Goal: Task Accomplishment & Management: Manage account settings

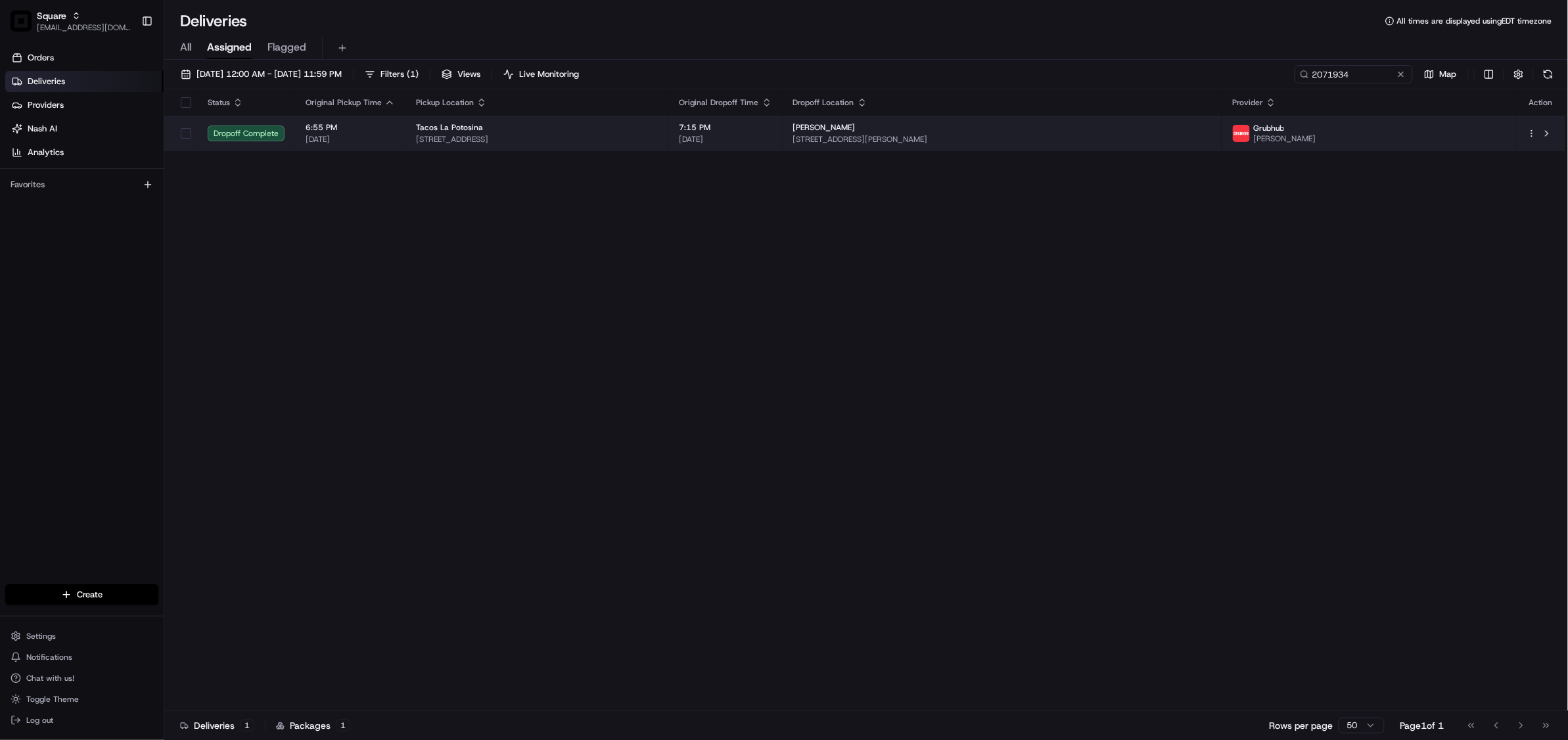
click at [669, 147] on td "Tacos La Potosina [STREET_ADDRESS]" at bounding box center [537, 133] width 263 height 36
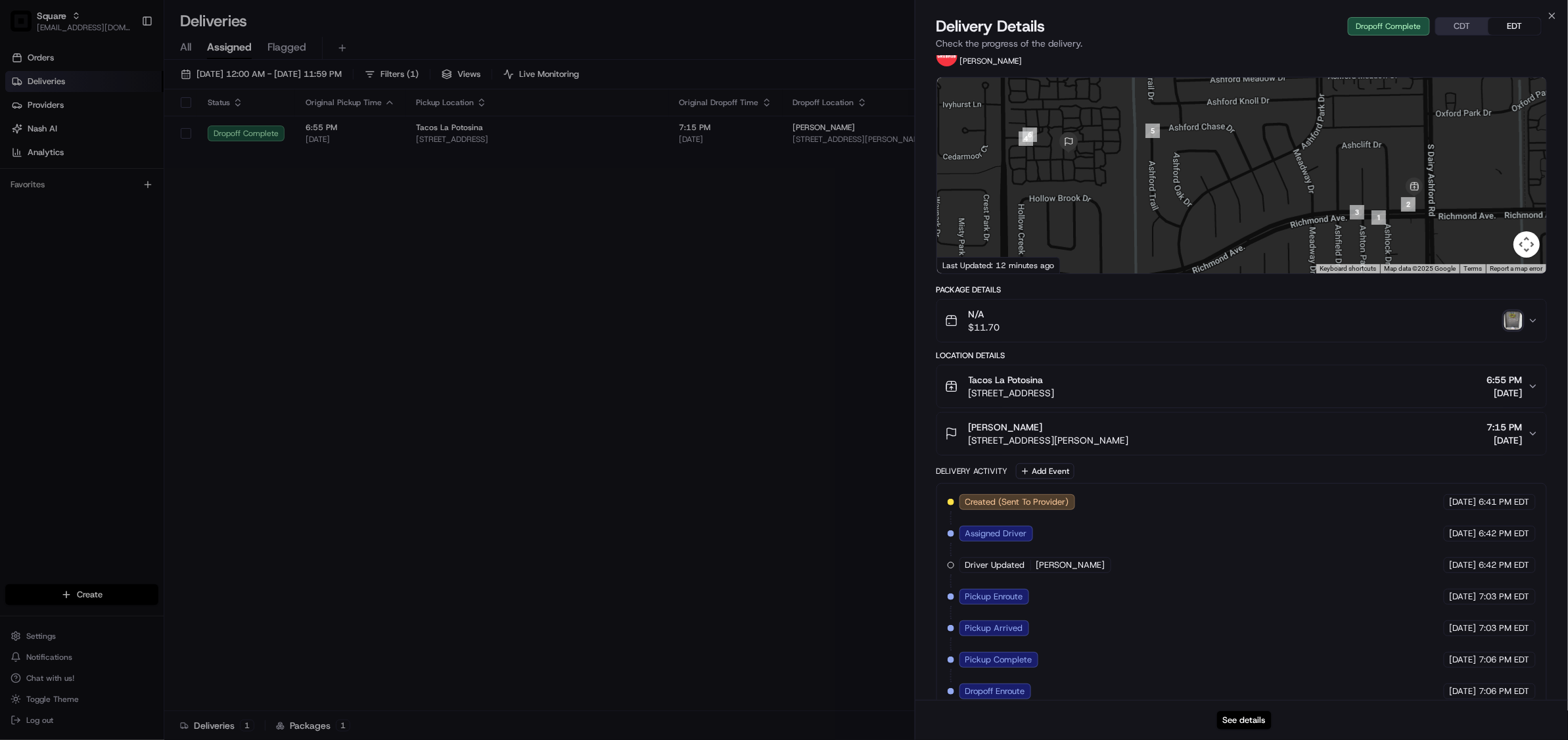
scroll to position [116, 0]
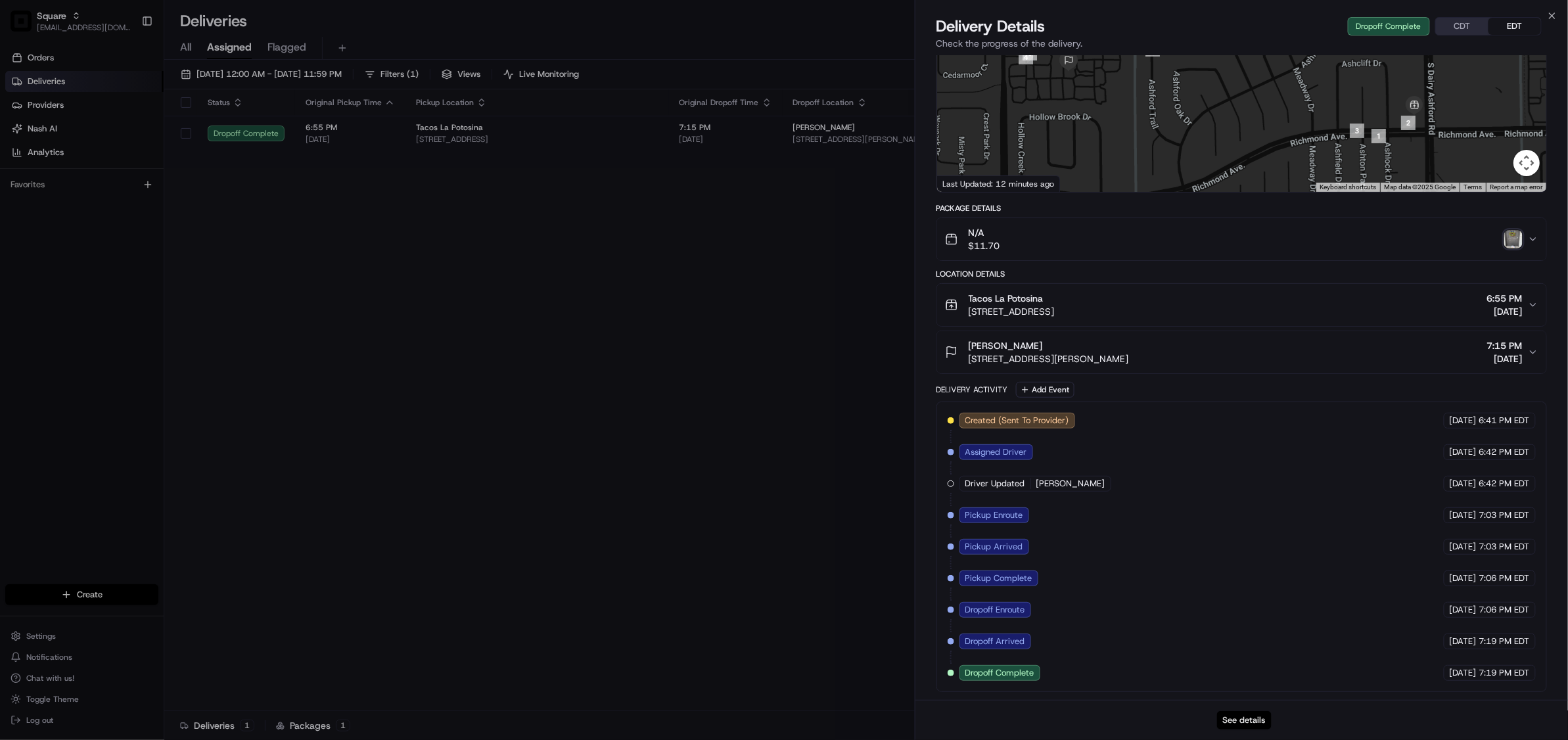
click at [1246, 720] on button "See details" at bounding box center [1244, 720] width 54 height 18
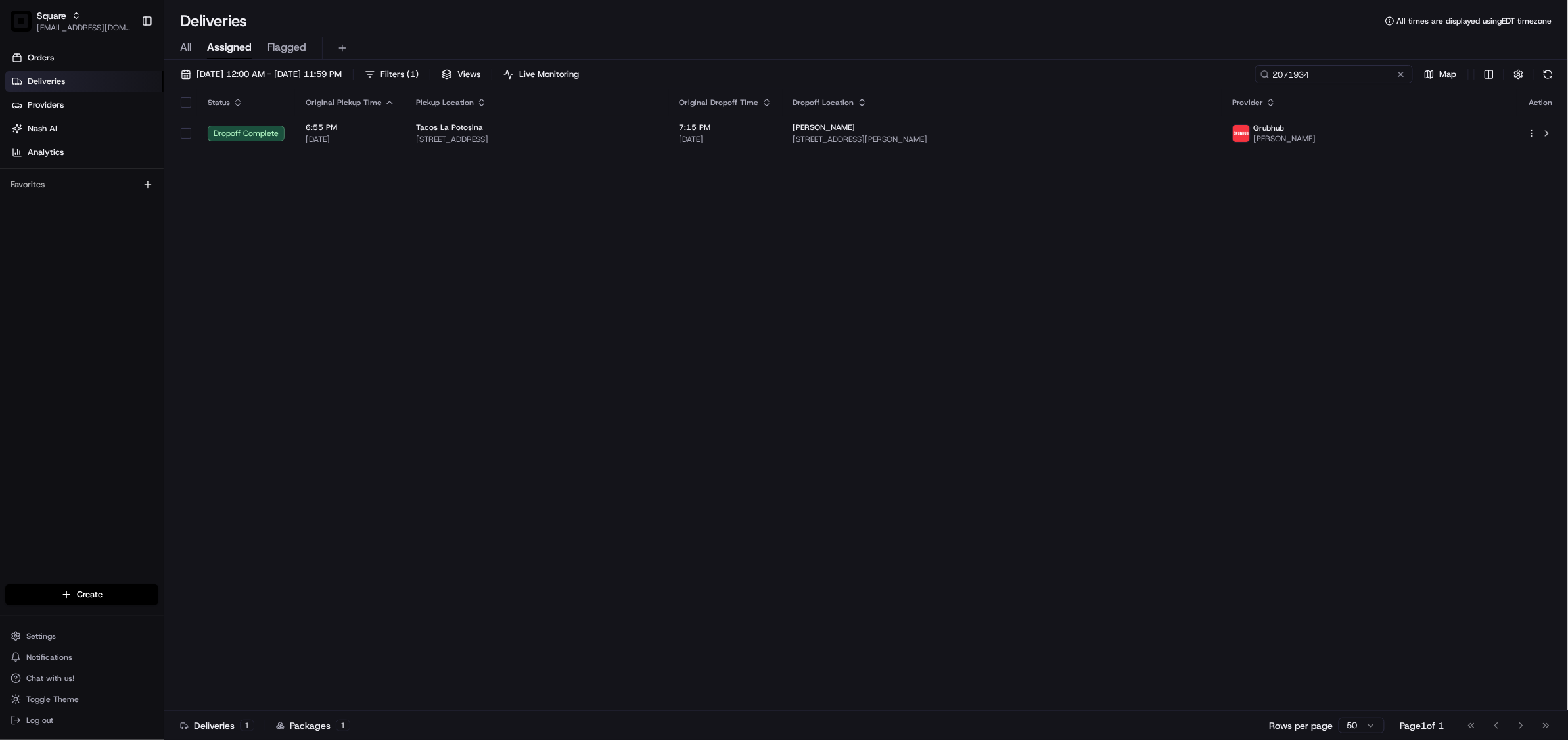
click at [1325, 75] on input "2071934" at bounding box center [1334, 74] width 157 height 18
paste input "3561211"
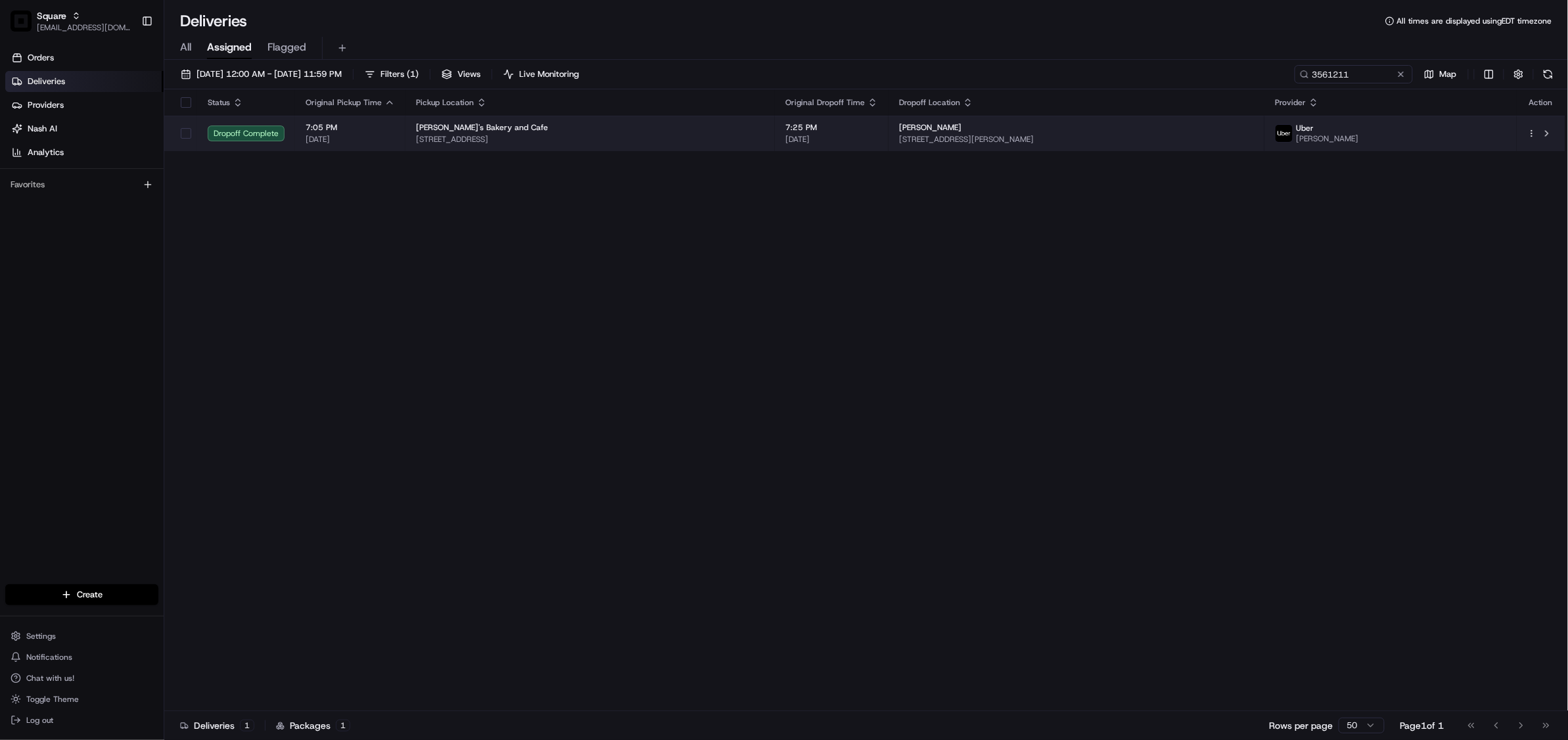
click at [1010, 128] on div "[PERSON_NAME]" at bounding box center [1076, 127] width 355 height 10
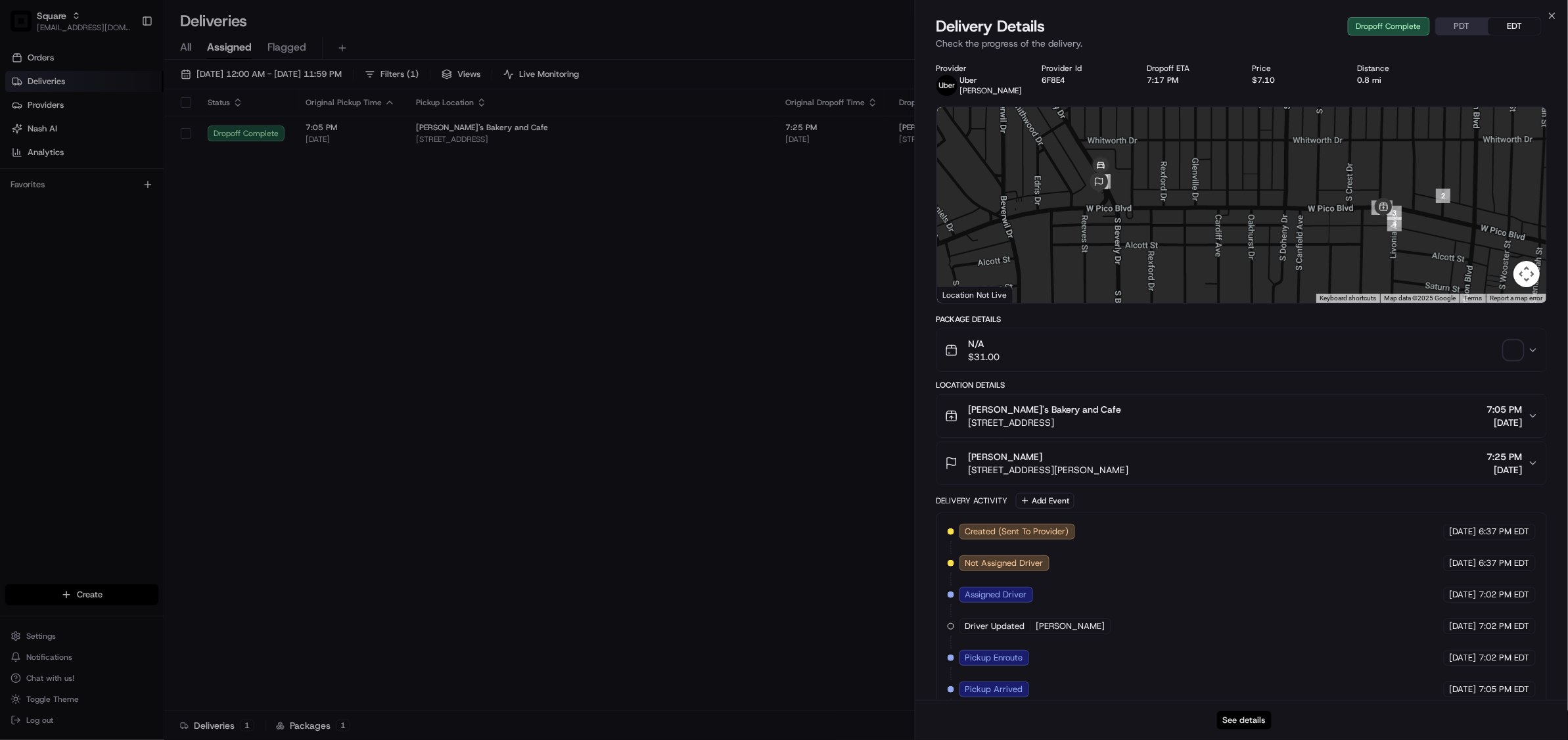
click at [1259, 719] on button "See details" at bounding box center [1244, 720] width 54 height 18
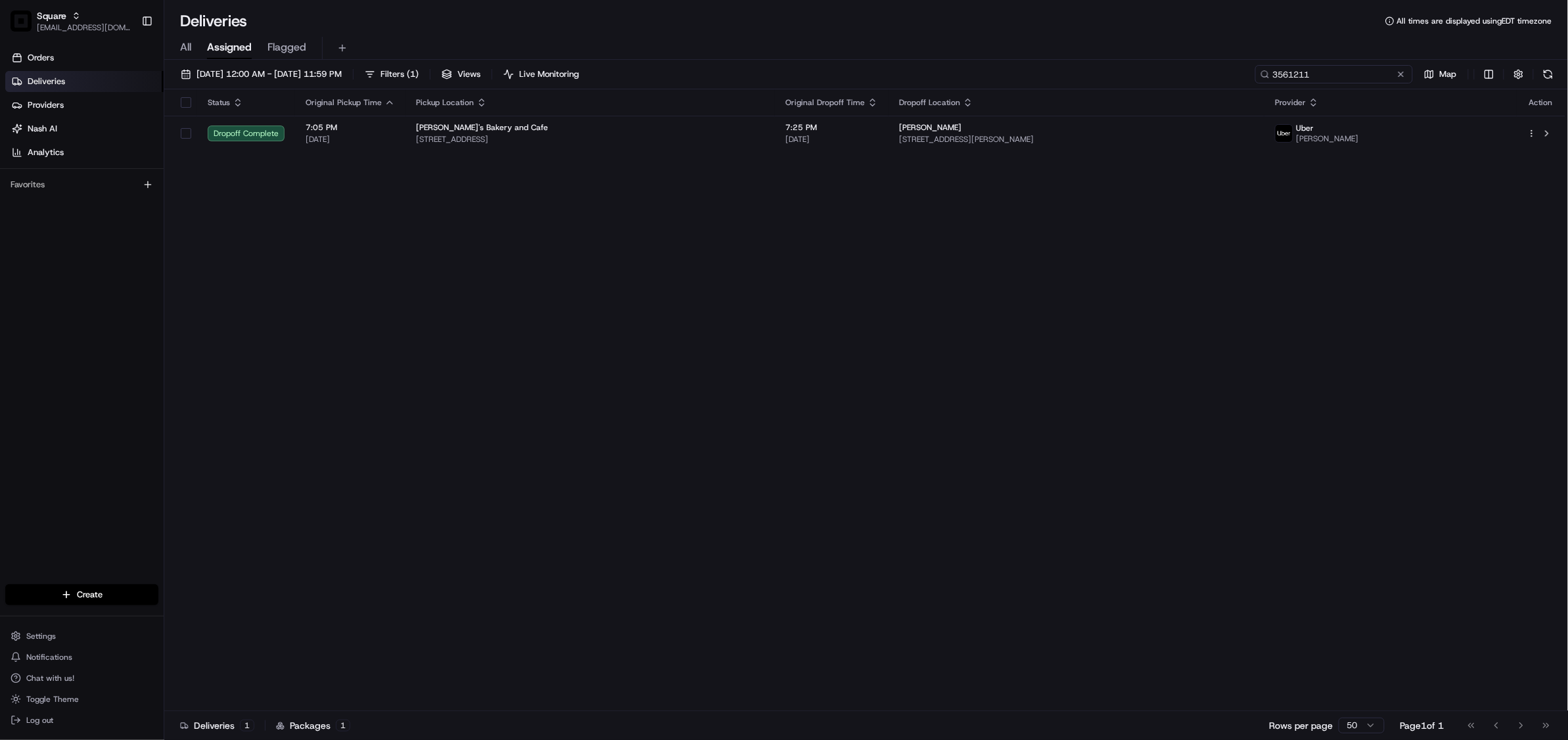
click at [1334, 77] on input "3561211" at bounding box center [1334, 74] width 157 height 18
paste input "5686425"
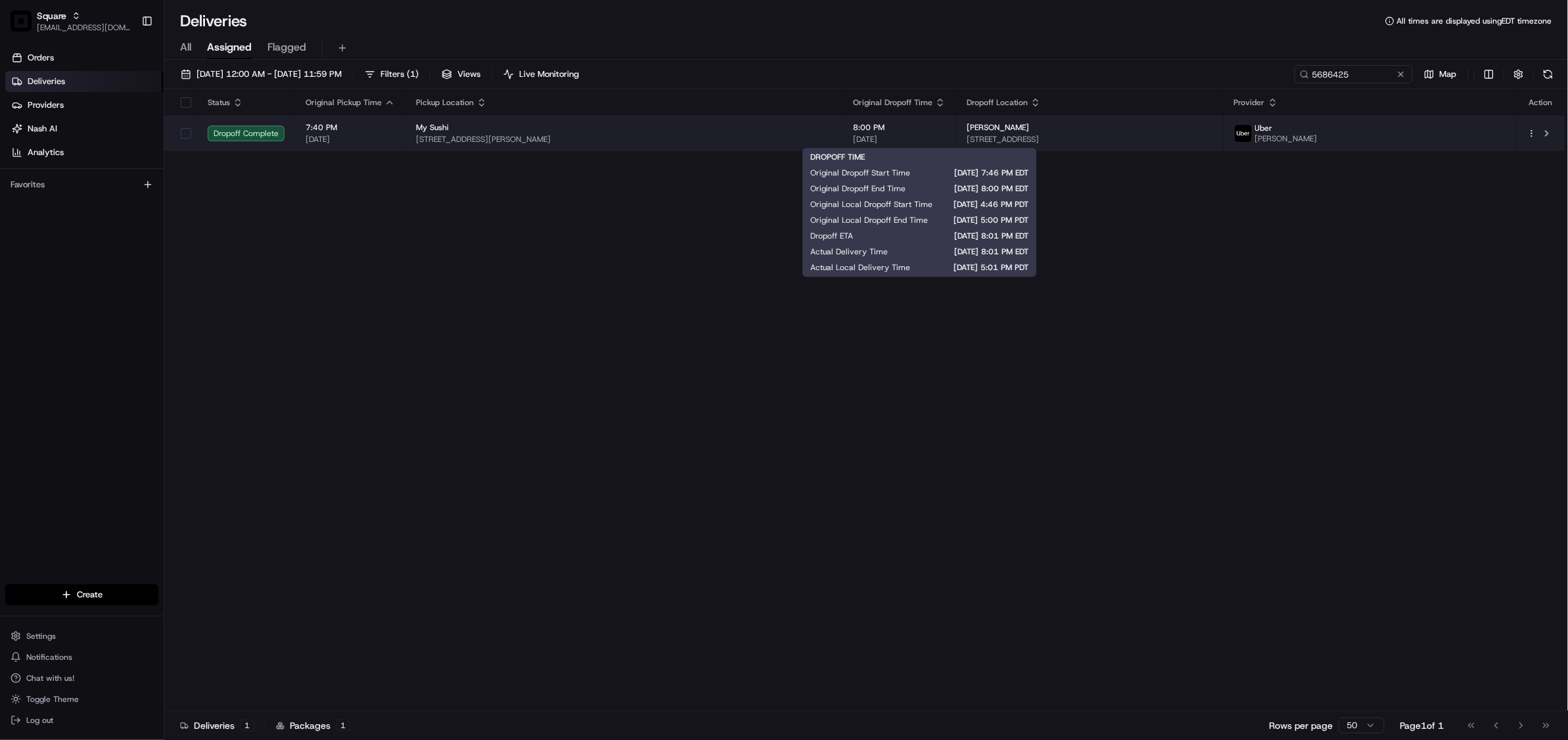
click at [946, 134] on span "[DATE]" at bounding box center [899, 139] width 93 height 10
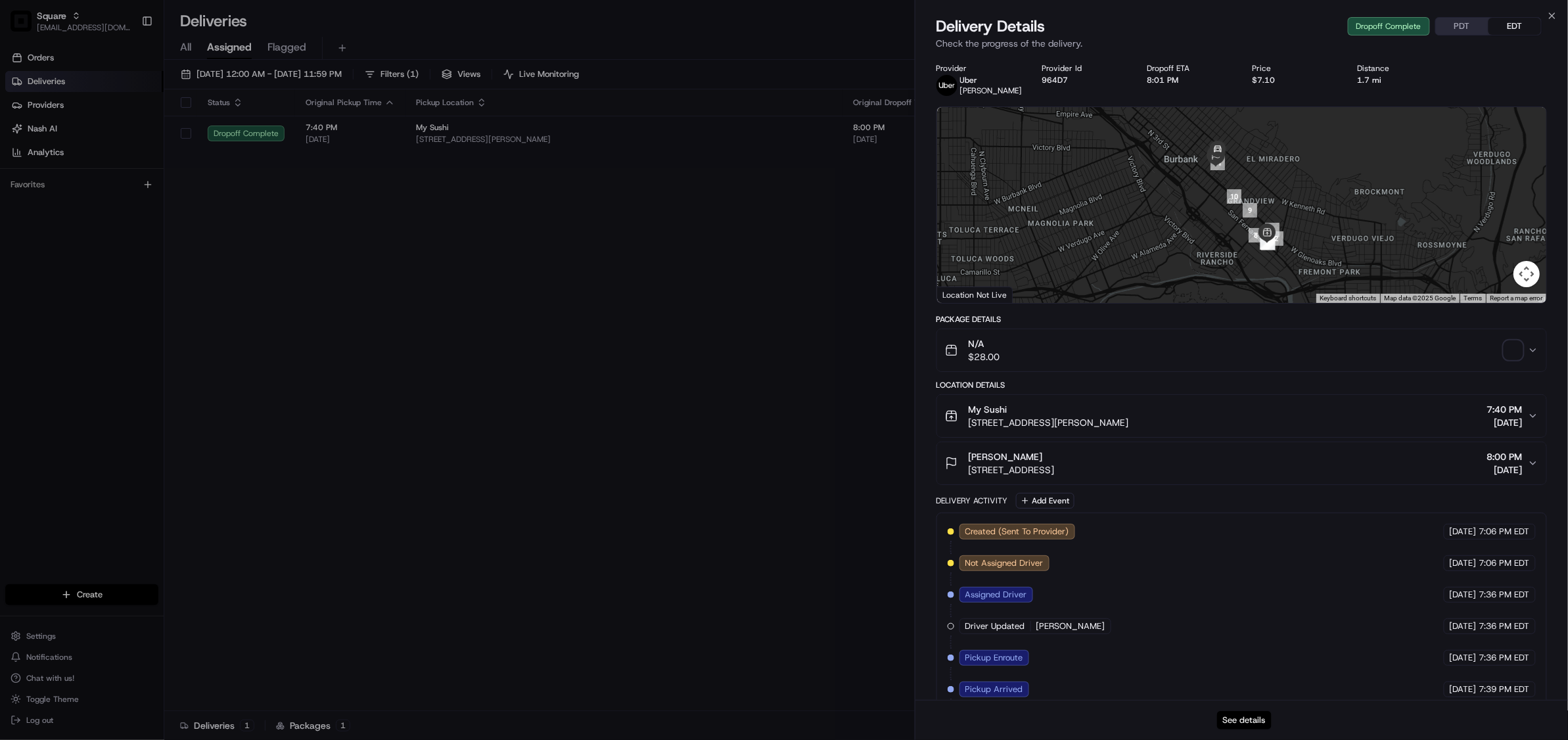
click at [1238, 720] on button "See details" at bounding box center [1244, 720] width 54 height 18
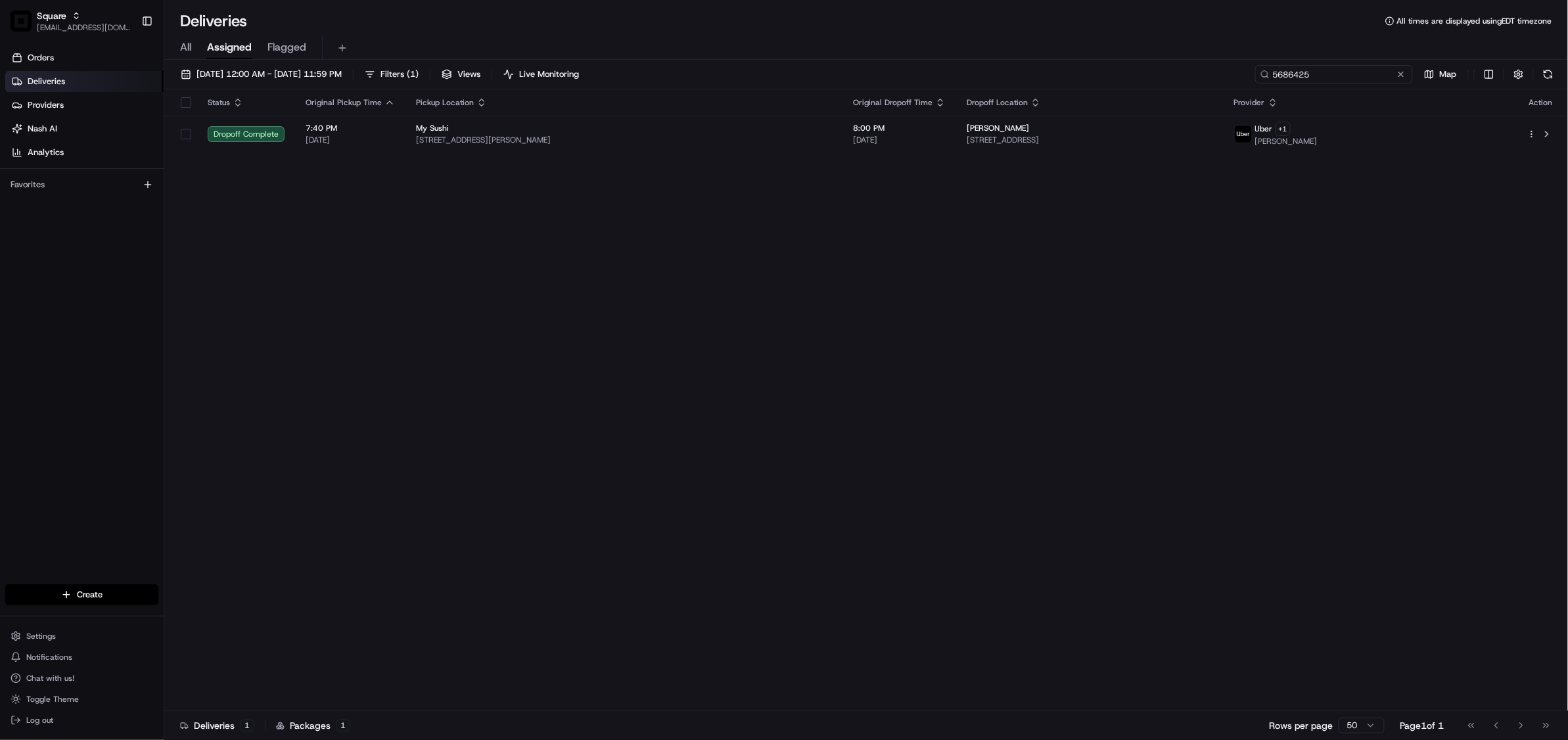
click at [1318, 67] on input "5686425" at bounding box center [1334, 74] width 157 height 18
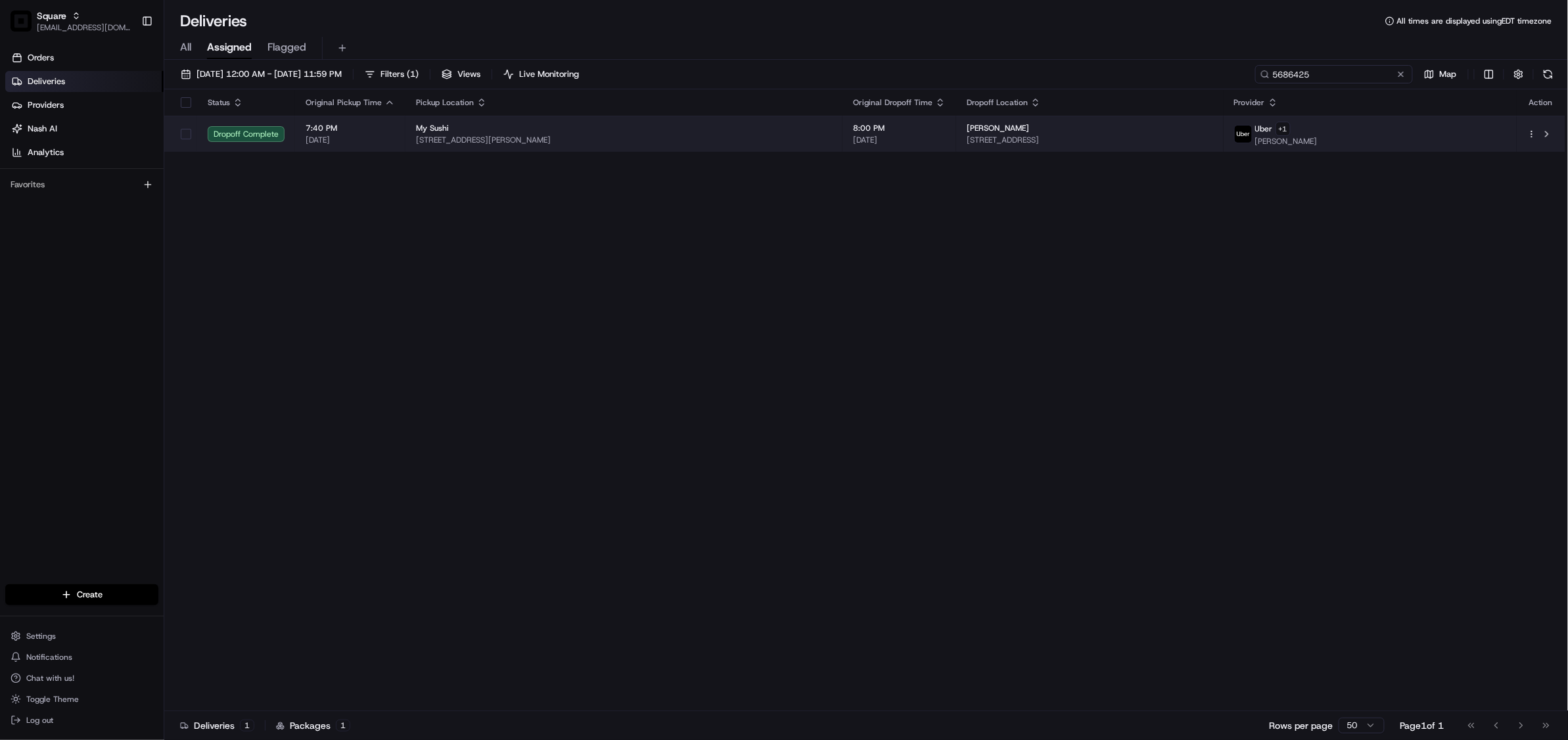
paste input "1593013"
click at [768, 130] on div "Crave Lombard LLC" at bounding box center [592, 127] width 352 height 10
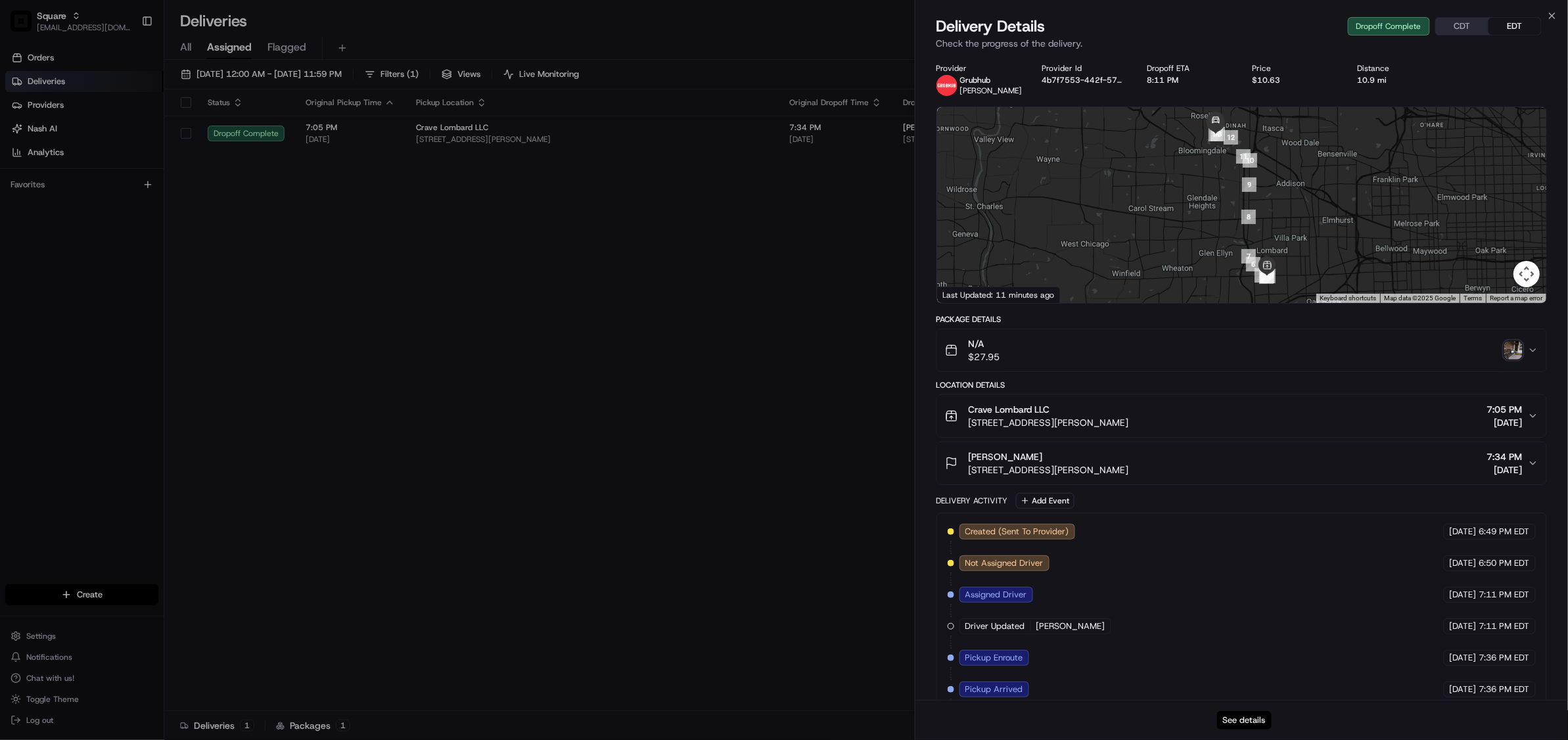
click at [1242, 715] on button "See details" at bounding box center [1244, 720] width 54 height 18
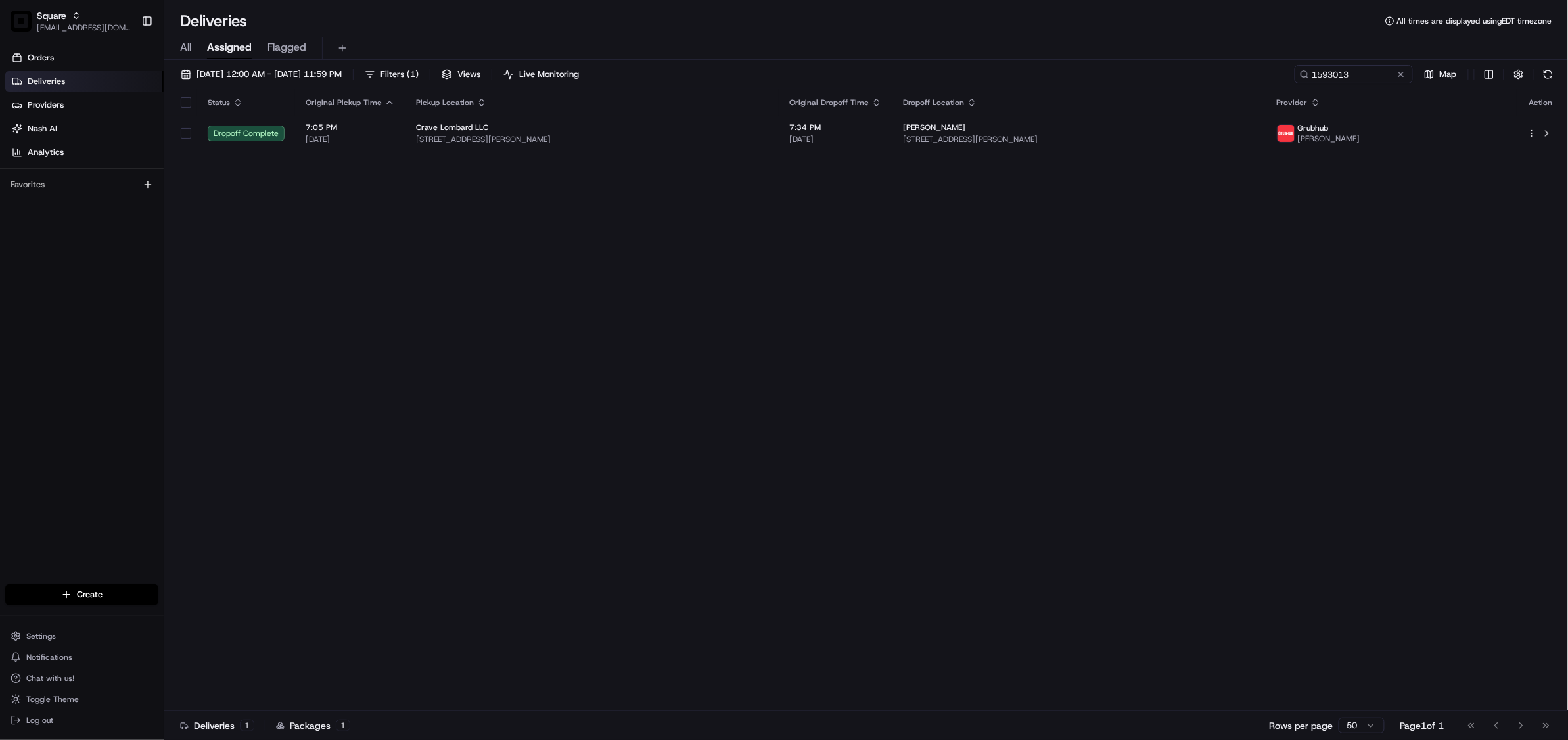
click at [1325, 84] on div "08/20/2025 12:00 AM - 08/20/2025 11:59 PM Filters ( 1 ) Views Live Monitoring 1…" at bounding box center [866, 77] width 1404 height 24
click at [1329, 75] on input "1593013" at bounding box center [1334, 74] width 157 height 18
paste input "4432813"
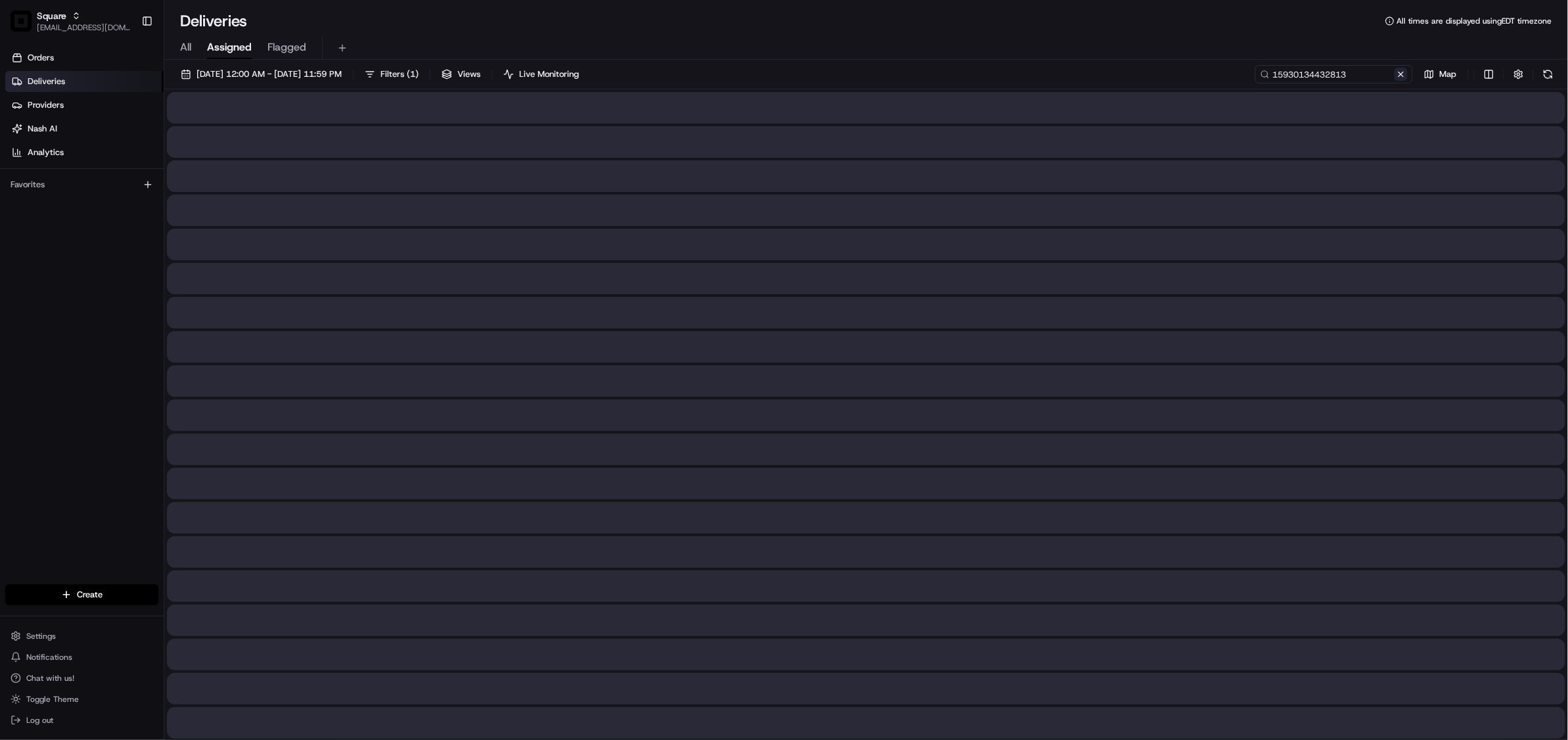
type input "15930134432813"
click at [1401, 72] on button at bounding box center [1401, 74] width 13 height 13
click at [1359, 72] on input at bounding box center [1334, 74] width 157 height 18
paste input "4432813"
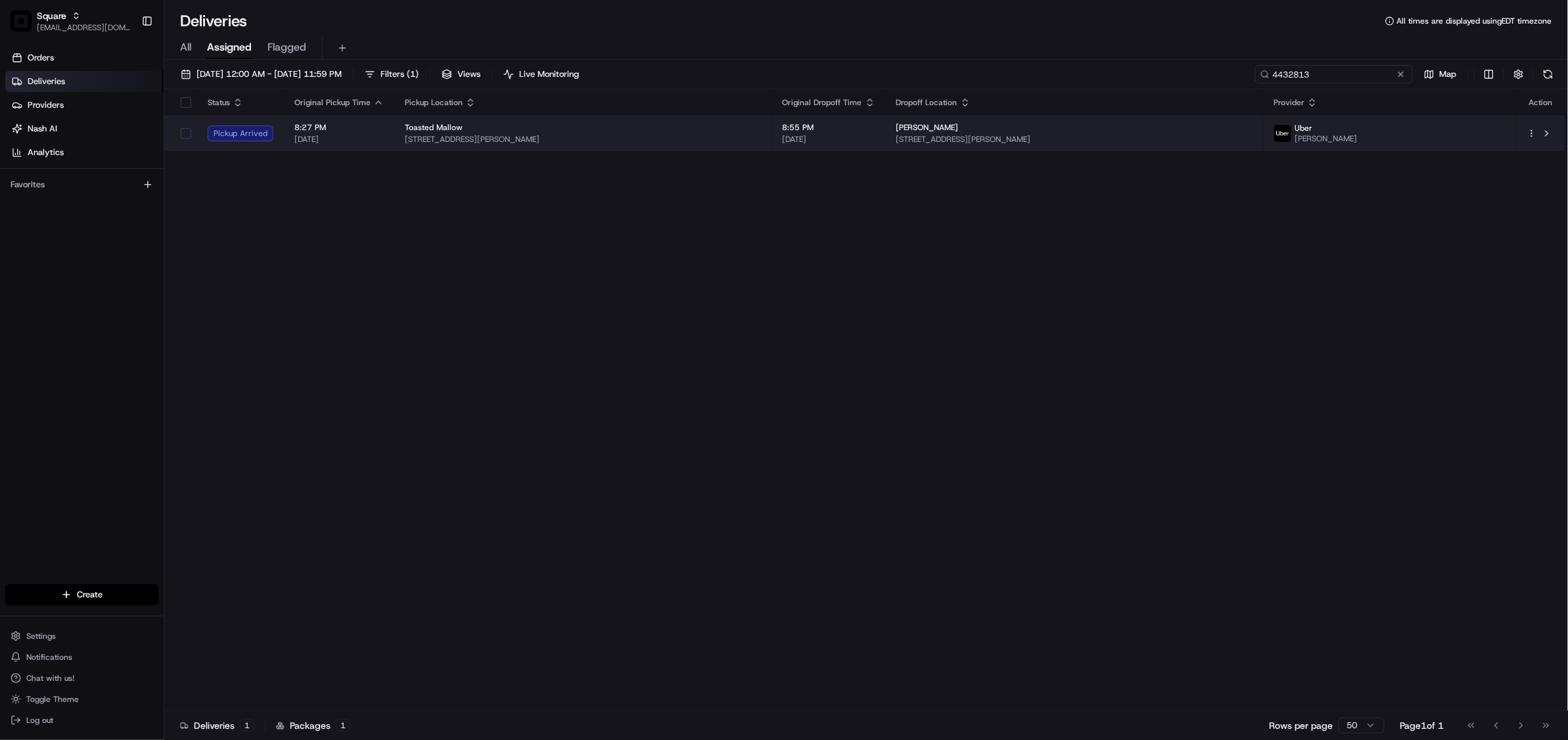
type input "4432813"
click at [1089, 125] on div "Michael Esmeralda" at bounding box center [1075, 127] width 357 height 10
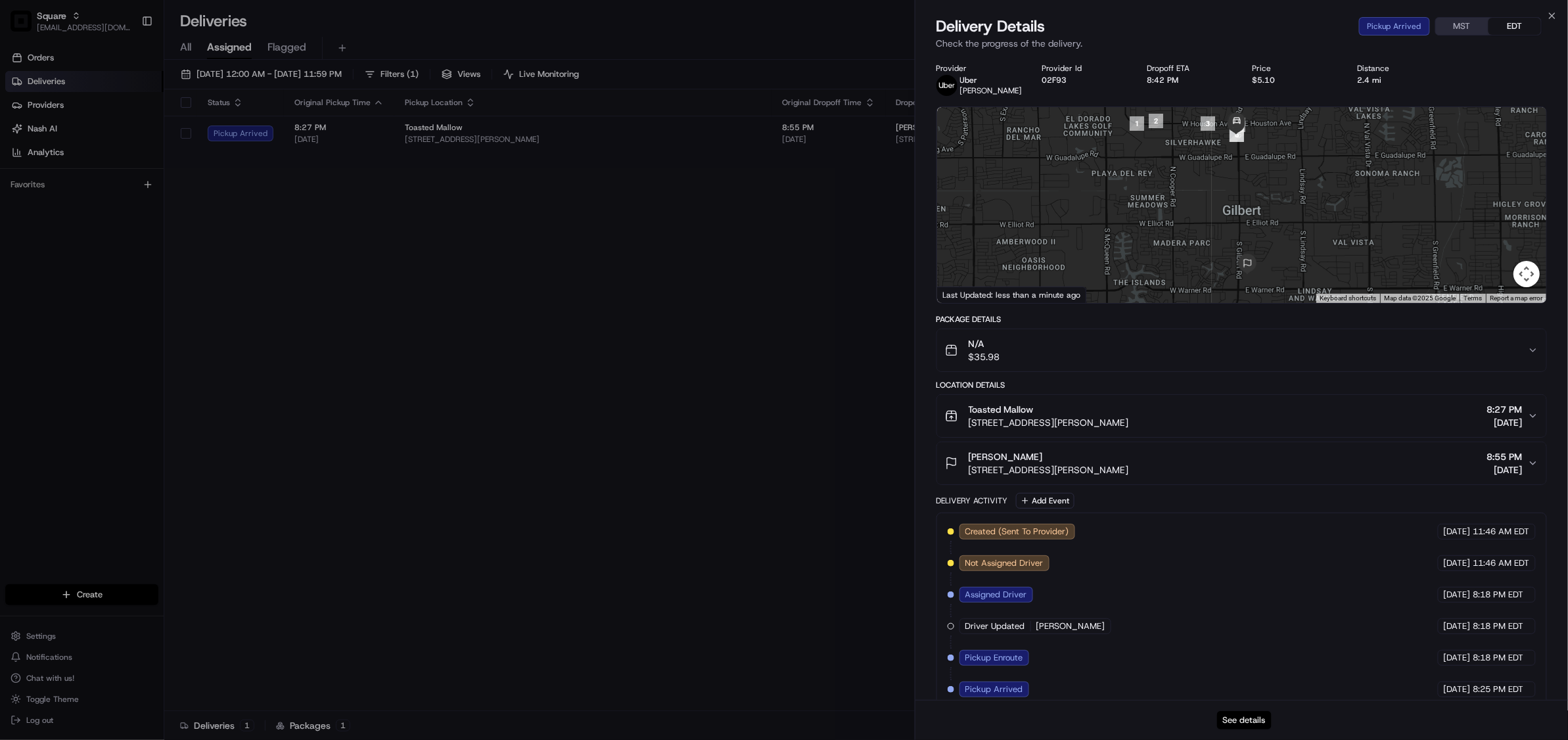
click at [1247, 720] on button "See details" at bounding box center [1244, 720] width 54 height 18
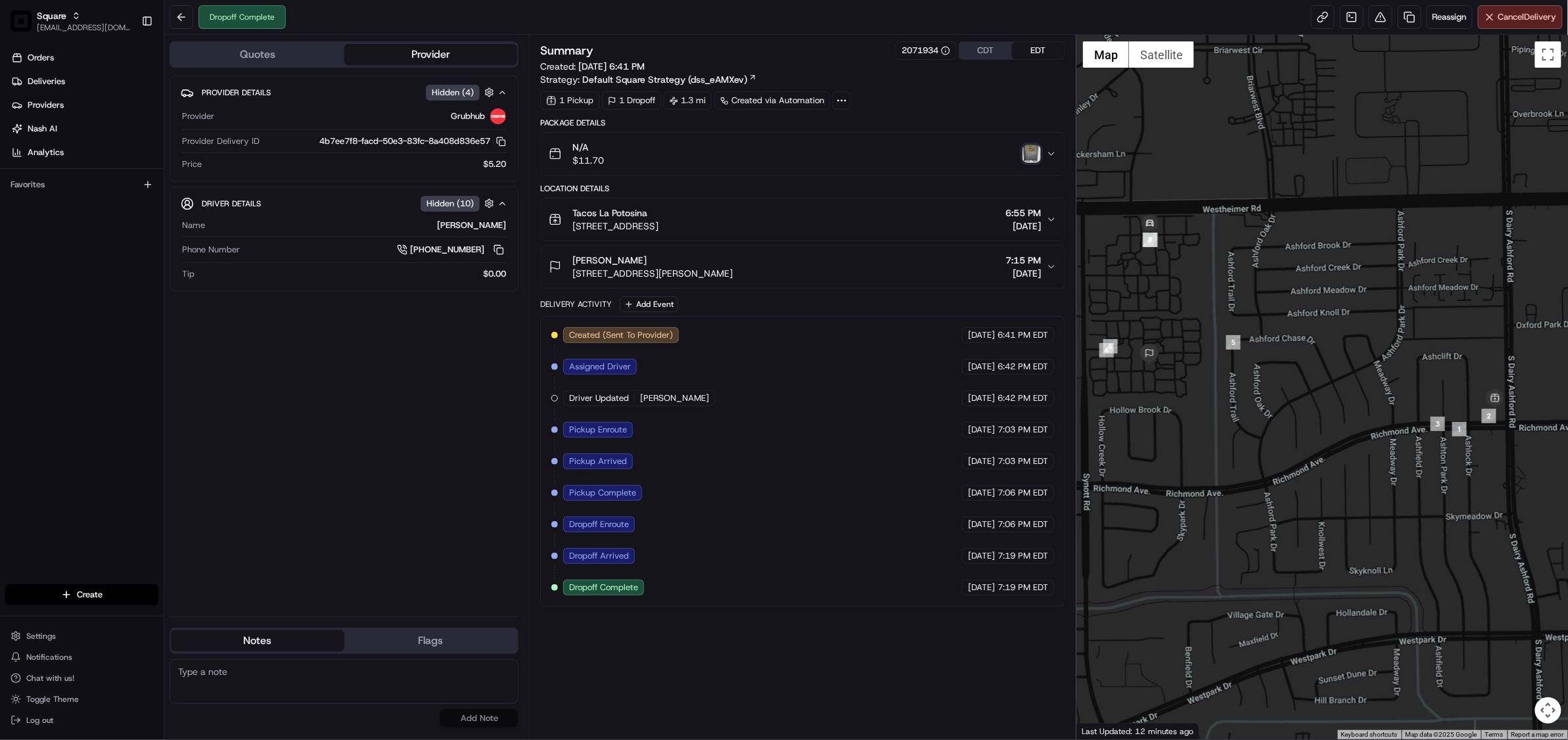
click at [1042, 159] on div "N/A $11.70" at bounding box center [797, 154] width 498 height 26
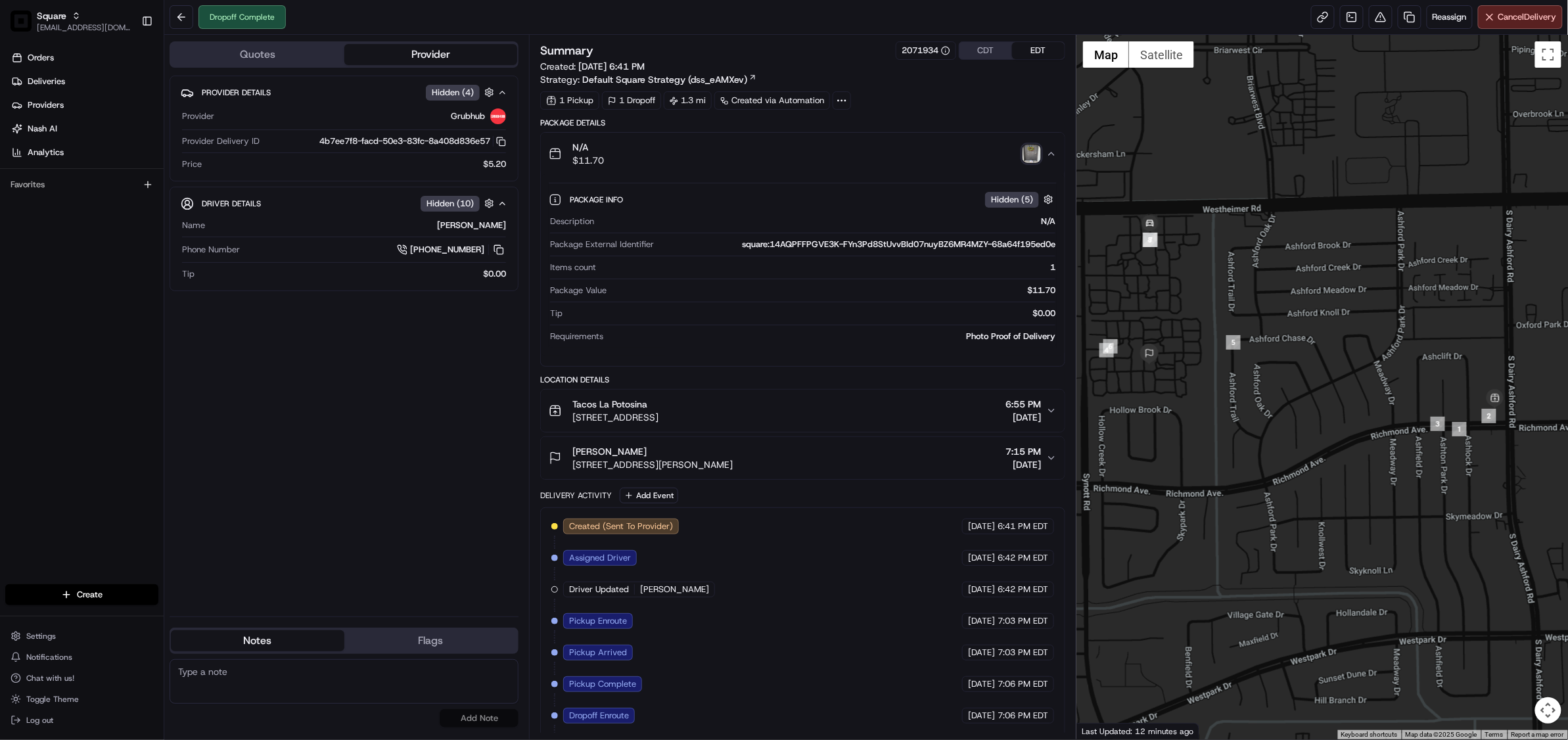
click at [1031, 155] on img "button" at bounding box center [1031, 153] width 18 height 18
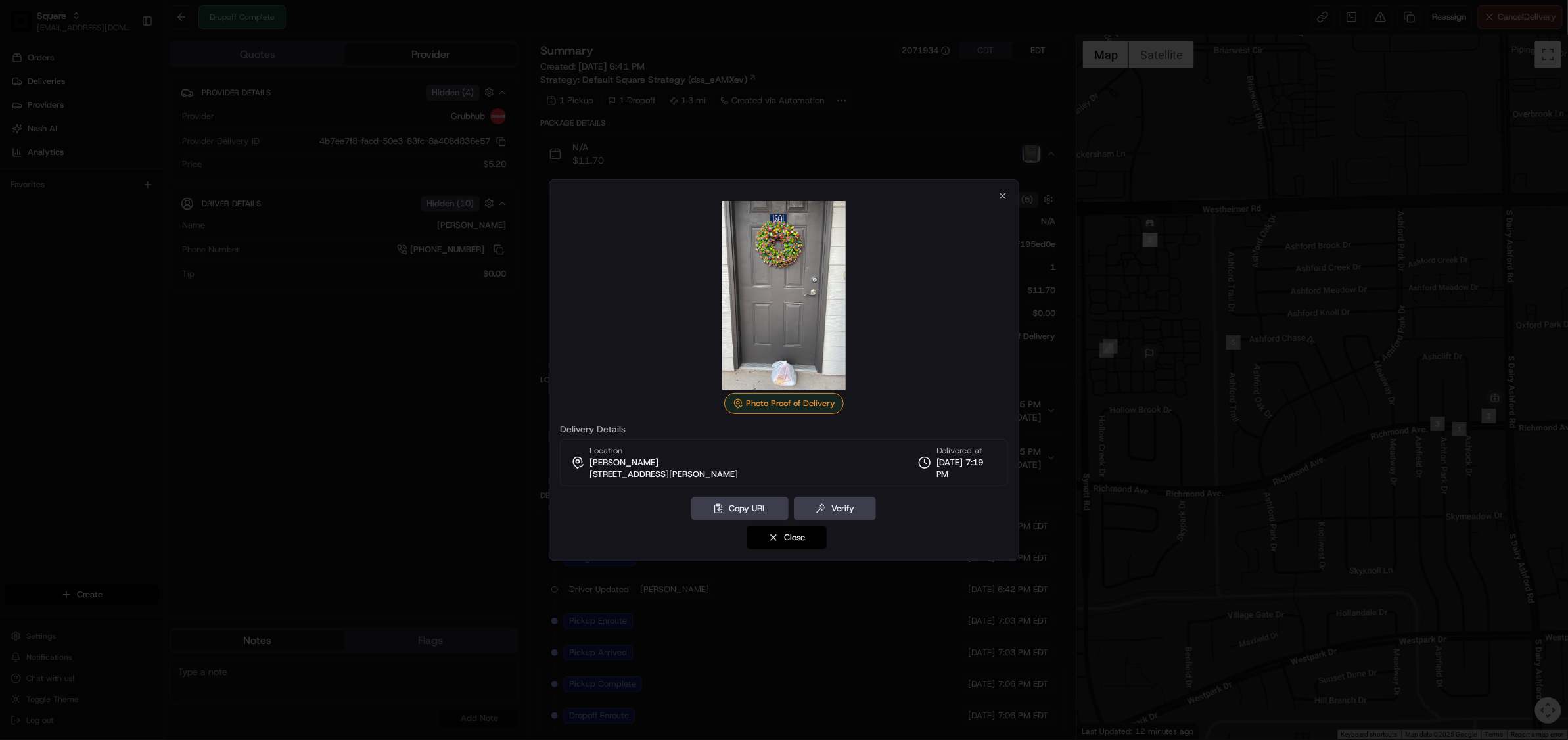
click at [790, 529] on button "Close" at bounding box center [786, 537] width 80 height 24
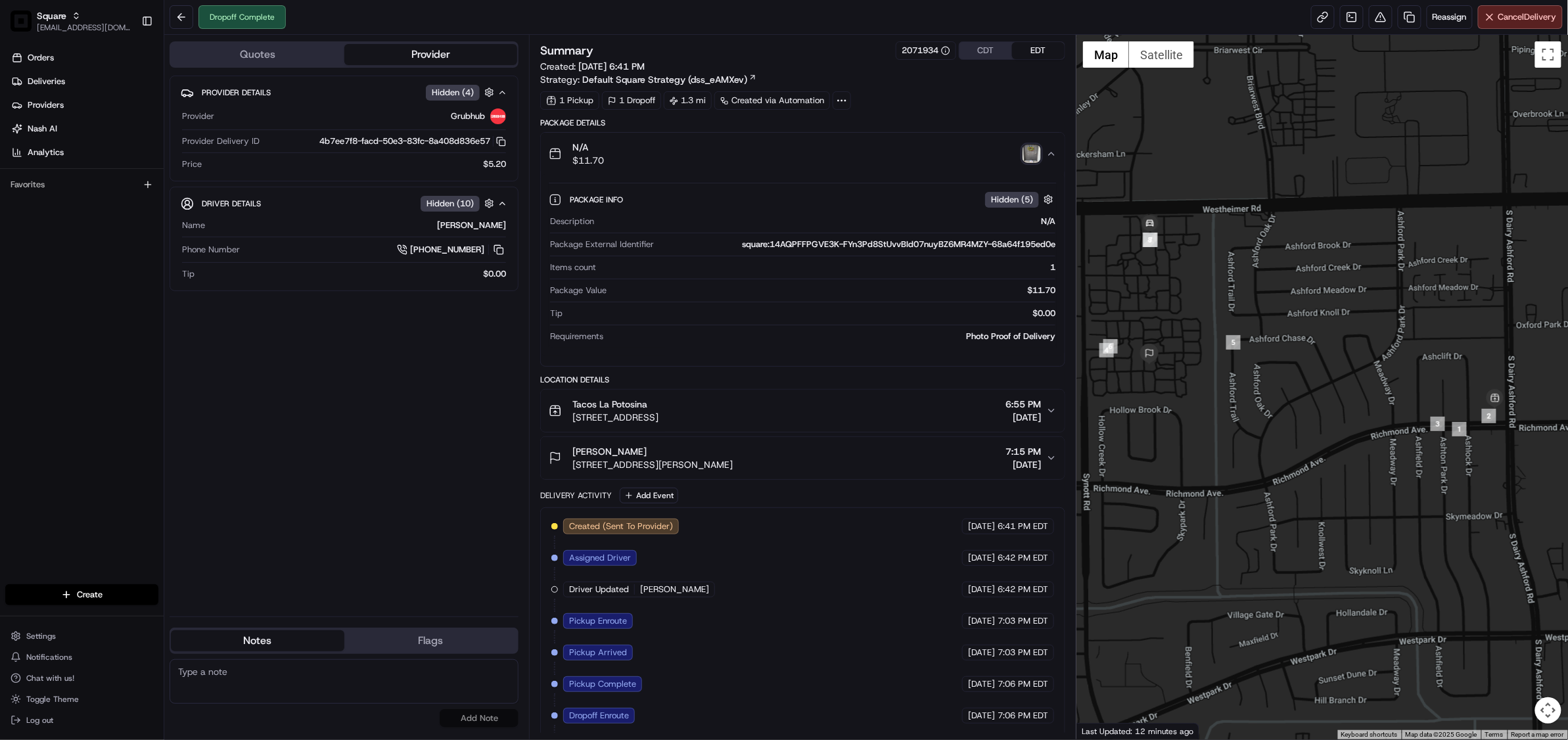
click at [1054, 457] on icon "button" at bounding box center [1051, 458] width 10 height 10
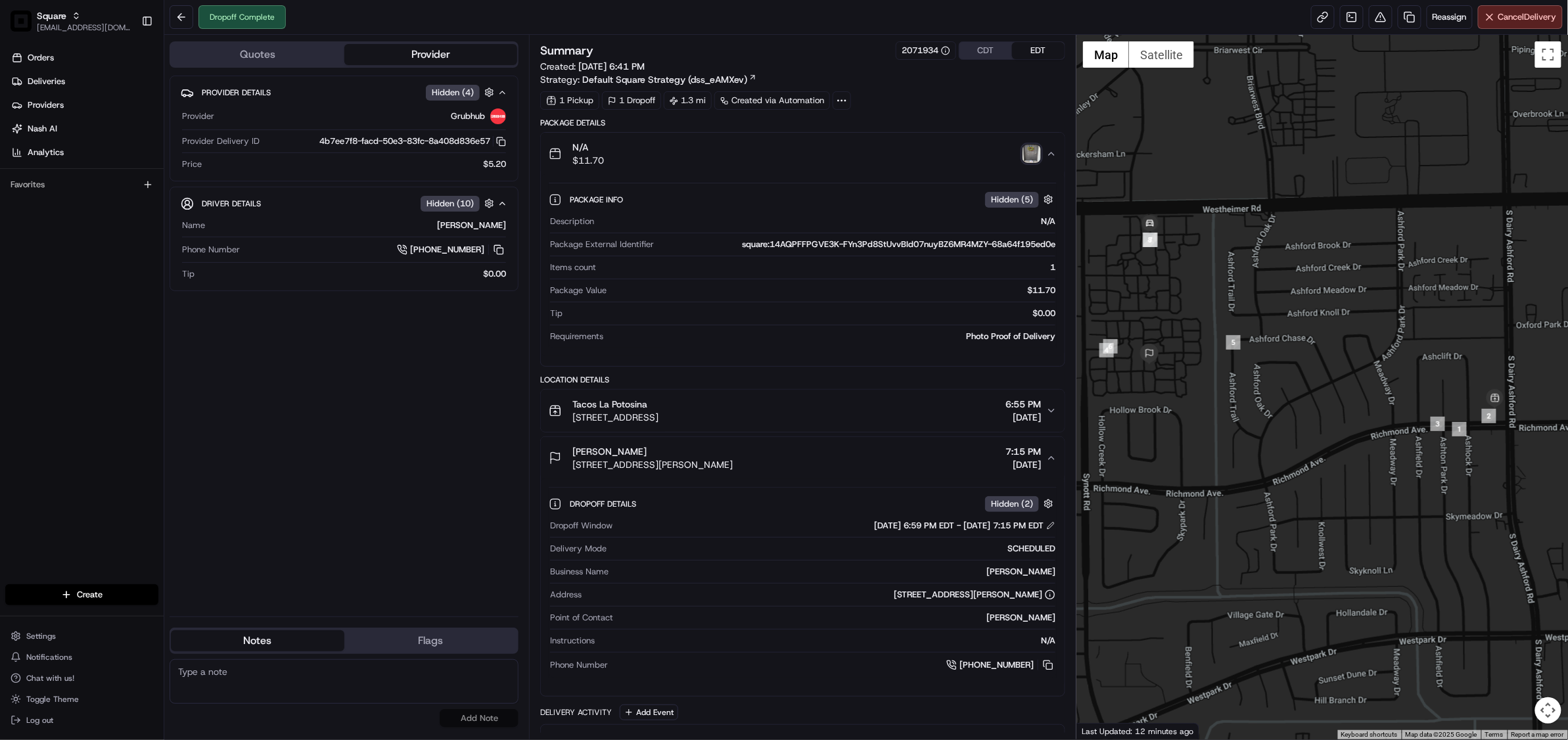
click at [1054, 457] on icon "button" at bounding box center [1051, 458] width 10 height 10
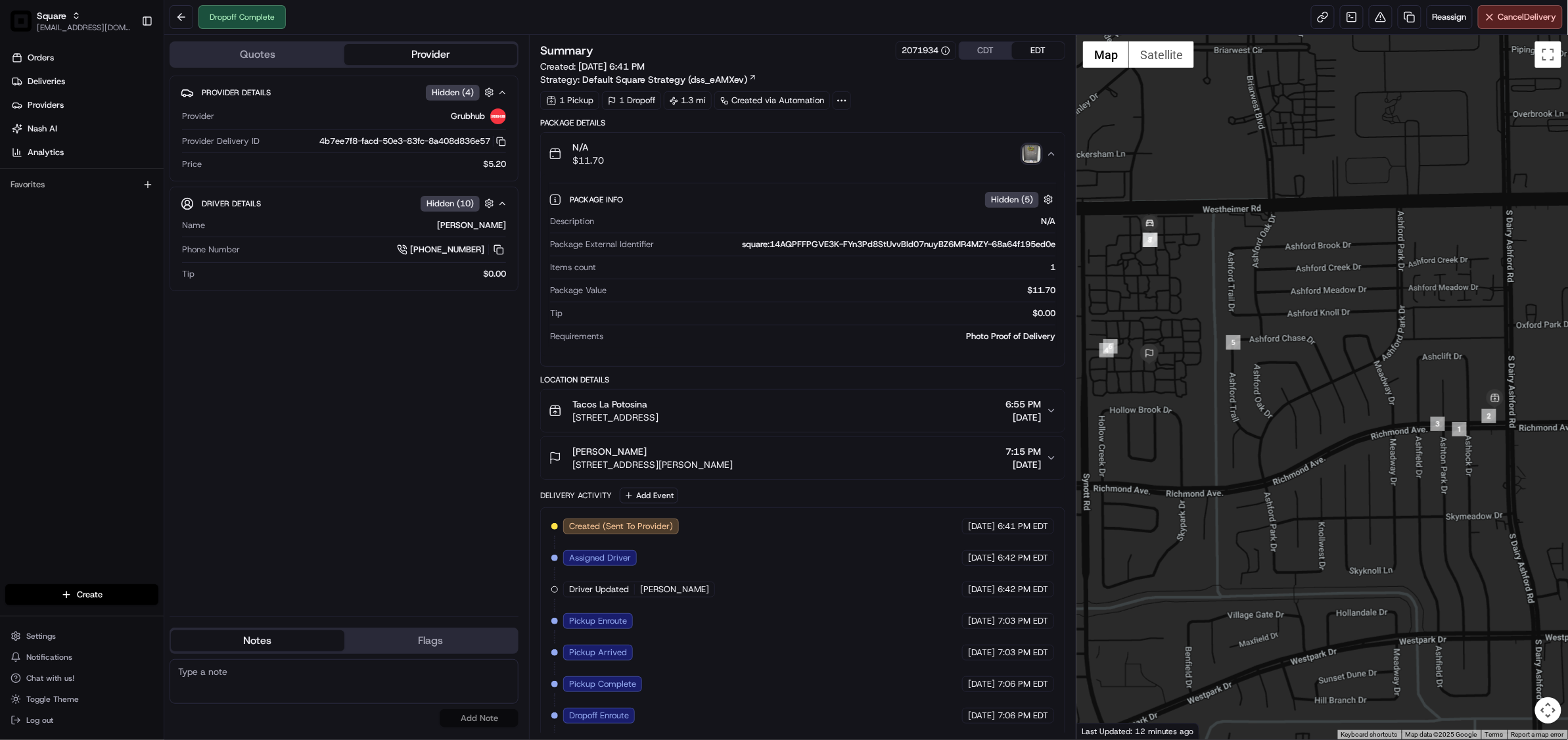
click at [1054, 457] on icon "button" at bounding box center [1051, 458] width 10 height 10
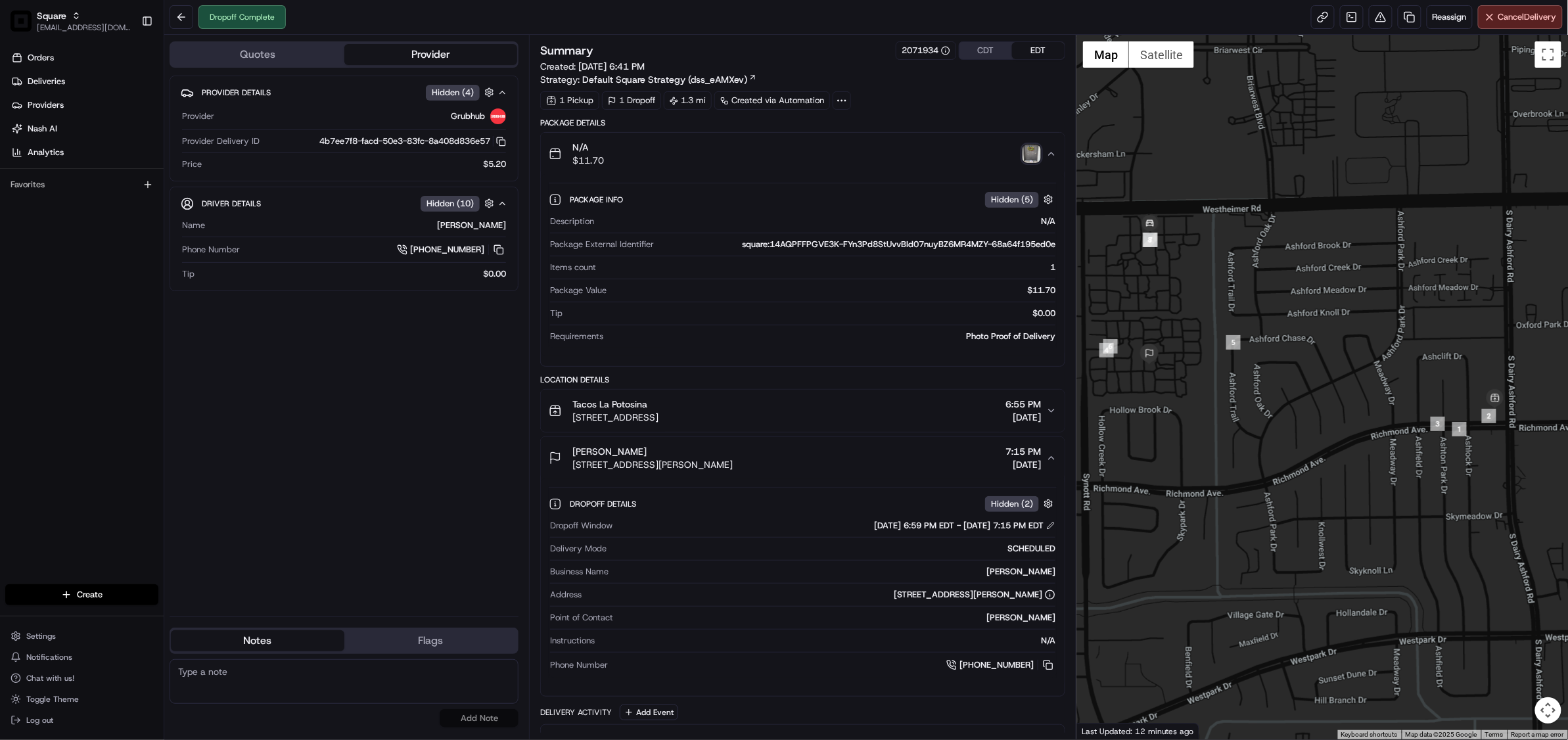
click at [1027, 151] on img "button" at bounding box center [1031, 153] width 18 height 18
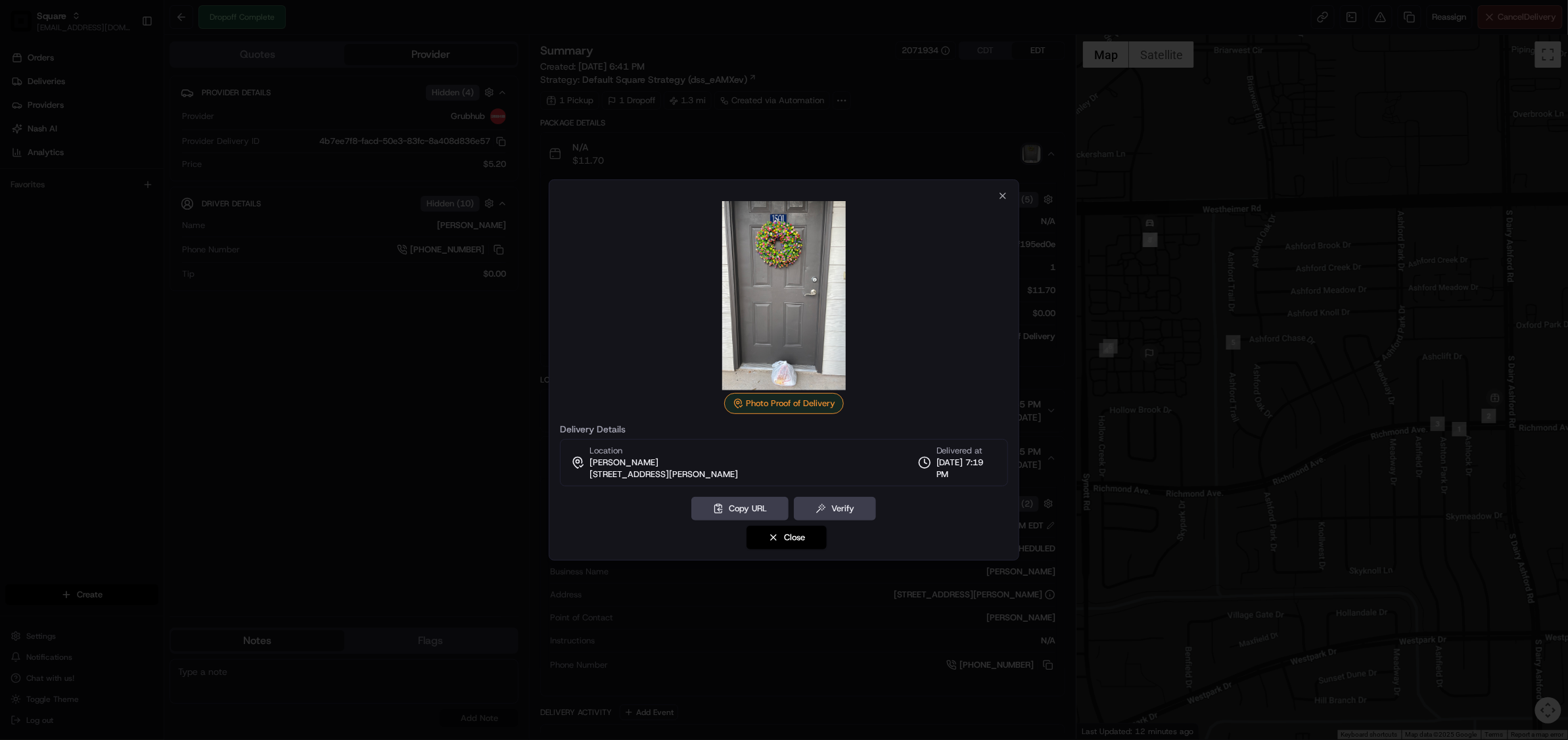
click at [765, 629] on div at bounding box center [784, 370] width 1568 height 740
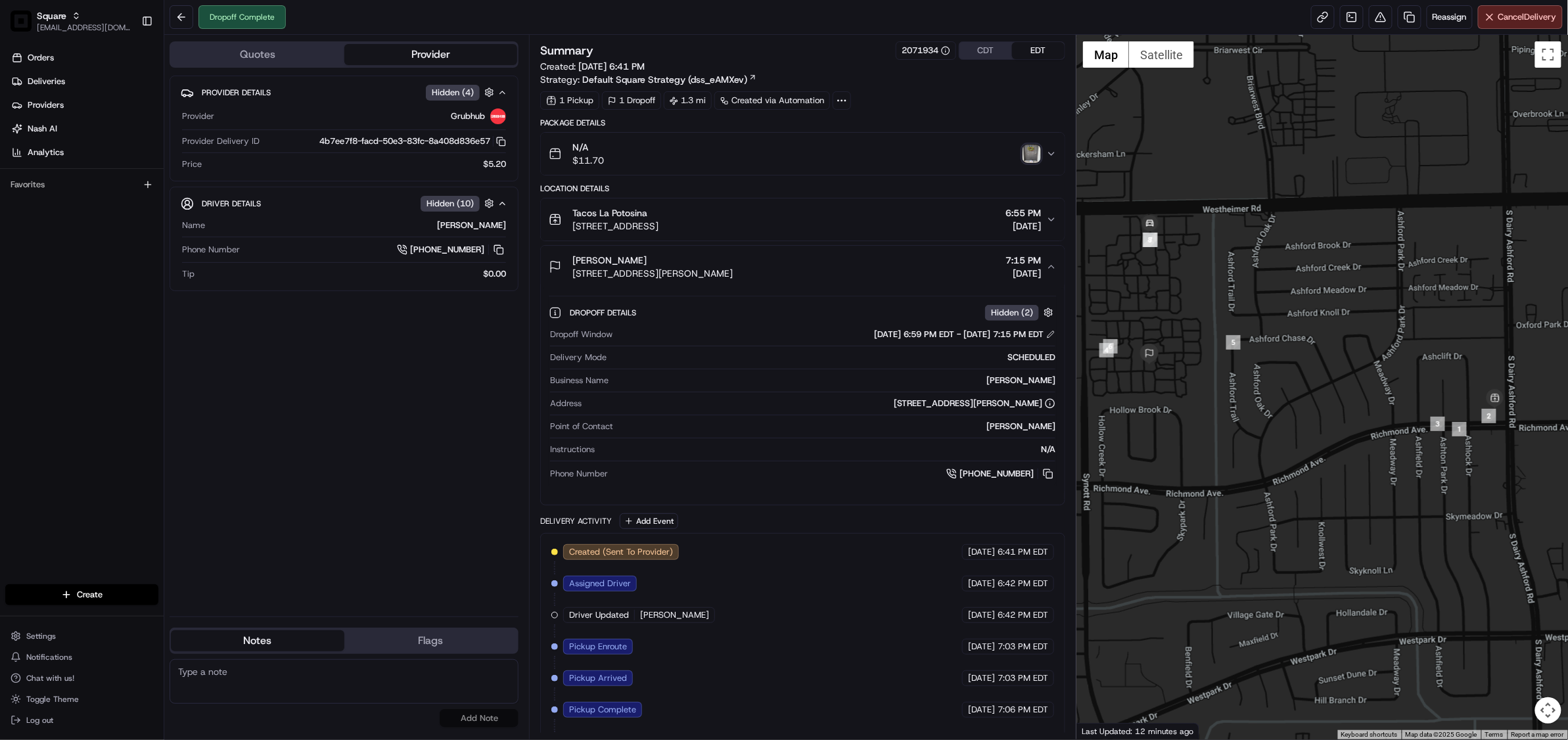
click at [1033, 155] on img "button" at bounding box center [1031, 153] width 18 height 18
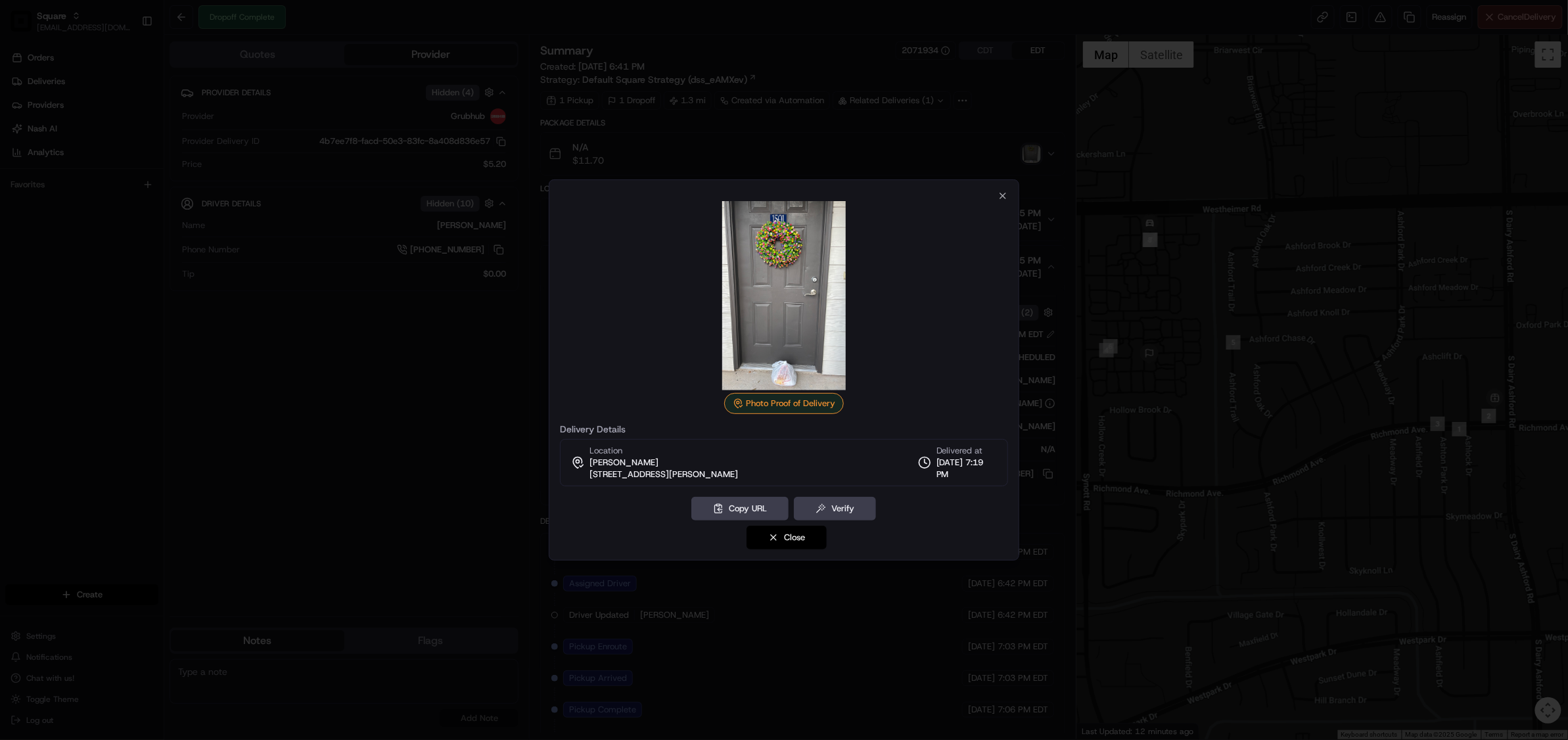
click at [794, 548] on button "Close" at bounding box center [786, 537] width 80 height 24
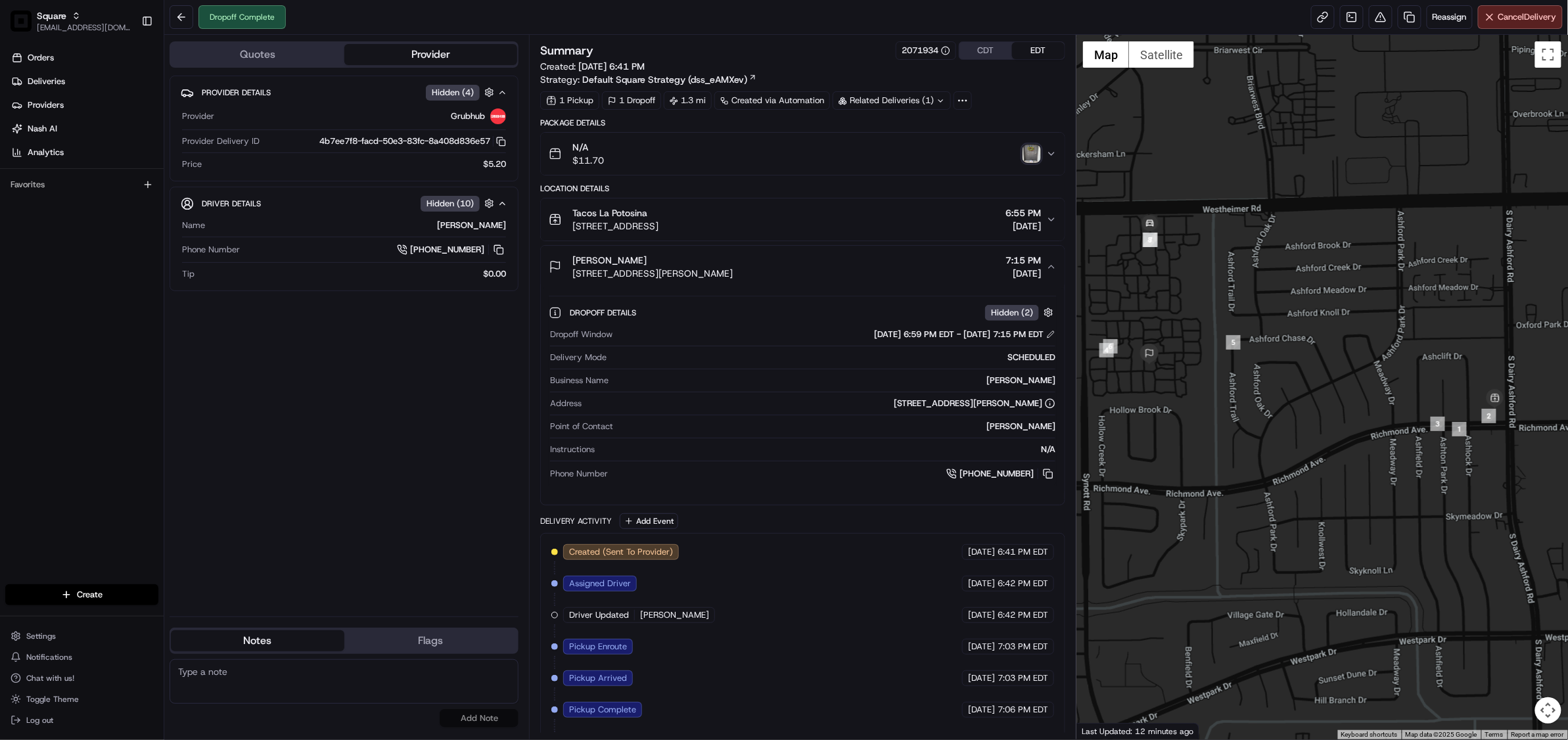
click at [1052, 222] on icon "button" at bounding box center [1051, 219] width 10 height 10
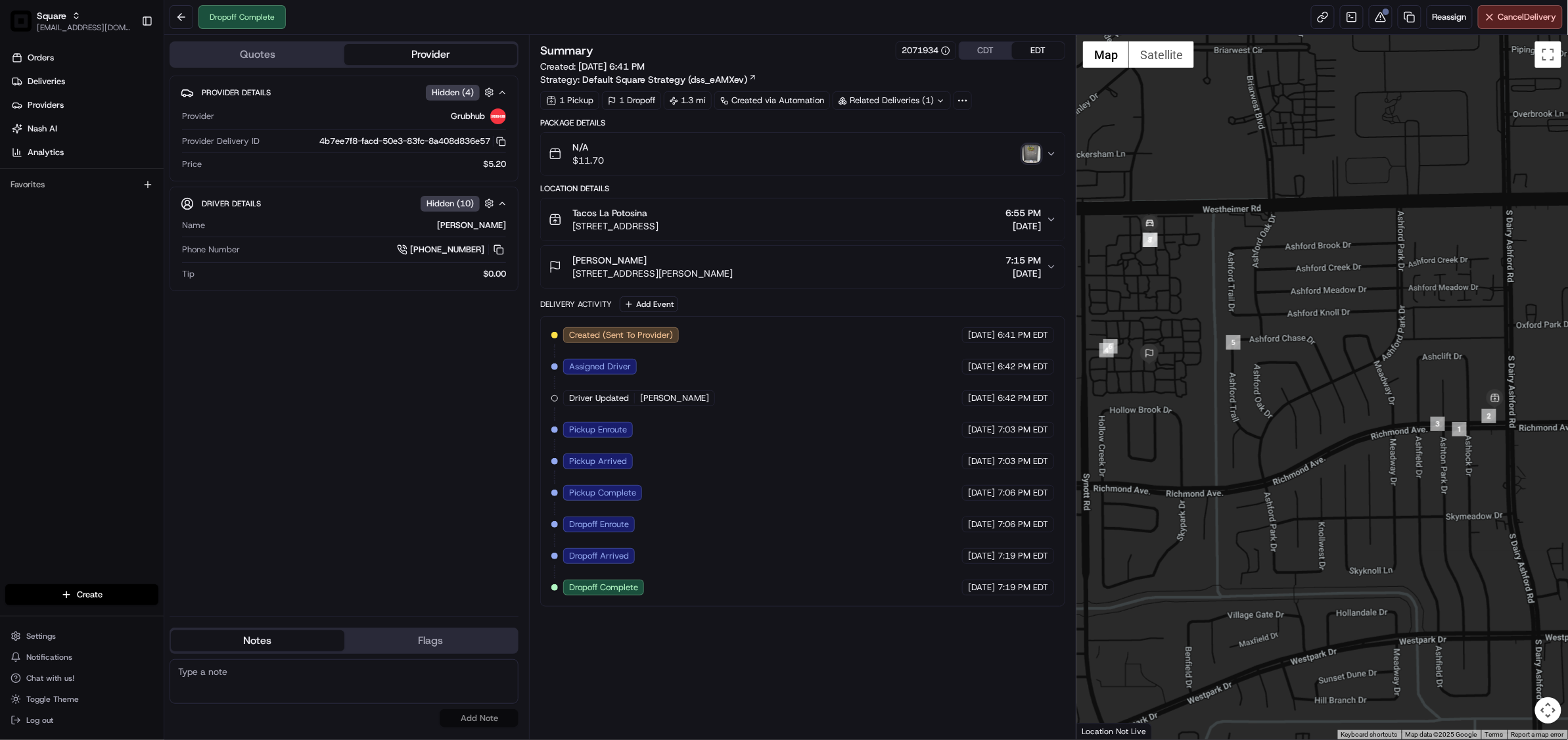
click at [1376, 30] on div "Dropoff Complete Reassign Cancel Delivery" at bounding box center [866, 17] width 1404 height 35
click at [1376, 19] on button at bounding box center [1381, 17] width 24 height 24
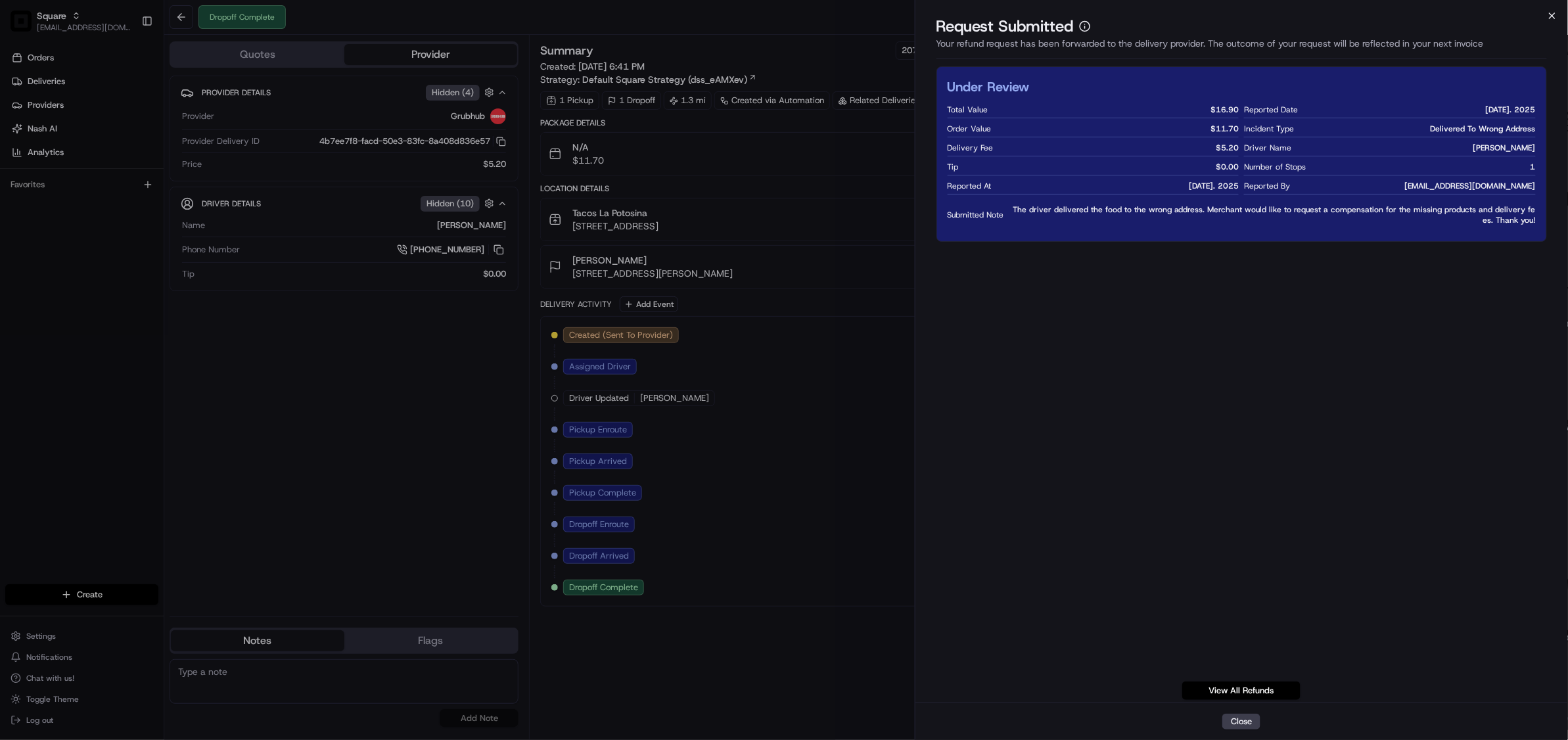
click at [1554, 15] on icon "button" at bounding box center [1552, 15] width 10 height 10
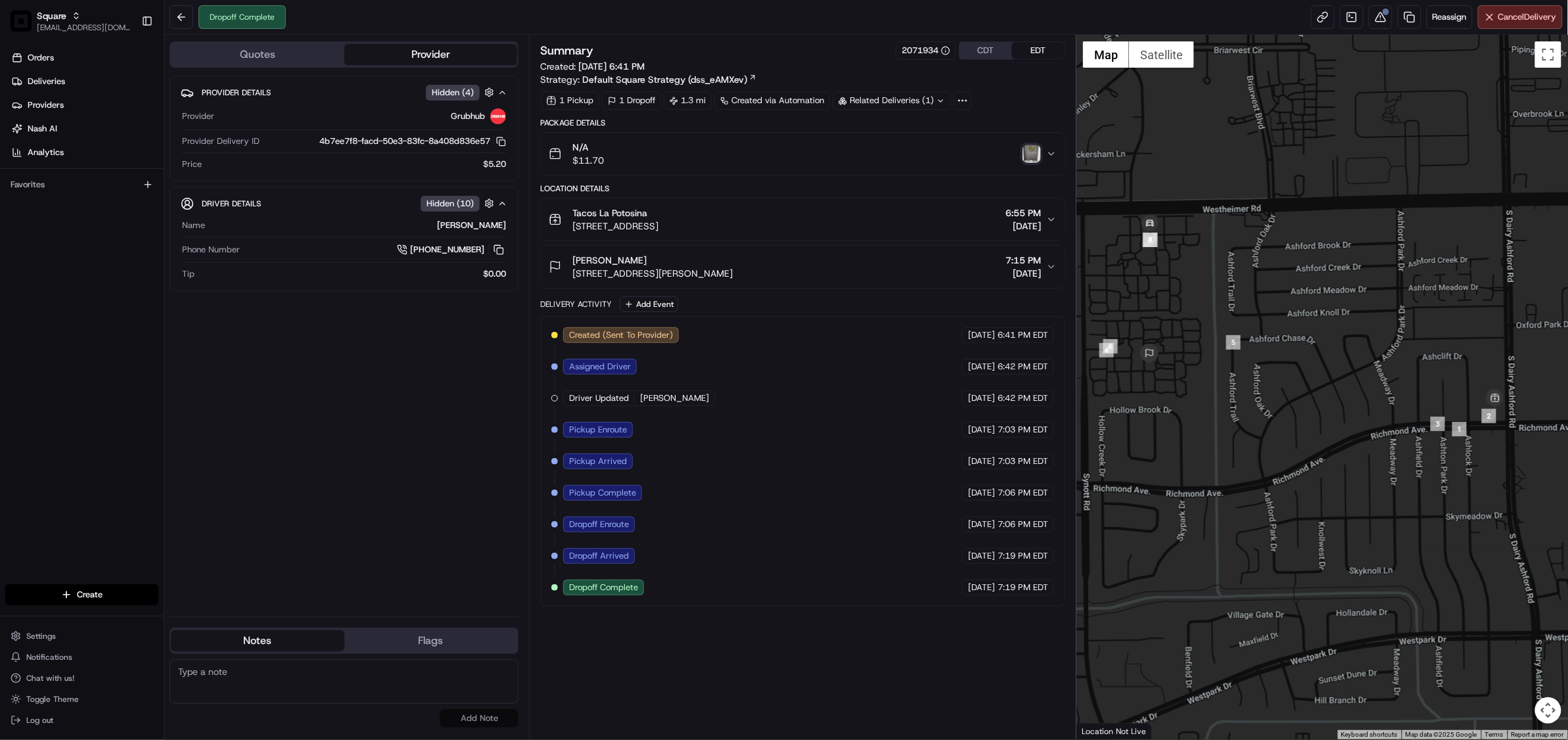
click at [997, 53] on button "CDT" at bounding box center [985, 50] width 52 height 17
click at [636, 682] on div "Summary 2071934 CDT EDT Created: 08/20/2025 5:41 PM Strategy: Default Square St…" at bounding box center [802, 387] width 525 height 691
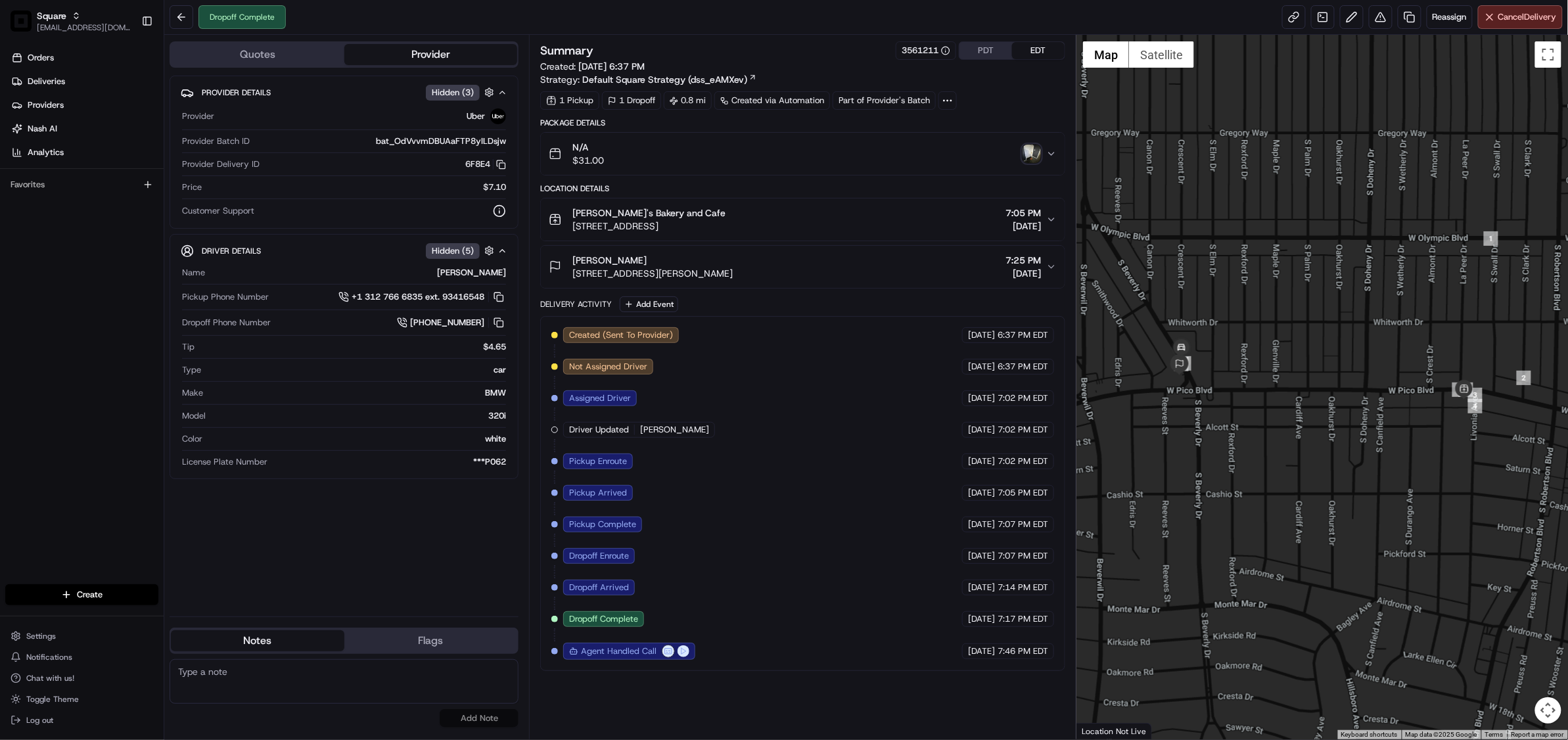
click at [1033, 153] on img "button" at bounding box center [1031, 153] width 18 height 18
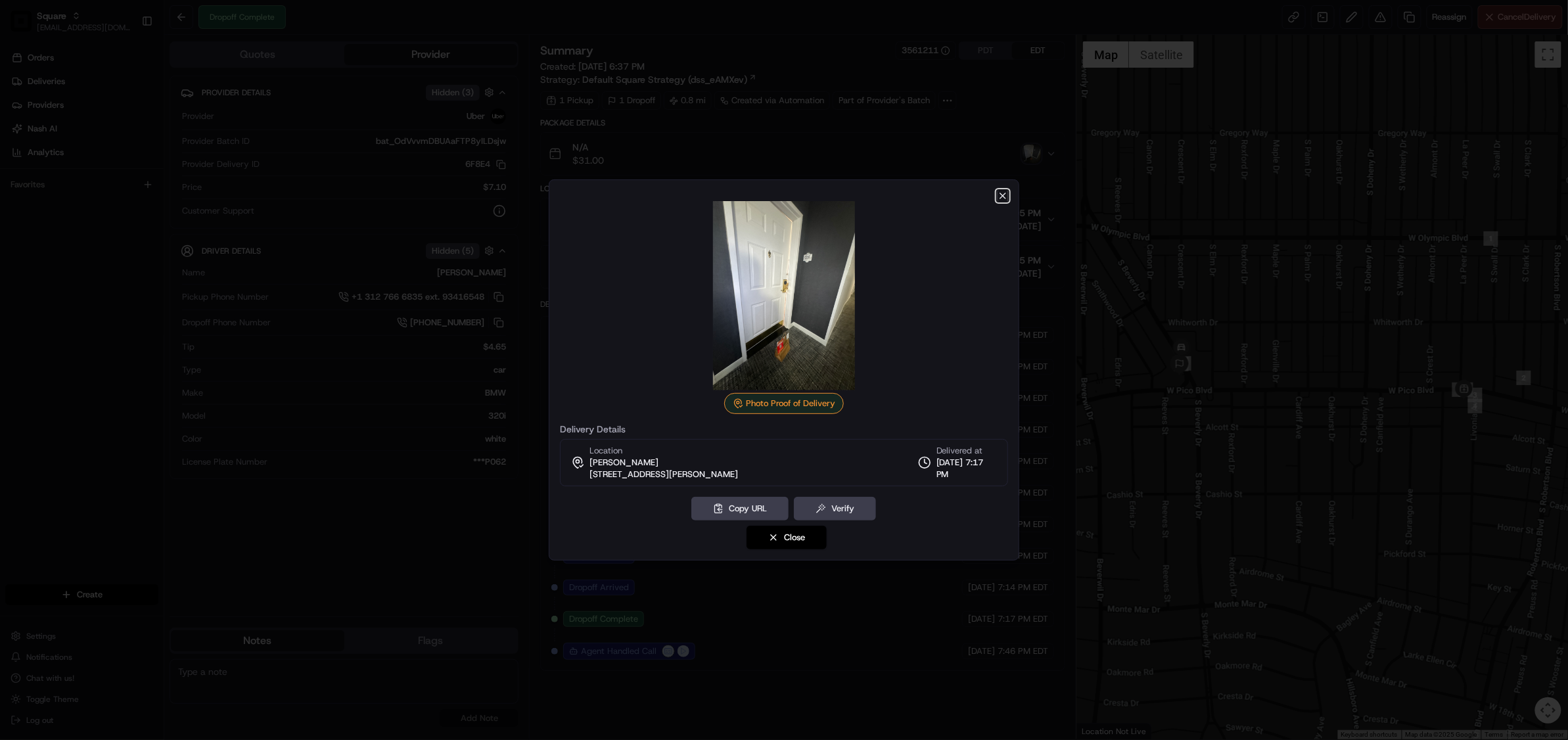
click at [999, 195] on icon "button" at bounding box center [1002, 195] width 10 height 10
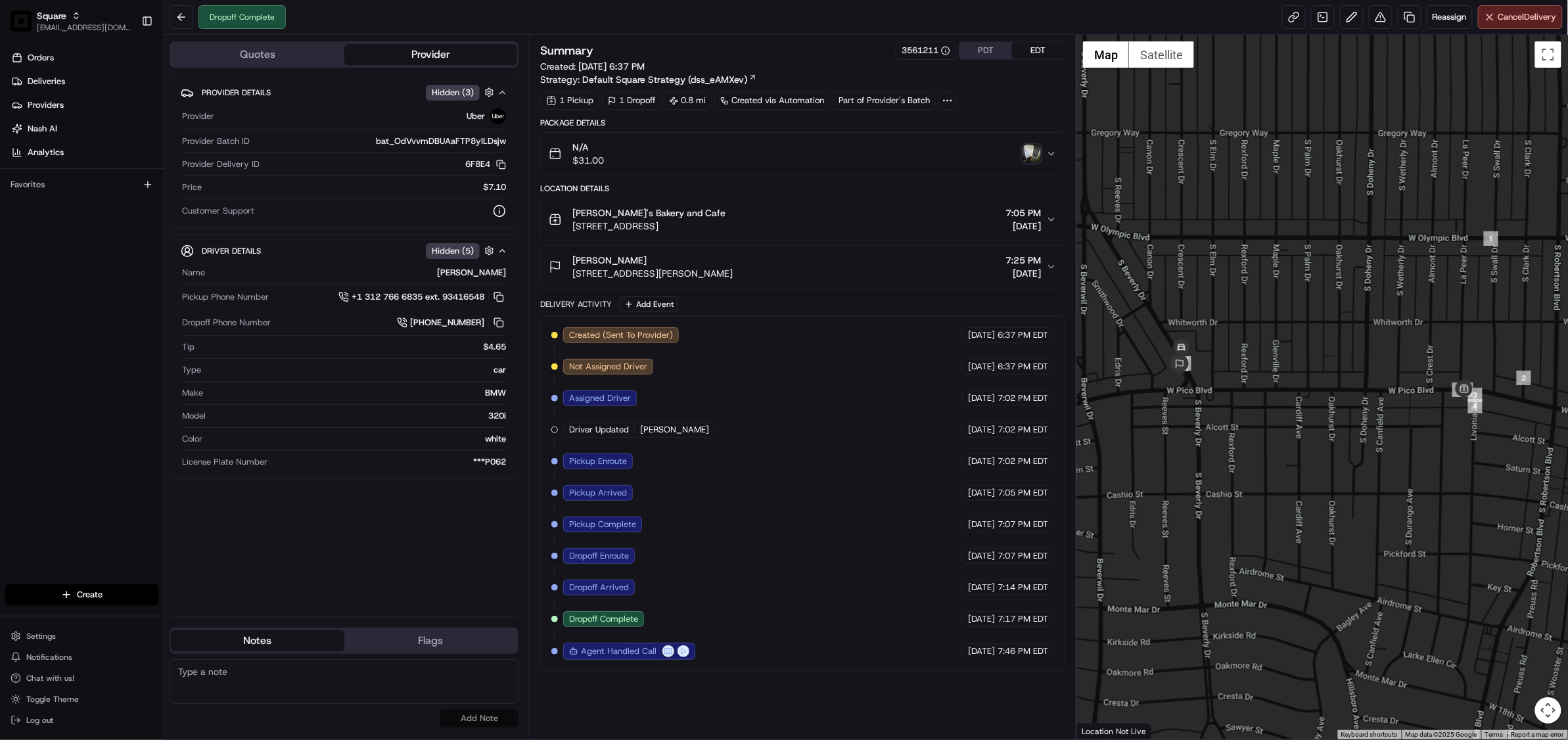
click at [401, 582] on div "Provider Details Hidden ( 3 ) Provider Uber Provider Batch ID bat_OdVvvmDBUAaFT…" at bounding box center [344, 340] width 349 height 530
click at [748, 486] on div "Created (Sent To Provider) Uber 08/20/2025 6:37 PM EDT Not Assigned Driver Uber…" at bounding box center [802, 493] width 502 height 332
click at [268, 681] on textarea at bounding box center [344, 681] width 349 height 45
paste textarea "Chat/Caller Information: Merchant Reason for Call:"
click at [286, 690] on textarea "Chat/Caller Information: Merchant Reason for Call:" at bounding box center [344, 681] width 349 height 45
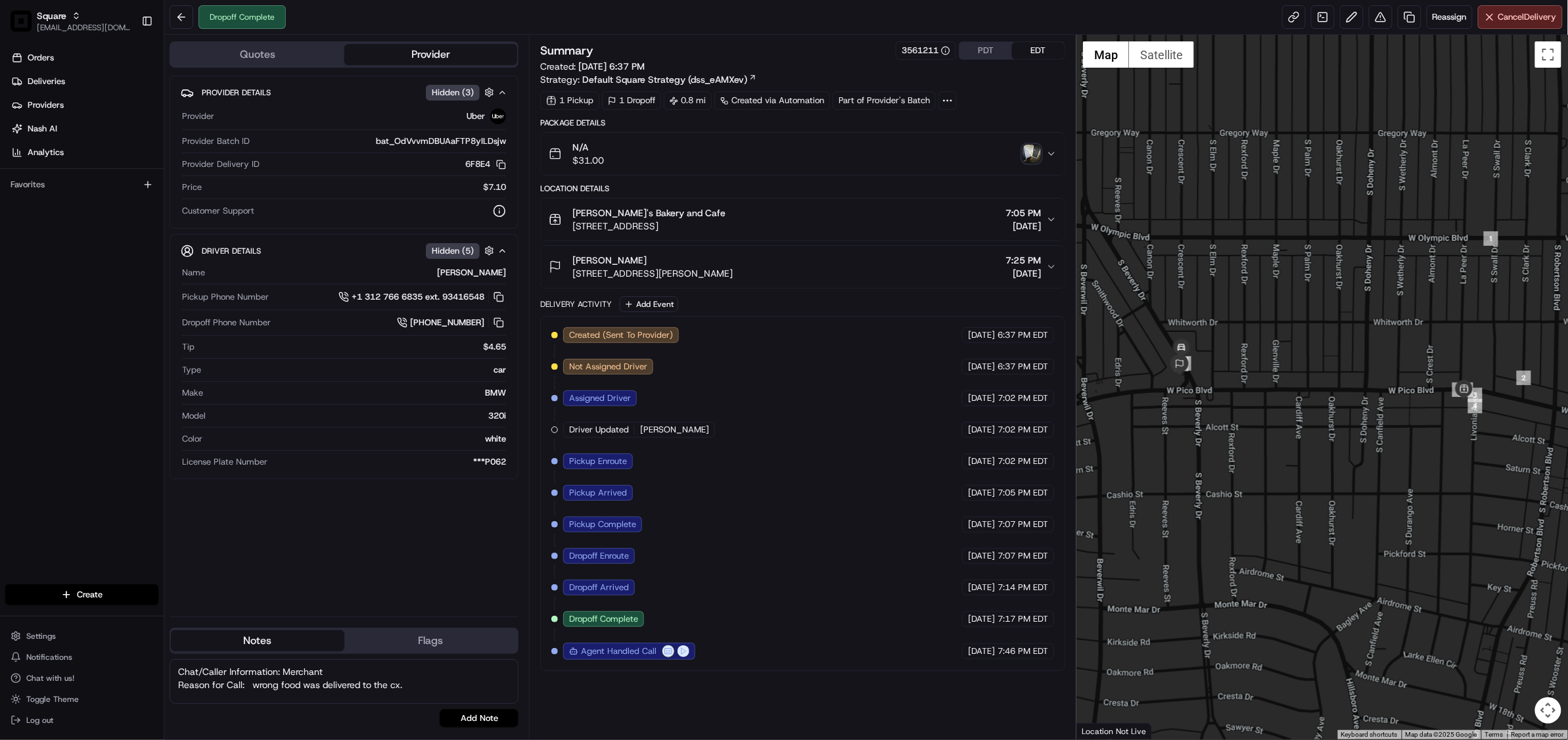
click at [416, 685] on textarea "Chat/Caller Information: Merchant Reason for Call: wrong food was delivered to …" at bounding box center [344, 681] width 349 height 45
paste textarea "An incident report has been filed requesting a full refund."
click at [359, 689] on textarea "Chat/Caller Information: Merchant Reason for Call: wrong food was delivered to …" at bounding box center [344, 681] width 349 height 45
click at [403, 668] on textarea "Chat/Caller Information: Merchant Reason for Call: wrong food was delivered to …" at bounding box center [344, 681] width 349 height 45
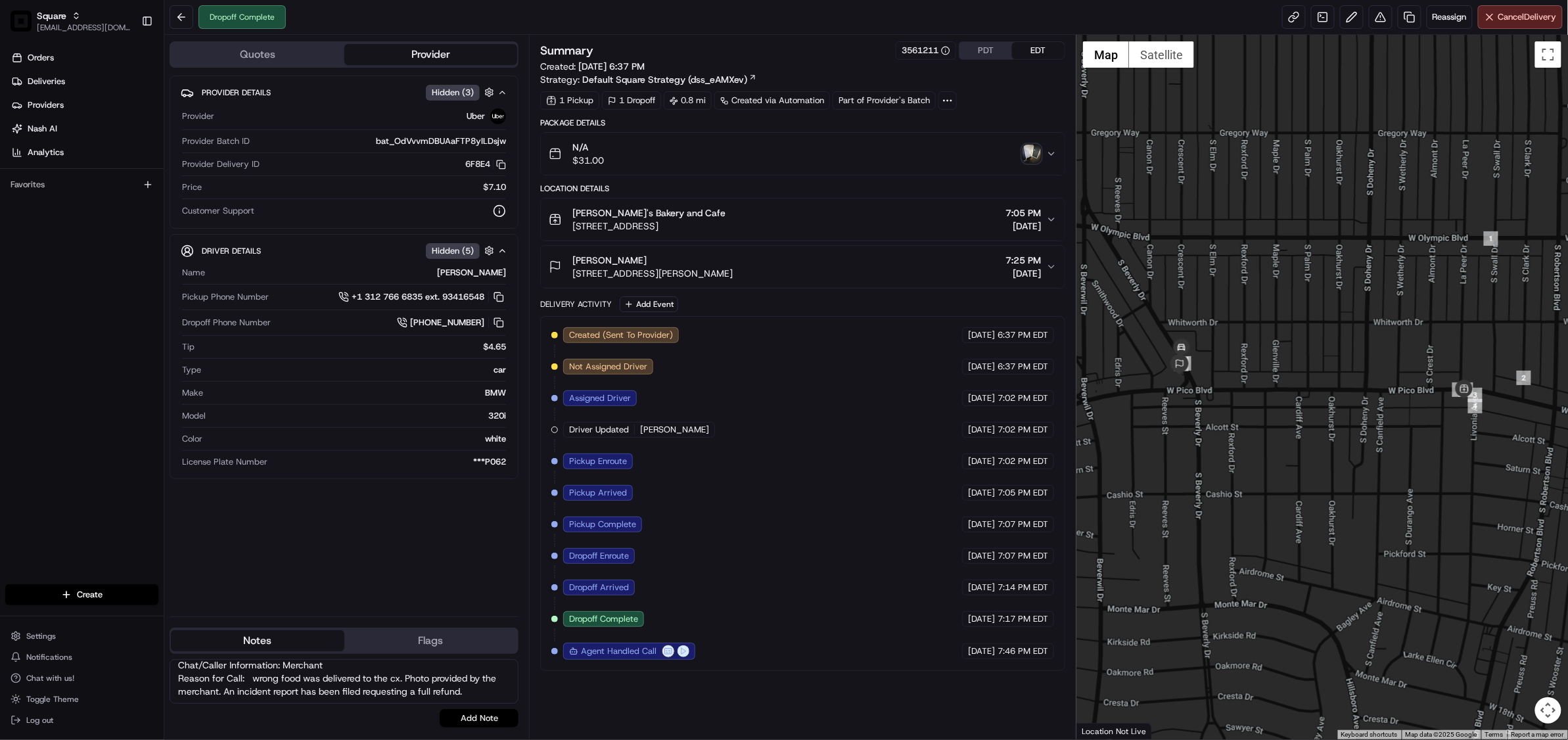
type textarea "Chat/Caller Information: Merchant Reason for Call: wrong food was delivered to …"
click at [476, 719] on button "Add Note" at bounding box center [479, 718] width 79 height 18
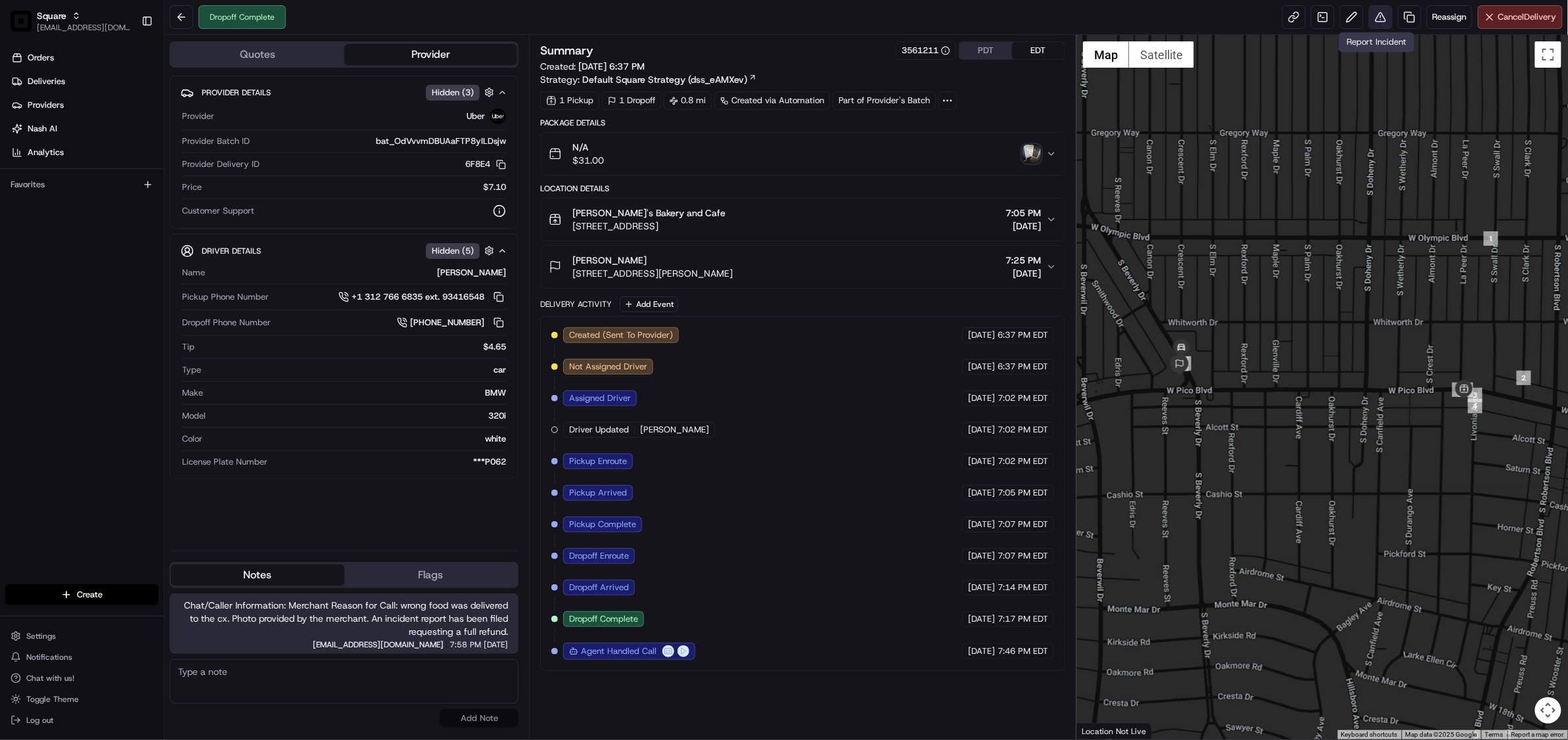
click at [1376, 22] on button at bounding box center [1381, 17] width 24 height 24
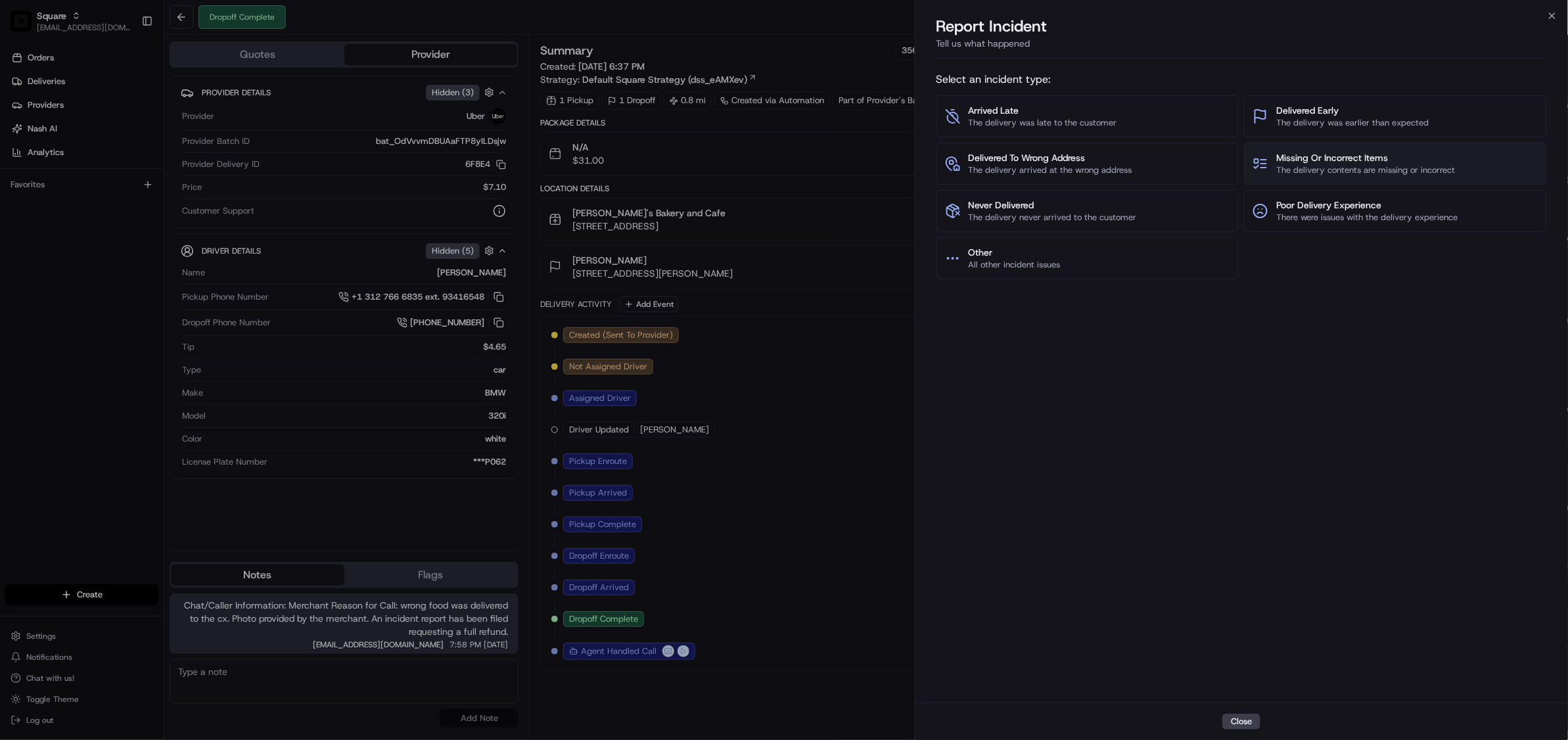
click at [1388, 171] on span "The delivery contents are missing or incorrect" at bounding box center [1365, 170] width 178 height 12
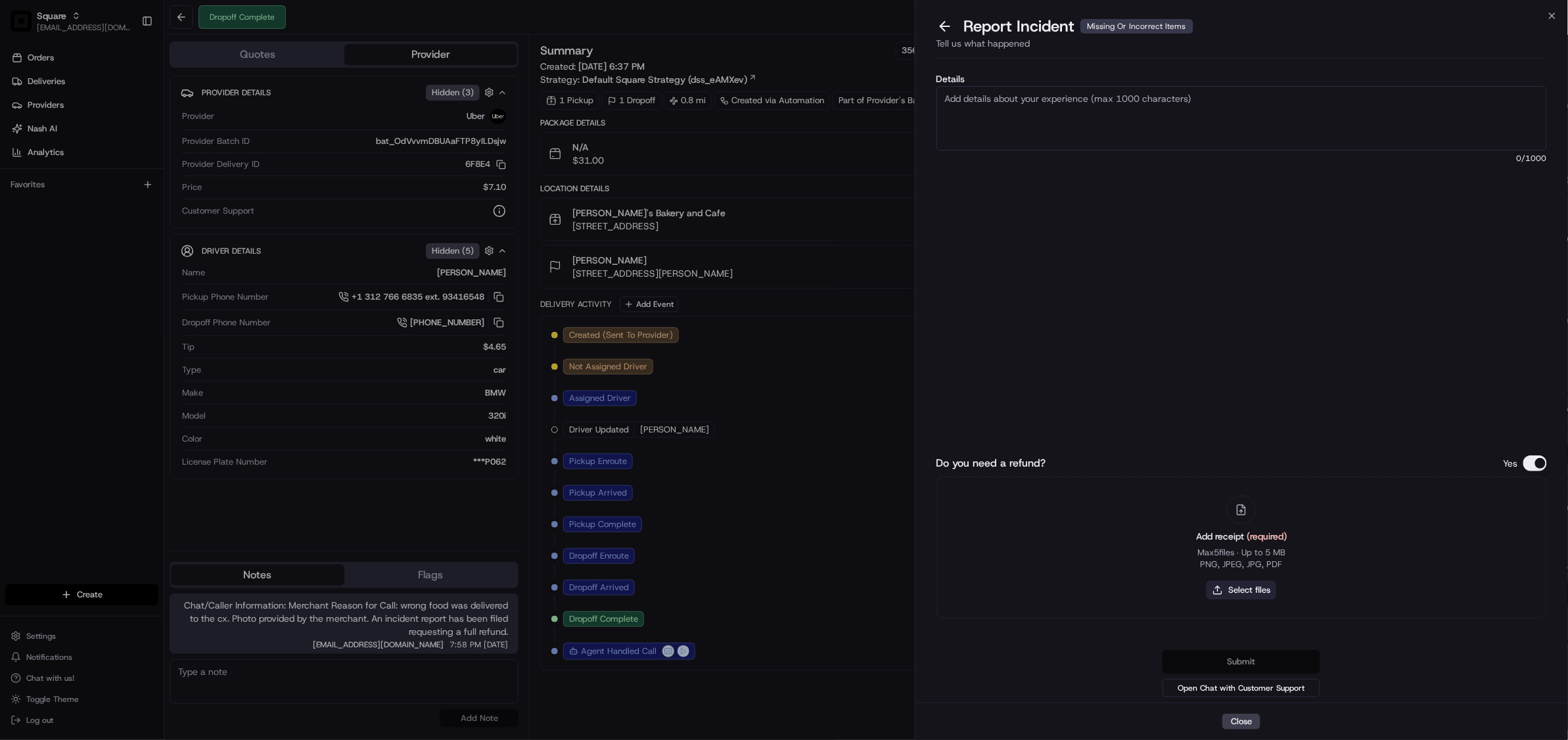
click at [1242, 594] on button "Select files" at bounding box center [1241, 590] width 70 height 18
type input "C:\fakepath\Wrong order.png"
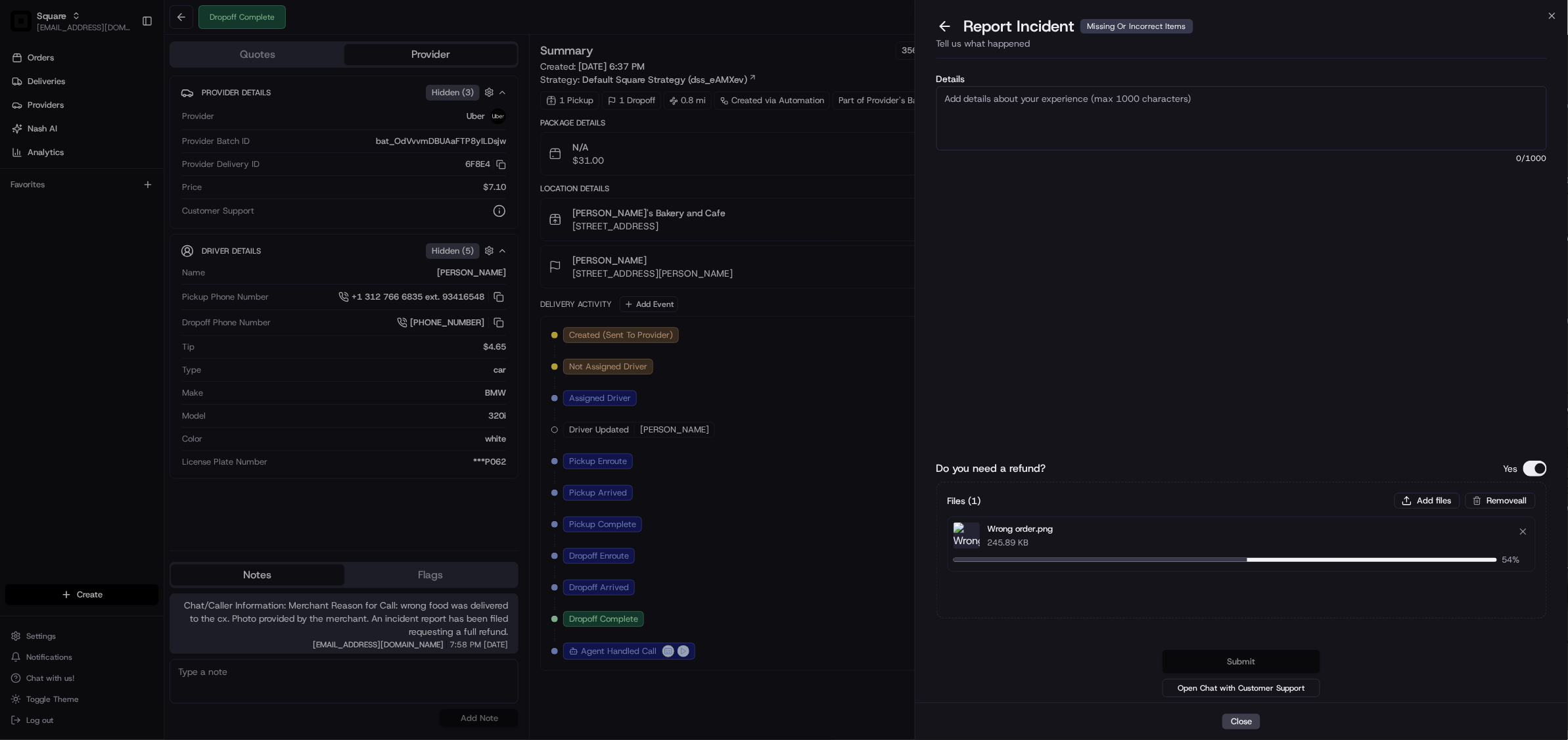
click at [1046, 121] on textarea "Details" at bounding box center [1242, 118] width 610 height 64
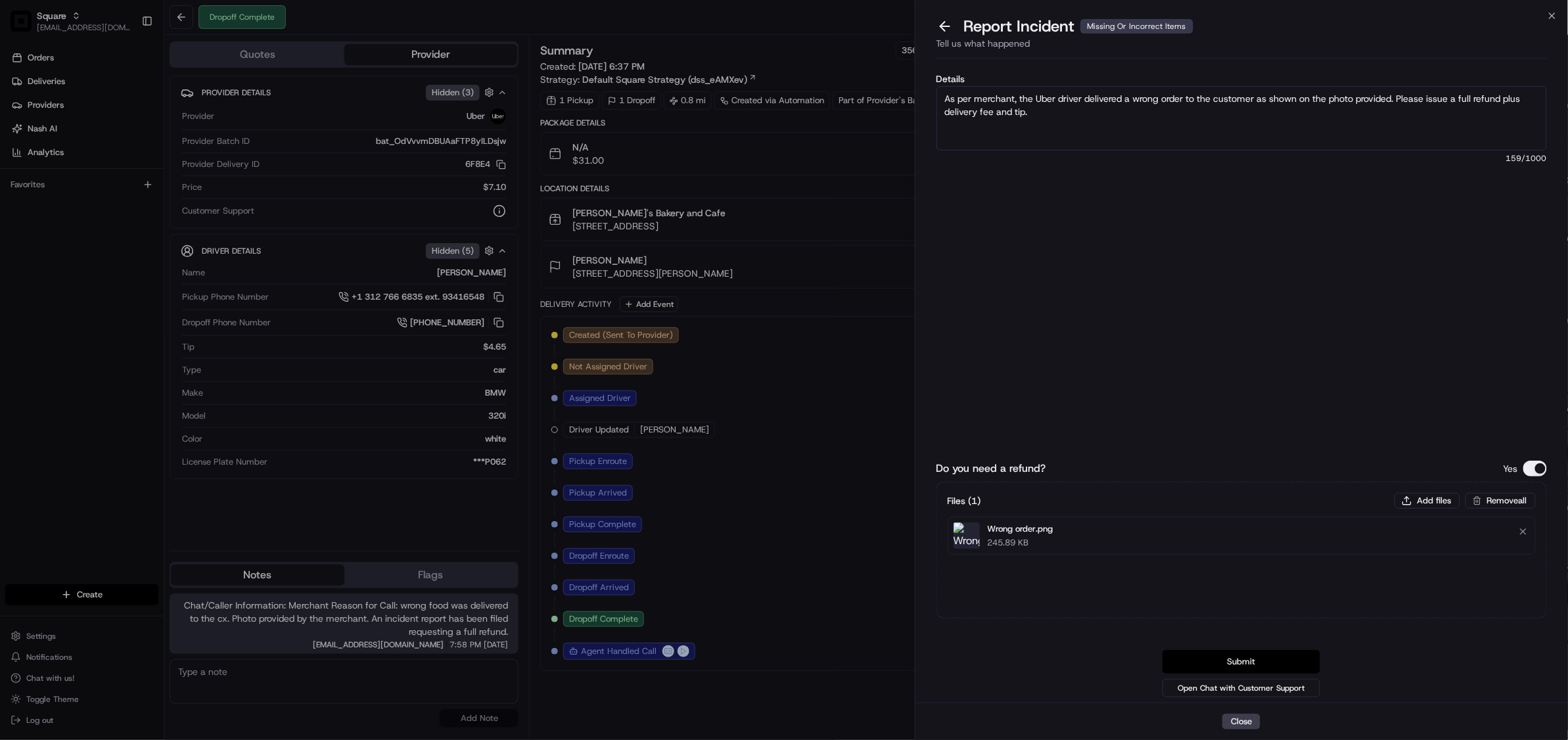
type textarea "As per merchant, the Uber driver delivered a wrong order to the customer as sho…"
click at [1270, 661] on button "Submit" at bounding box center [1241, 662] width 157 height 24
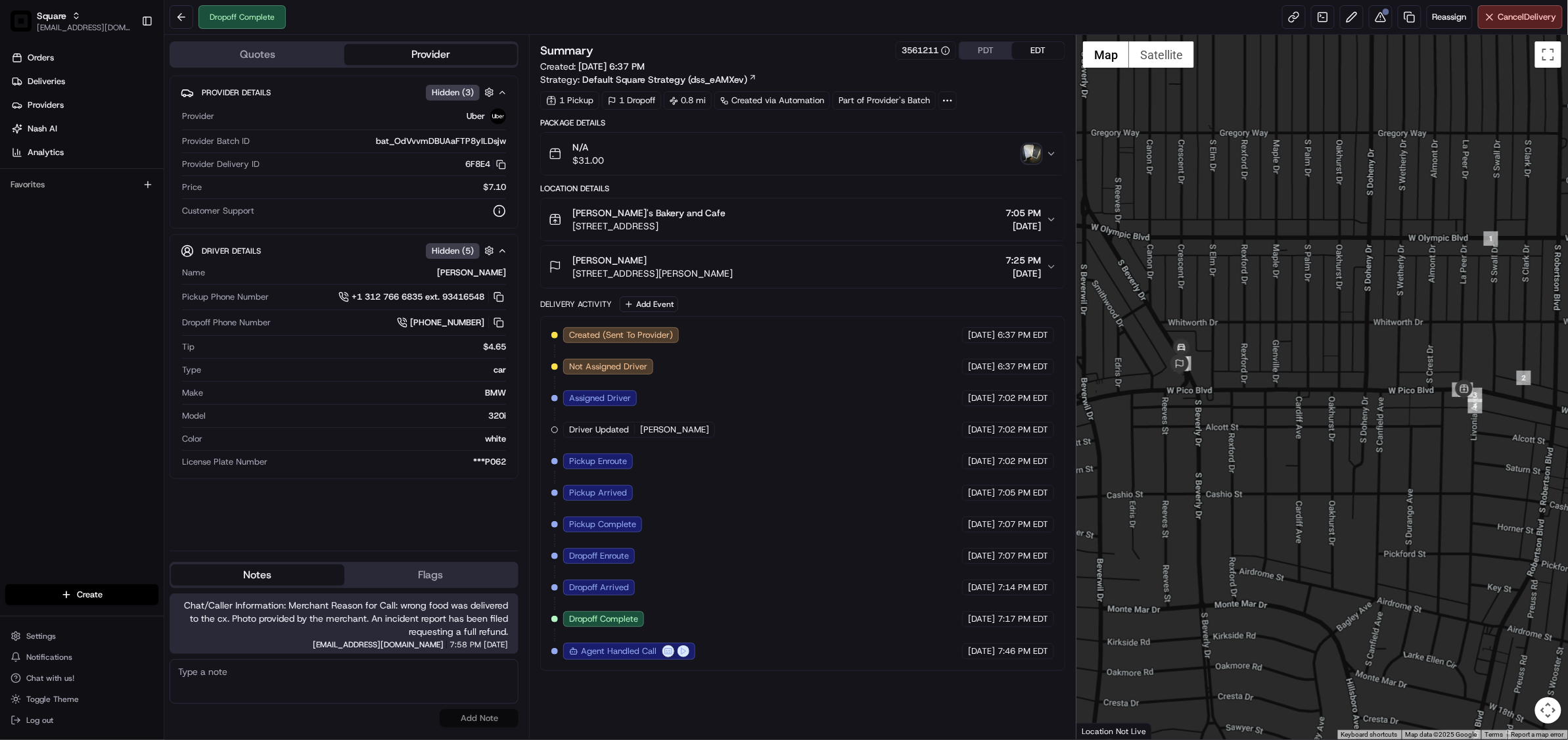
drag, startPoint x: 676, startPoint y: 259, endPoint x: 574, endPoint y: 263, distance: 102.1
click at [574, 263] on div "YOCHANAN BRISKMAN" at bounding box center [652, 260] width 160 height 13
copy span "YOCHANAN BRISKMAN"
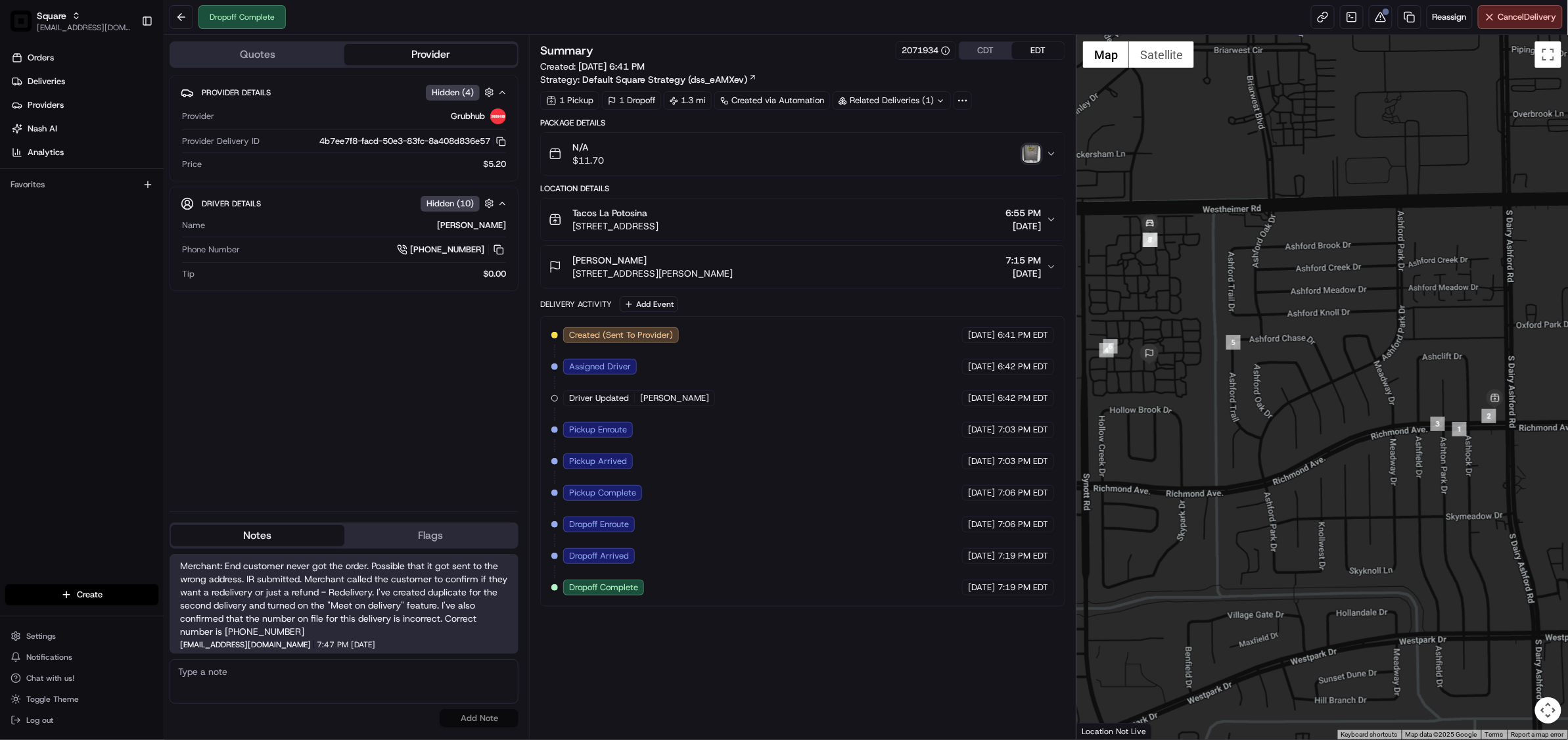
click at [293, 685] on textarea at bounding box center [344, 681] width 349 height 45
paste textarea "Chat/Caller Information: Merchant Reason for Call:"
click at [264, 685] on textarea "Chat/Caller Information: Merchant Reason for Call:" at bounding box center [344, 681] width 349 height 45
click at [323, 693] on textarea "Chat/Caller Information: Merchant Reason for Call: Order never" at bounding box center [344, 681] width 349 height 45
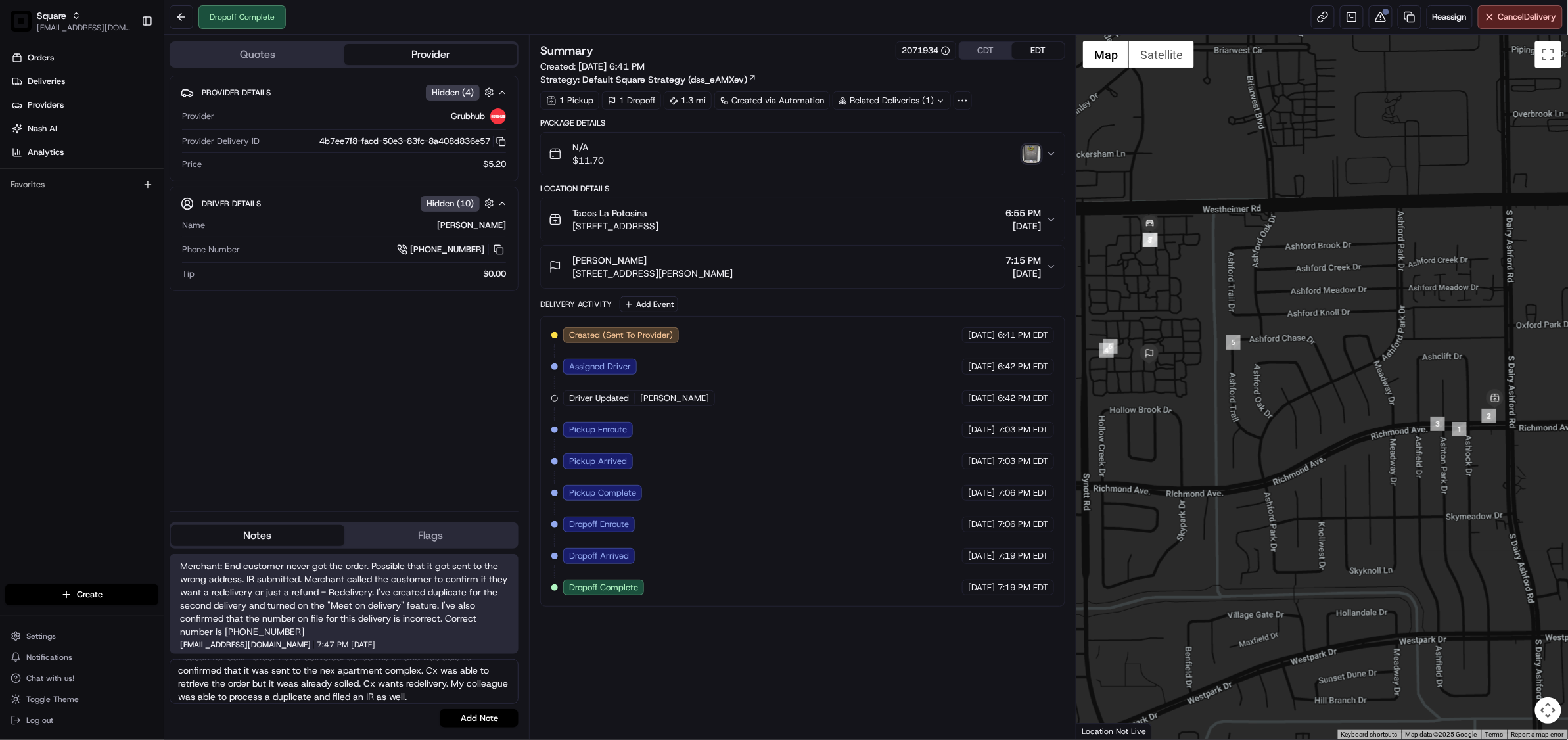
click at [335, 666] on textarea "Chat/Caller Information: Merchant Reason for Call: Order never delivered. Calle…" at bounding box center [344, 681] width 349 height 45
type textarea "Chat/Caller Information: Merchant Reason for Call: Order never delivered. Calle…"
click at [490, 718] on button "Add Note" at bounding box center [479, 718] width 79 height 18
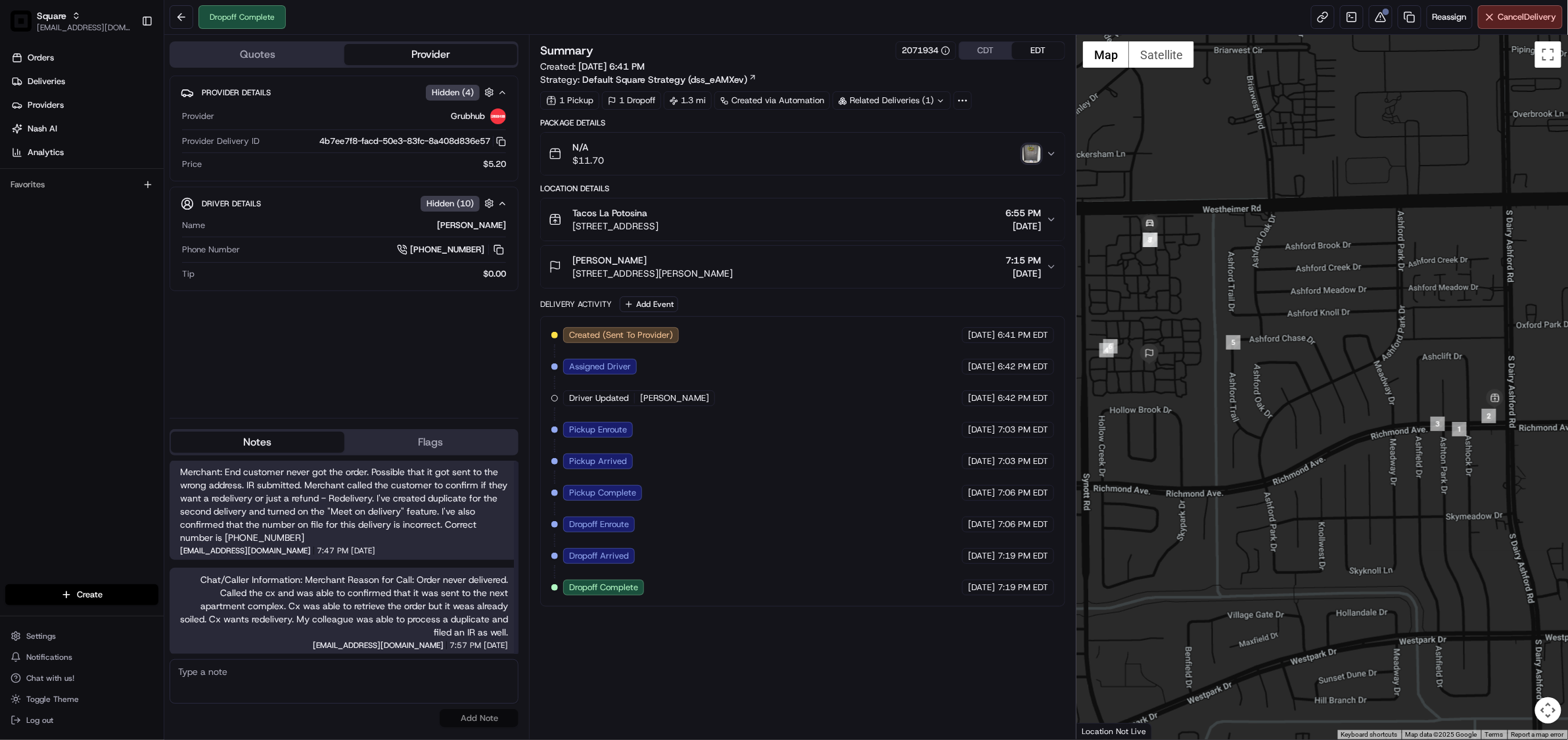
drag, startPoint x: 778, startPoint y: 547, endPoint x: 776, endPoint y: 537, distance: 10.2
click at [778, 547] on div "Created (Sent To Provider) Grubhub [DATE] 6:41 PM EDT Assigned Driver Grubhub […" at bounding box center [802, 461] width 502 height 268
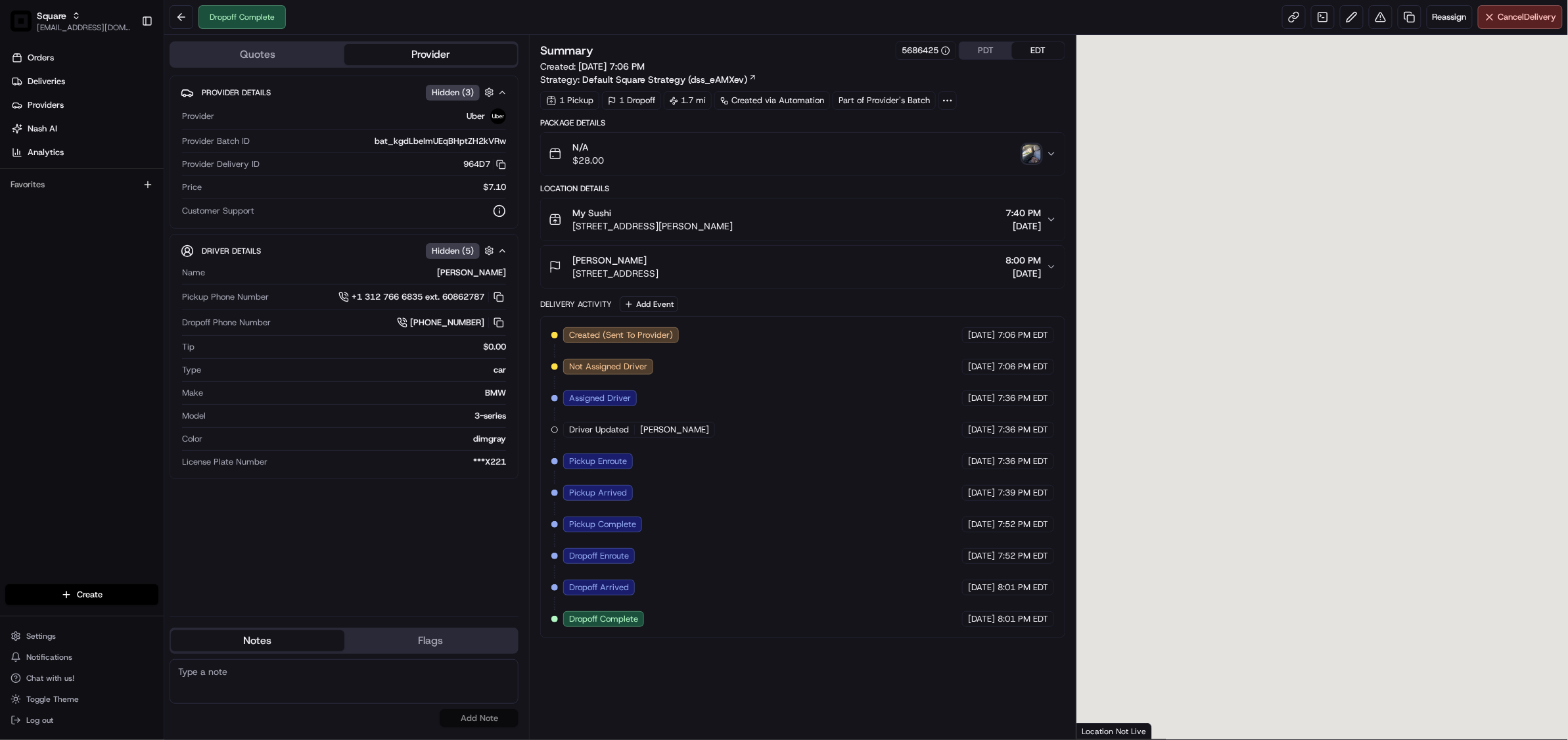
click at [1033, 153] on img "button" at bounding box center [1031, 153] width 18 height 18
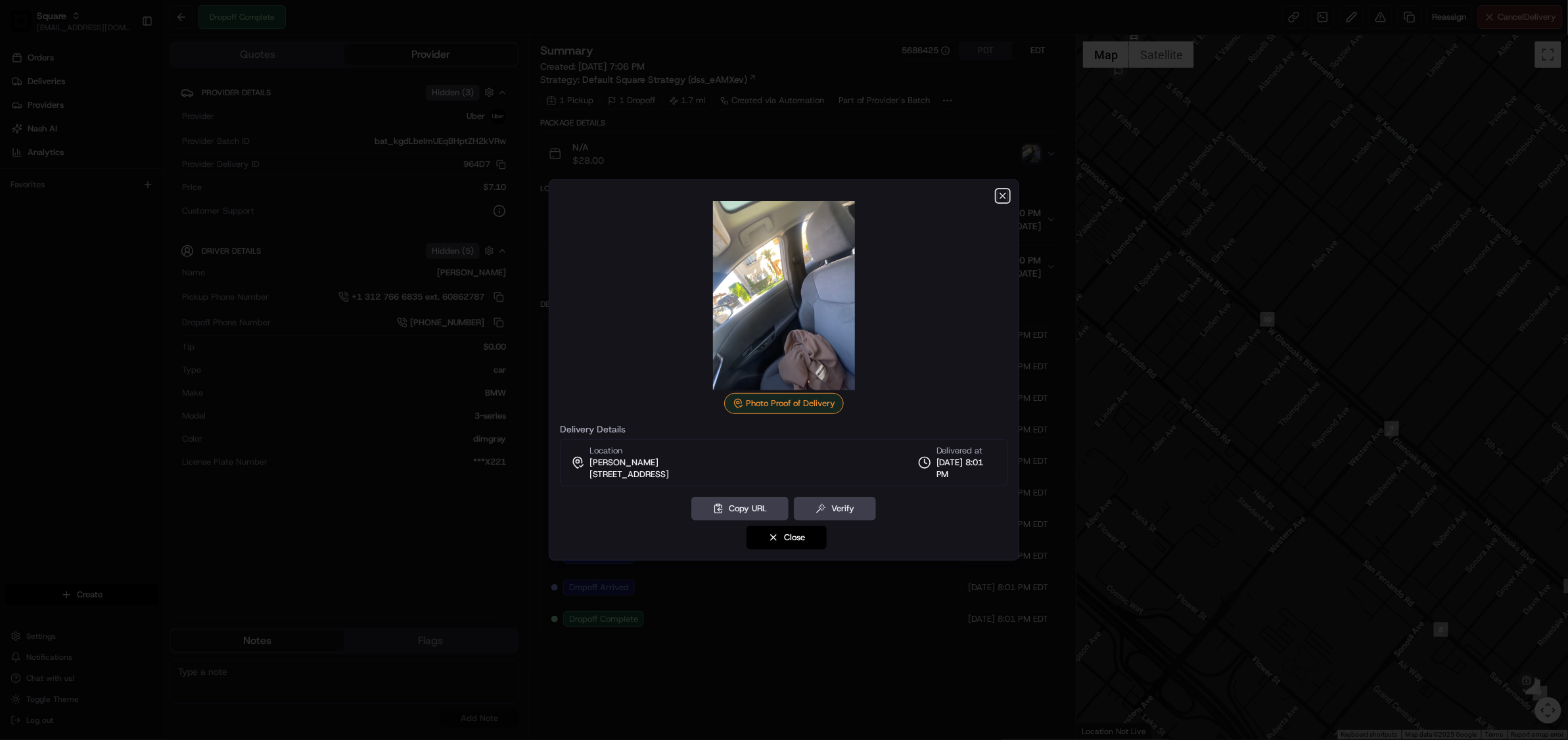
click at [1006, 199] on icon "button" at bounding box center [1002, 195] width 10 height 10
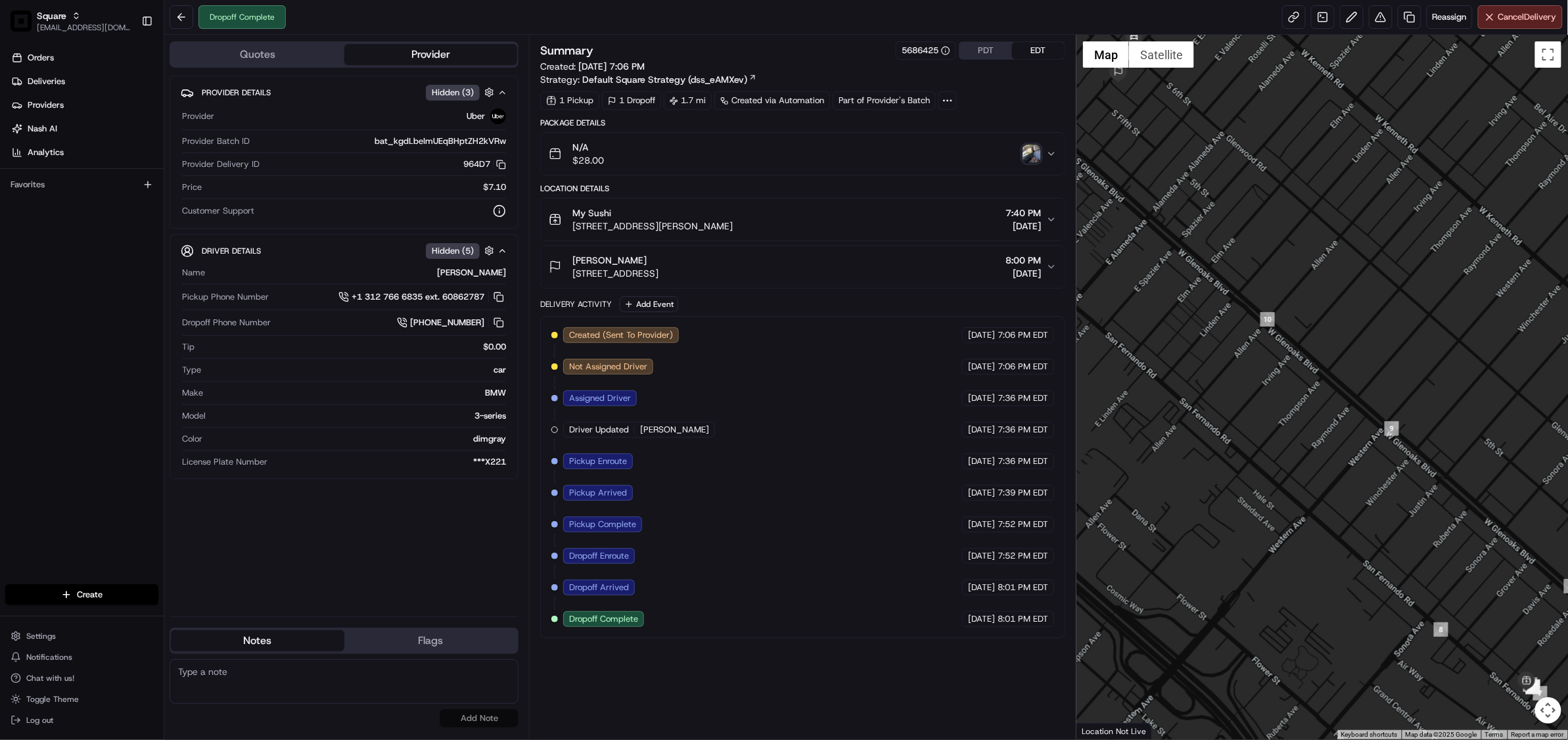
click at [1050, 224] on icon "button" at bounding box center [1051, 219] width 10 height 10
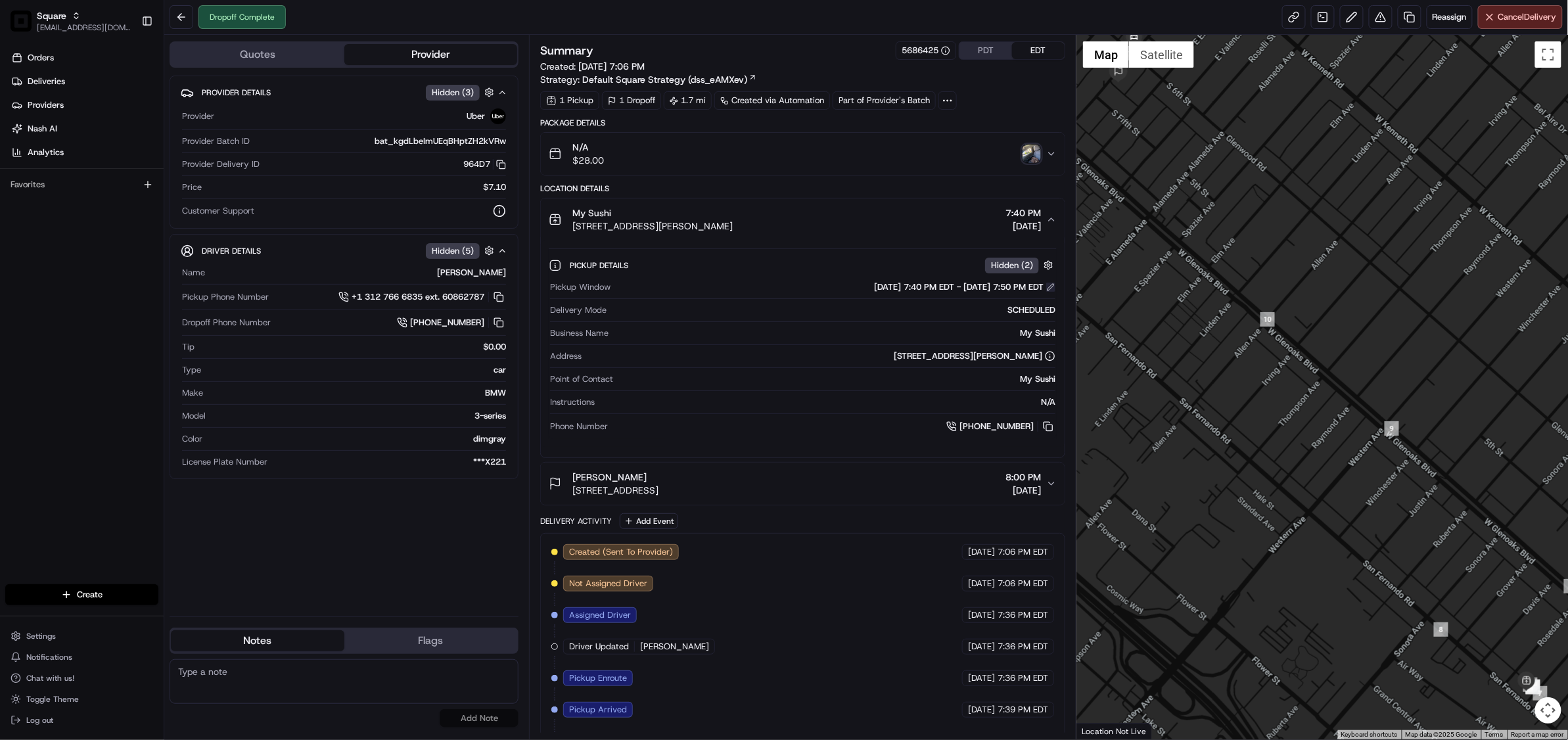
click at [1053, 289] on button at bounding box center [1050, 286] width 9 height 9
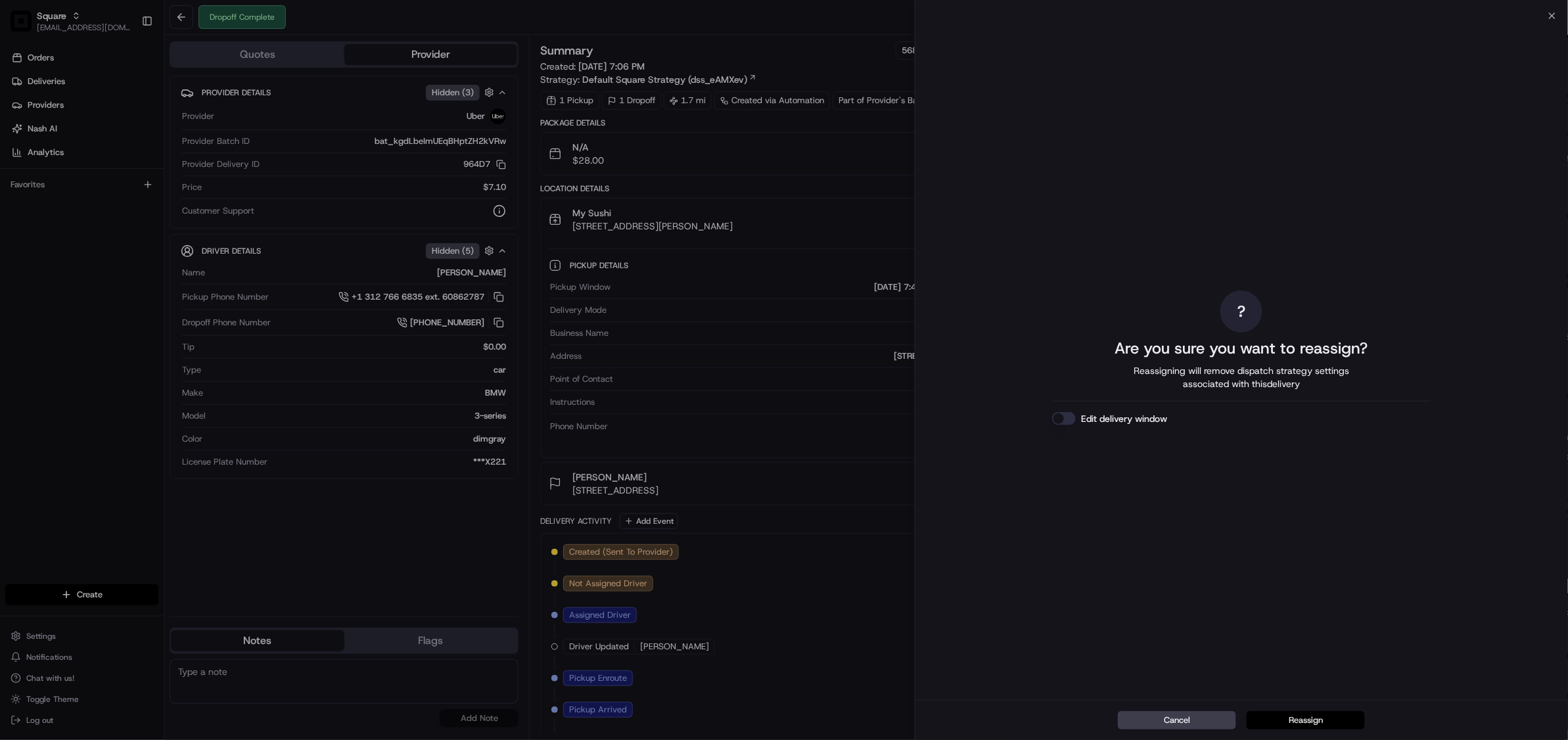
click at [1305, 723] on button "Reassign" at bounding box center [1306, 720] width 118 height 18
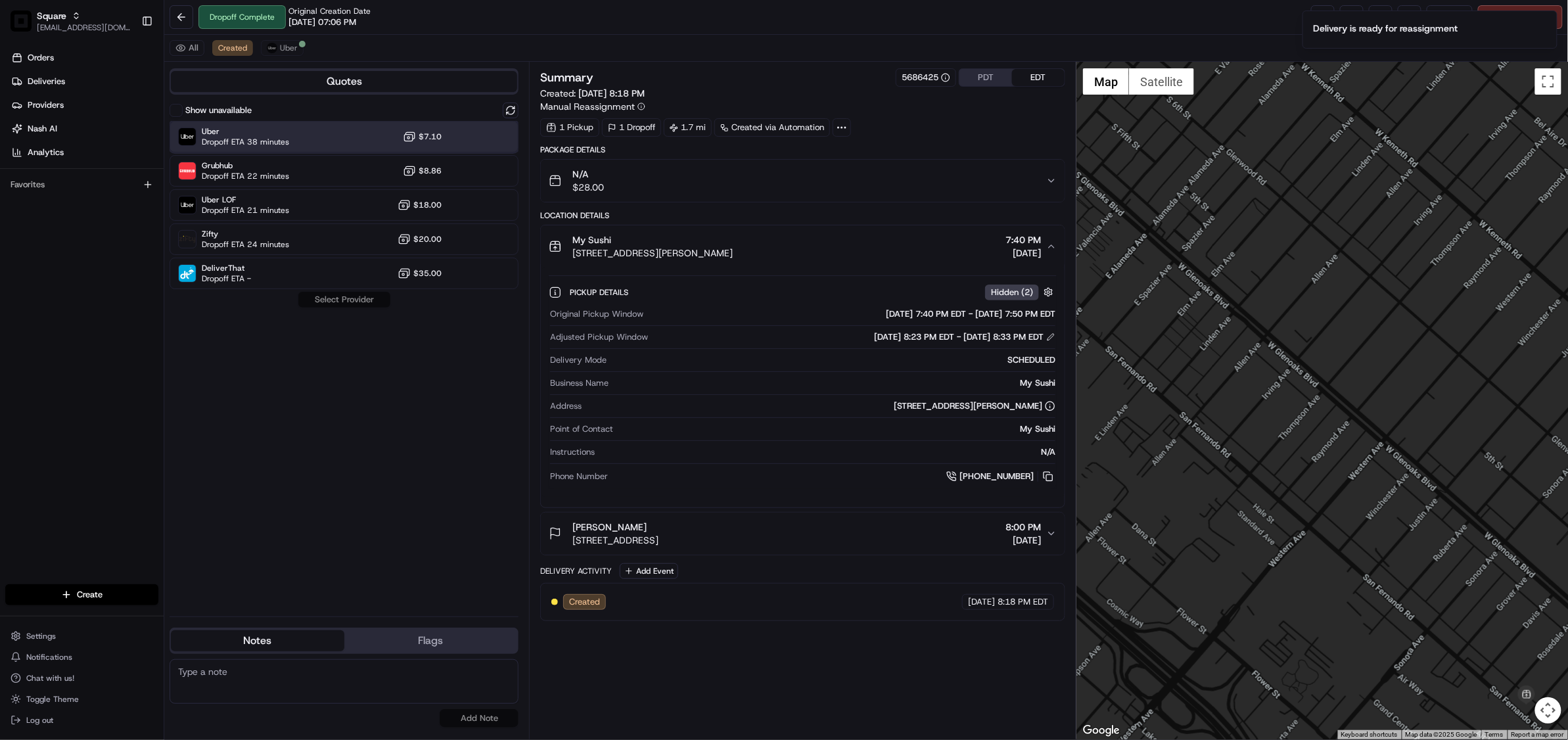
click at [279, 135] on span "Uber" at bounding box center [245, 131] width 87 height 10
click at [352, 305] on button "Assign Provider" at bounding box center [344, 300] width 93 height 16
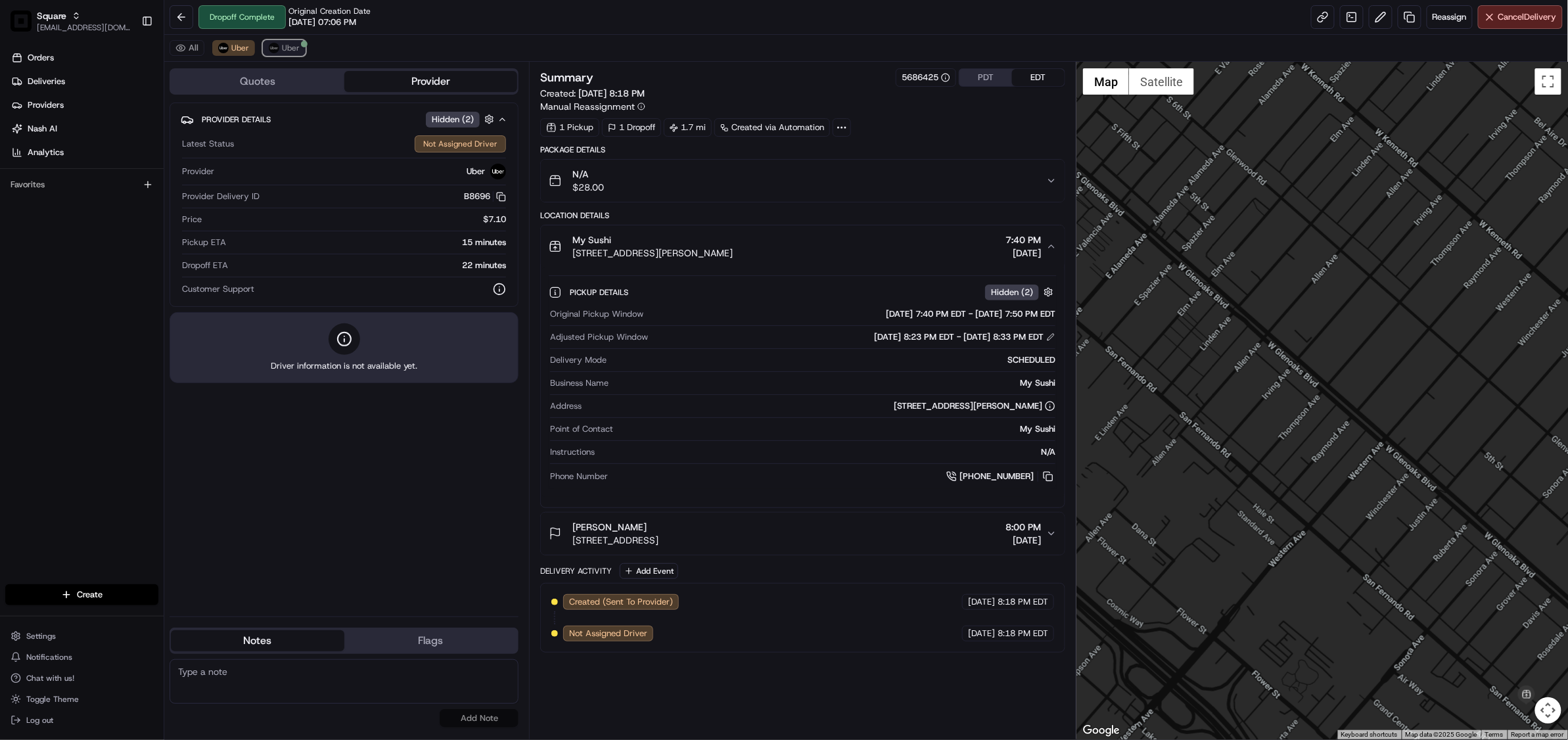
click at [288, 51] on span "Uber" at bounding box center [291, 47] width 17 height 10
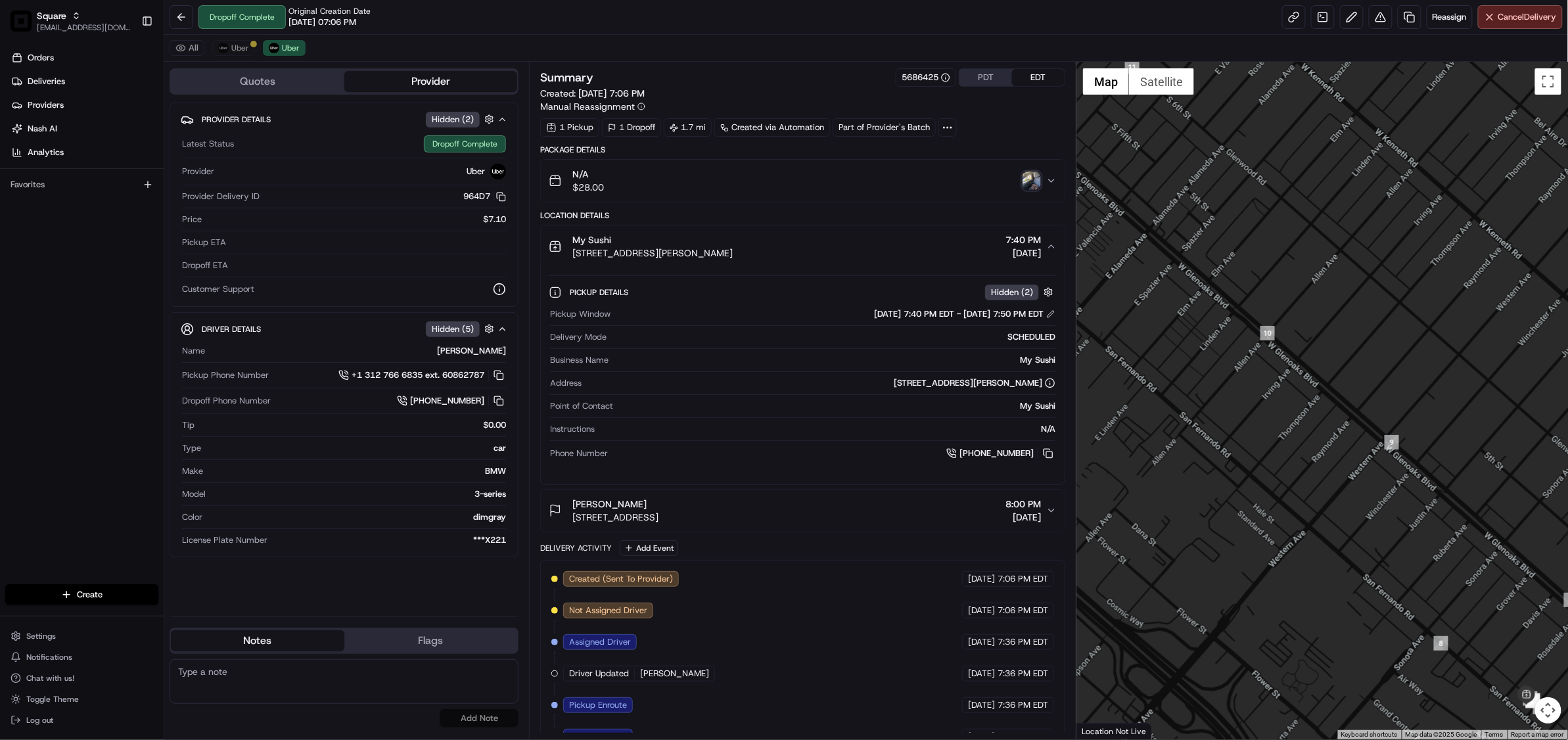
click at [277, 693] on textarea at bounding box center [344, 681] width 349 height 45
paste textarea "Chat/Caller Information: Merchant Reason for Call:"
click at [263, 688] on textarea "Chat/Caller Information: Merchant Reason for Call:" at bounding box center [344, 681] width 349 height 45
click at [249, 685] on textarea "Chat/Caller Information: Merchant Reason for Call: Uber driver didn't deliver t…" at bounding box center [344, 681] width 349 height 45
click at [419, 686] on textarea "Chat/Caller Information: Merchant Reason for Call: Driver never went to the res…" at bounding box center [344, 681] width 349 height 45
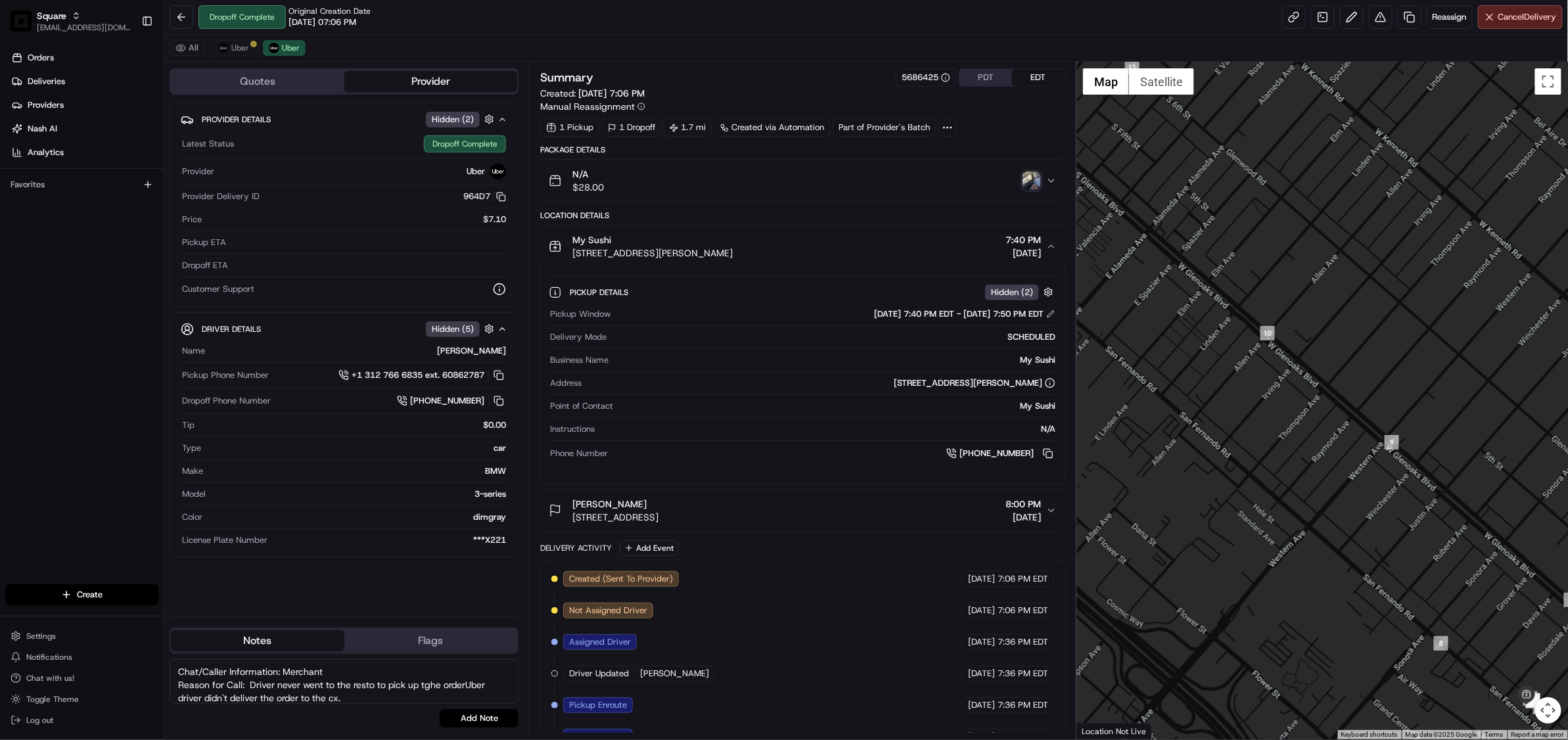
click at [432, 684] on textarea "Chat/Caller Information: Merchant Reason for Call: Driver never went to the res…" at bounding box center [344, 681] width 349 height 45
click at [463, 686] on textarea "Chat/Caller Information: Merchant Reason for Call: Driver never went to the res…" at bounding box center [344, 681] width 349 height 45
click at [350, 699] on textarea "Chat/Caller Information: Merchant Reason for Call: Driver never went to the res…" at bounding box center [344, 681] width 349 height 45
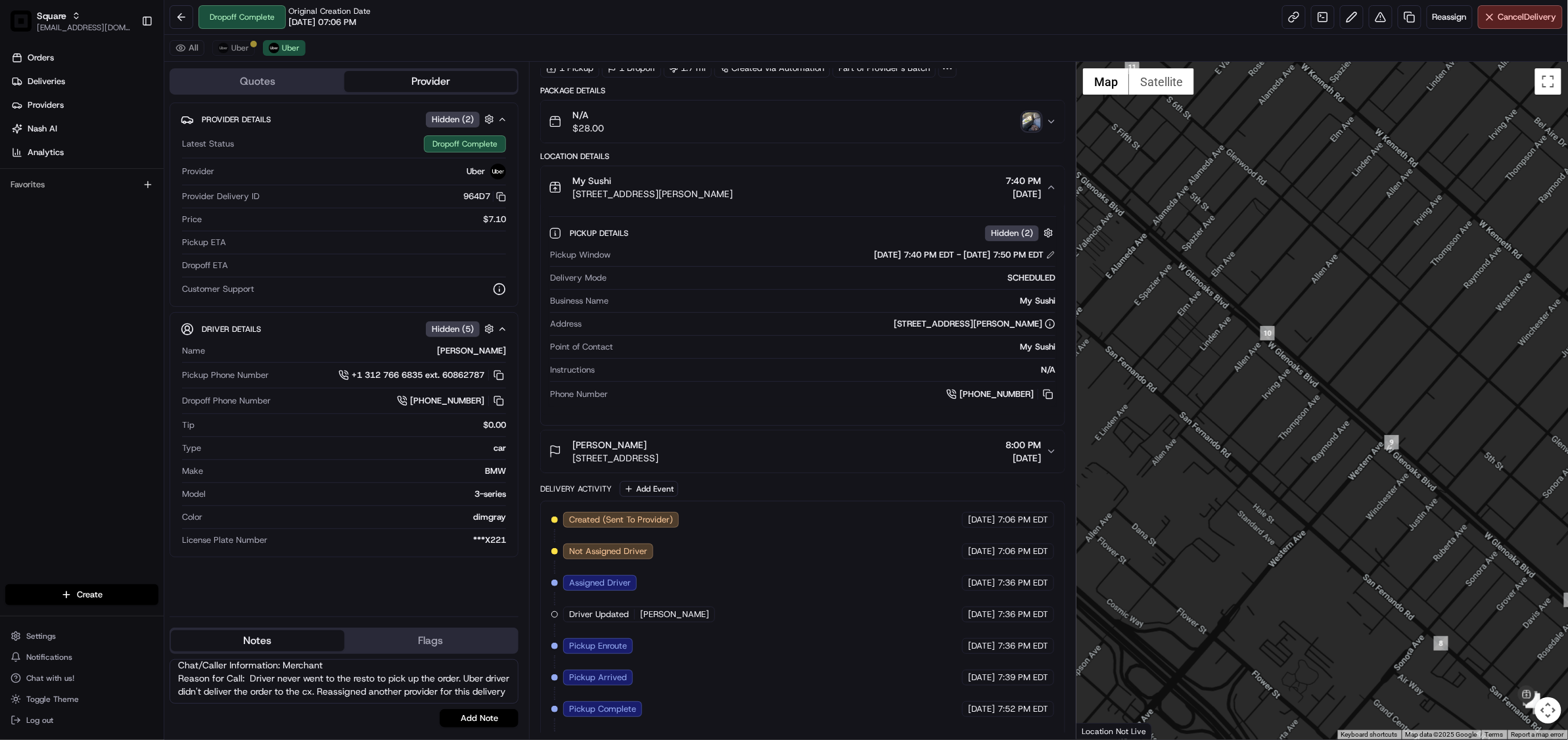
scroll to position [156, 0]
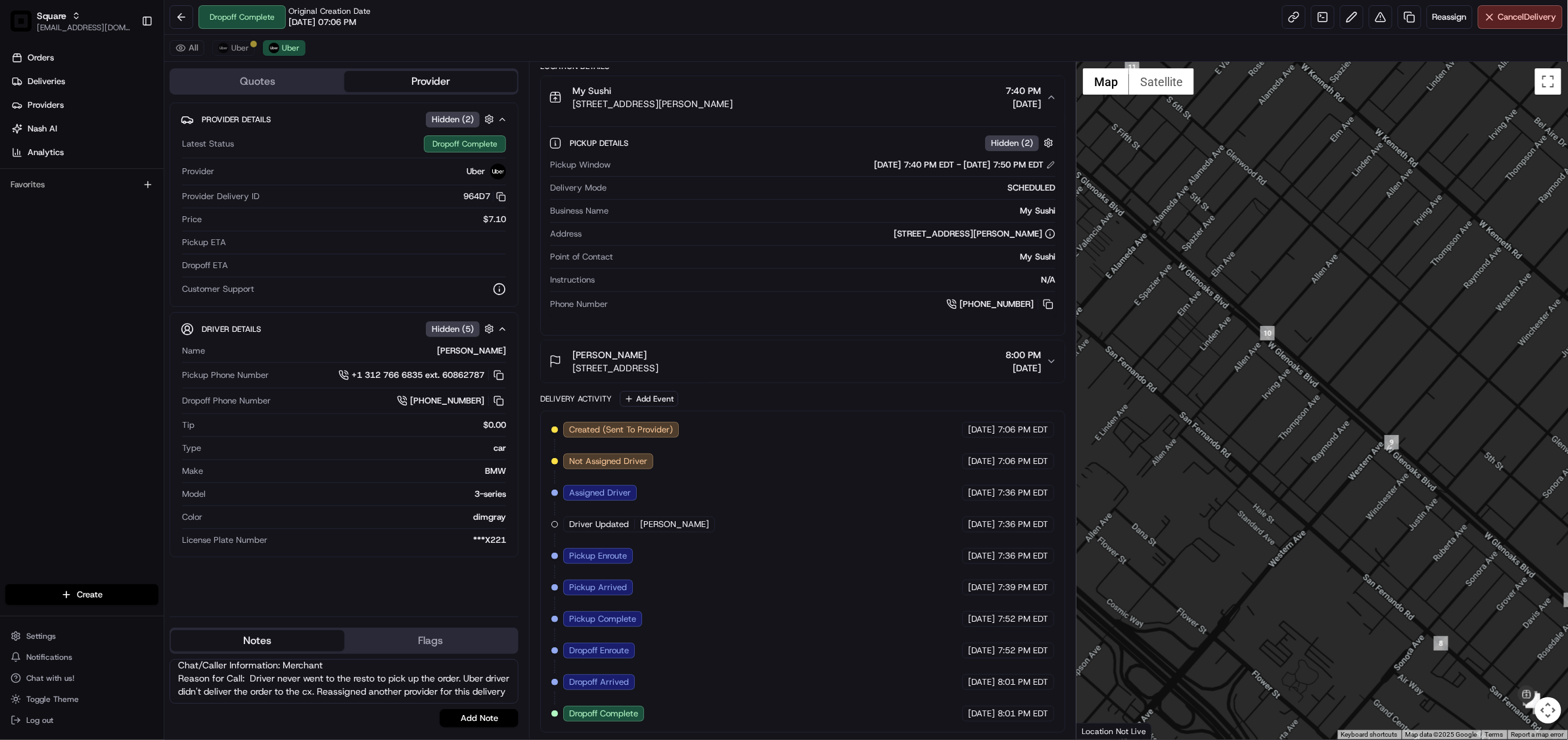
click at [239, 700] on textarea "Chat/Caller Information: Merchant Reason for Call: Driver never went to the res…" at bounding box center [344, 681] width 349 height 45
click at [231, 697] on textarea "Chat/Caller Information: Merchant Reason for Call: Driver never went to the res…" at bounding box center [344, 681] width 349 height 45
type textarea "Chat/Caller Information: Merchant Reason for Call: Driver never went to the res…"
click at [501, 719] on button "Add Note" at bounding box center [479, 718] width 79 height 18
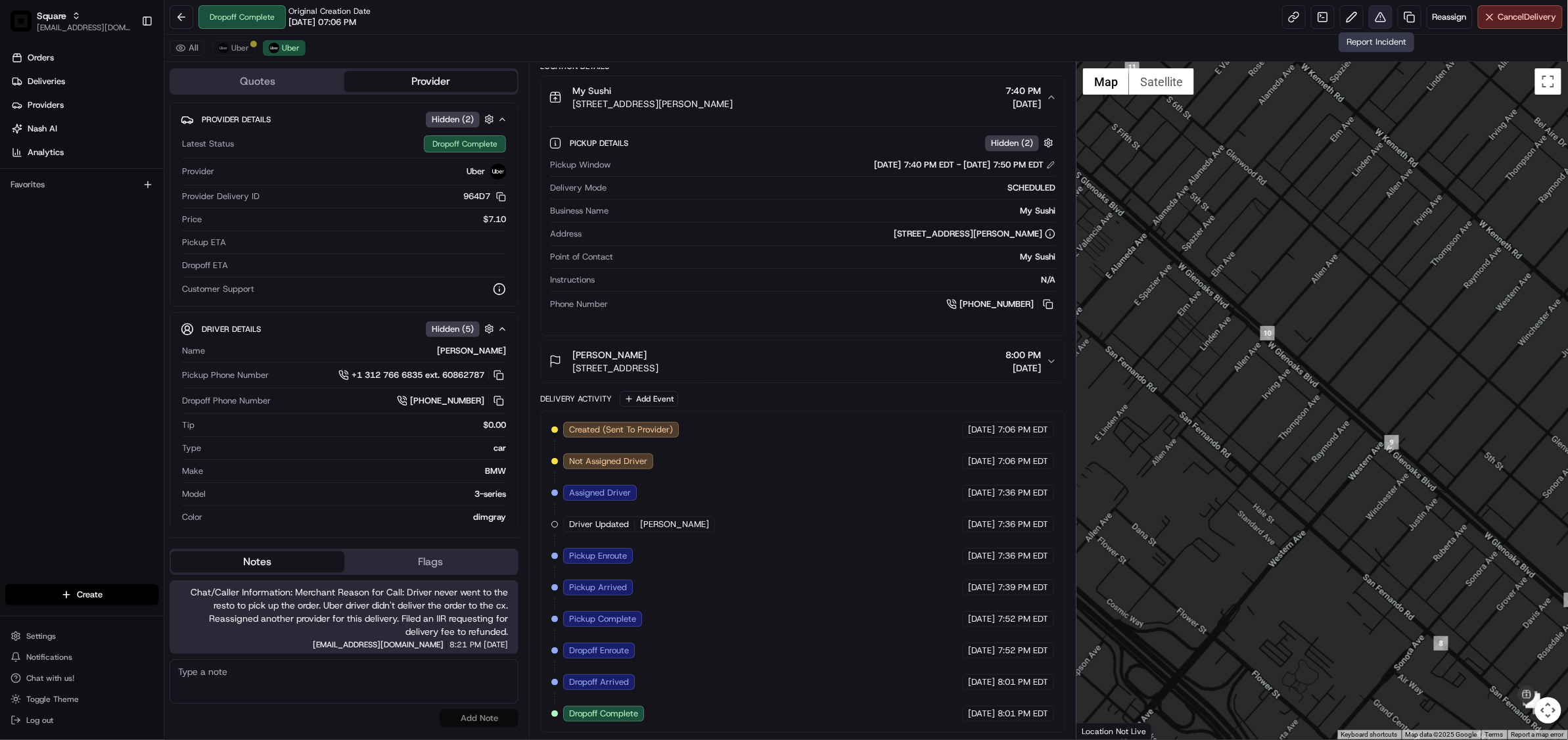
click at [1375, 18] on button at bounding box center [1381, 17] width 24 height 24
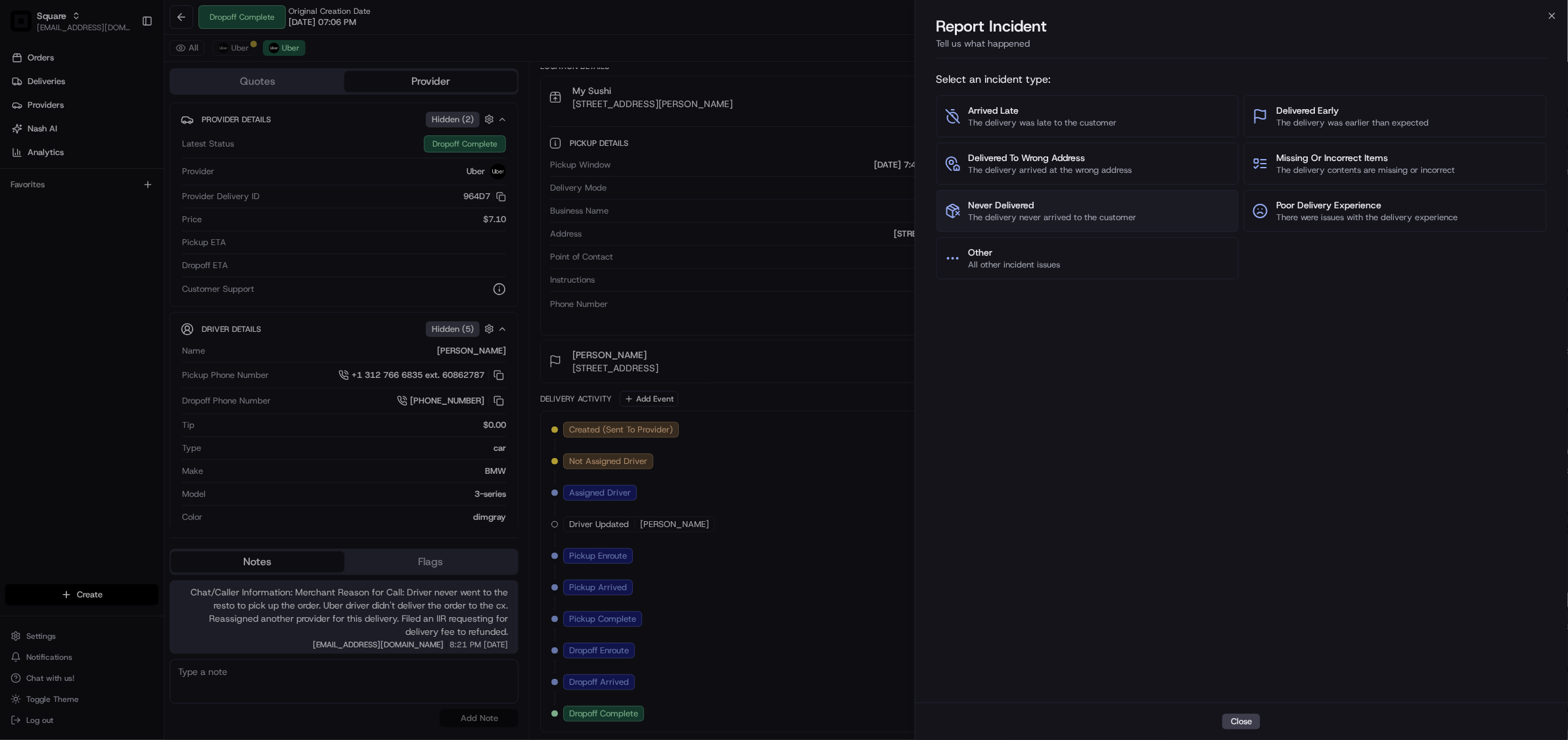
click at [1024, 208] on span "Never Delivered" at bounding box center [1052, 205] width 168 height 13
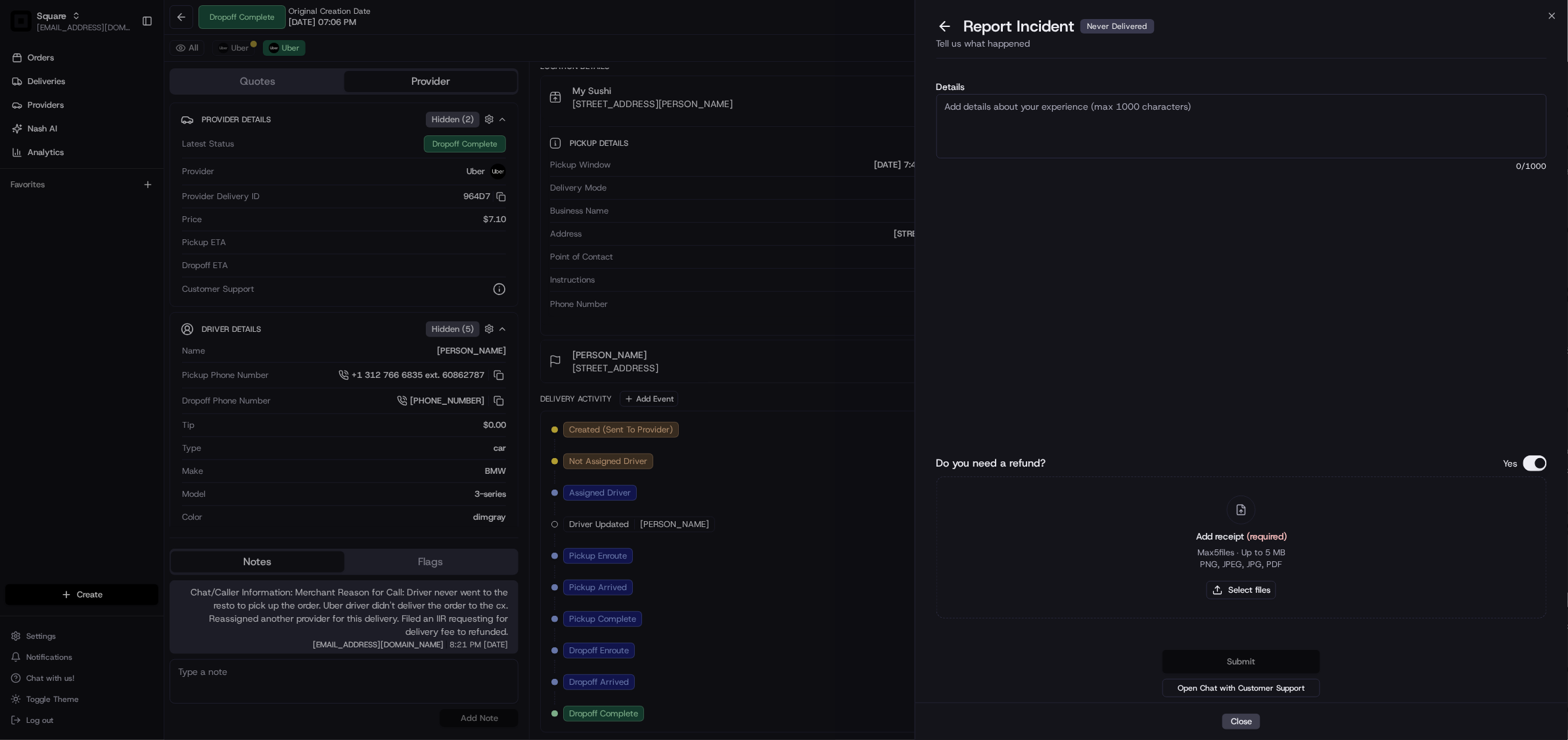
click at [1083, 116] on textarea "Details" at bounding box center [1242, 126] width 610 height 64
type textarea "Please refund the delivery fee. Driver never went to the resto to pick up the o…"
click at [1538, 463] on button "Do you need a refund?" at bounding box center [1535, 463] width 24 height 16
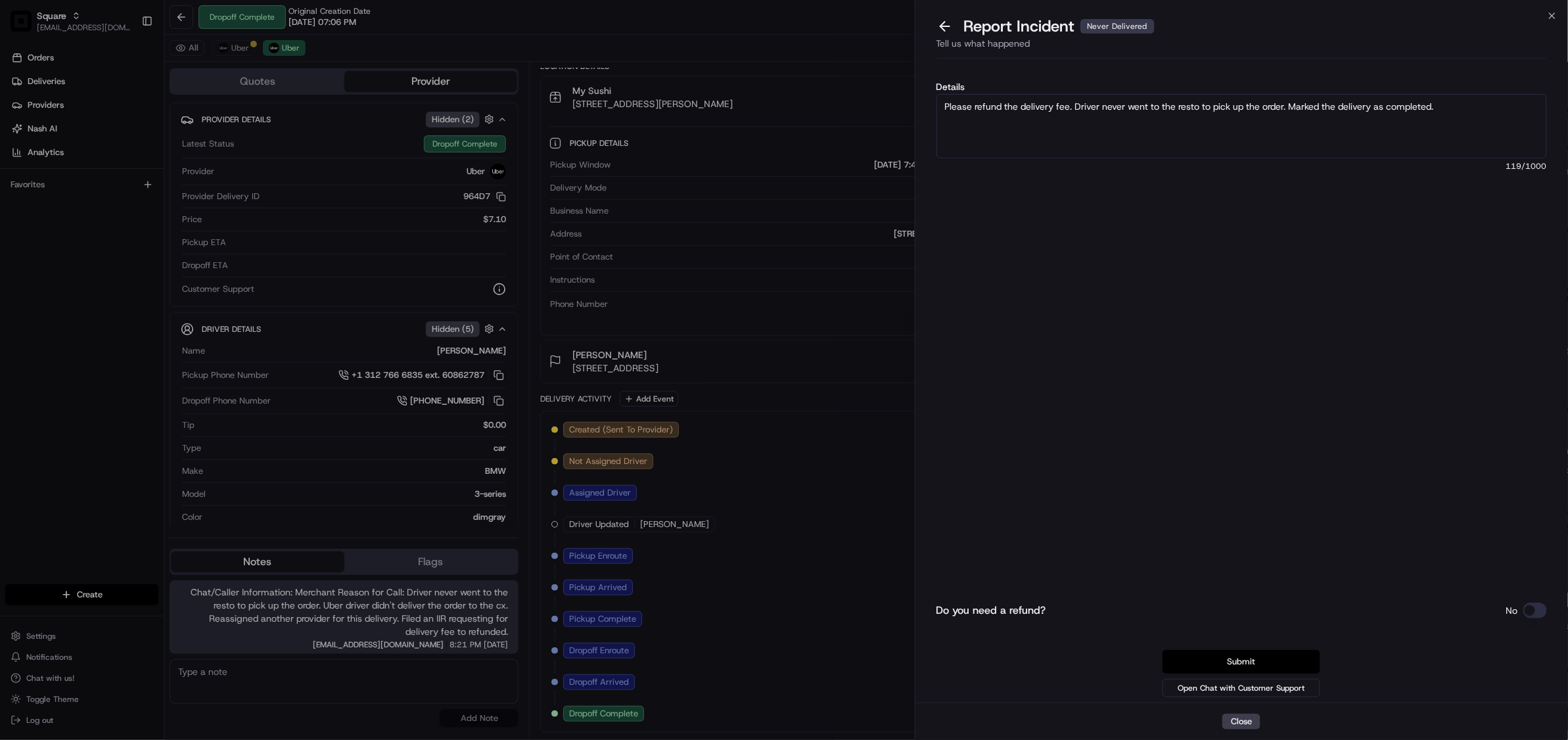
click at [1261, 665] on button "Submit" at bounding box center [1241, 662] width 157 height 24
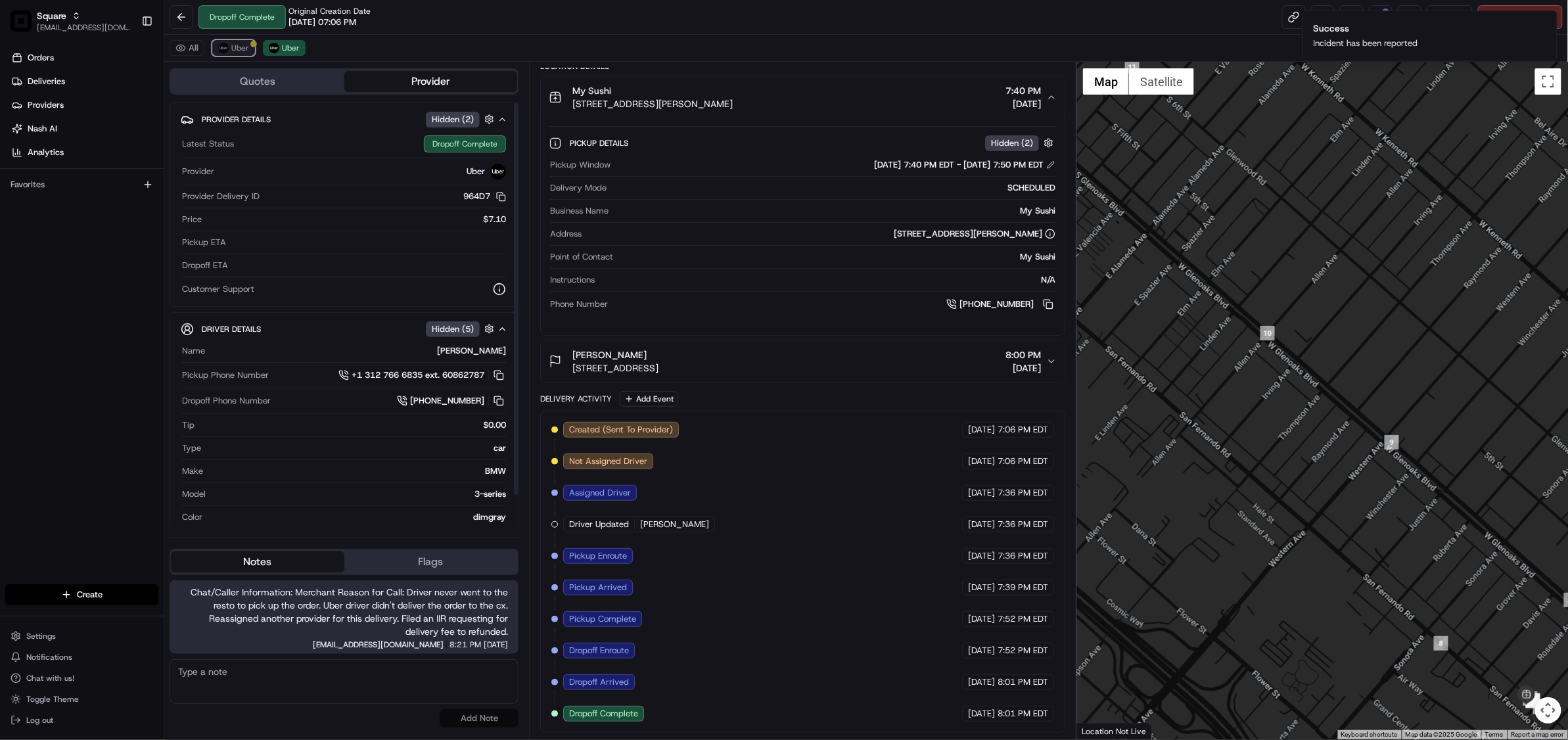
click at [245, 43] on span "Uber" at bounding box center [240, 47] width 17 height 10
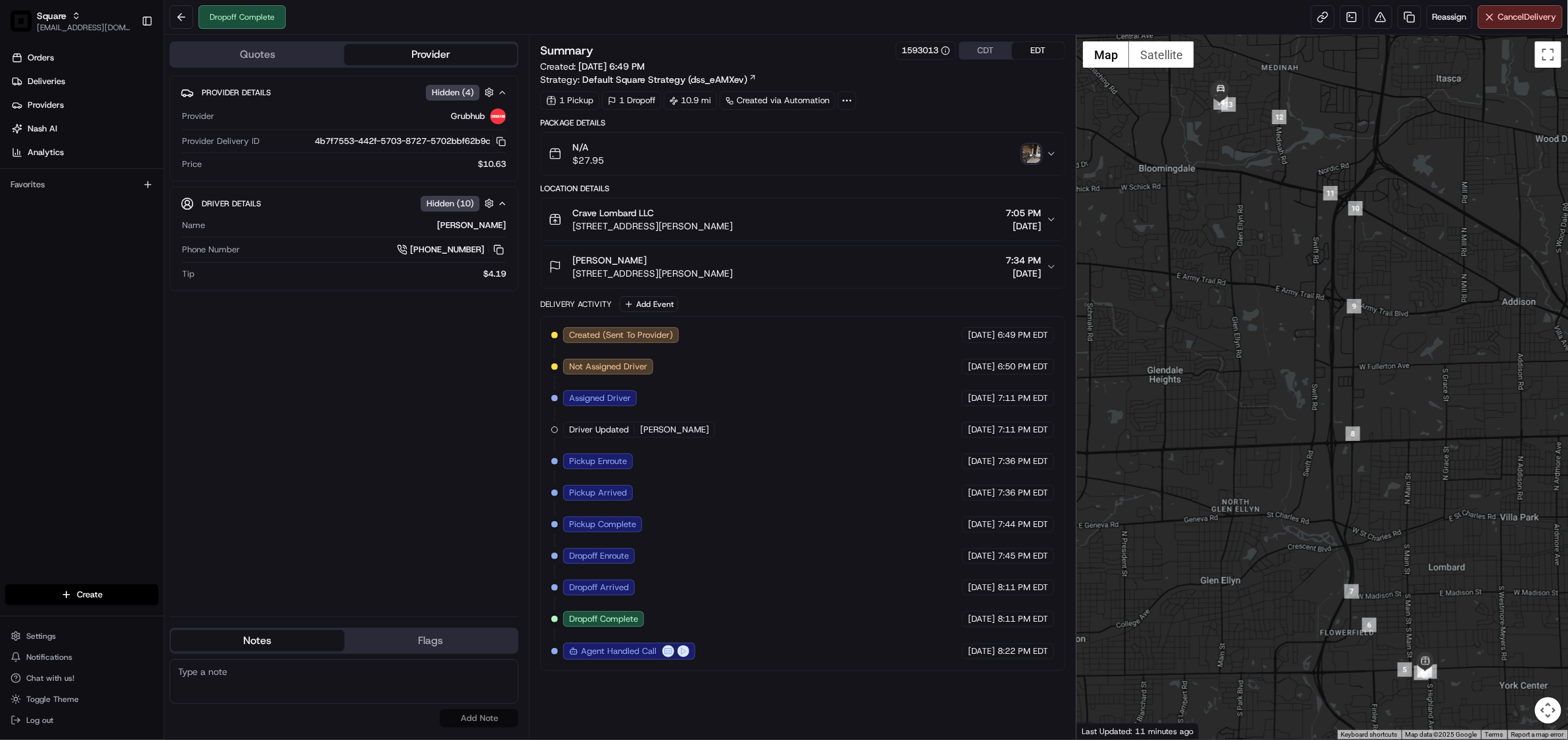
click at [1026, 151] on img "button" at bounding box center [1031, 153] width 18 height 18
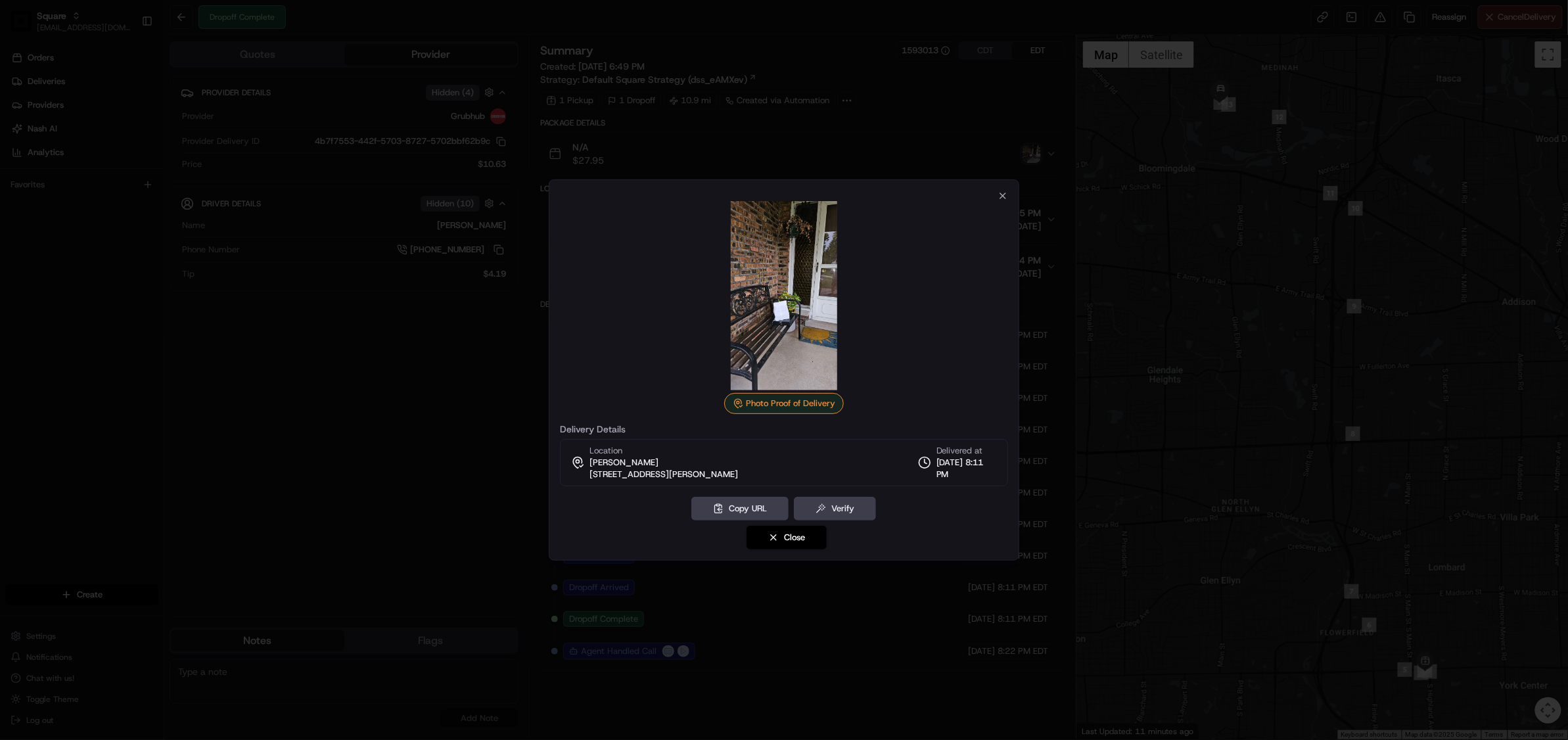
click at [434, 400] on div at bounding box center [784, 370] width 1568 height 740
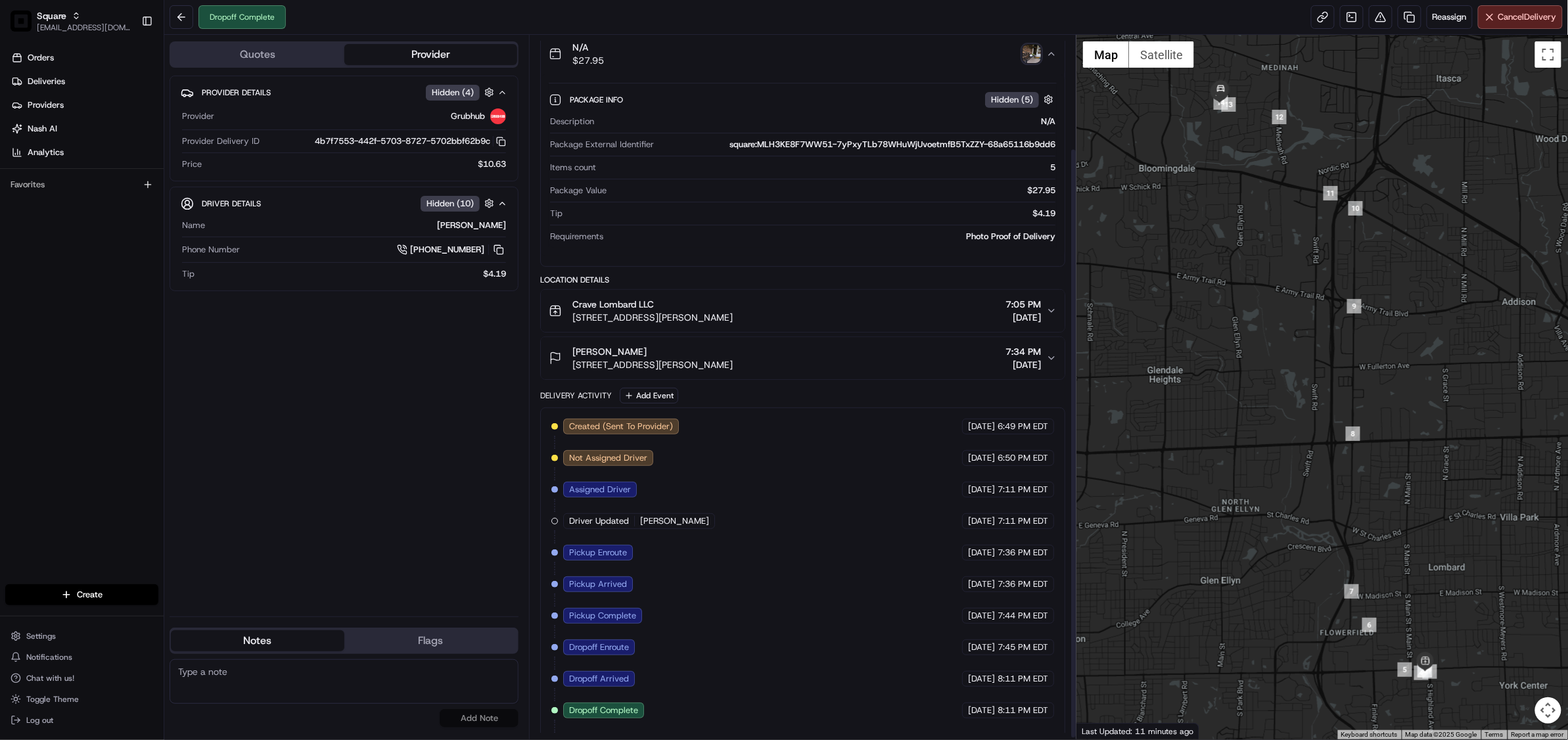
scroll to position [137, 0]
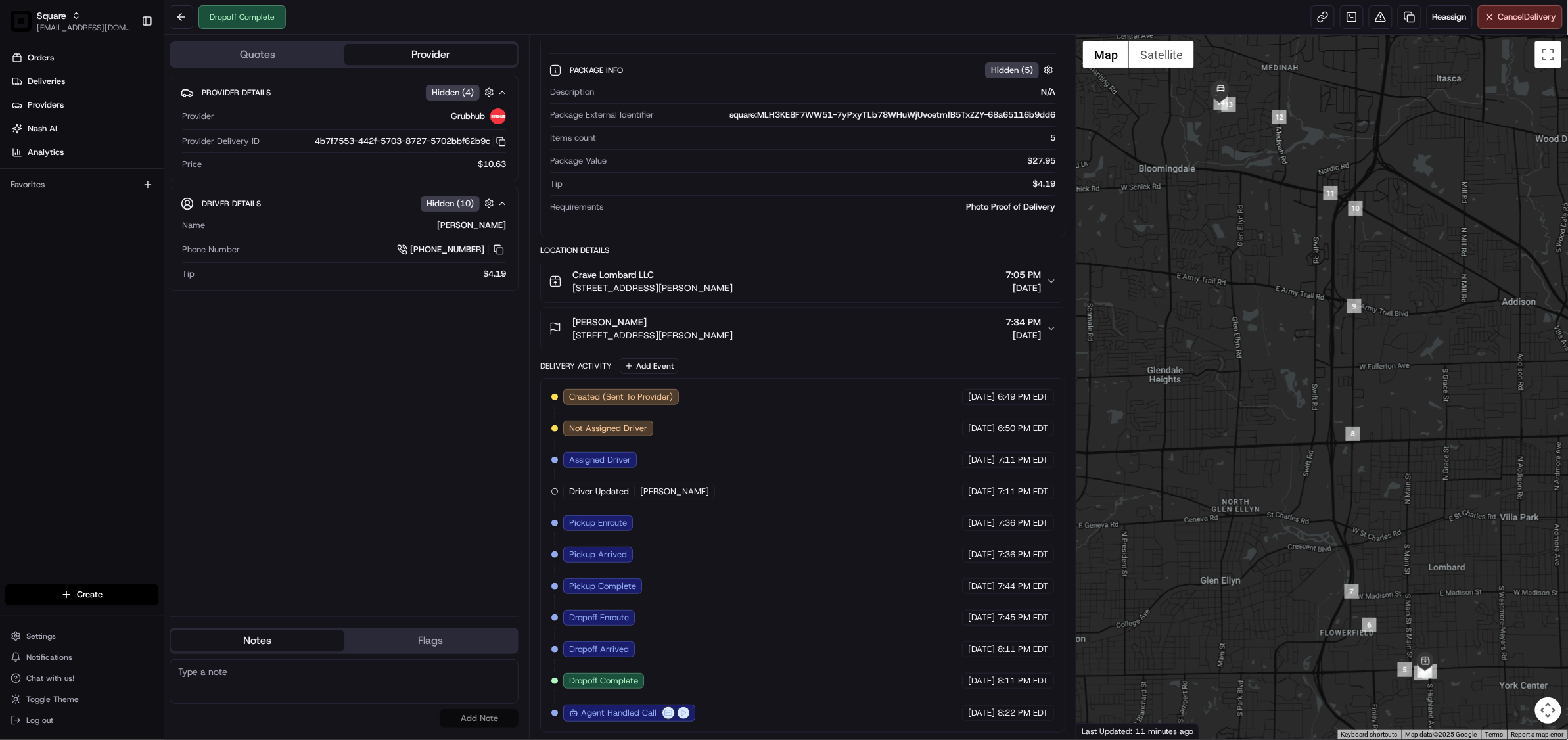
click at [413, 566] on div "Provider Details Hidden ( 4 ) Provider Grubhub Provider Delivery ID 4b7f7553-44…" at bounding box center [344, 340] width 349 height 530
click at [707, 568] on div "Created (Sent To Provider) Grubhub 08/20/2025 6:49 PM EDT Not Assigned Driver G…" at bounding box center [802, 555] width 502 height 332
click at [290, 527] on div "Provider Details Hidden ( 4 ) Provider Grubhub Provider Delivery ID 4b7f7553-44…" at bounding box center [344, 340] width 349 height 530
click at [327, 679] on textarea at bounding box center [344, 681] width 349 height 45
paste textarea "Chat/Caller Information: Merchant Reason for Call:"
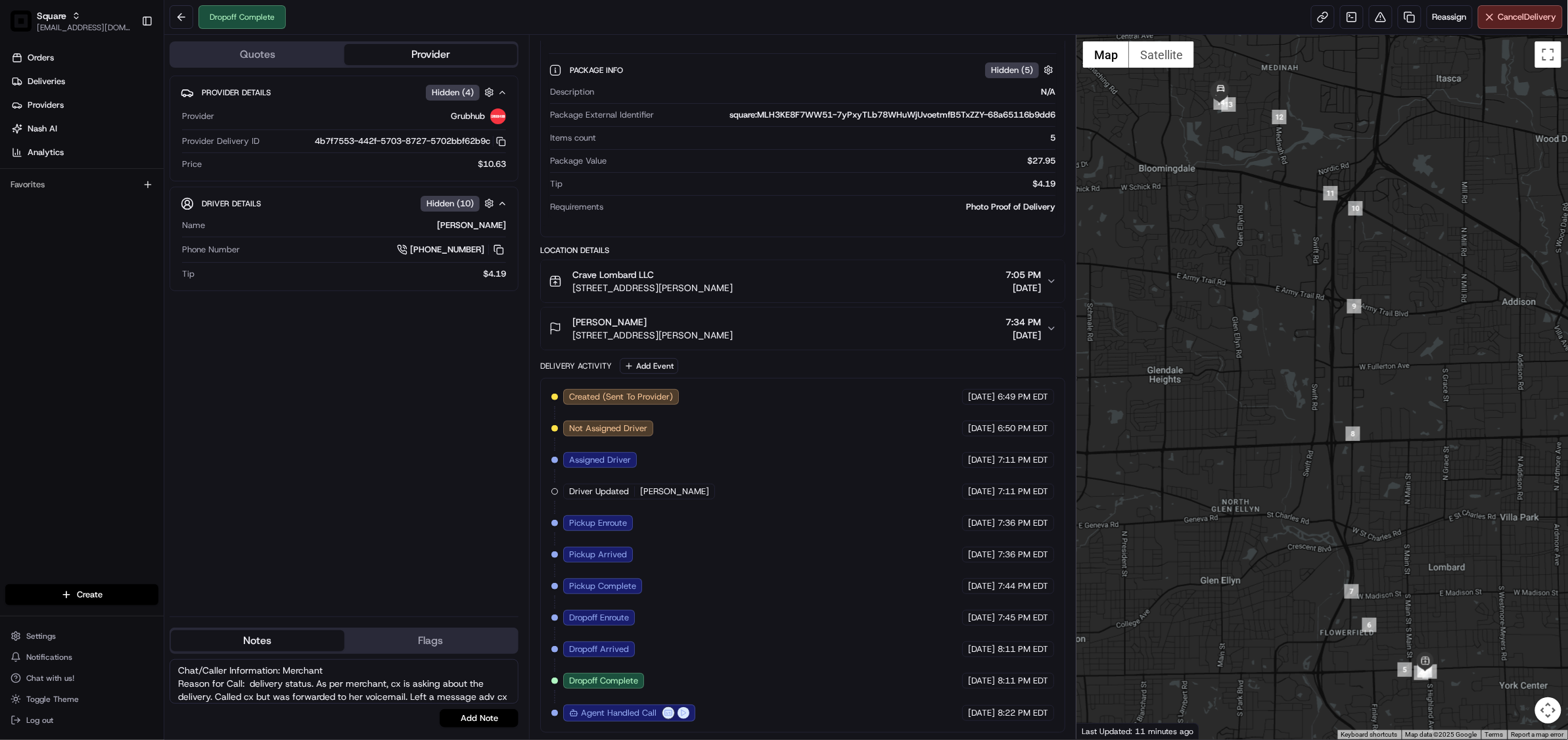
scroll to position [15, 0]
type textarea "Chat/Caller Information: Merchant Reason for Call: delivery status. As per merc…"
click at [481, 724] on button "Add Note" at bounding box center [479, 718] width 79 height 18
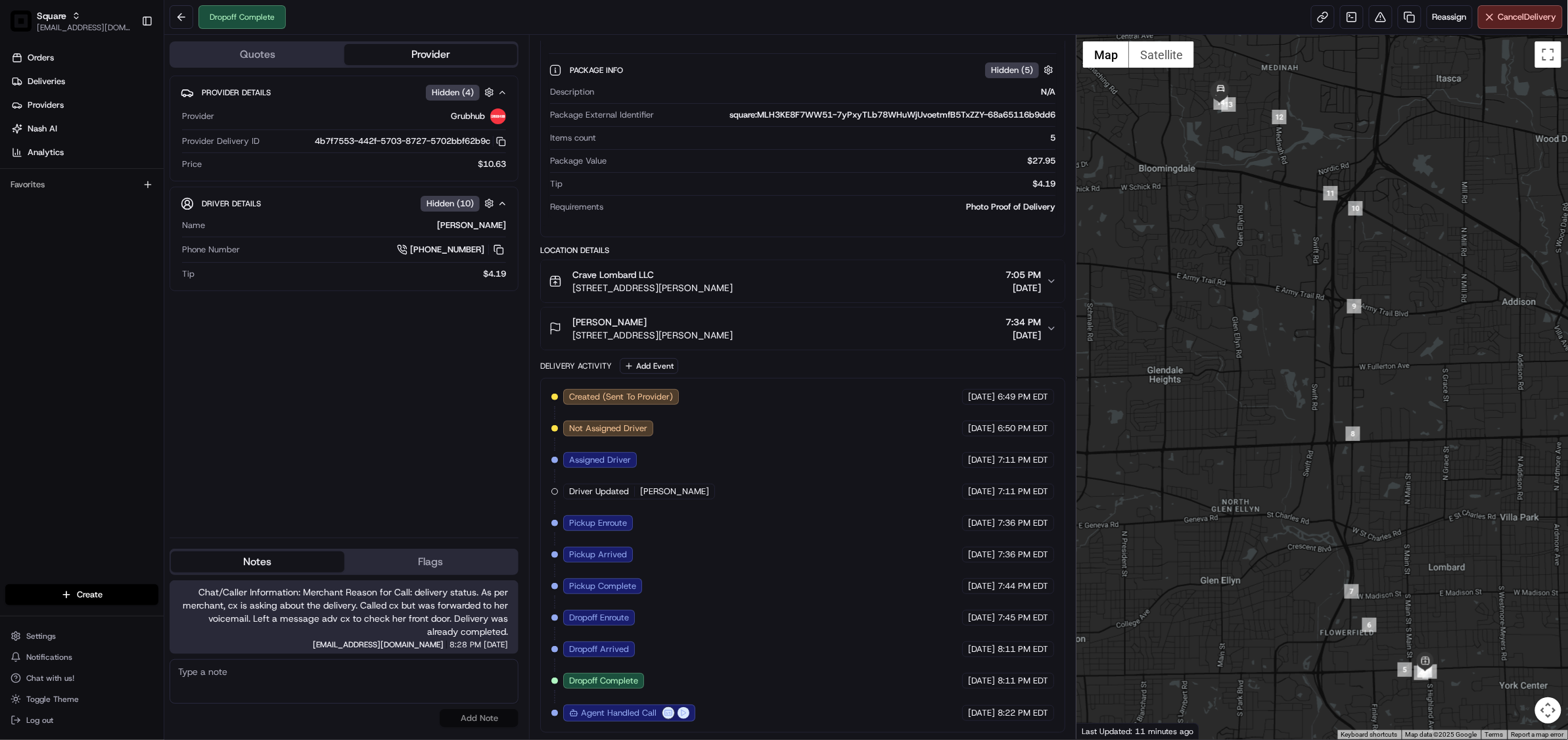
drag, startPoint x: 792, startPoint y: 440, endPoint x: 497, endPoint y: 160, distance: 406.7
click at [792, 440] on div "Created (Sent To Provider) Grubhub 08/20/2025 6:49 PM EDT Not Assigned Driver G…" at bounding box center [802, 555] width 502 height 332
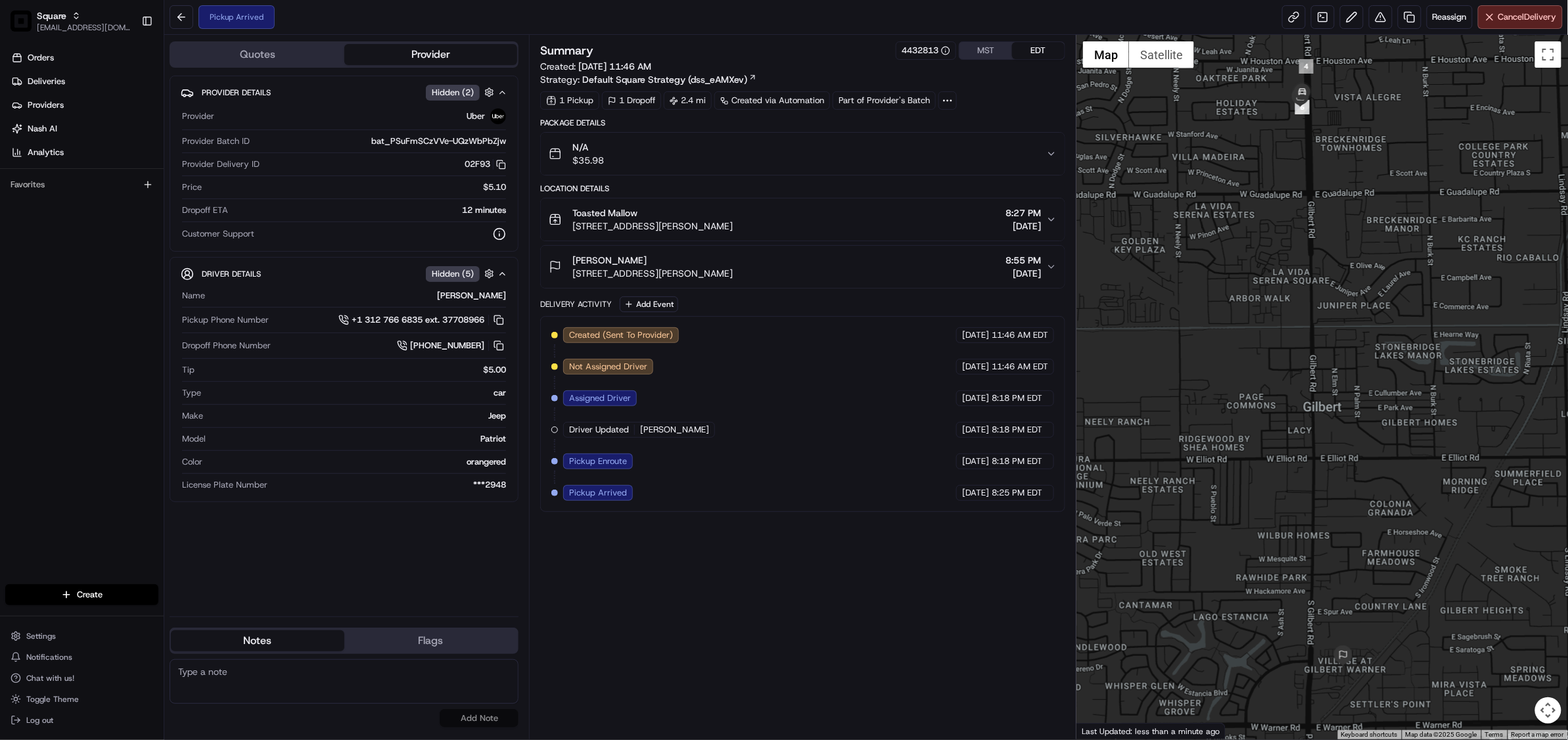
click at [1057, 266] on button "[PERSON_NAME] [STREET_ADDRESS][PERSON_NAME][PERSON_NAME] 8:55 PM [DATE]" at bounding box center [803, 267] width 524 height 42
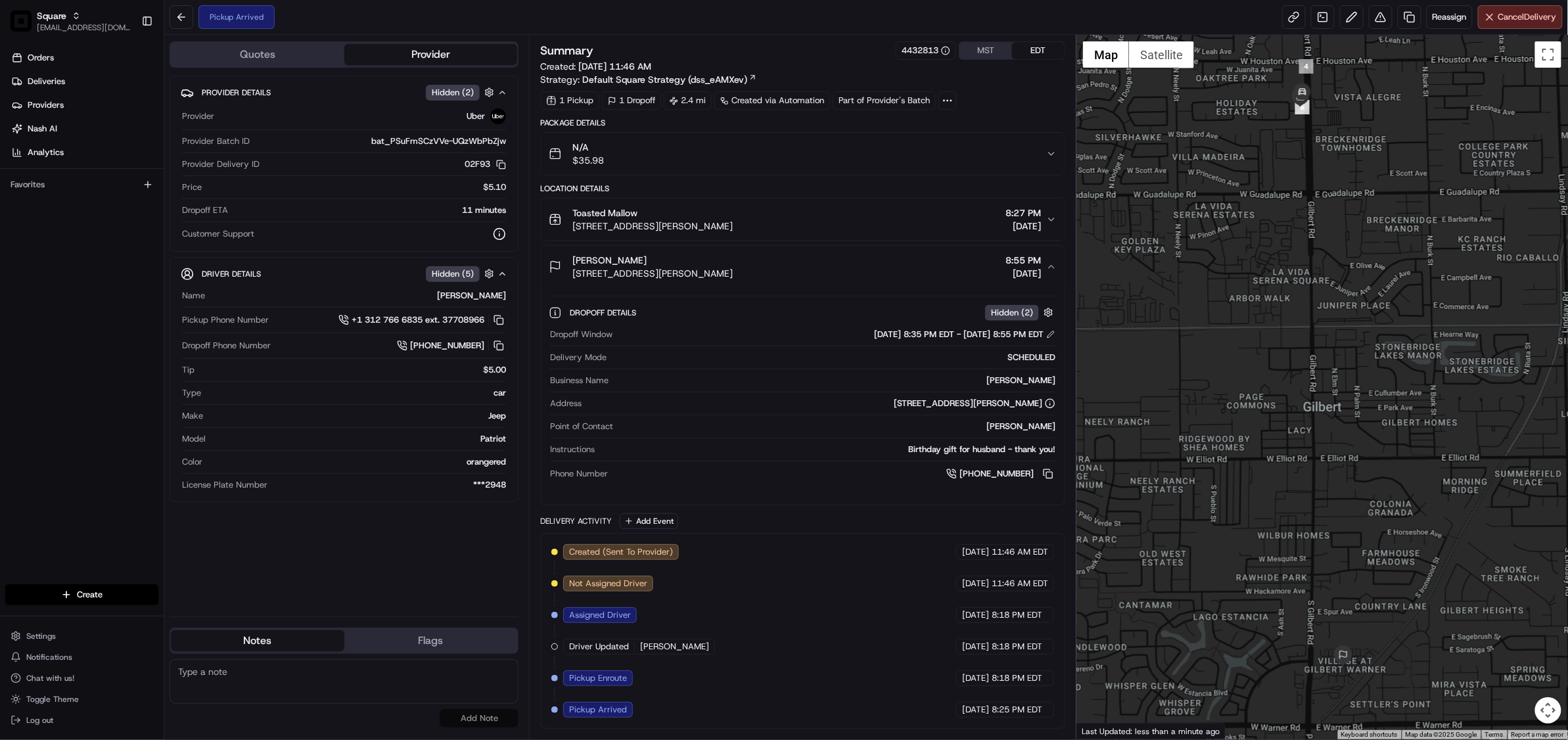
click at [329, 671] on textarea at bounding box center [344, 681] width 349 height 45
paste textarea "Chat/Caller Information: Merchant Reason for Call:"
click at [293, 684] on textarea "Chat/Caller Information: Merchant Reason for Call:" at bounding box center [344, 681] width 349 height 45
type textarea "Chat/Caller Information: Merchant Reason for Call: Provide contact details of t…"
click at [484, 715] on button "Add Note" at bounding box center [479, 718] width 79 height 18
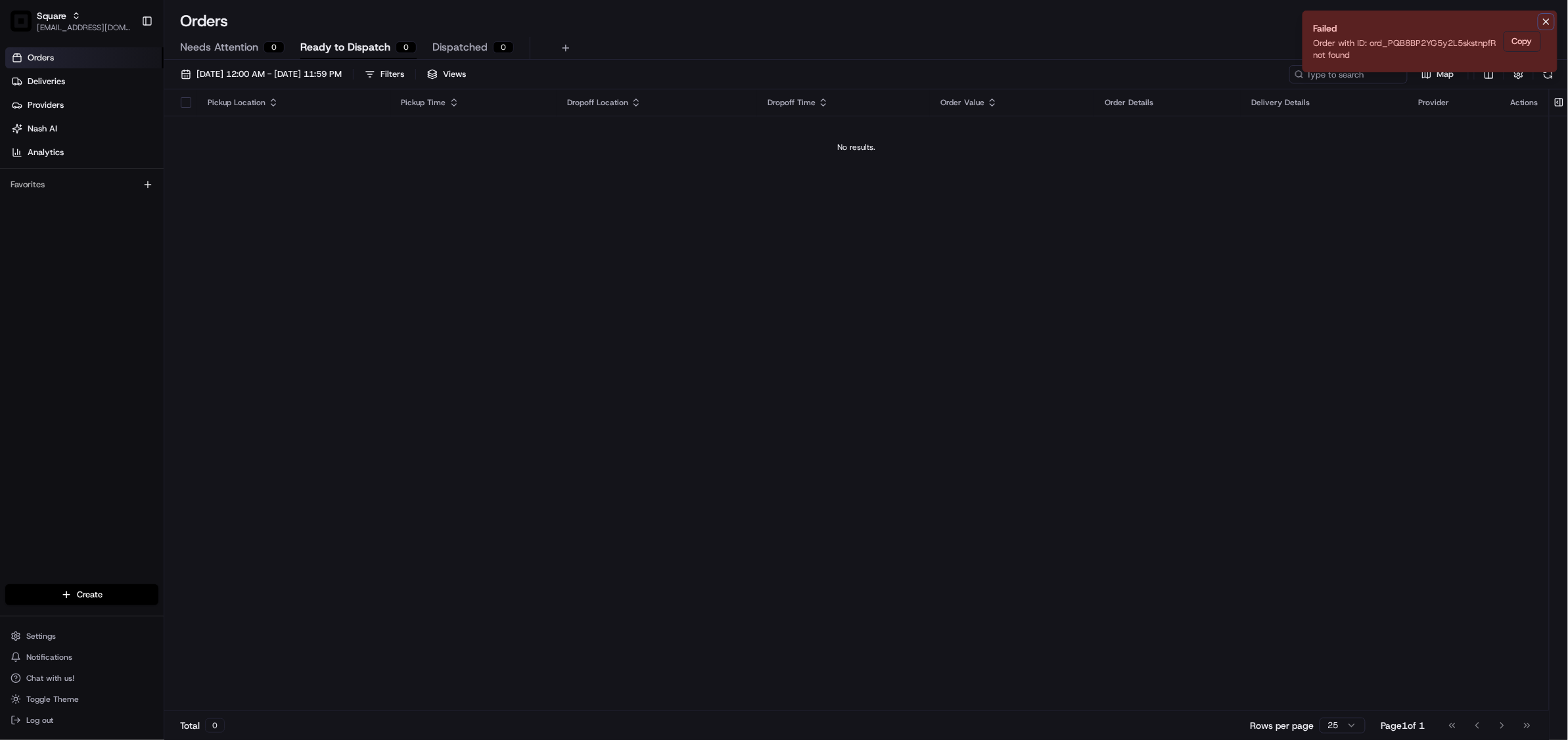
click at [1547, 16] on button "Notifications (F8)" at bounding box center [1546, 22] width 16 height 16
click at [1520, 43] on button "Copy" at bounding box center [1523, 41] width 38 height 21
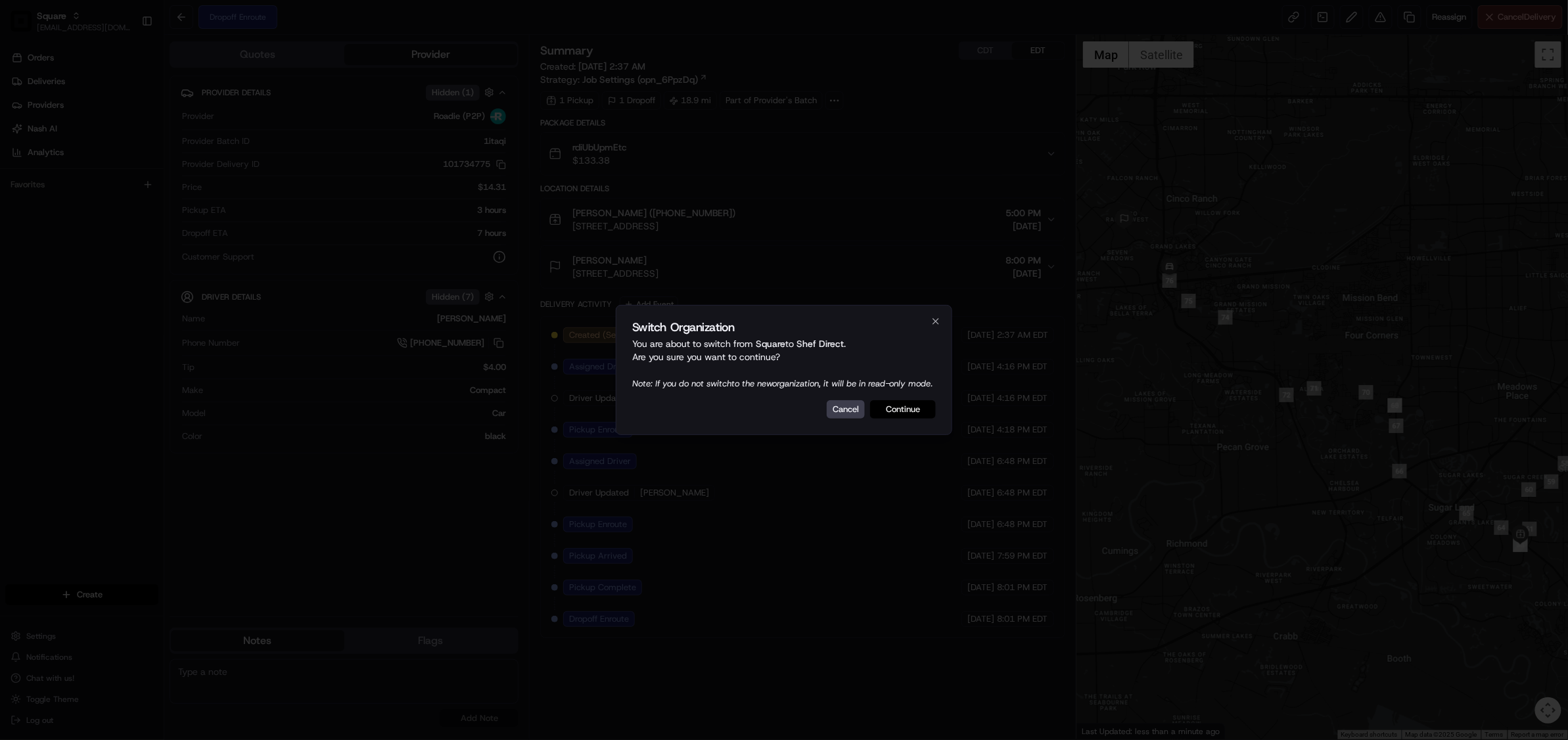
click at [902, 419] on button "Continue" at bounding box center [902, 409] width 66 height 18
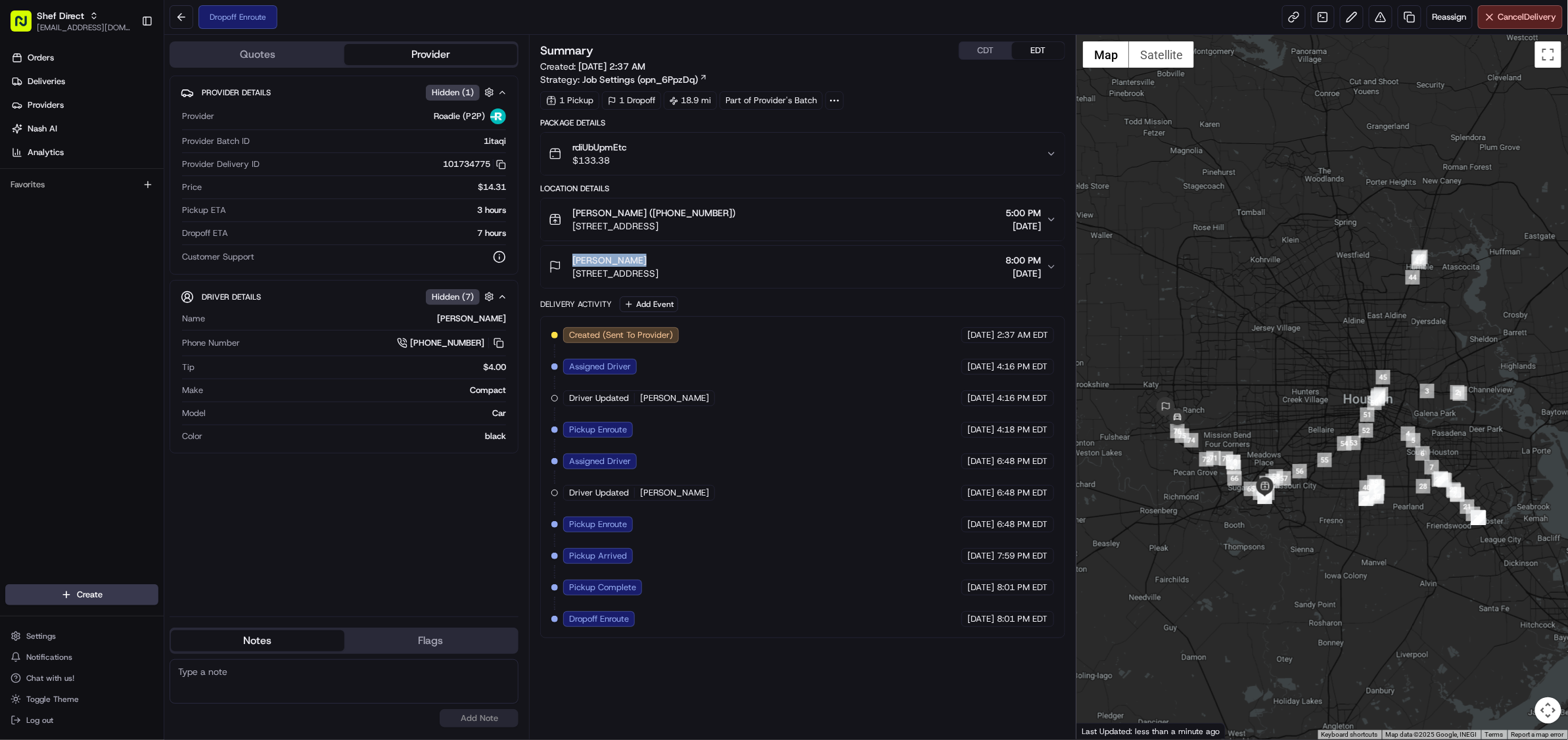
drag, startPoint x: 641, startPoint y: 259, endPoint x: 574, endPoint y: 261, distance: 67.0
click at [574, 261] on div "[PERSON_NAME]" at bounding box center [615, 260] width 86 height 13
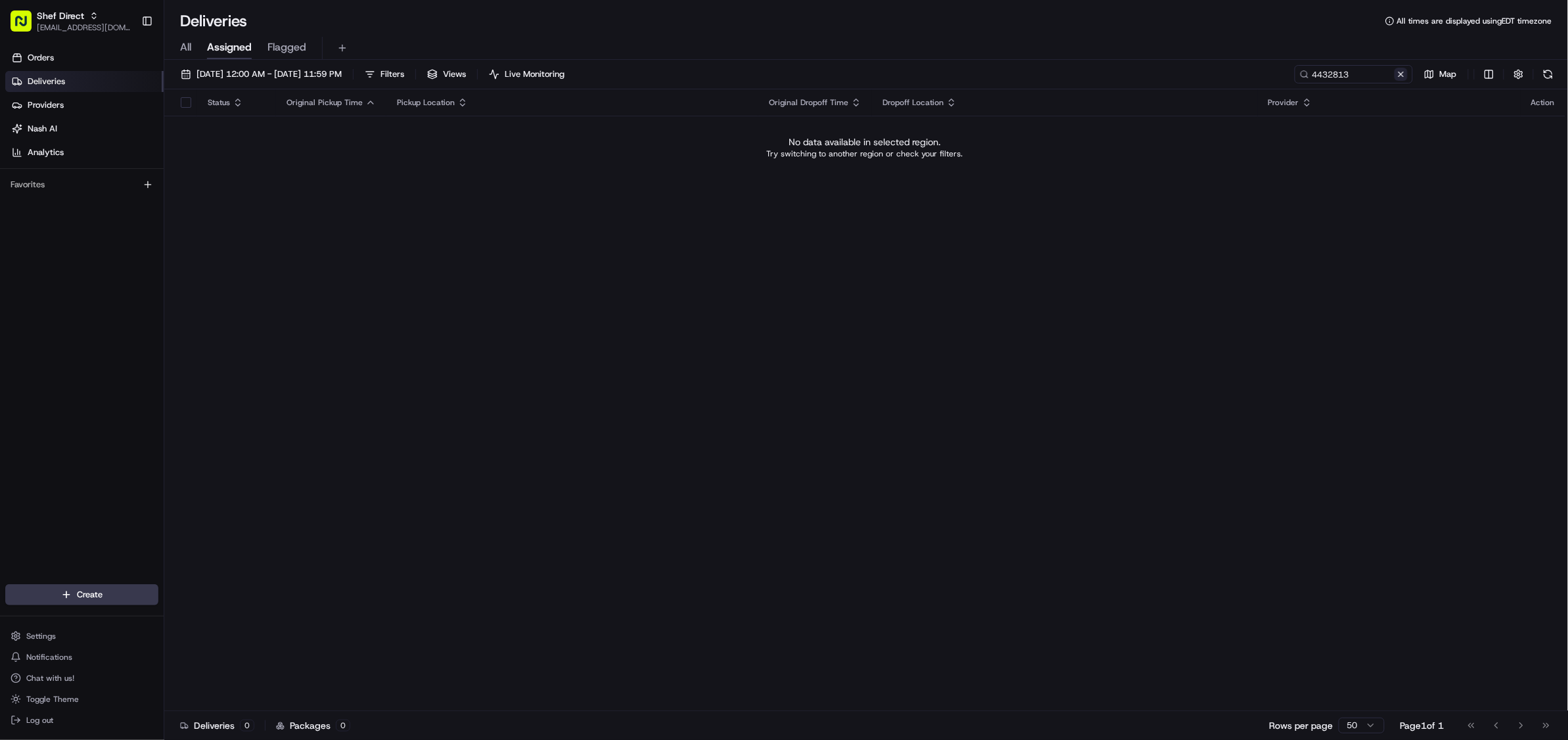
click at [1404, 75] on button at bounding box center [1401, 74] width 13 height 13
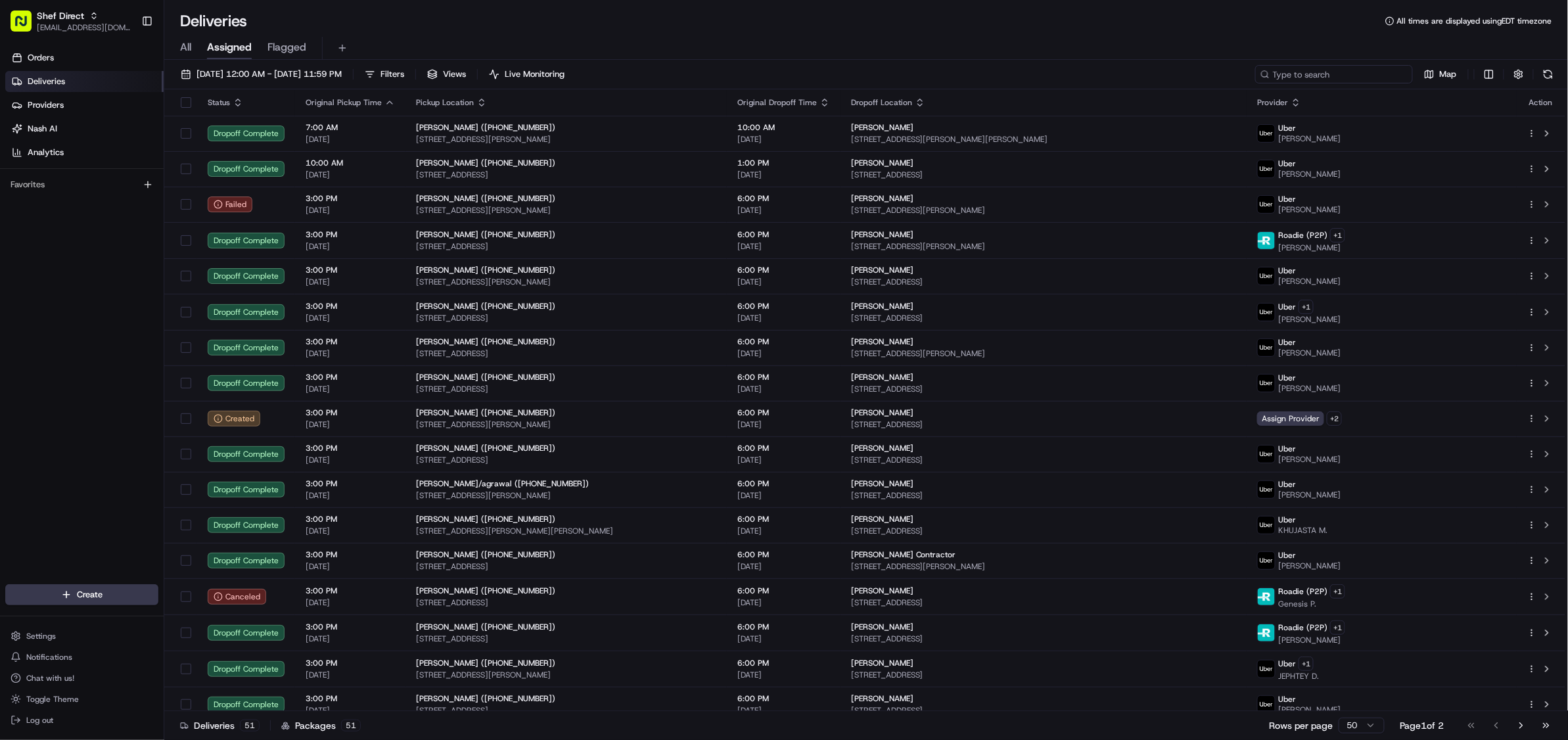
click at [1343, 72] on input at bounding box center [1334, 74] width 157 height 18
paste input "[PERSON_NAME]"
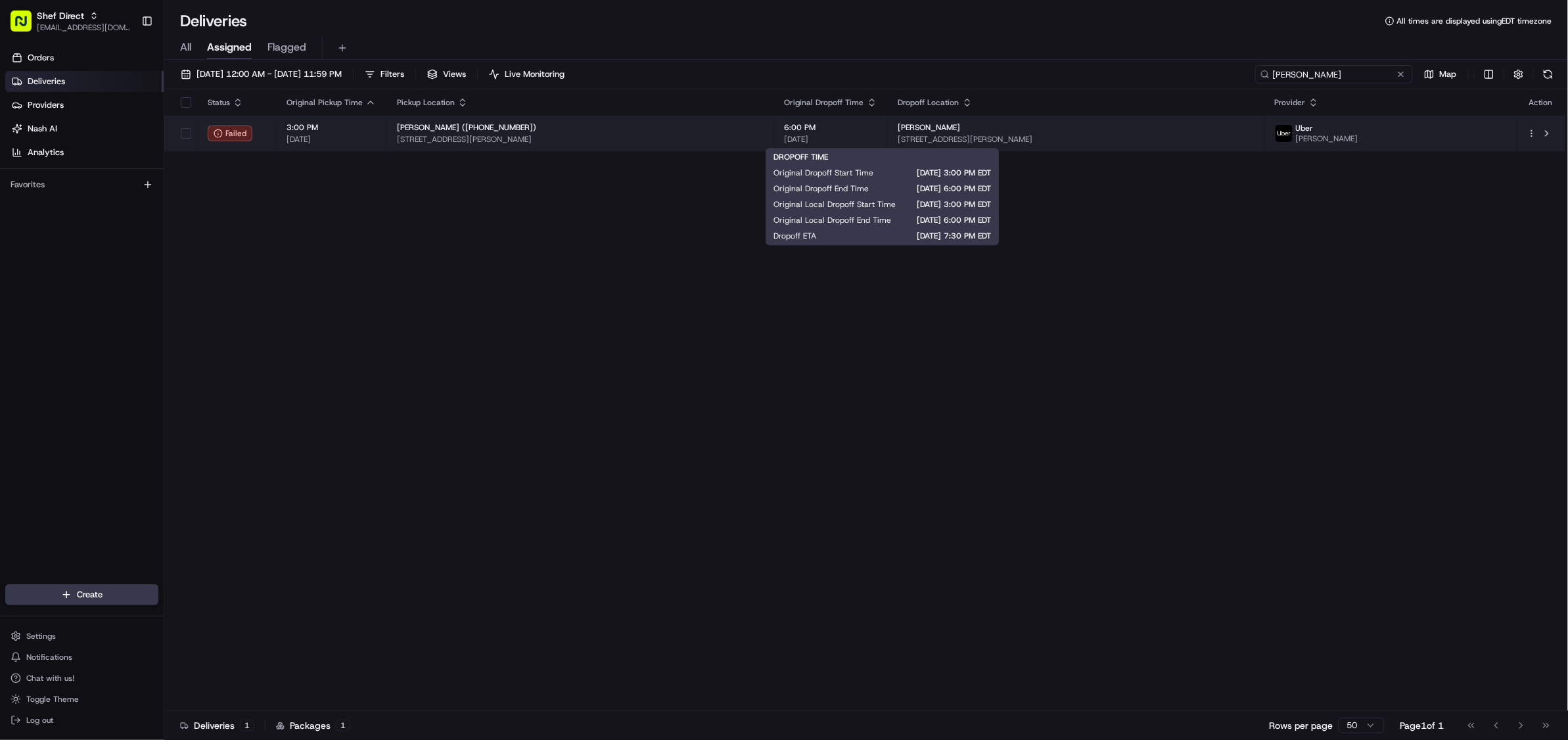
type input "Hannah Aiyenugba"
click at [877, 134] on span "[DATE]" at bounding box center [831, 139] width 93 height 10
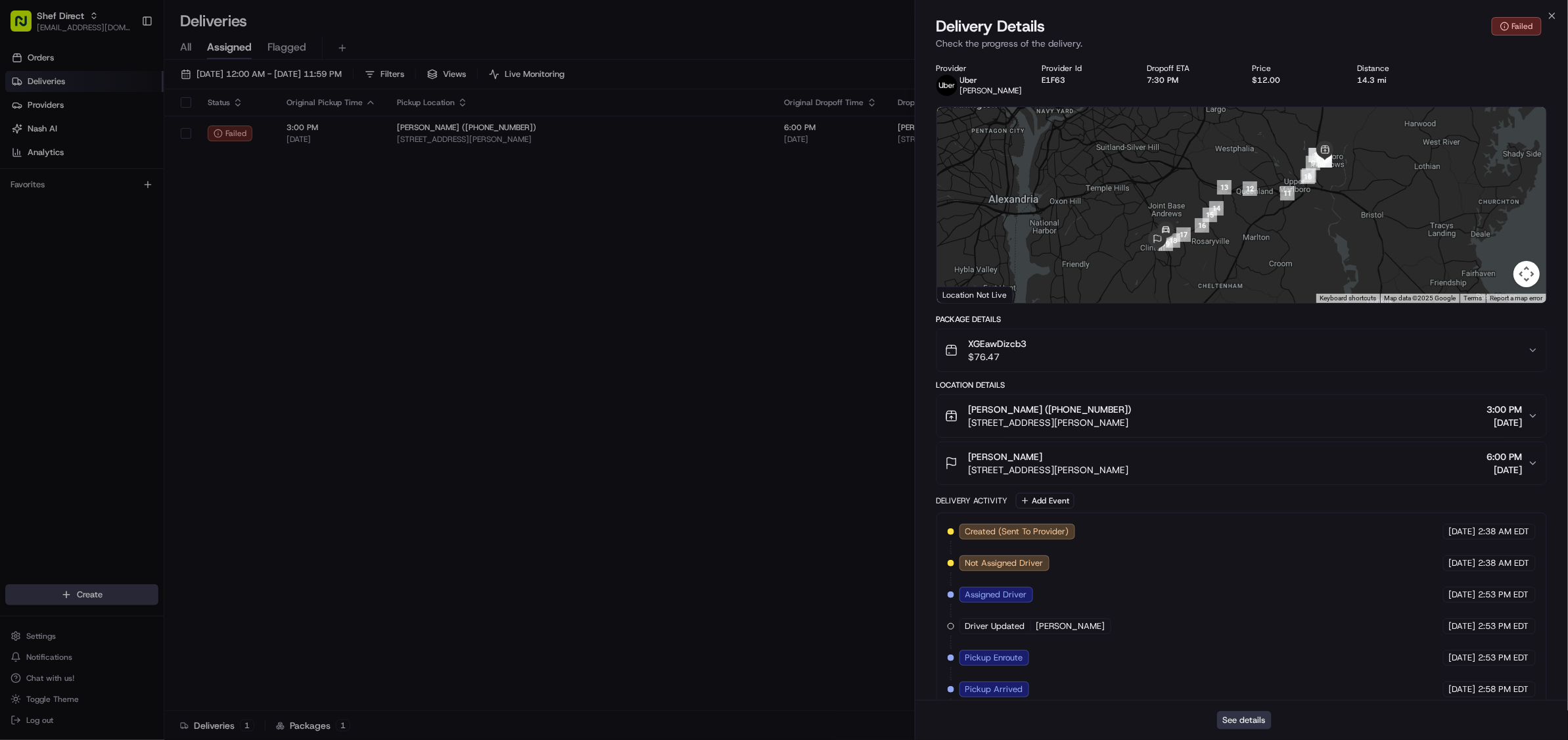
click at [1240, 716] on button "See details" at bounding box center [1244, 720] width 54 height 18
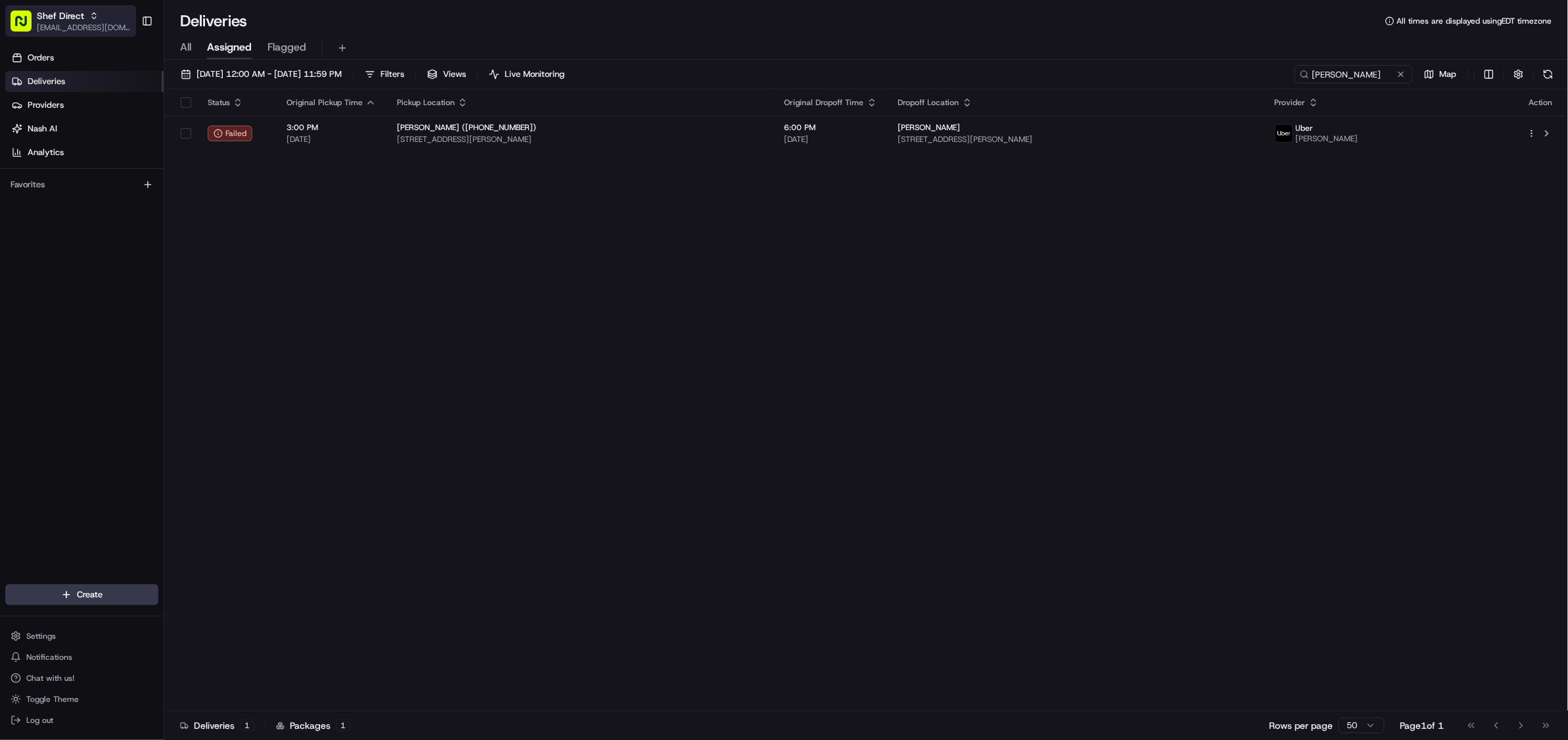
click at [69, 8] on button "Shef Direct jespique@nashhelp.com" at bounding box center [71, 21] width 131 height 31
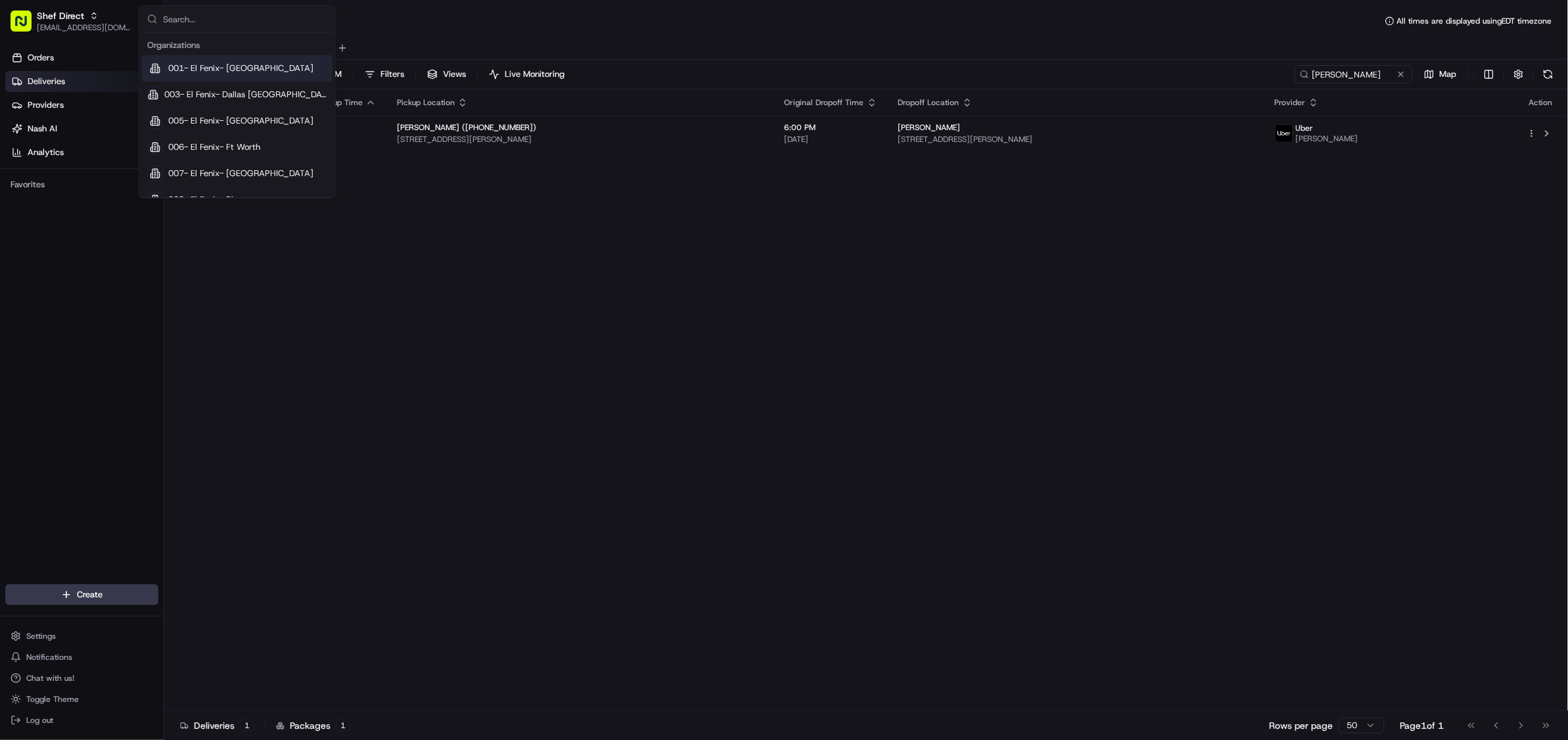
click at [177, 16] on input "text" at bounding box center [245, 19] width 164 height 26
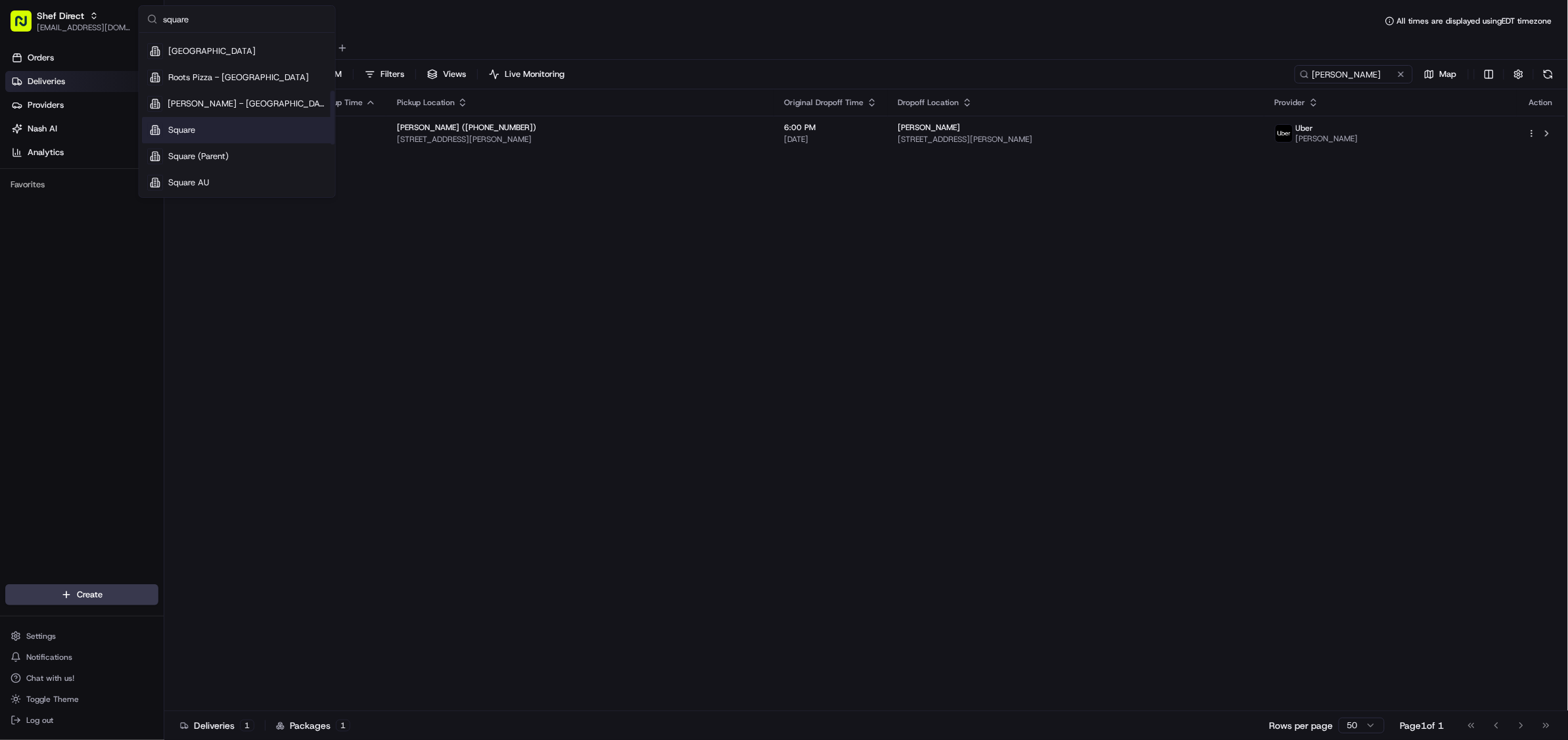
type input "square"
click at [197, 130] on div "Square" at bounding box center [237, 130] width 190 height 26
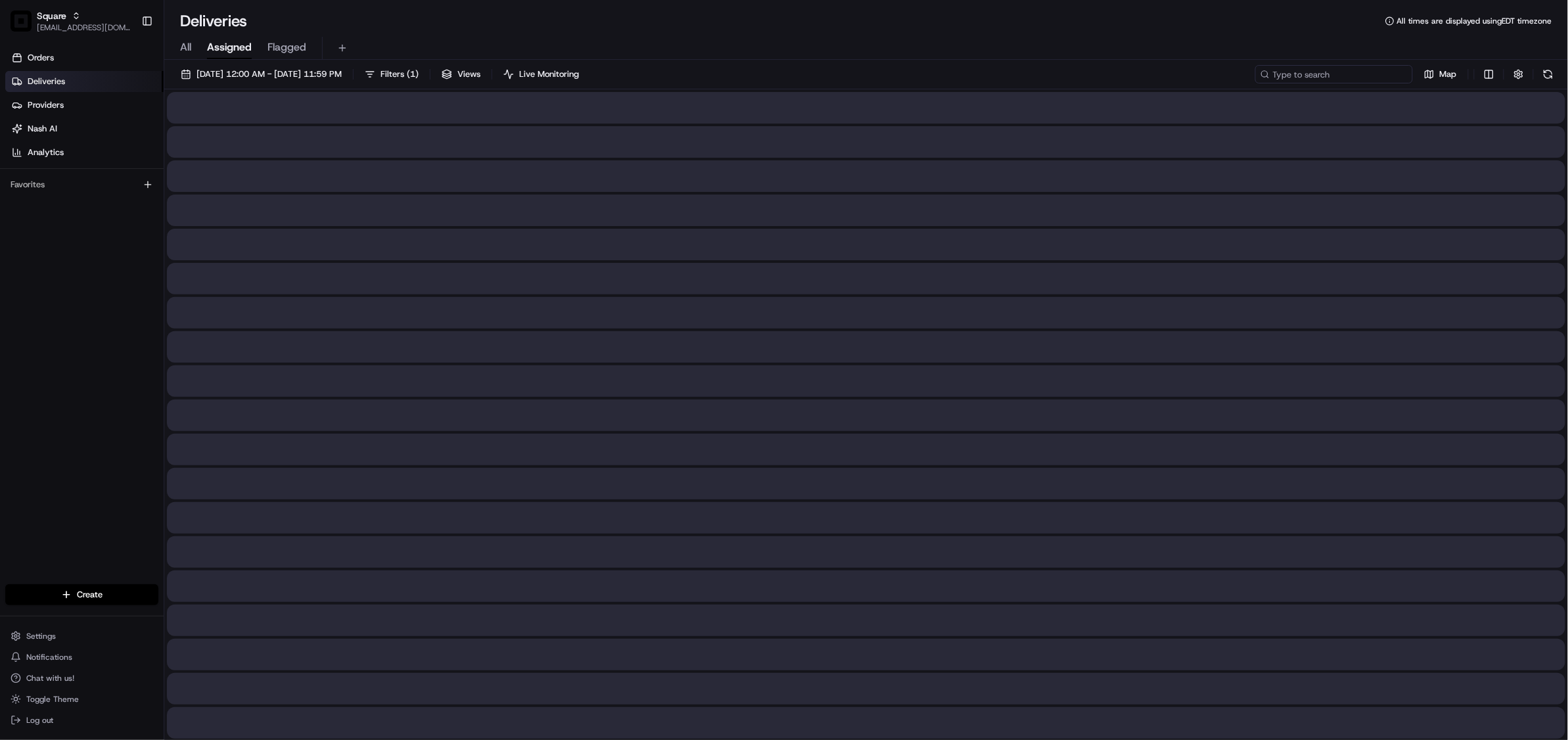
click at [1342, 76] on input at bounding box center [1334, 74] width 157 height 18
paste input "3689895"
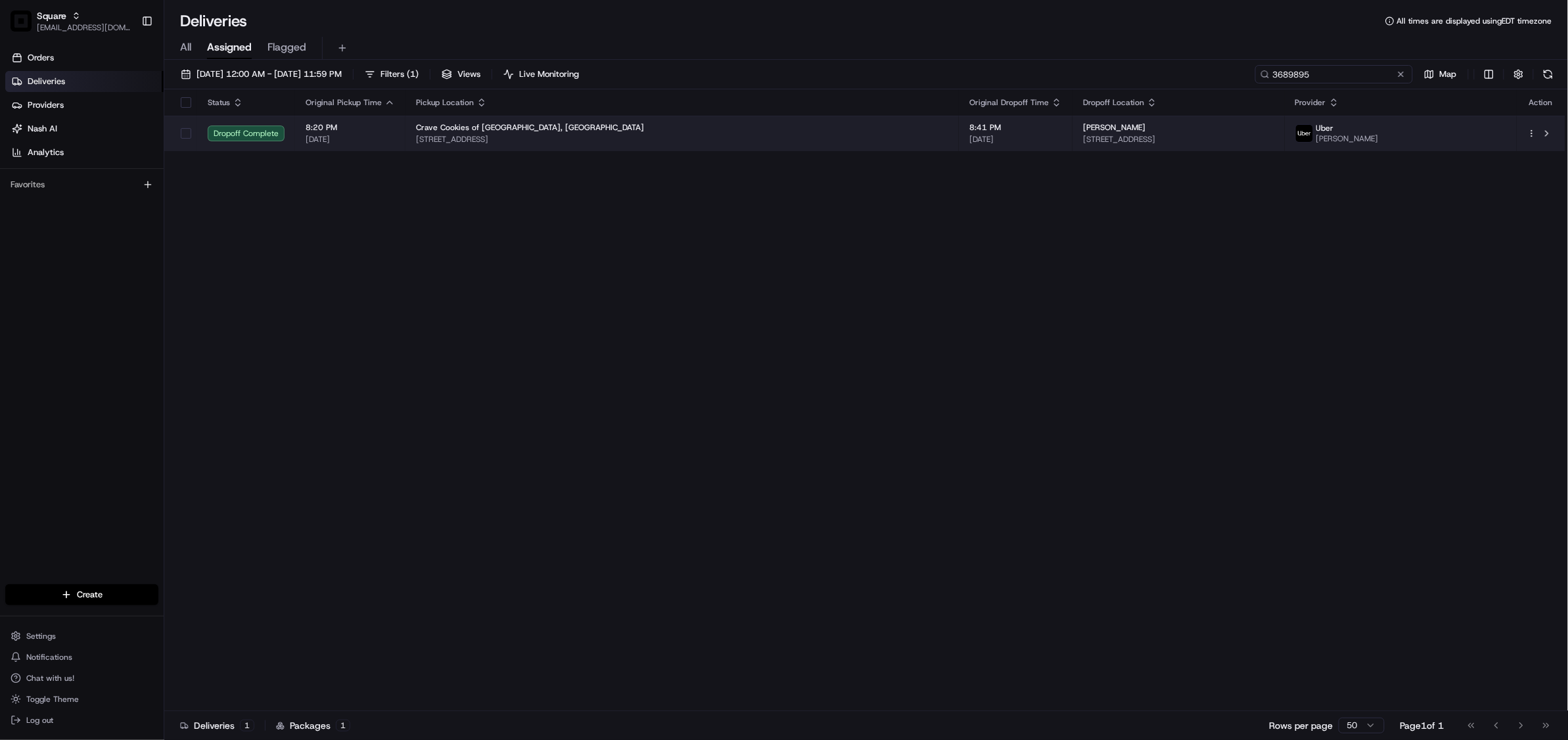
type input "3689895"
click at [825, 132] on div "Crave Cookies of Orland Park, IL" at bounding box center [682, 127] width 532 height 10
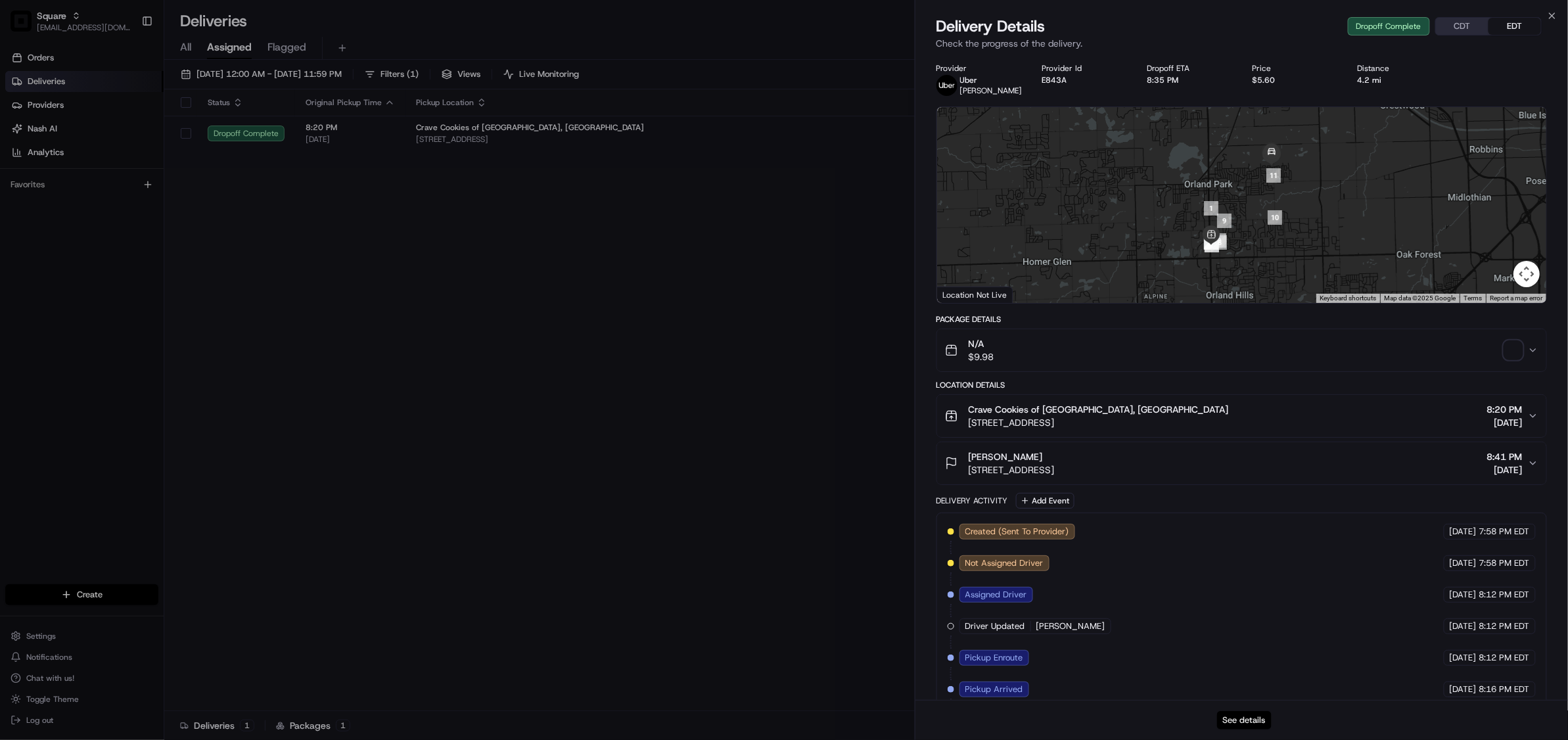
click at [1236, 718] on button "See details" at bounding box center [1244, 720] width 54 height 18
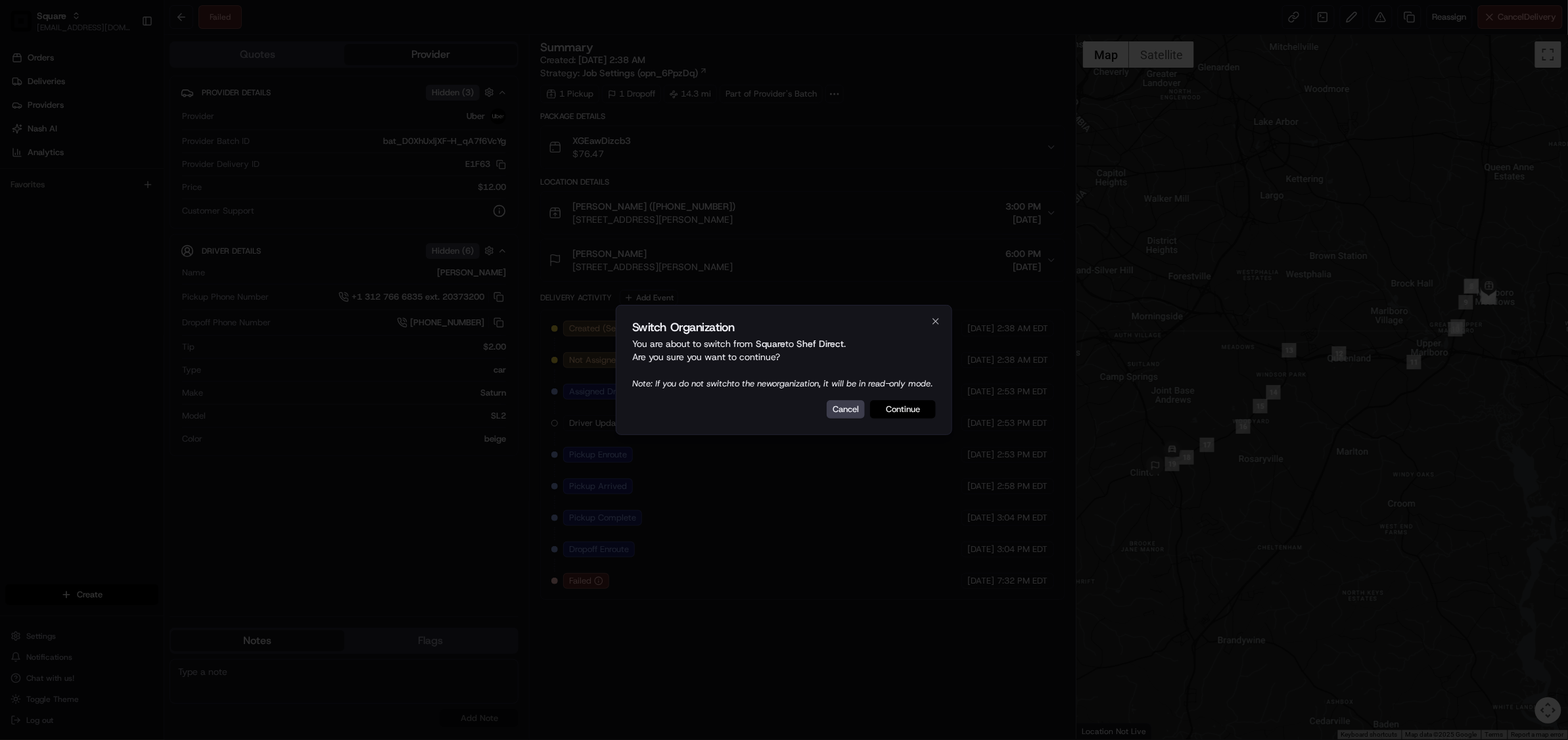
click at [913, 413] on button "Continue" at bounding box center [902, 409] width 66 height 18
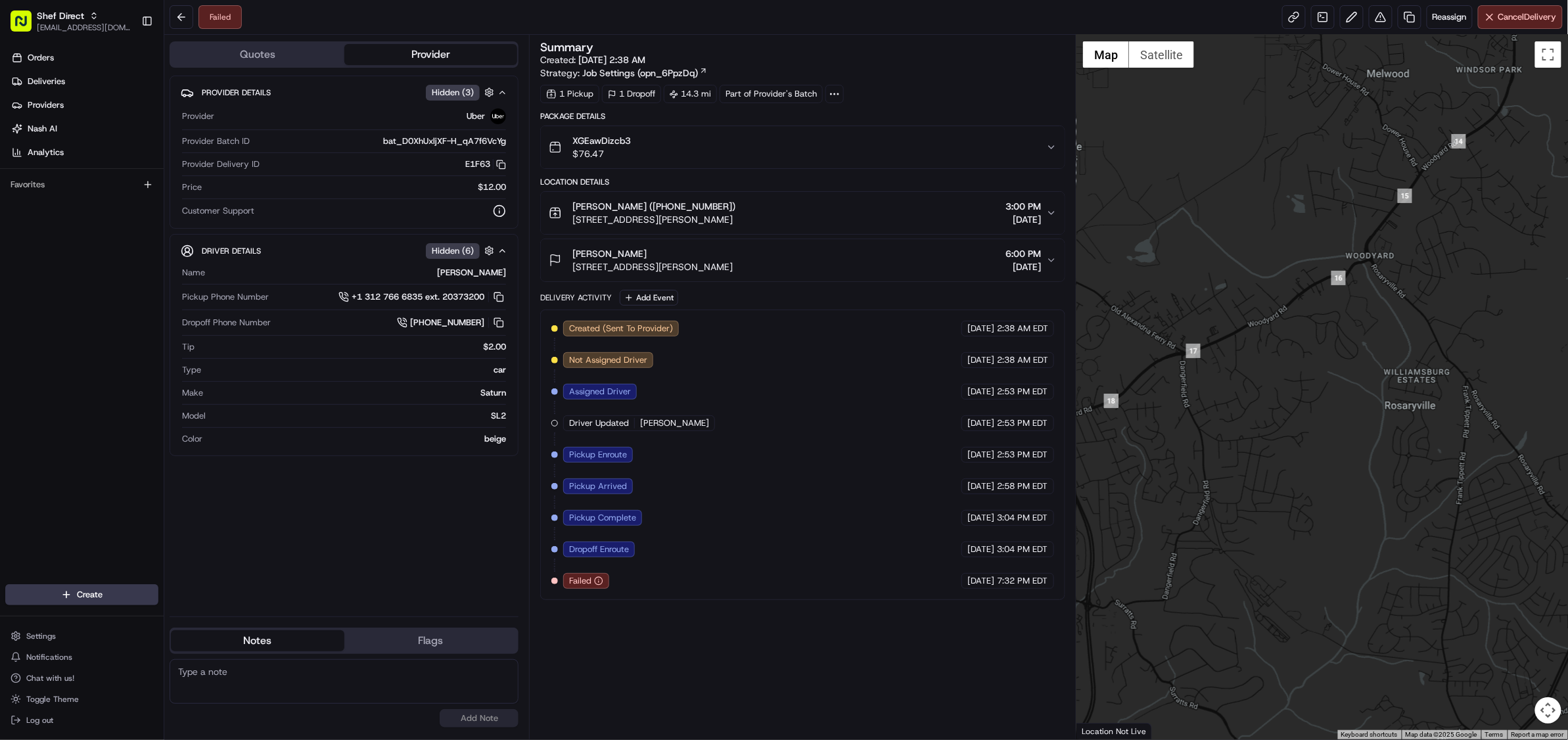
drag, startPoint x: 1173, startPoint y: 475, endPoint x: 1475, endPoint y: 475, distance: 302.0
click at [1475, 475] on div at bounding box center [1322, 387] width 491 height 704
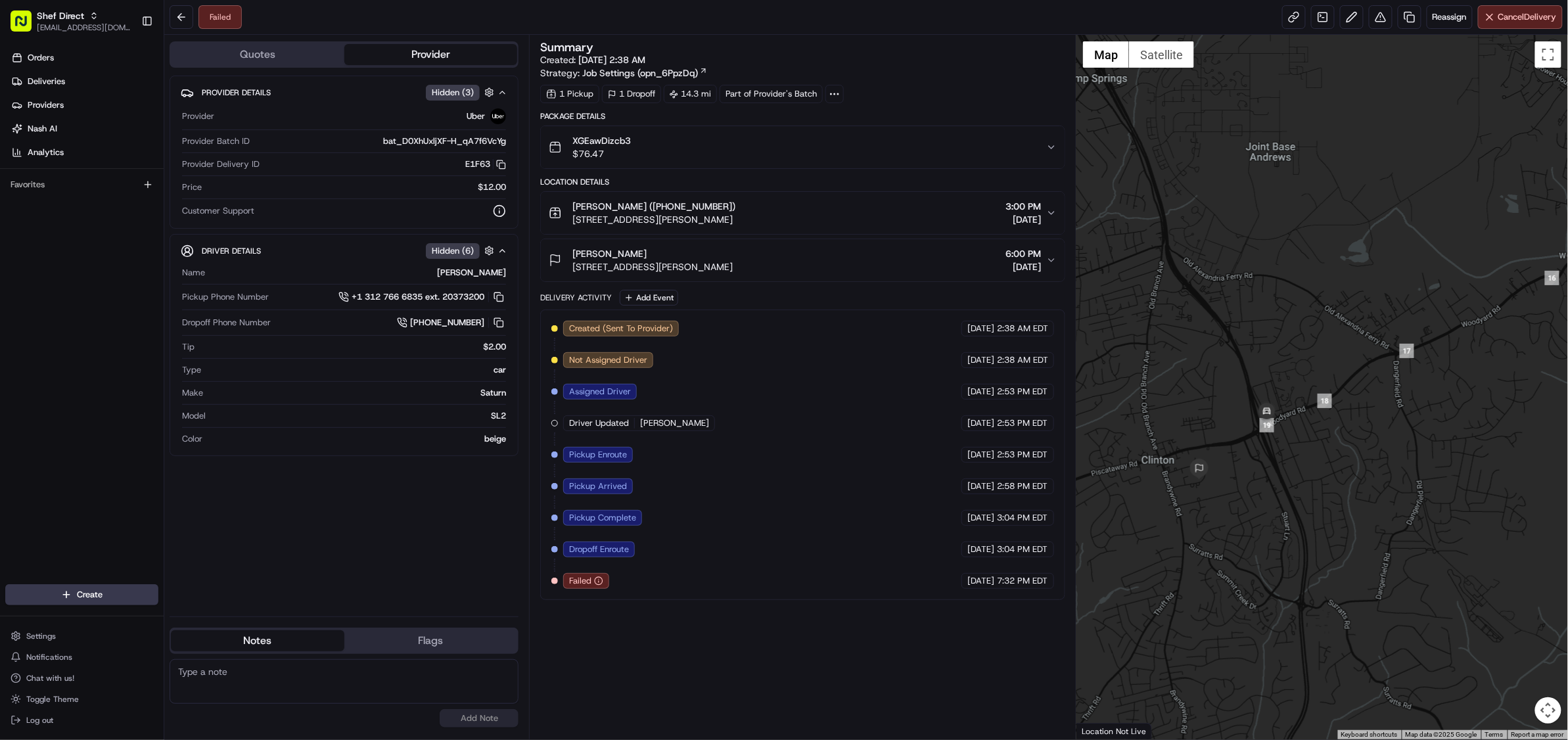
drag, startPoint x: 1197, startPoint y: 445, endPoint x: 1415, endPoint y: 445, distance: 218.0
click at [1415, 445] on div at bounding box center [1322, 387] width 491 height 704
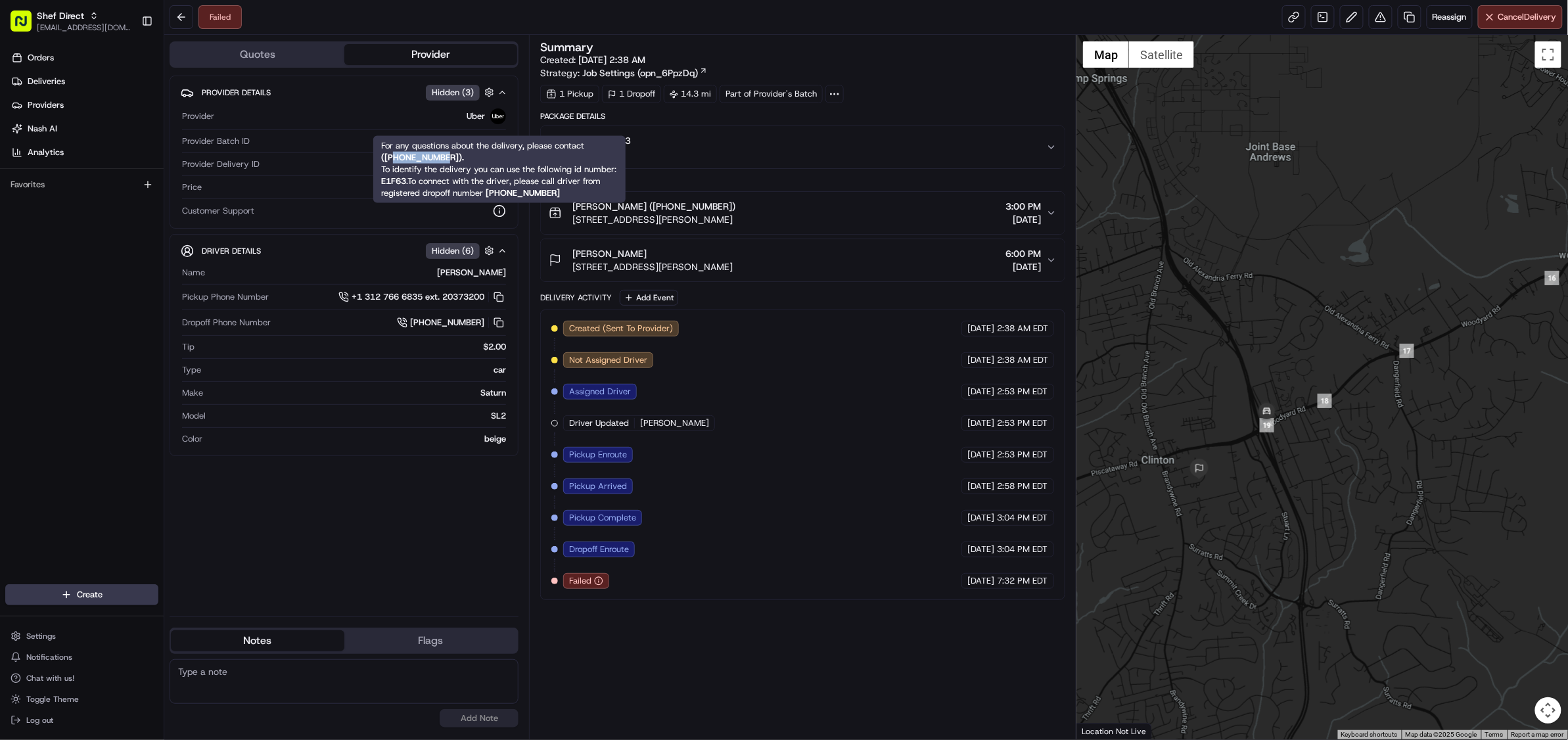
drag, startPoint x: 450, startPoint y: 155, endPoint x: 394, endPoint y: 155, distance: 56.0
click at [394, 155] on strong "( +18669873750 )." at bounding box center [422, 157] width 83 height 11
copy strong "8669873750"
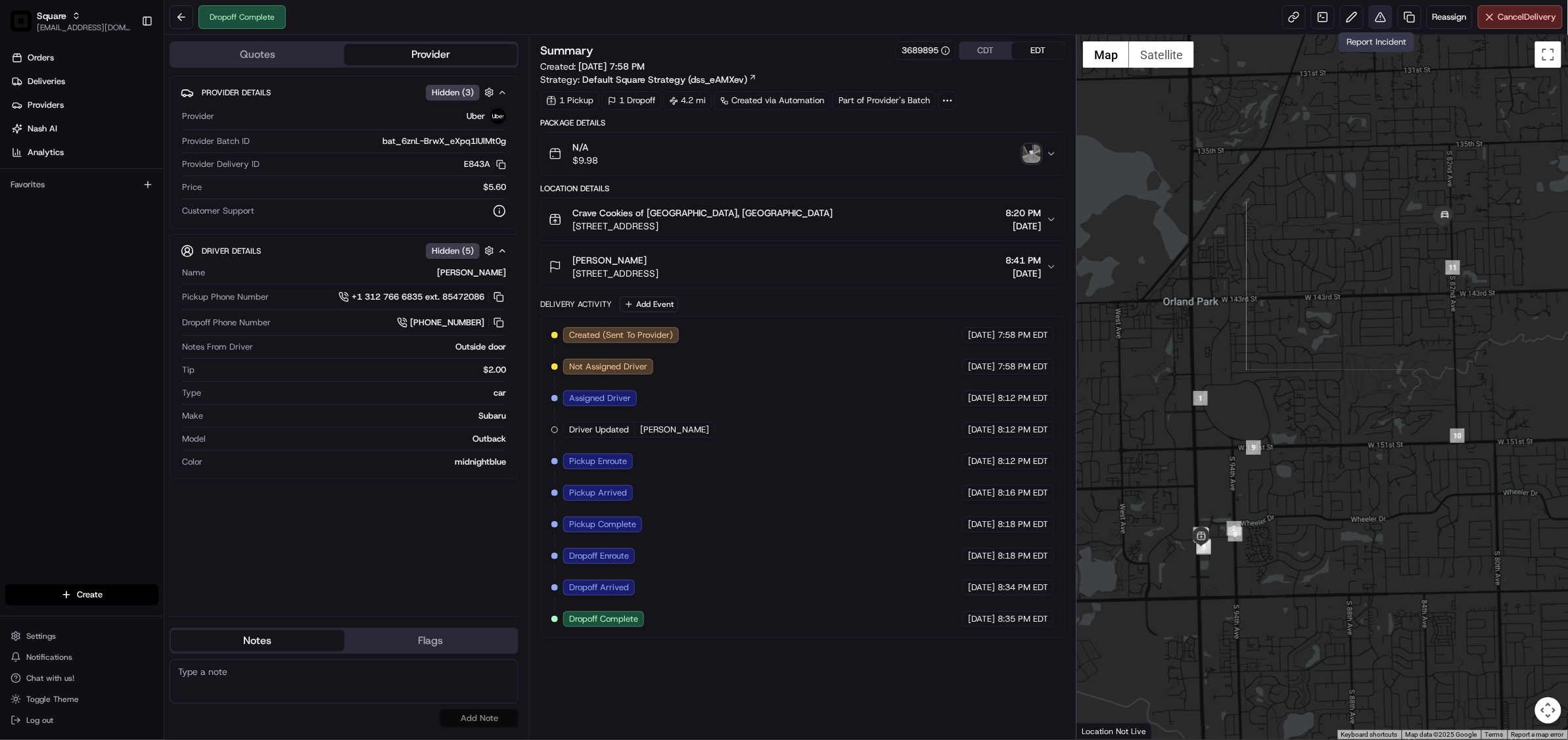
click at [1376, 9] on button at bounding box center [1381, 17] width 24 height 24
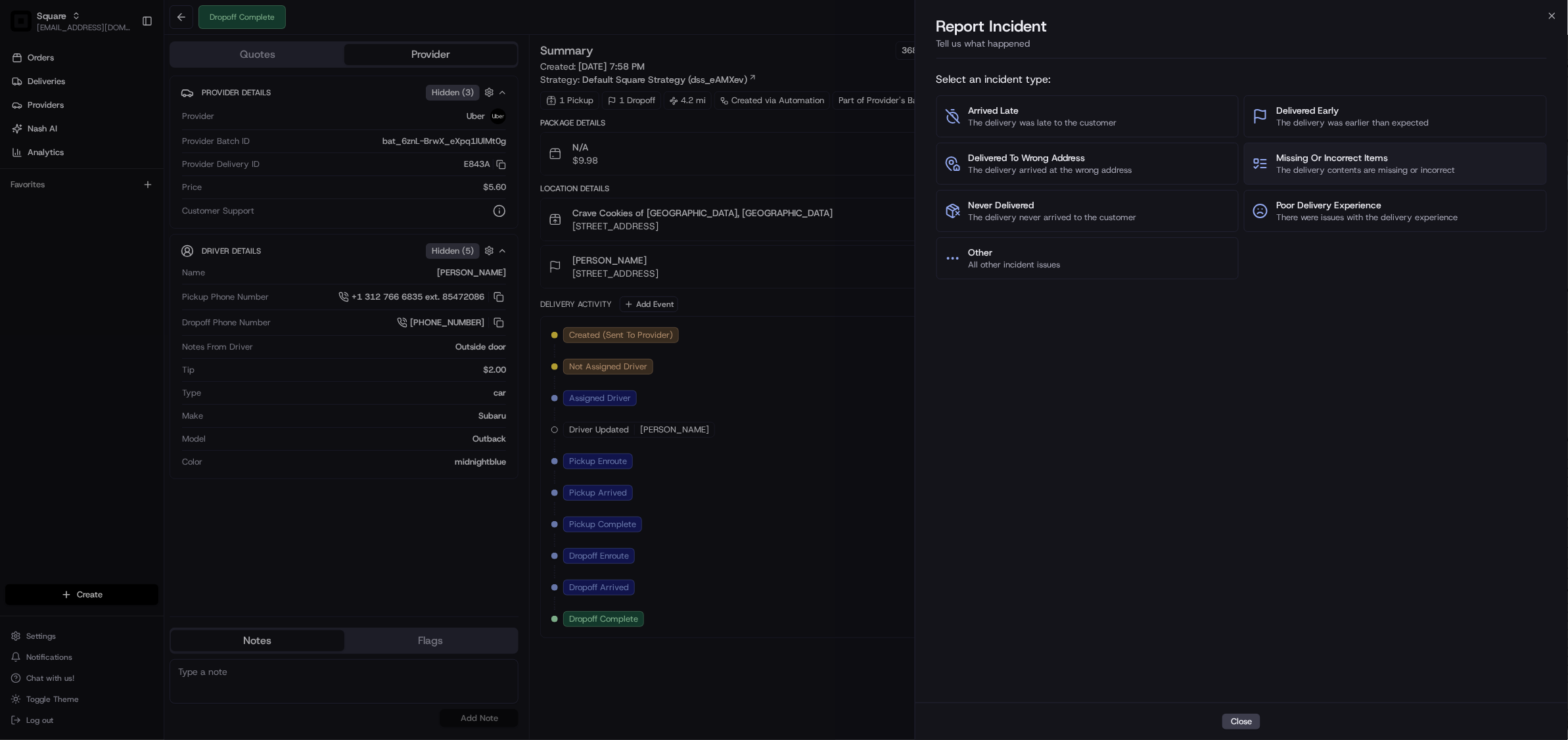
click at [1365, 168] on span "The delivery contents are missing or incorrect" at bounding box center [1365, 170] width 178 height 12
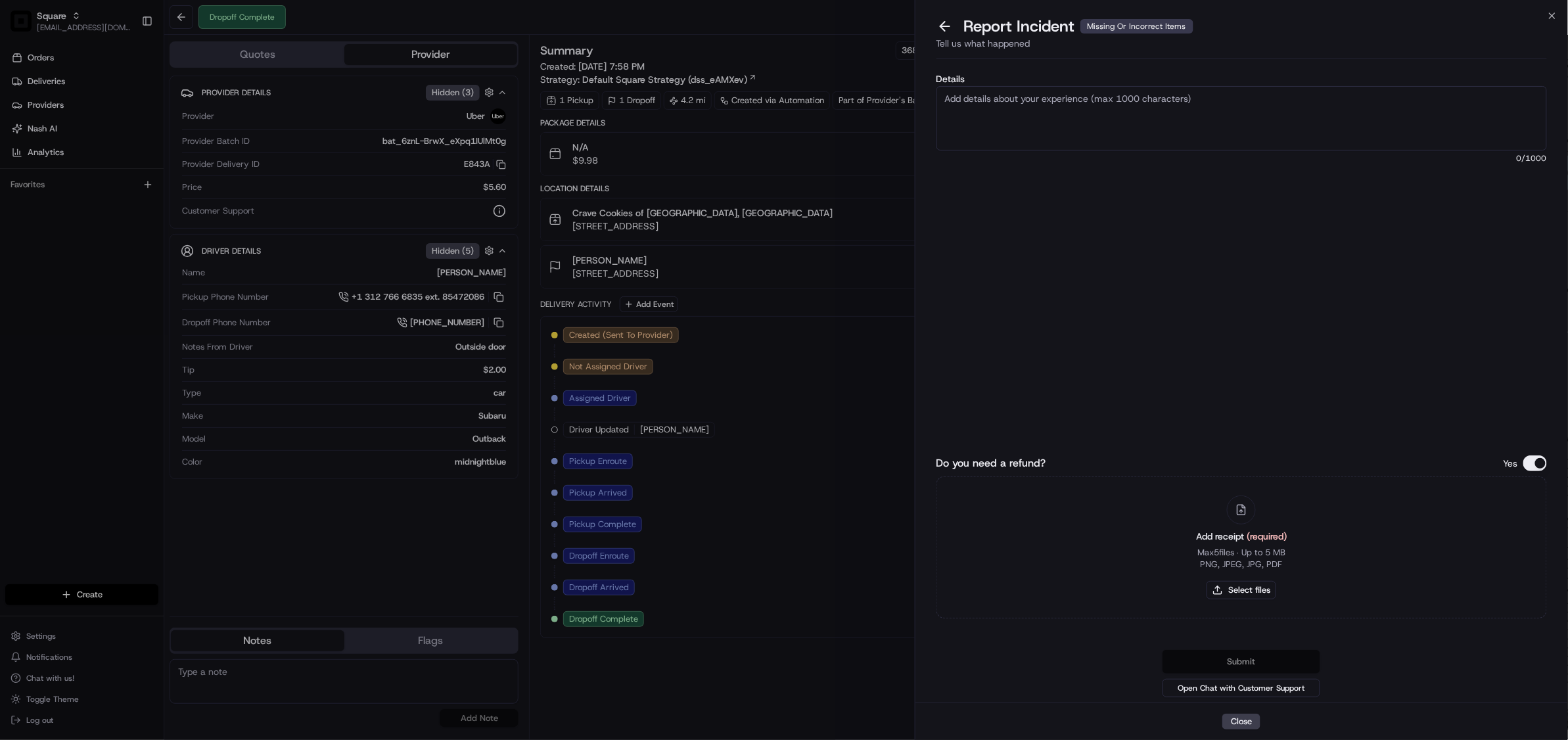
click at [1094, 109] on textarea "Details" at bounding box center [1242, 118] width 610 height 64
type textarea "As per customer, she is missing one cookie which is worth $4.99. Please issue a…"
click at [1535, 463] on button "Do you need a refund?" at bounding box center [1535, 463] width 24 height 16
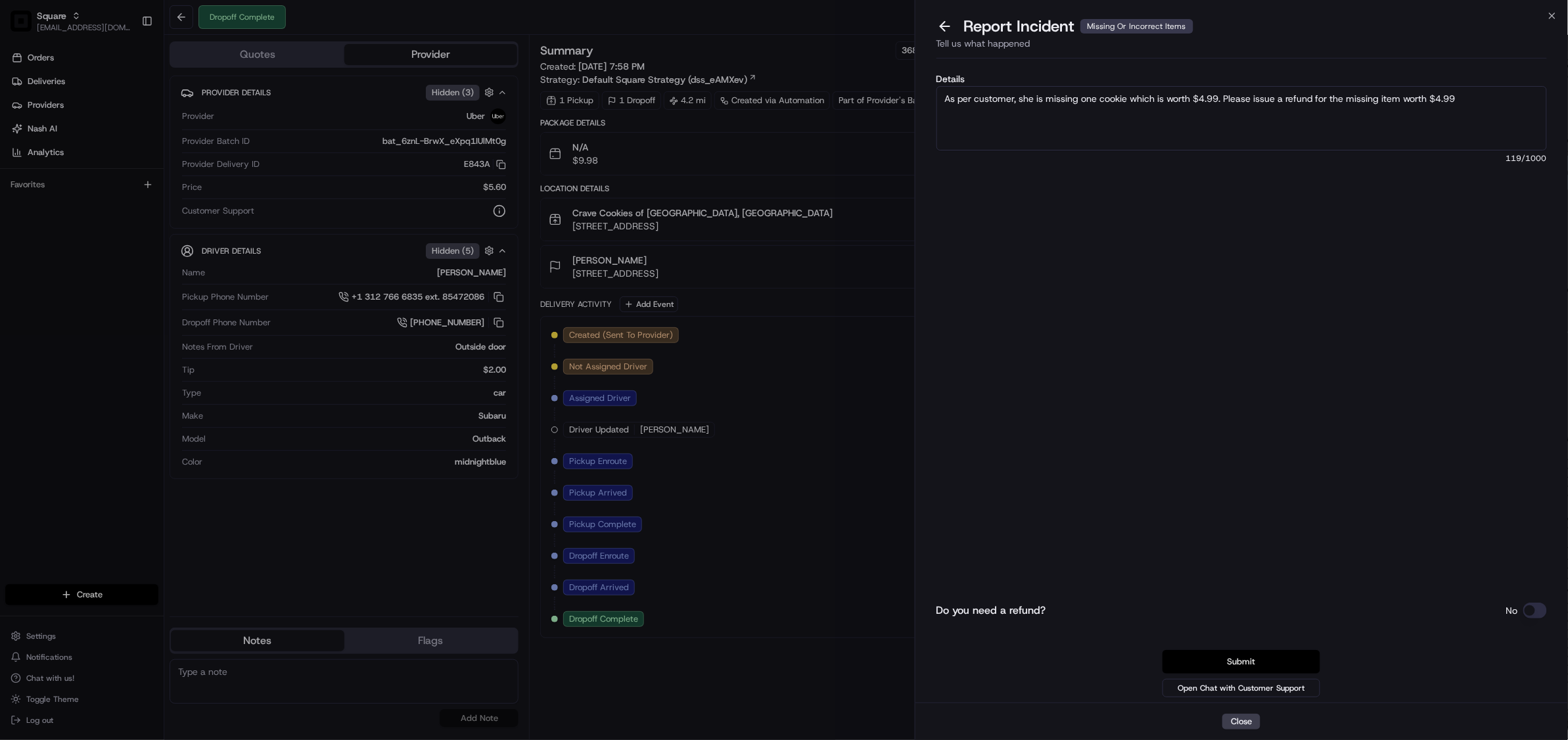
click at [1267, 663] on button "Submit" at bounding box center [1241, 662] width 157 height 24
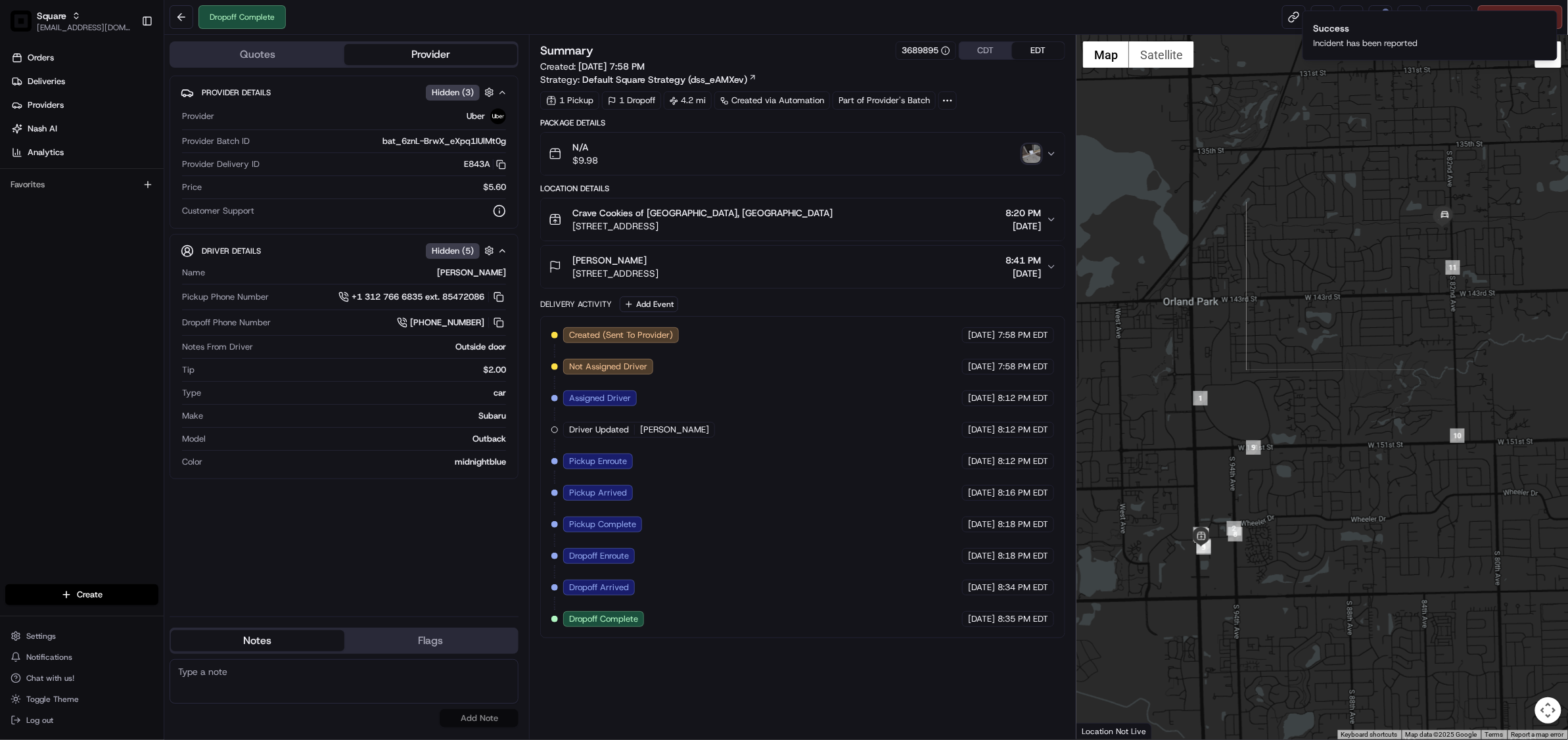
click at [326, 670] on textarea at bounding box center [344, 681] width 349 height 45
paste textarea "Chat/Caller Information: Merchant Reason for Call: Customer reported missing it…"
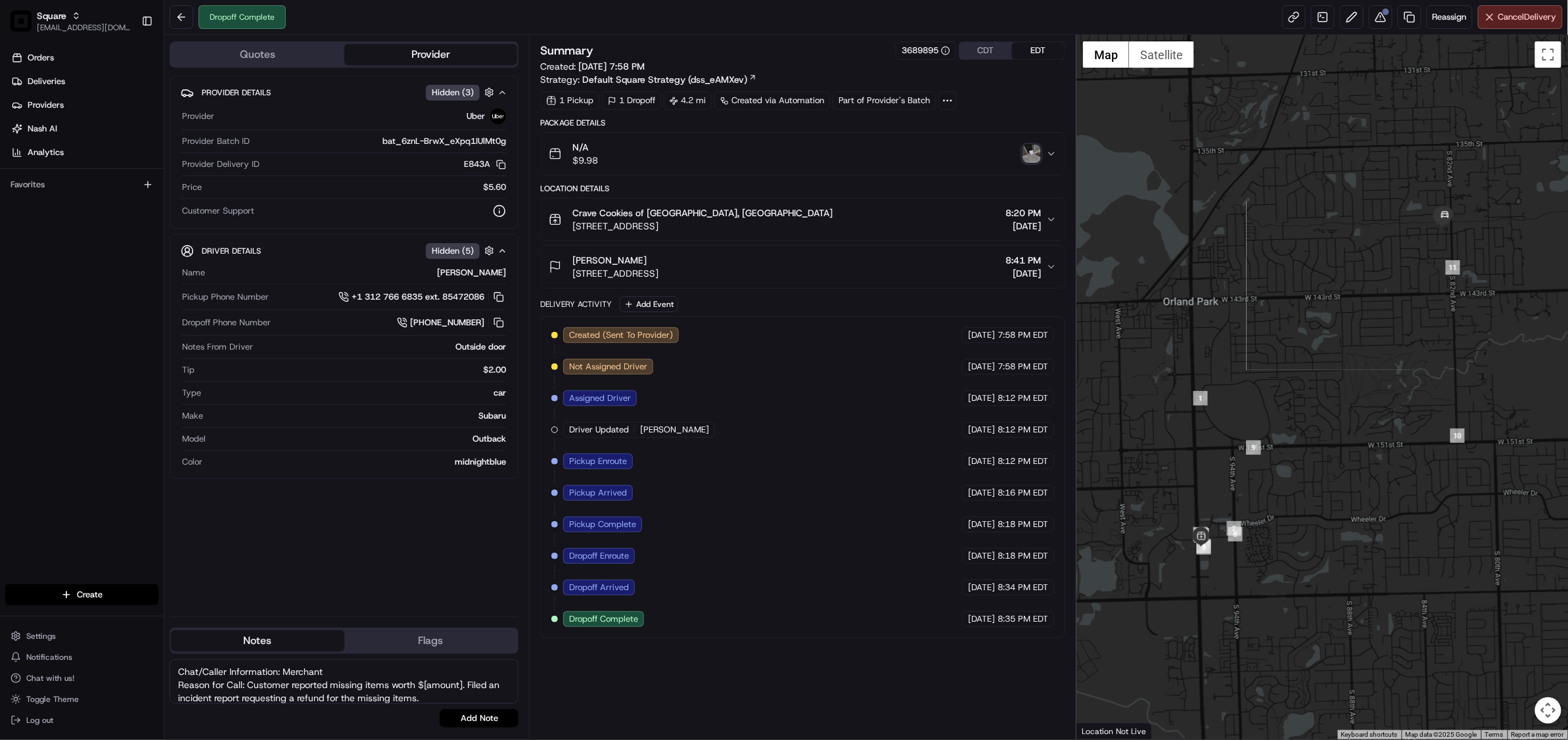
click at [304, 674] on textarea "Chat/Caller Information: Merchant Reason for Call: Customer reported missing it…" at bounding box center [344, 681] width 349 height 45
drag, startPoint x: 463, startPoint y: 686, endPoint x: 424, endPoint y: 684, distance: 39.1
click at [424, 684] on textarea "Chat/Caller Information: end cx Reason for Call: Customer reported missing item…" at bounding box center [344, 681] width 349 height 45
type textarea "Chat/Caller Information: end cx Reason for Call: Customer reported missing item…"
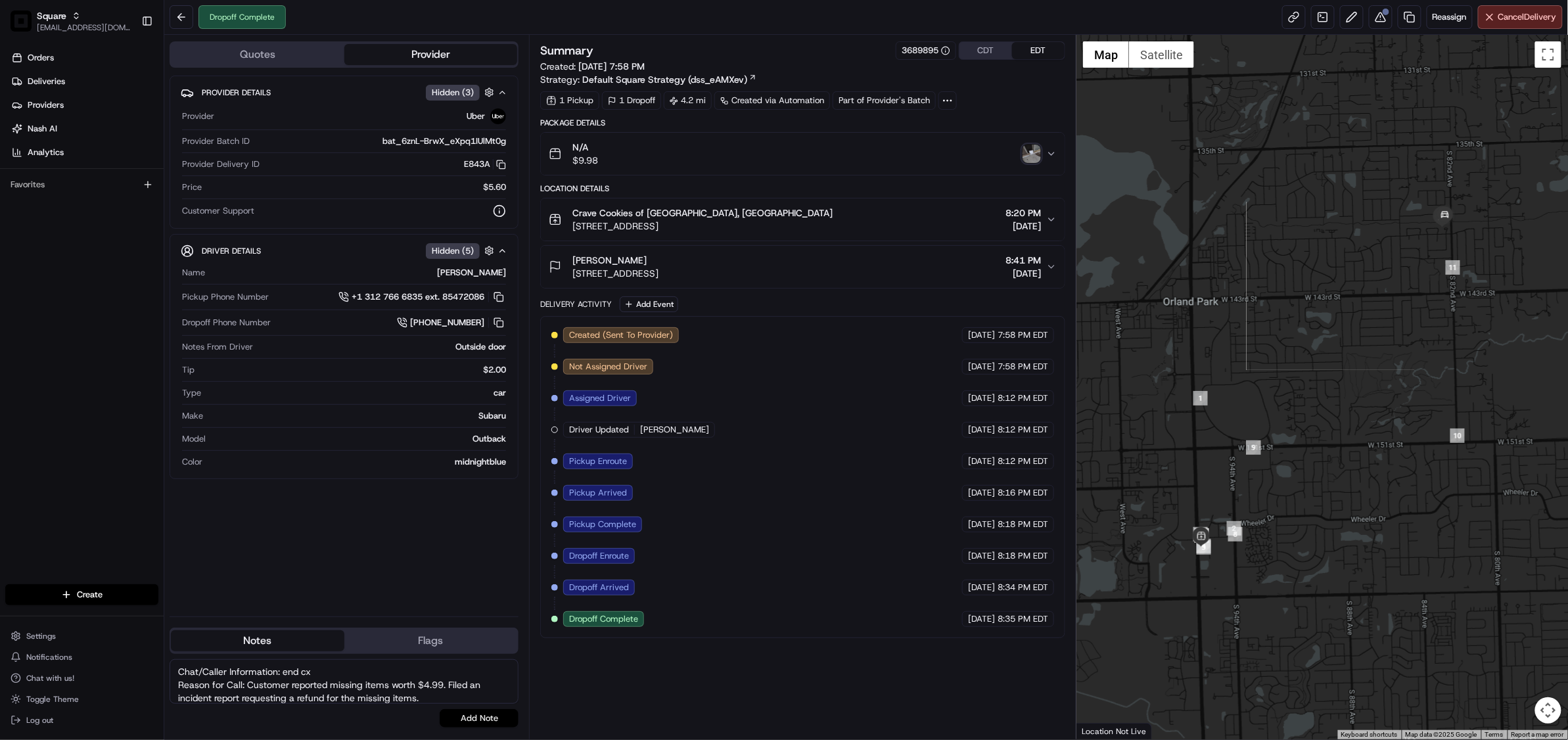
click at [473, 720] on button "Add Note" at bounding box center [479, 718] width 79 height 18
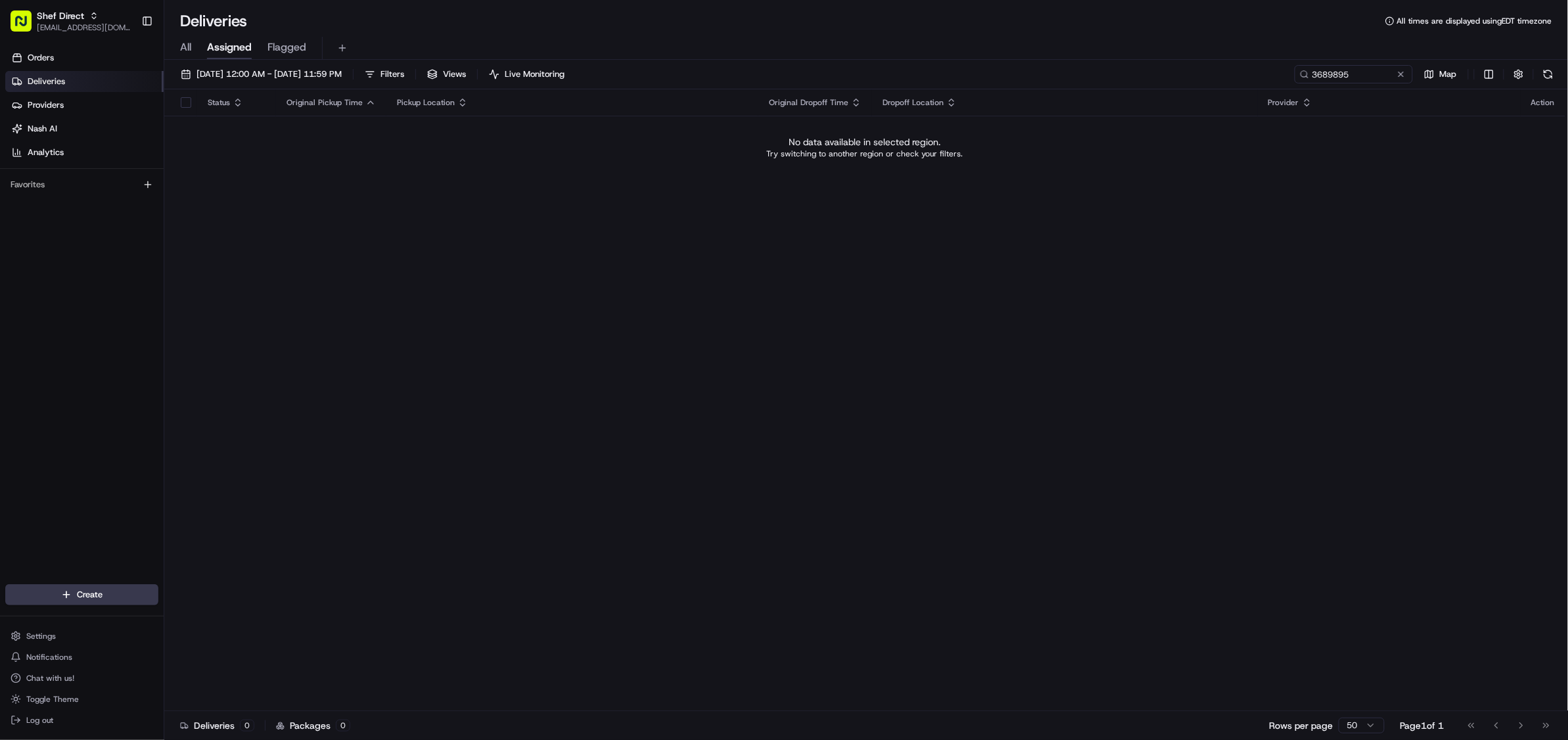
click at [576, 402] on div "Status Original Pickup Time Pickup Location Original Dropoff Time Dropoff Locat…" at bounding box center [865, 400] width 1401 height 622
click at [1330, 74] on input "3689895" at bounding box center [1334, 74] width 157 height 18
paste input "8115519"
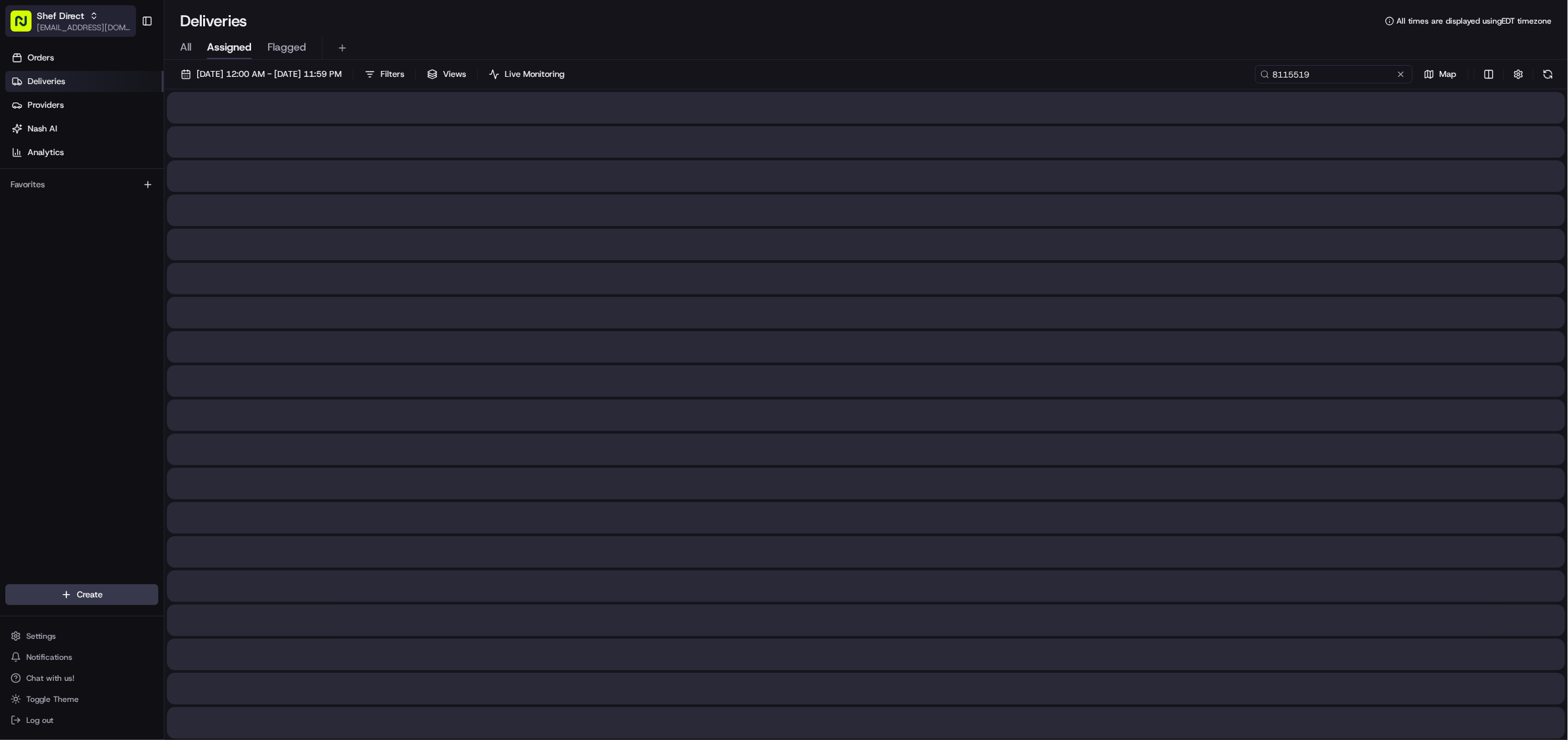
type input "8115519"
click at [56, 34] on button "Shef Direct [EMAIL_ADDRESS][DOMAIN_NAME]" at bounding box center [71, 21] width 131 height 31
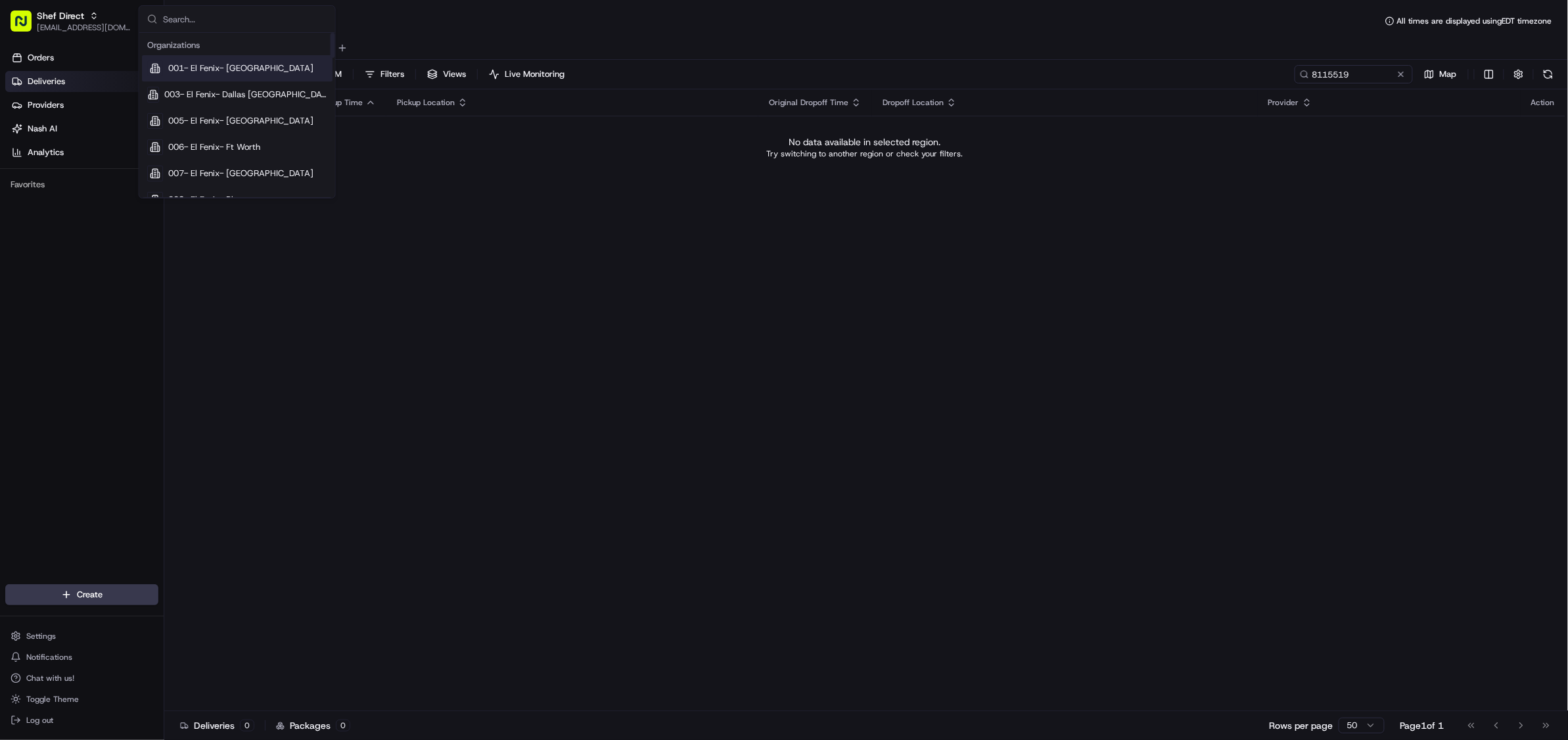
click at [222, 29] on input "text" at bounding box center [245, 19] width 164 height 26
type input "square"
click at [190, 49] on div "Square" at bounding box center [237, 42] width 190 height 26
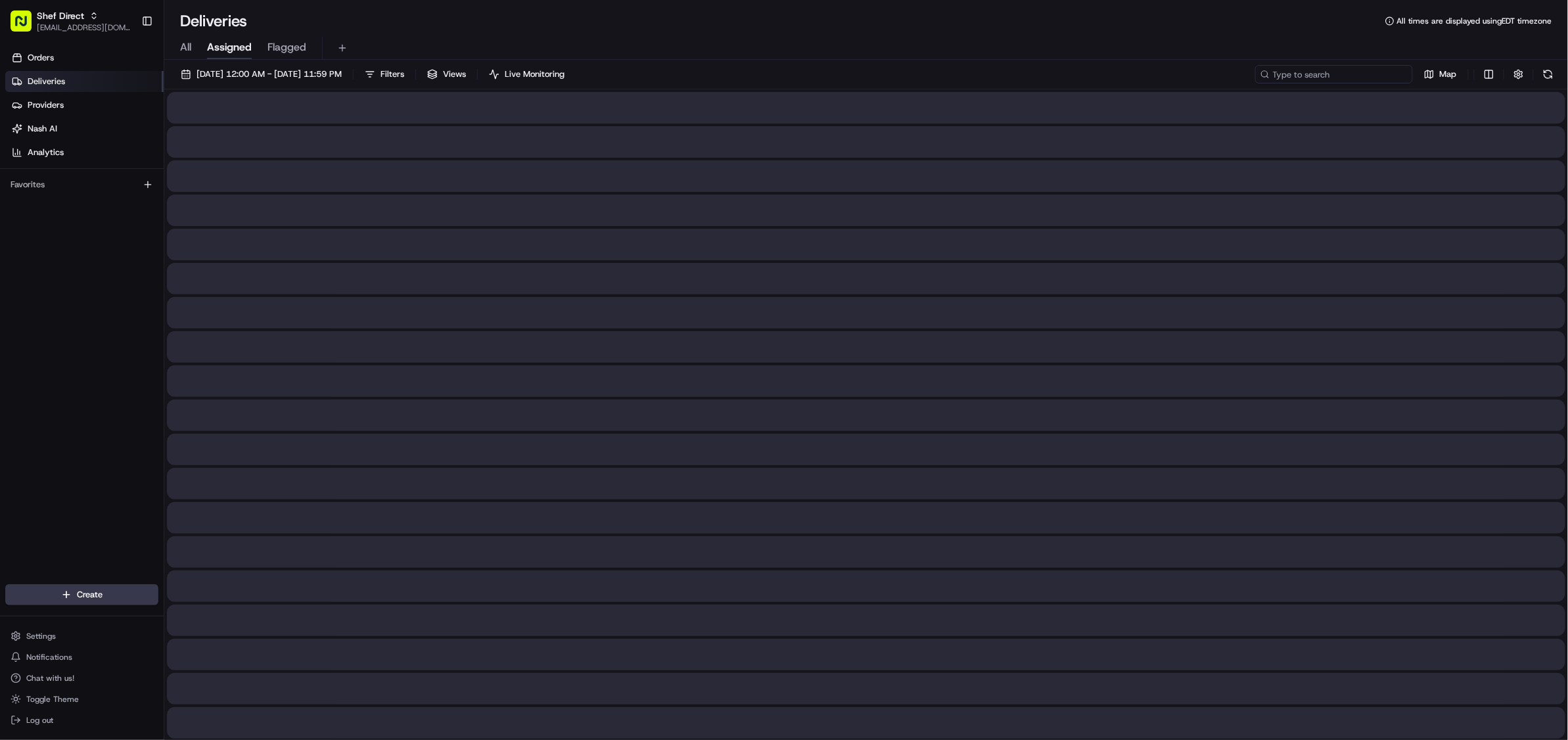
click at [1330, 75] on input at bounding box center [1334, 74] width 157 height 18
paste input "8115519"
type input "8115519"
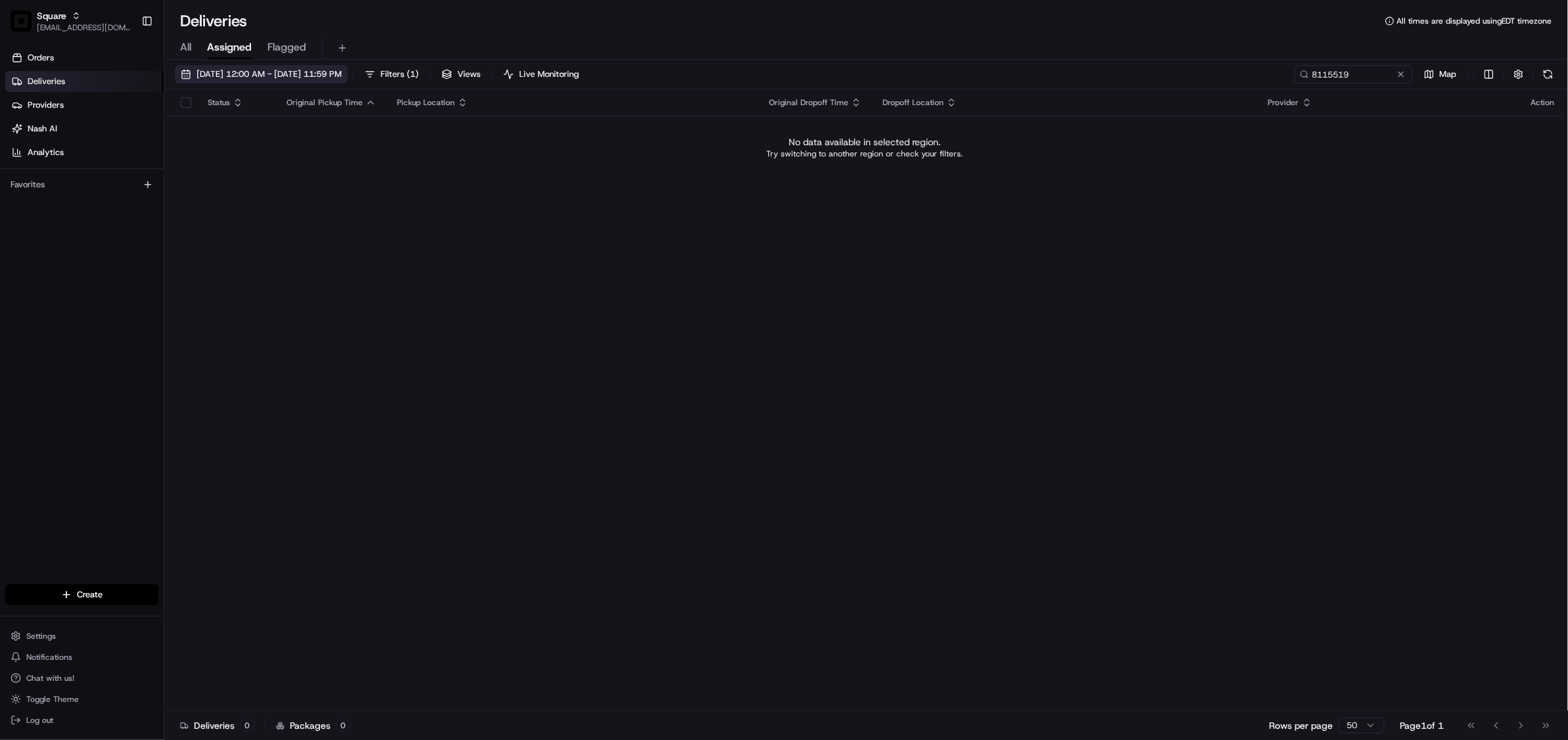
click at [292, 75] on span "08/20/2025 12:00 AM - 08/20/2025 11:59 PM" at bounding box center [269, 74] width 145 height 12
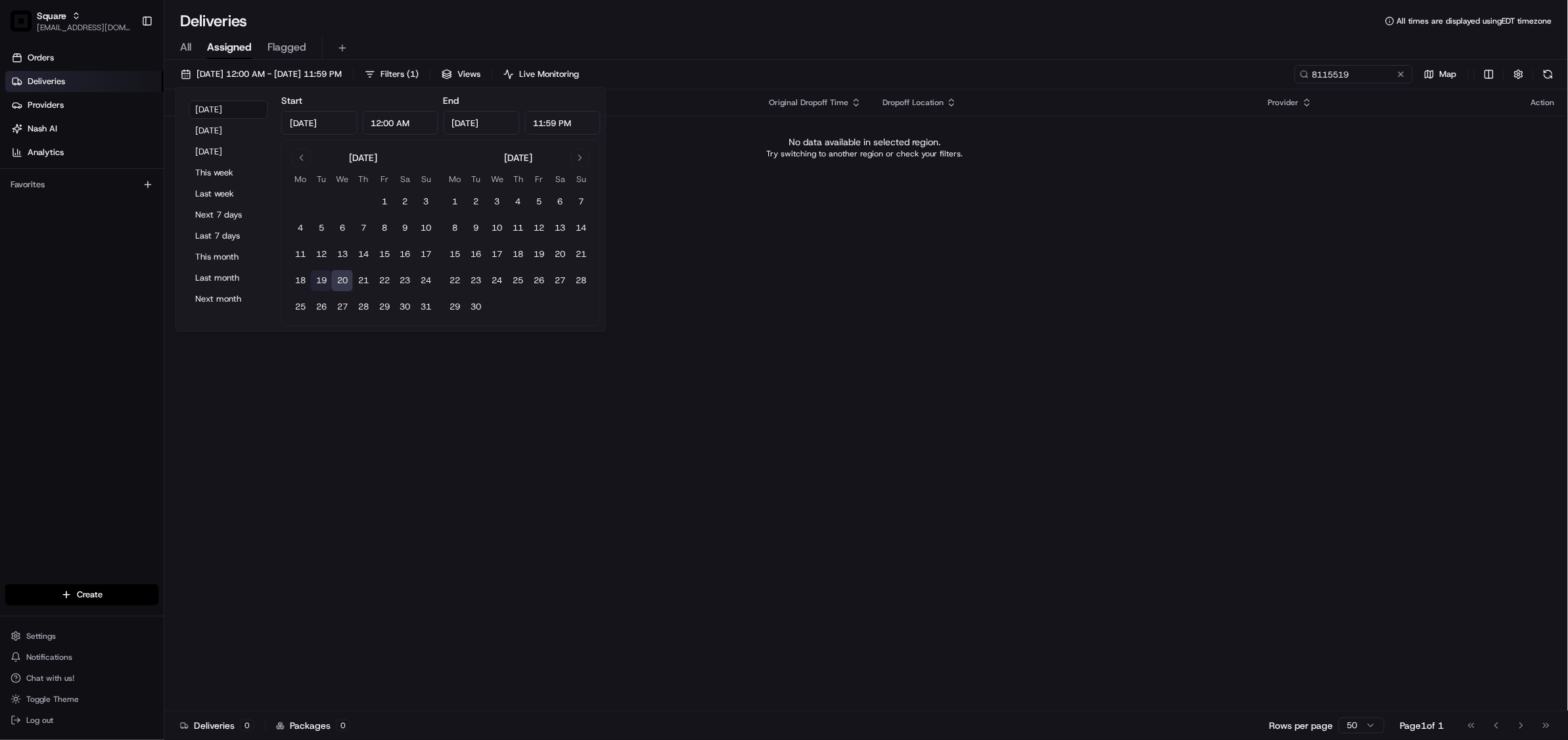
click at [319, 280] on button "19" at bounding box center [321, 281] width 21 height 21
type input "Aug 19, 2025"
click at [1332, 70] on input "8115519" at bounding box center [1334, 74] width 157 height 18
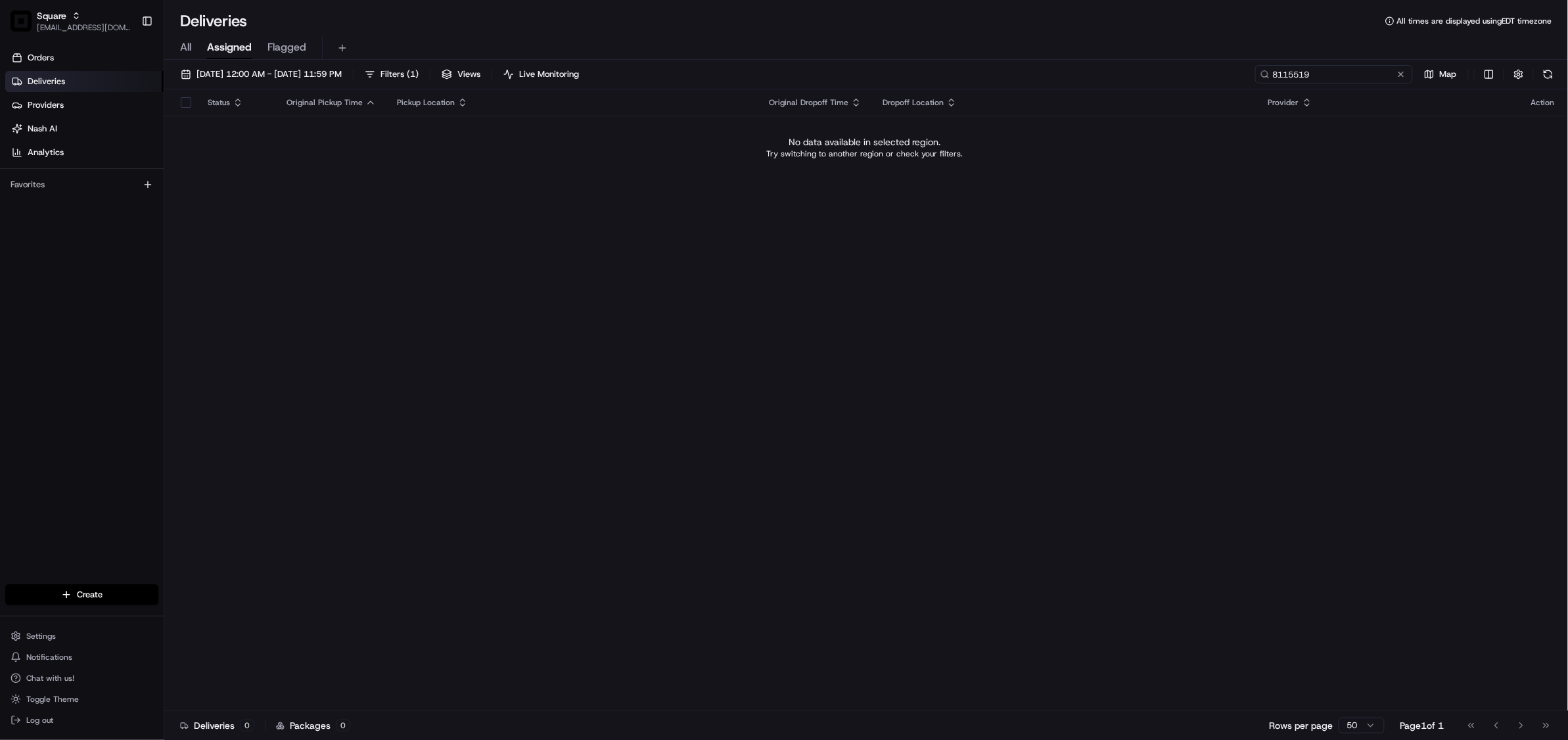
click at [1332, 70] on input "8115519" at bounding box center [1334, 74] width 157 height 18
click at [261, 77] on span "08/19/2025 12:00 AM - 08/19/2025 11:59 PM" at bounding box center [269, 74] width 145 height 12
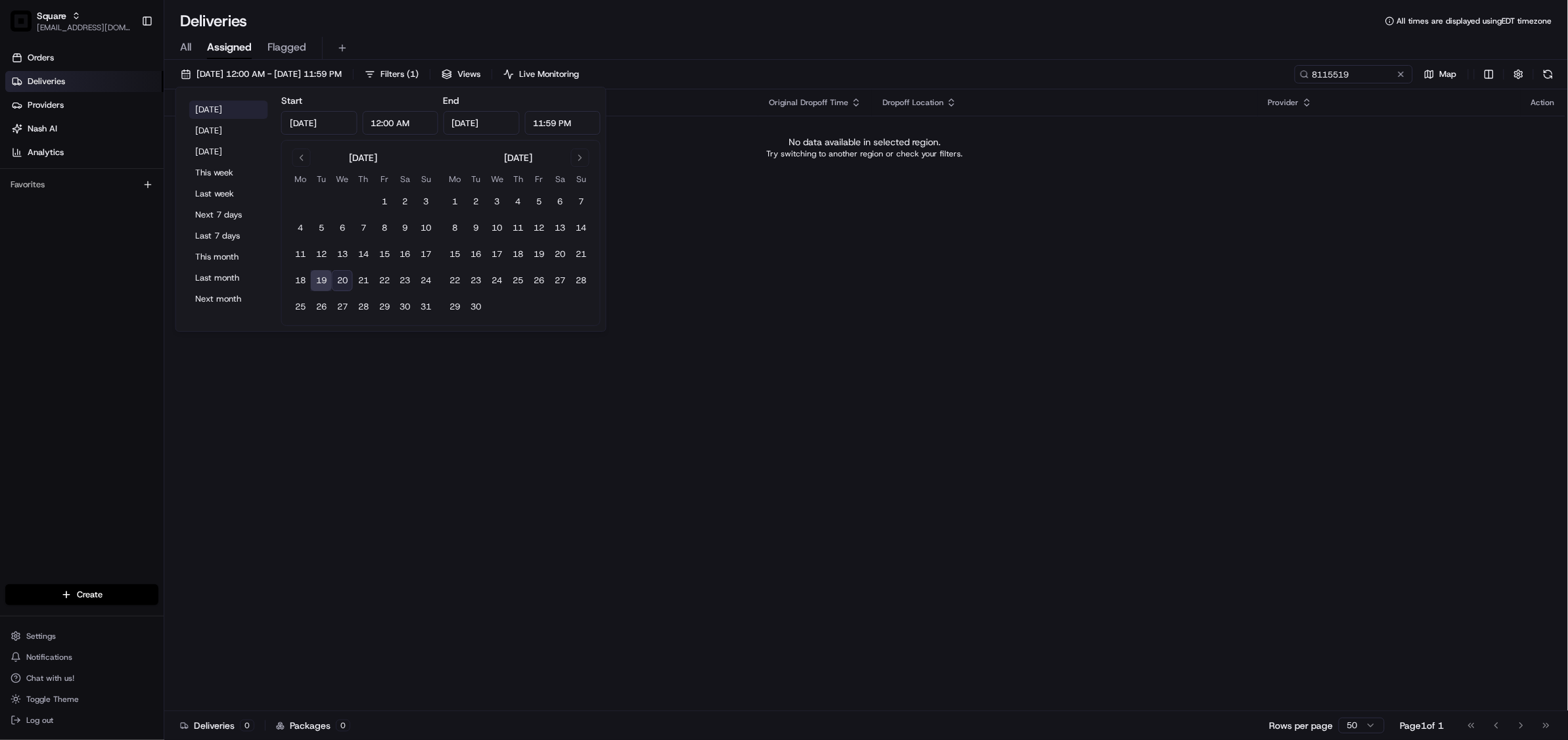
click at [219, 110] on button "Today" at bounding box center [229, 109] width 79 height 18
type input "Aug 20, 2025"
click at [1344, 72] on input "8115519" at bounding box center [1334, 74] width 157 height 18
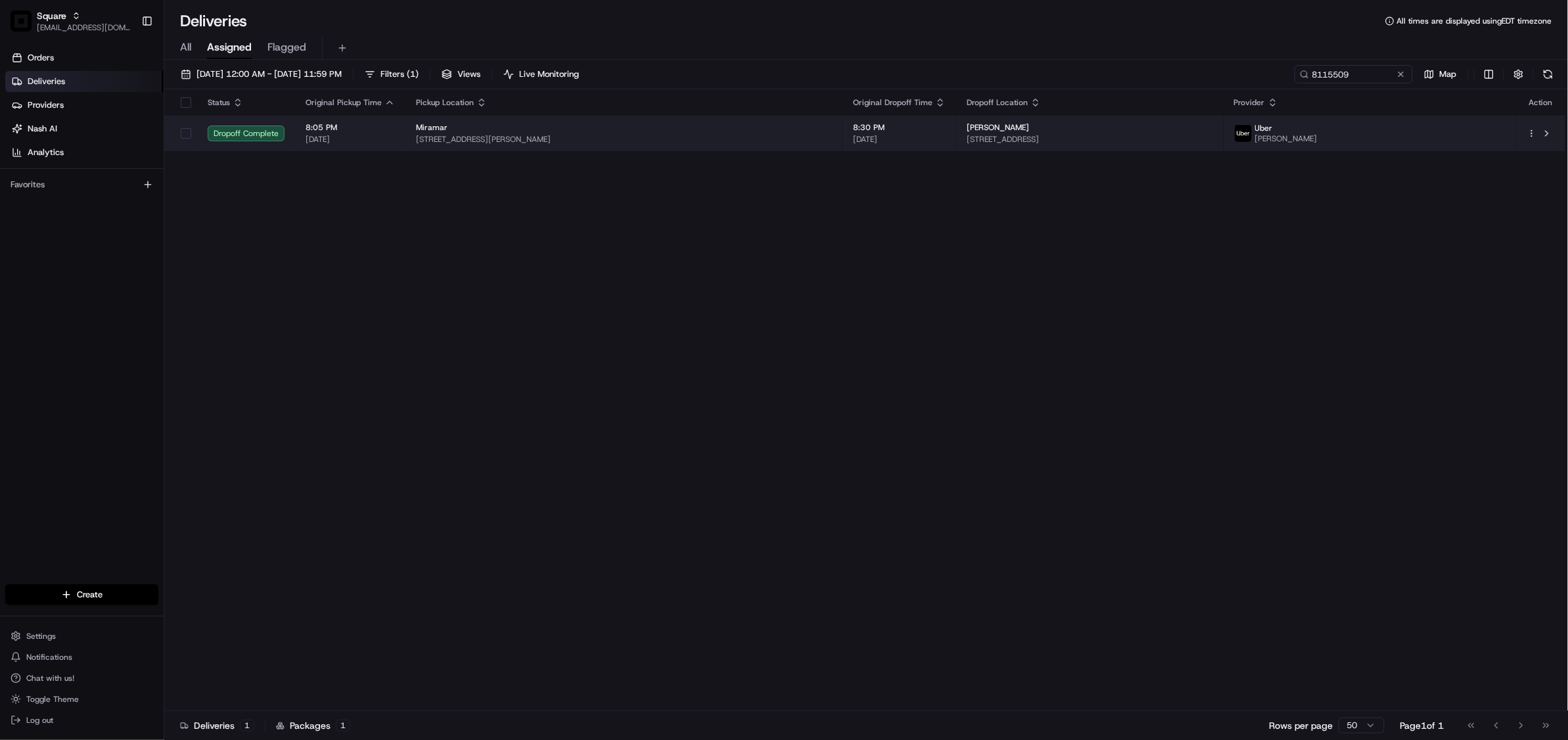
click at [915, 128] on span "8:30 PM" at bounding box center [899, 127] width 93 height 10
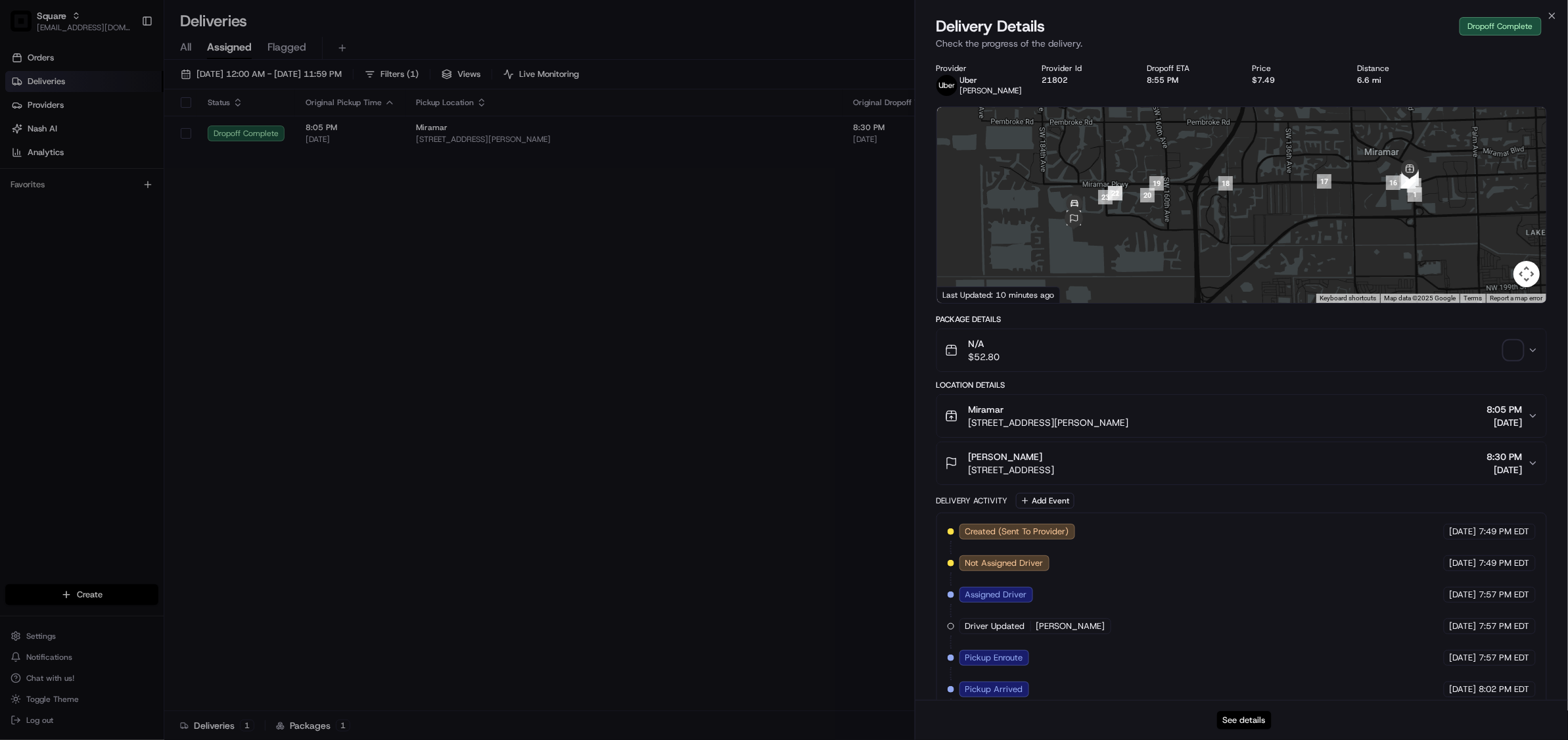
click at [1250, 719] on button "See details" at bounding box center [1244, 720] width 54 height 18
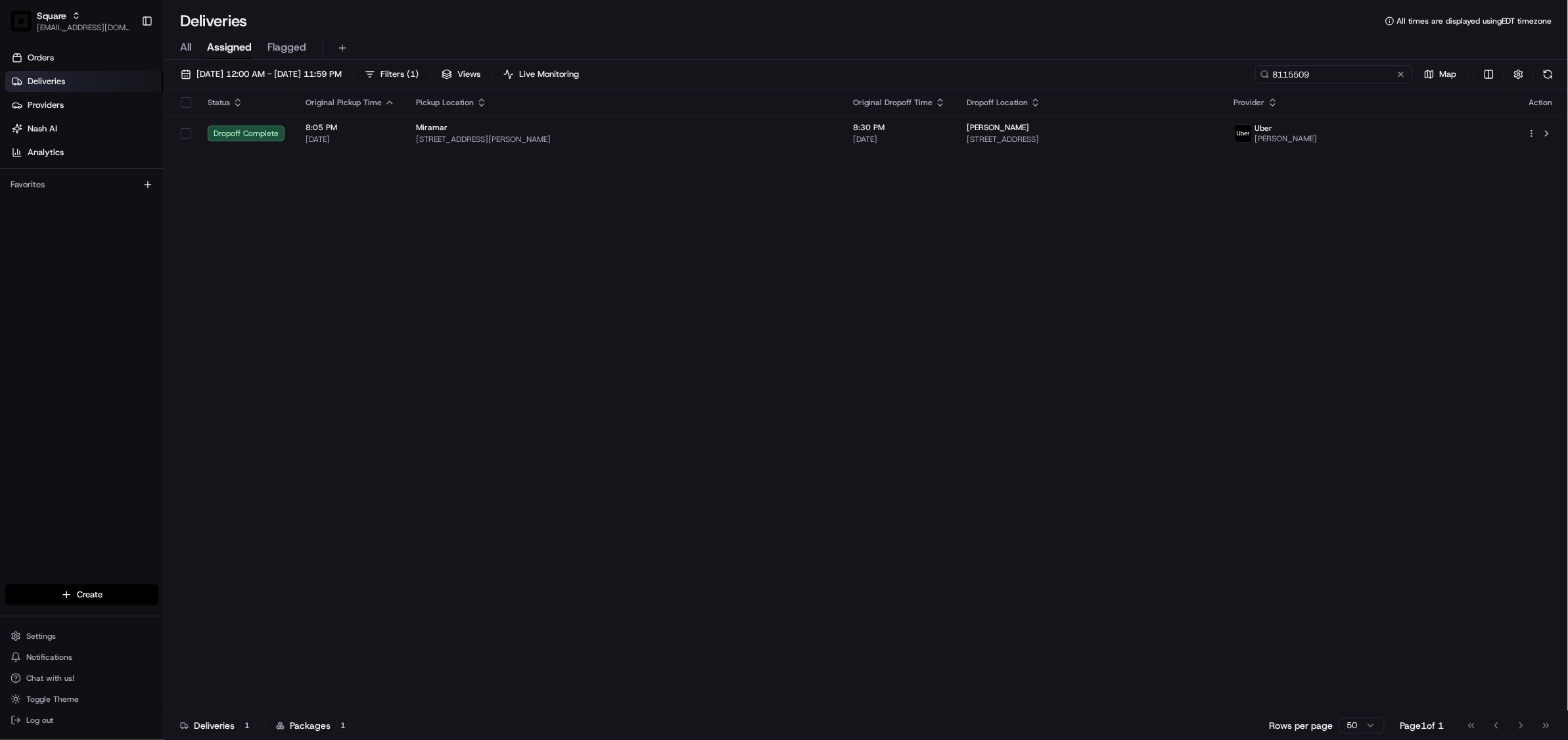
click at [1338, 72] on input "8115509" at bounding box center [1334, 74] width 157 height 18
paste input "7199547"
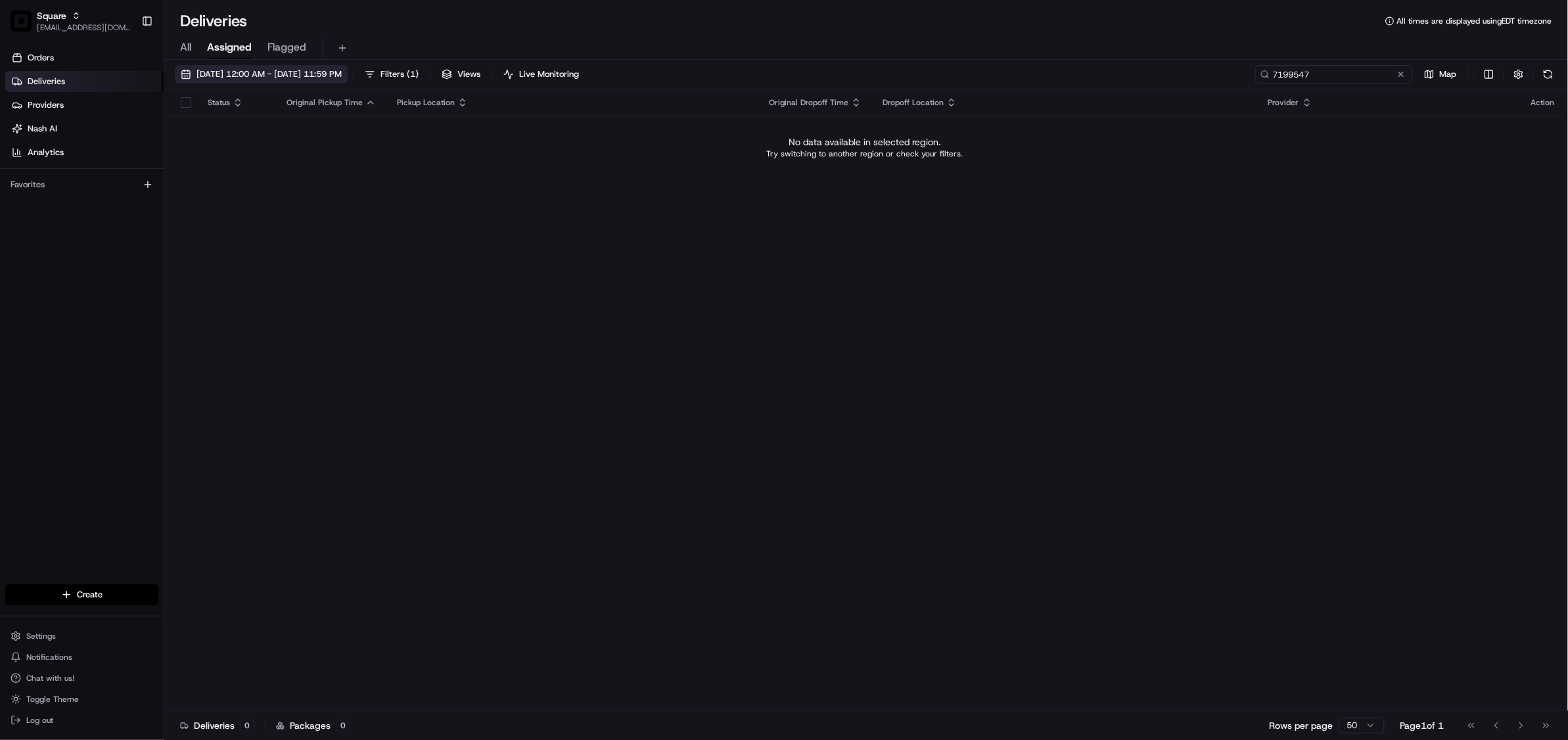
type input "7199547"
click at [286, 76] on span "08/20/2025 12:00 AM - 08/20/2025 11:59 PM" at bounding box center [269, 74] width 145 height 12
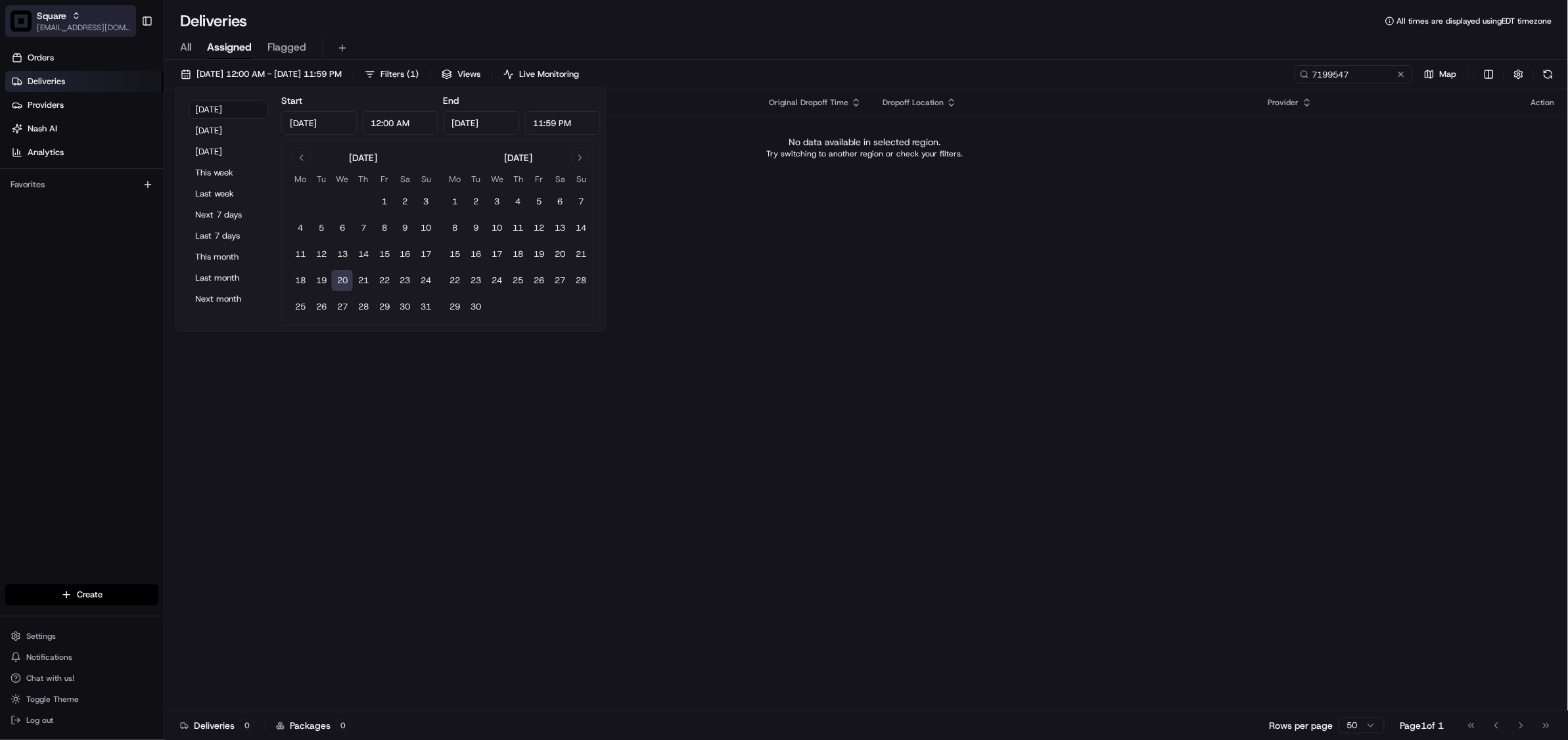
click at [53, 18] on span "Square" at bounding box center [52, 15] width 29 height 13
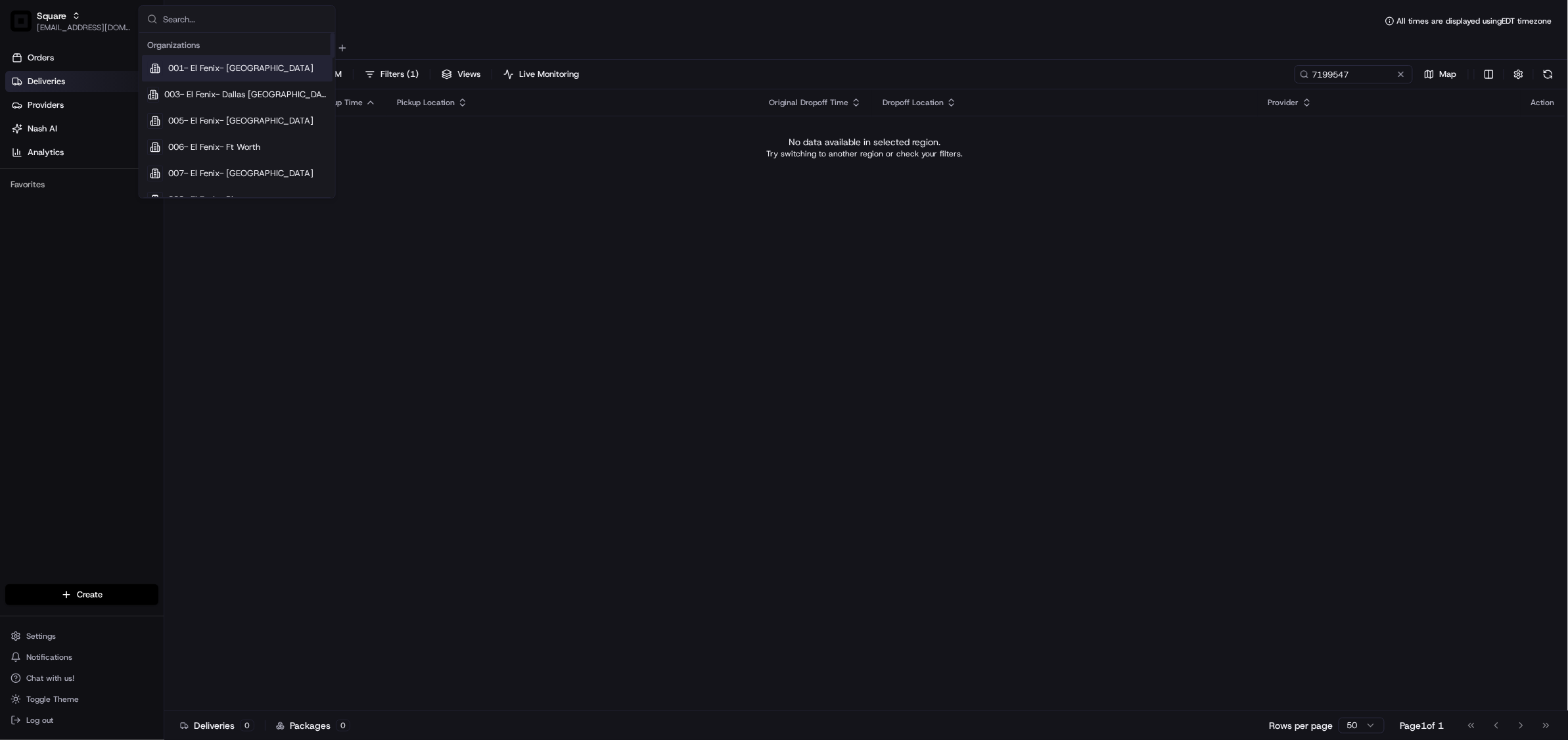
click at [224, 11] on input "text" at bounding box center [245, 19] width 164 height 26
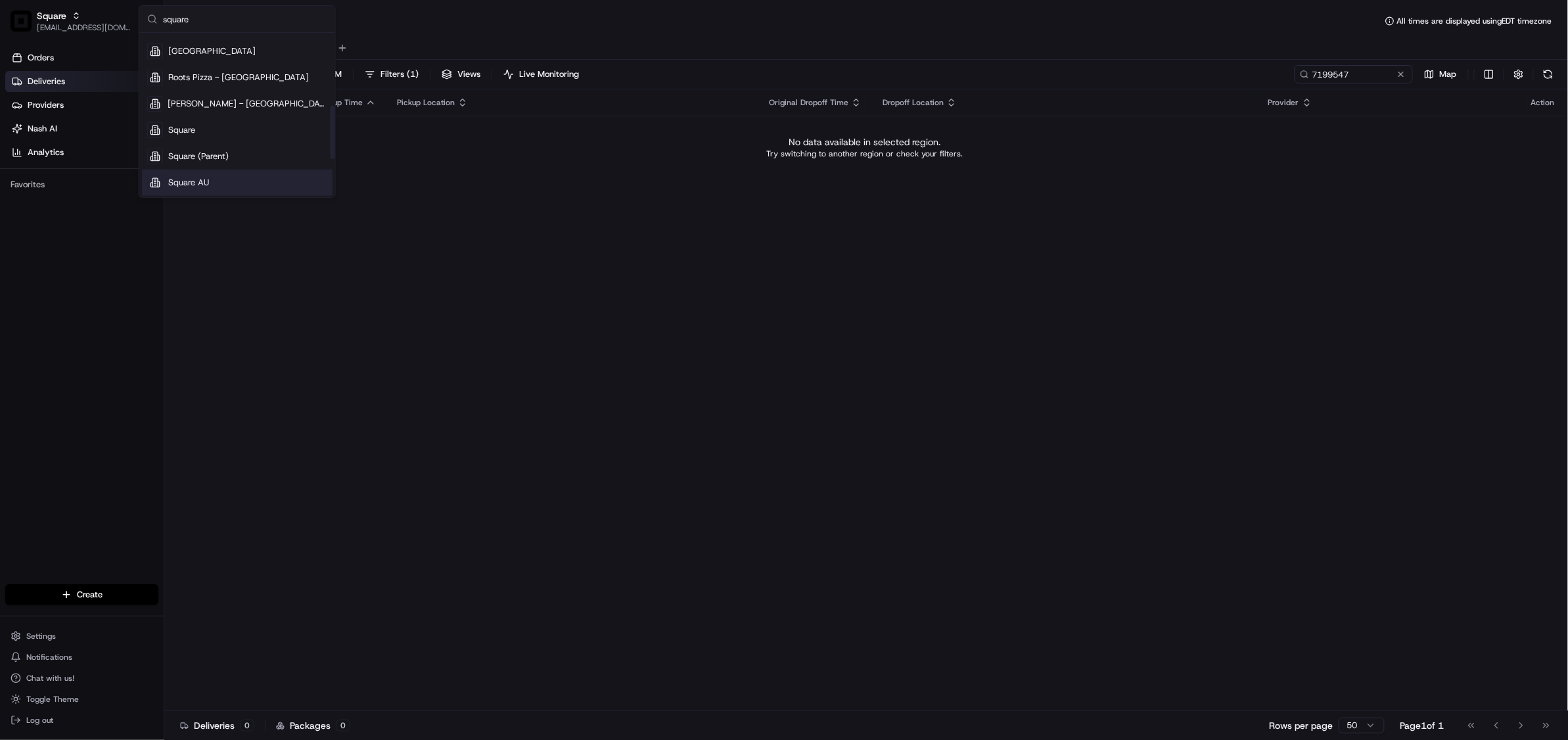
scroll to position [263, 0]
type input "square"
click at [206, 121] on span "Square [GEOGRAPHIC_DATA]" at bounding box center [226, 121] width 117 height 12
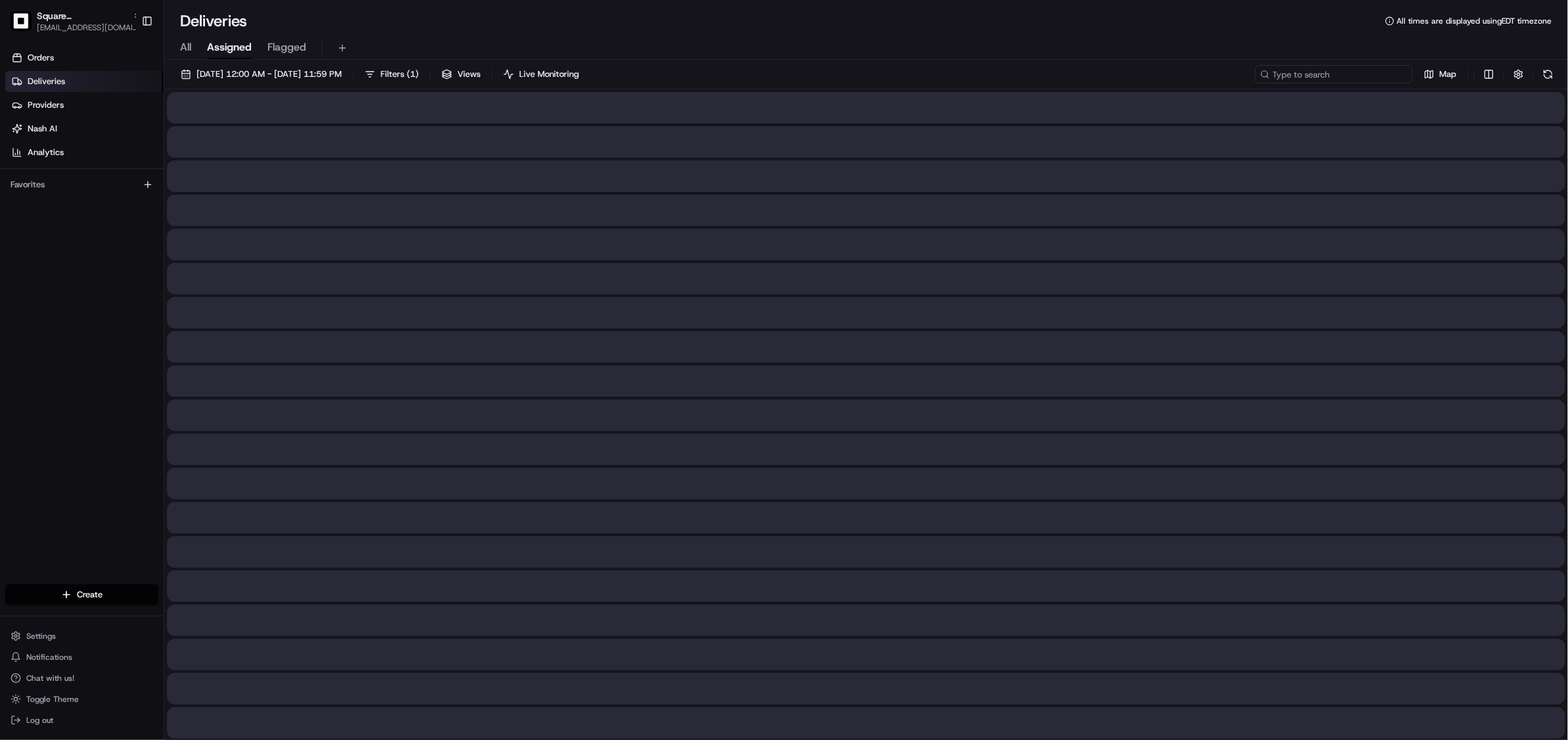
click at [1334, 75] on input at bounding box center [1334, 74] width 157 height 18
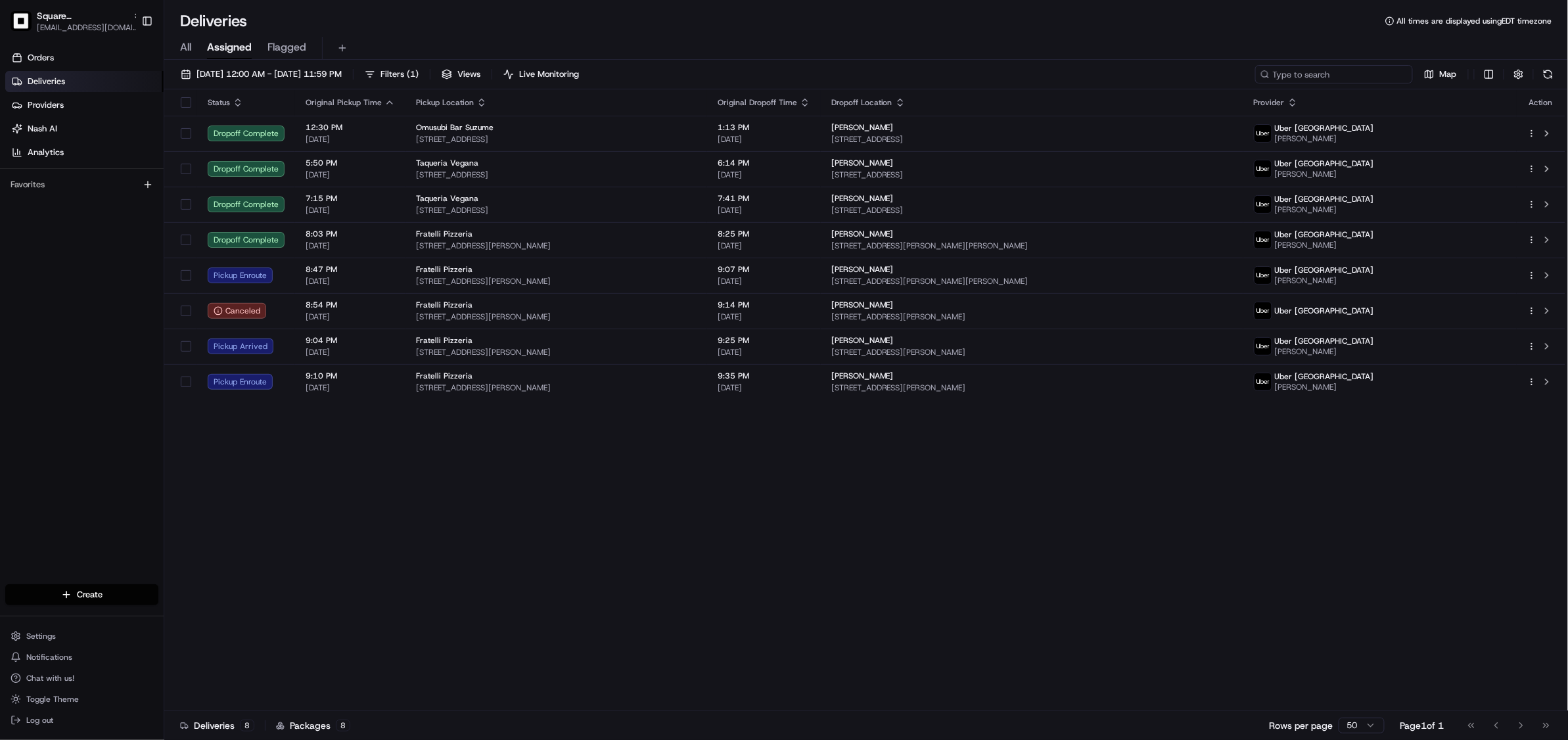
paste input "7199547"
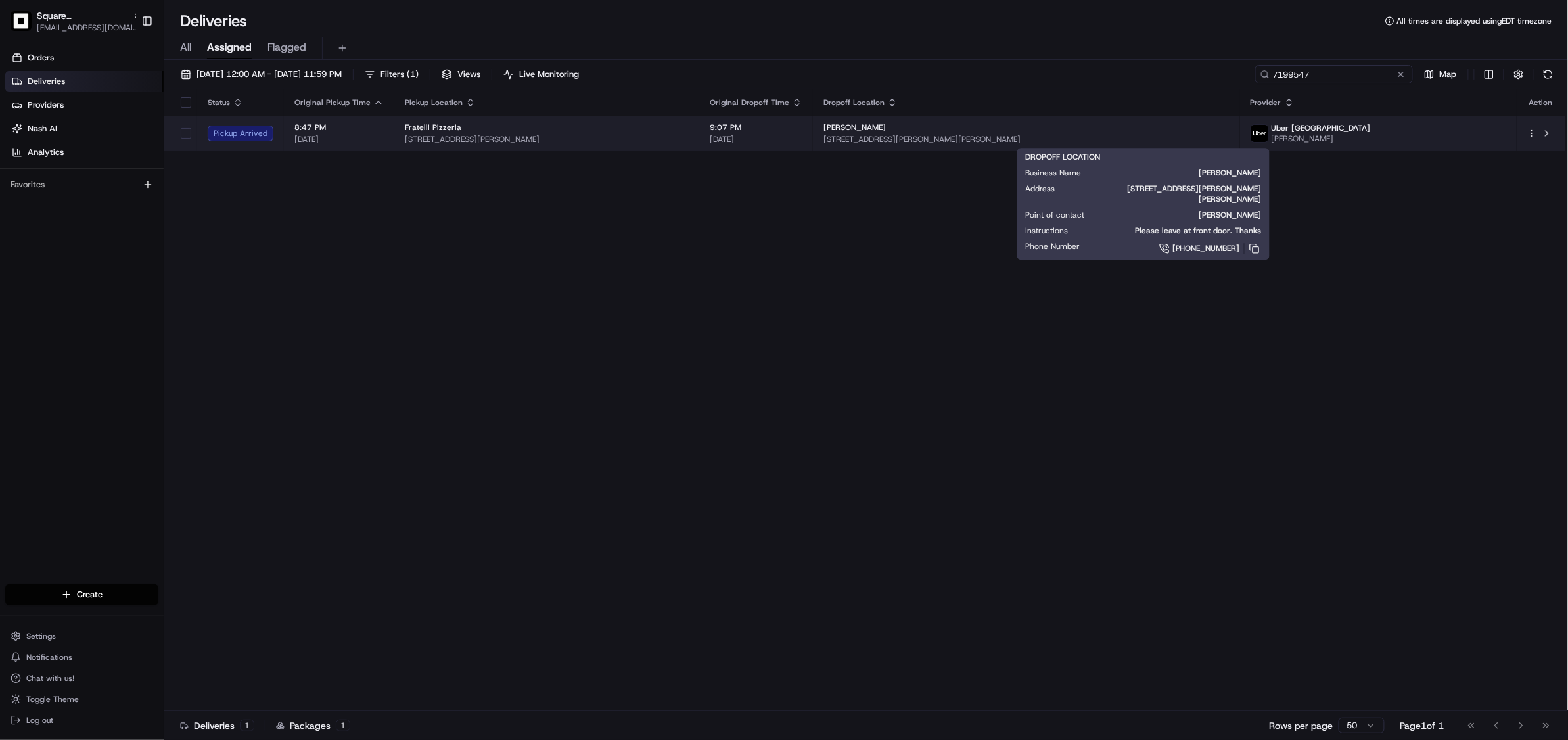
type input "7199547"
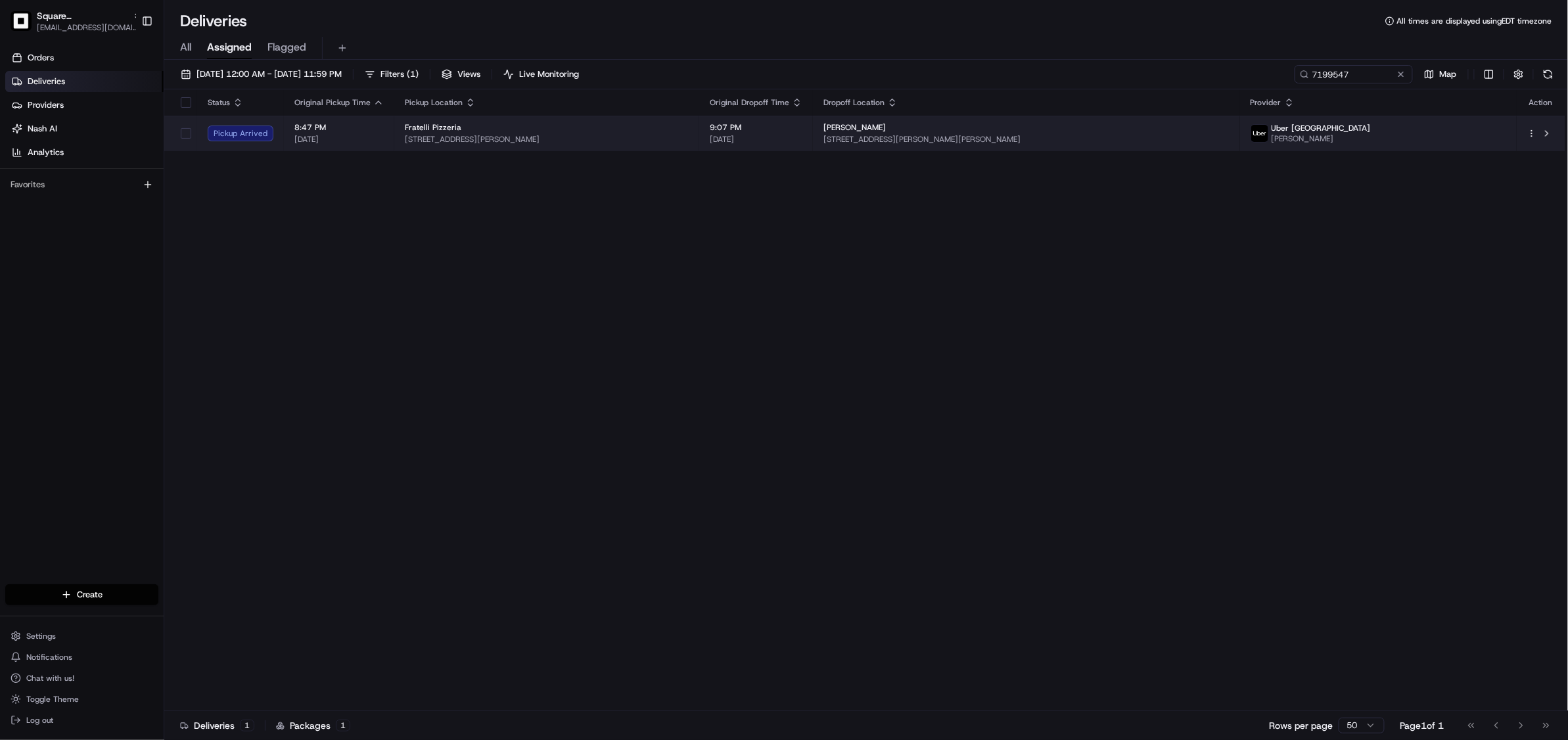
click at [685, 135] on span "1140 Shoppers Row, Campbell River, BC V9W 2C6, Canada" at bounding box center [546, 139] width 284 height 10
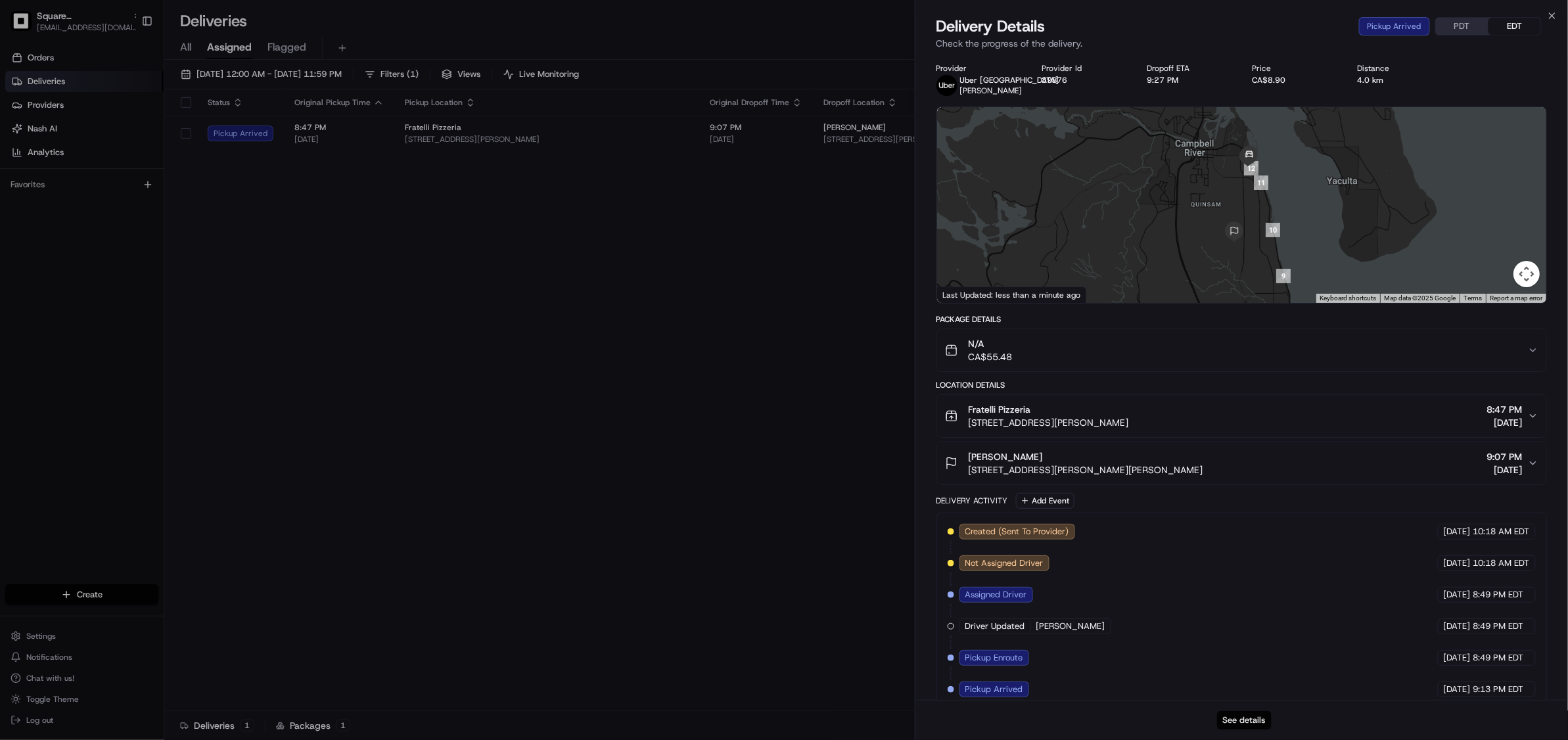
click at [1256, 718] on button "See details" at bounding box center [1244, 720] width 54 height 18
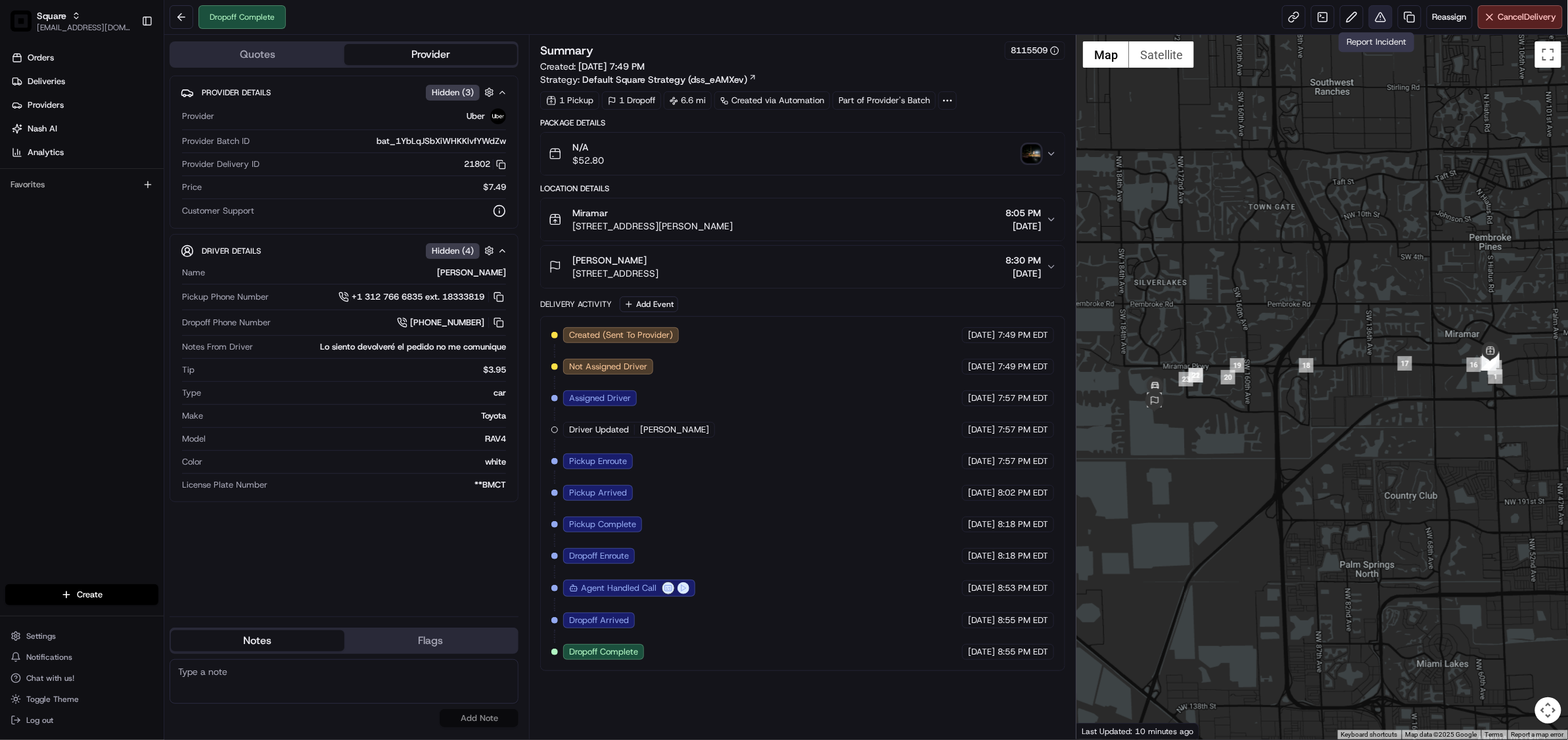
click at [1370, 20] on button at bounding box center [1381, 17] width 24 height 24
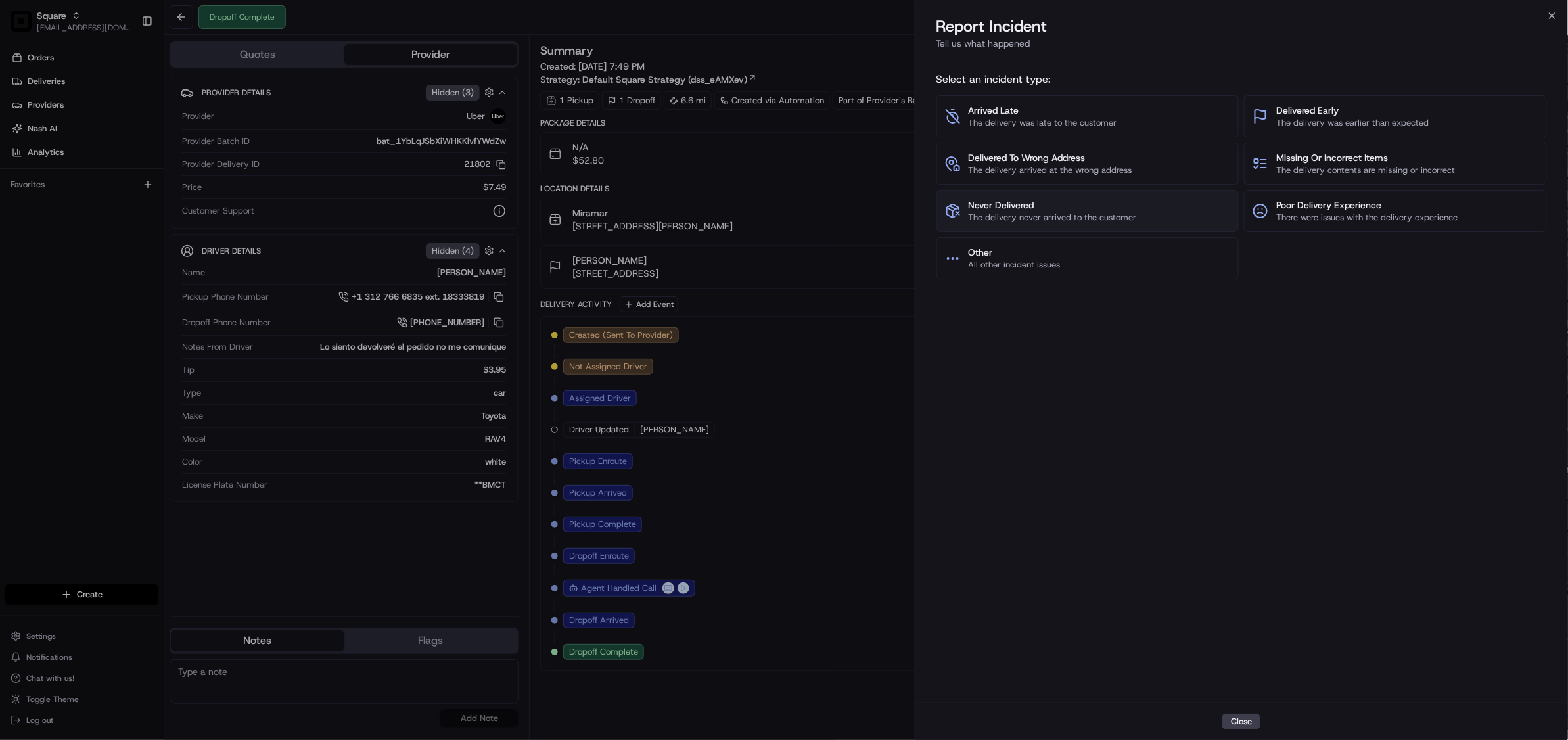
click at [1034, 209] on span "Never Delivered" at bounding box center [1052, 205] width 168 height 13
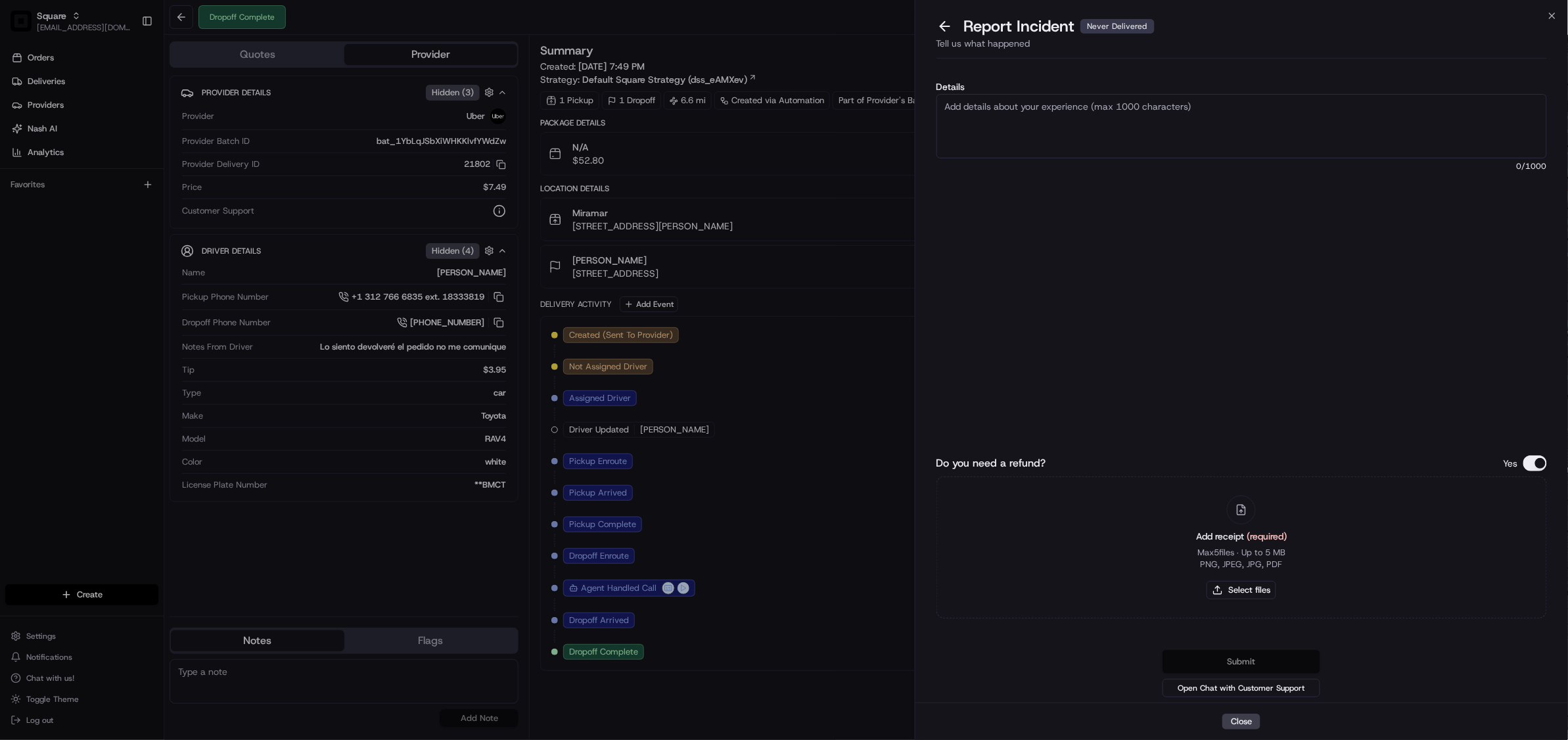
click at [1020, 126] on textarea "Details" at bounding box center [1242, 126] width 610 height 64
click at [1046, 121] on textarea "As per merchant, the driver never came to the resto to pick up the order. The U…" at bounding box center [1242, 126] width 610 height 64
click at [1047, 124] on textarea "As per merchant, the driver never came to the resto to pick up the order. The U…" at bounding box center [1242, 126] width 610 height 64
type textarea "As per merchant, the driver never came to the resto to pick up the order. The U…"
click at [1539, 466] on button "Do you need a refund?" at bounding box center [1535, 463] width 24 height 16
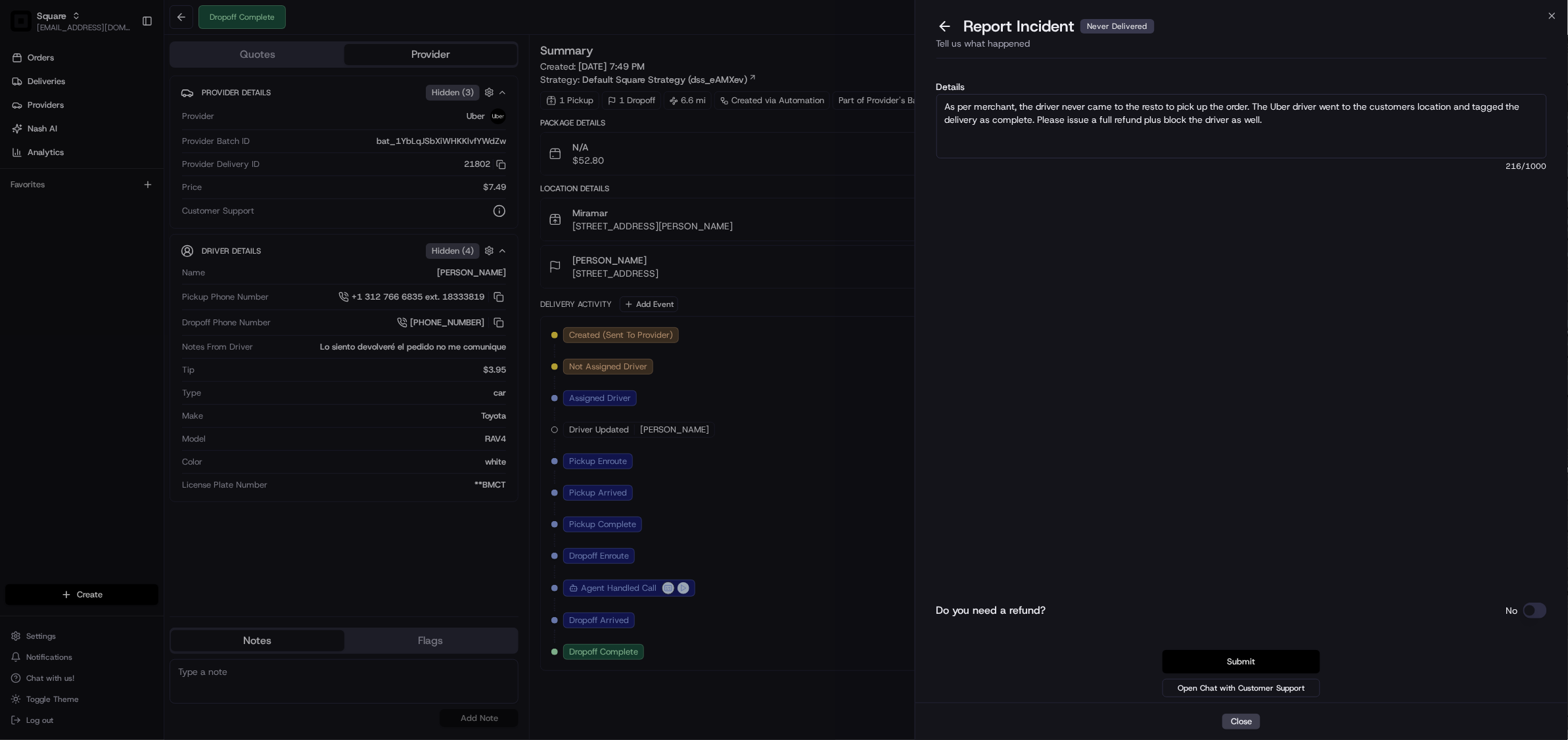
click at [1243, 663] on button "Submit" at bounding box center [1241, 662] width 157 height 24
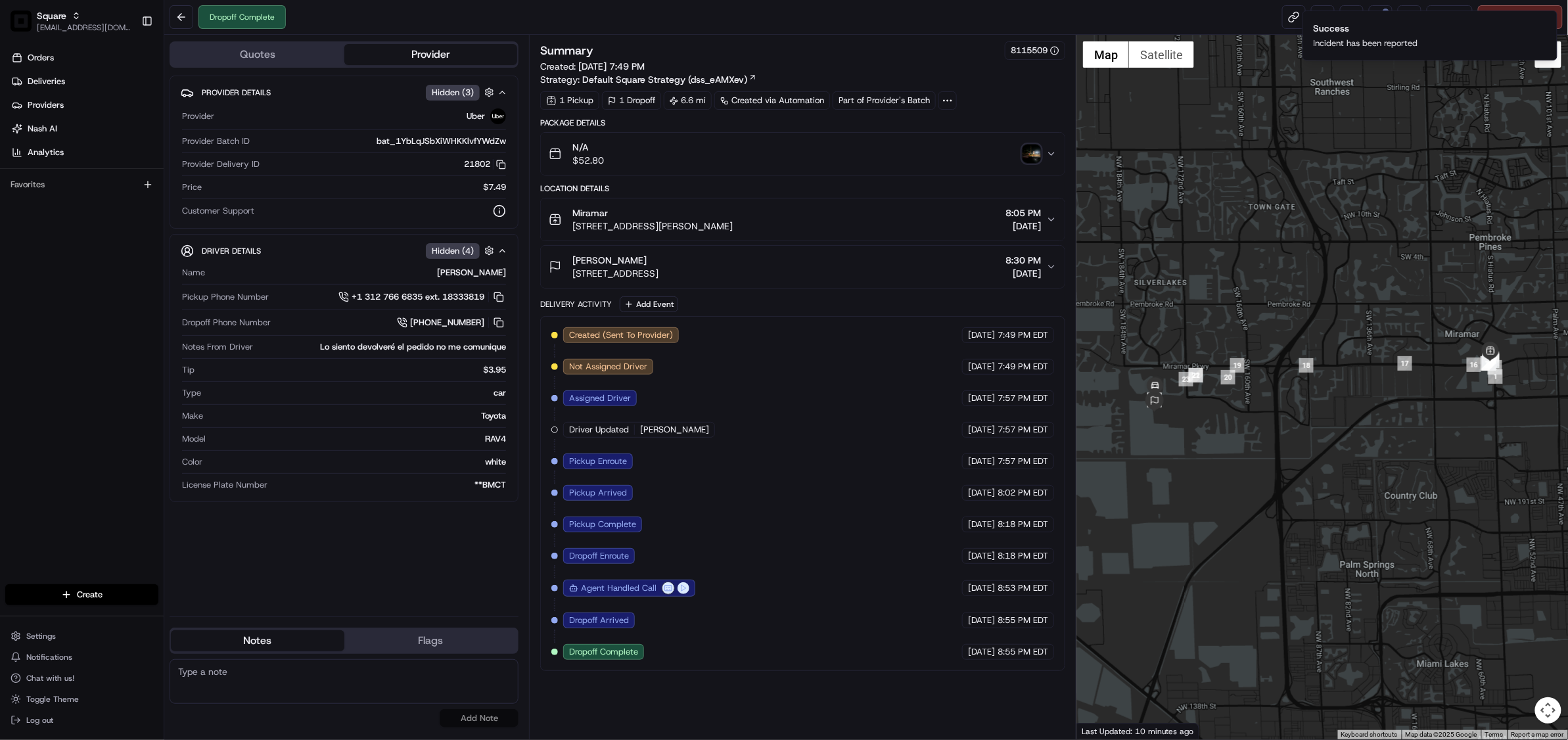
click at [290, 687] on textarea at bounding box center [344, 681] width 349 height 45
paste textarea "Chat/Caller Information: Merchant Reason for Call: Customer did not receive the…"
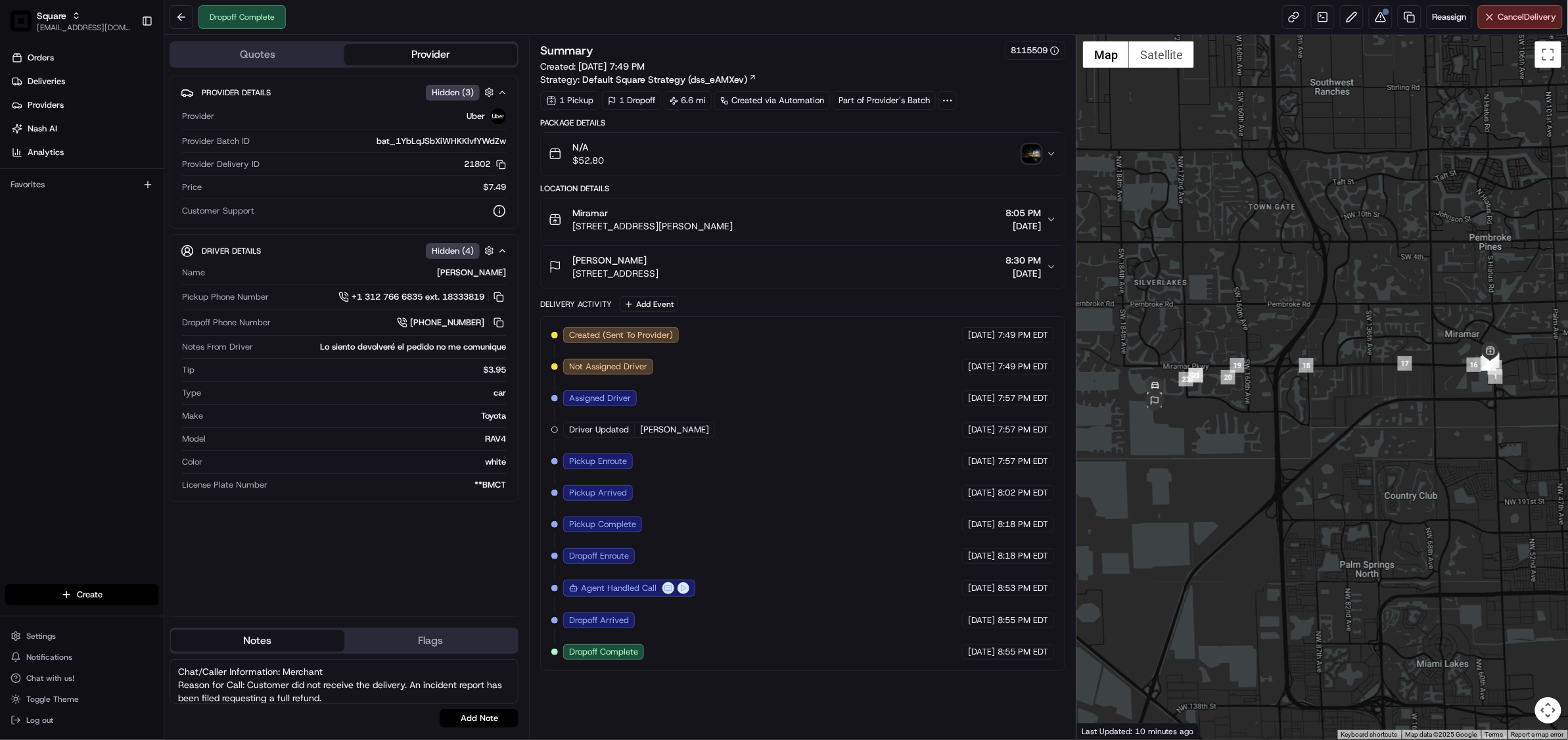
scroll to position [15, 0]
click at [406, 671] on textarea "Chat/Caller Information: Merchant Reason for Call: Customer did not receive the…" at bounding box center [344, 681] width 349 height 45
click at [300, 695] on textarea "Chat/Caller Information: Merchant Reason for Call: Customer did not receive the…" at bounding box center [344, 681] width 349 height 45
type textarea "Chat/Caller Information: Merchant Reason for Call: Customer did not receive the…"
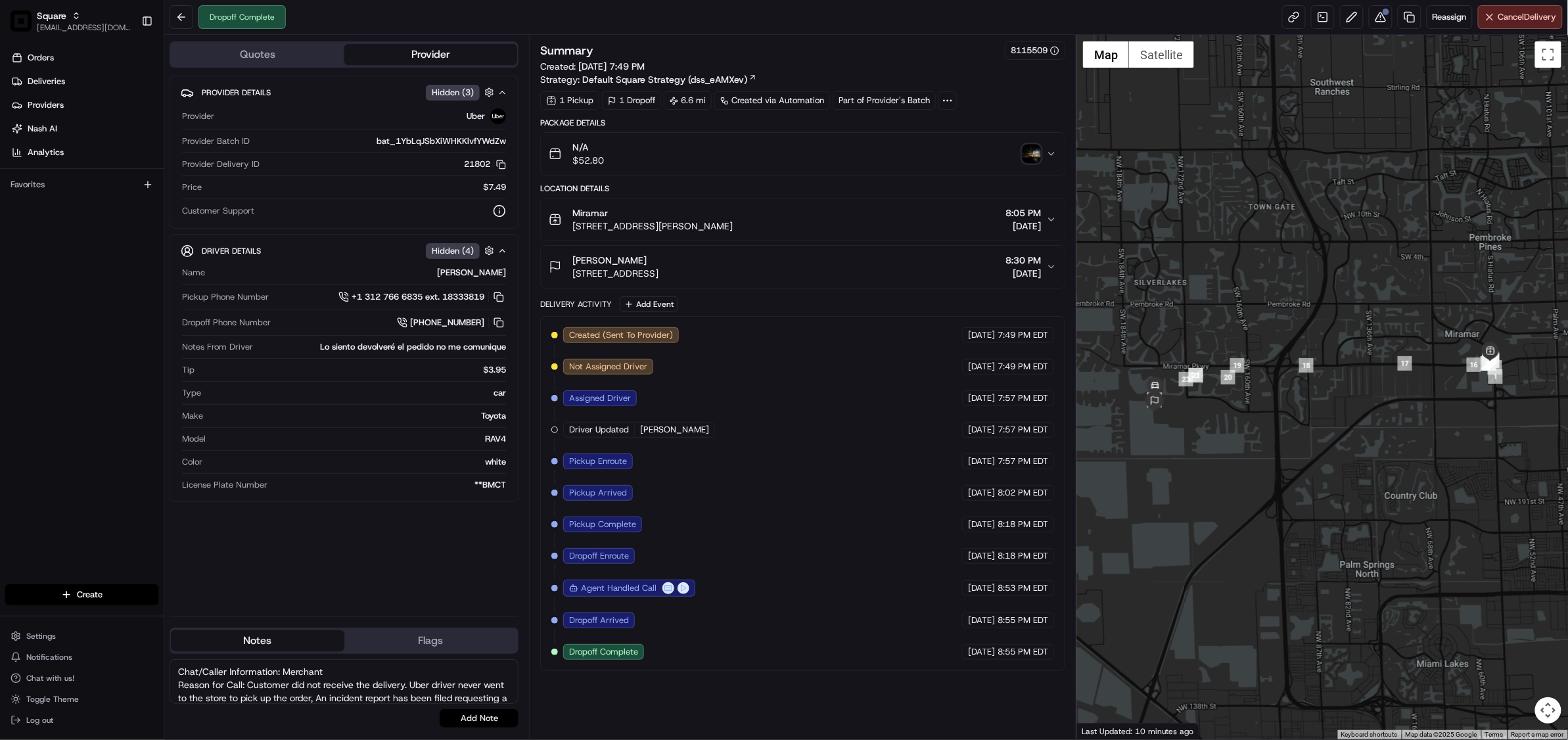
click at [479, 725] on button "Add Note" at bounding box center [479, 718] width 79 height 18
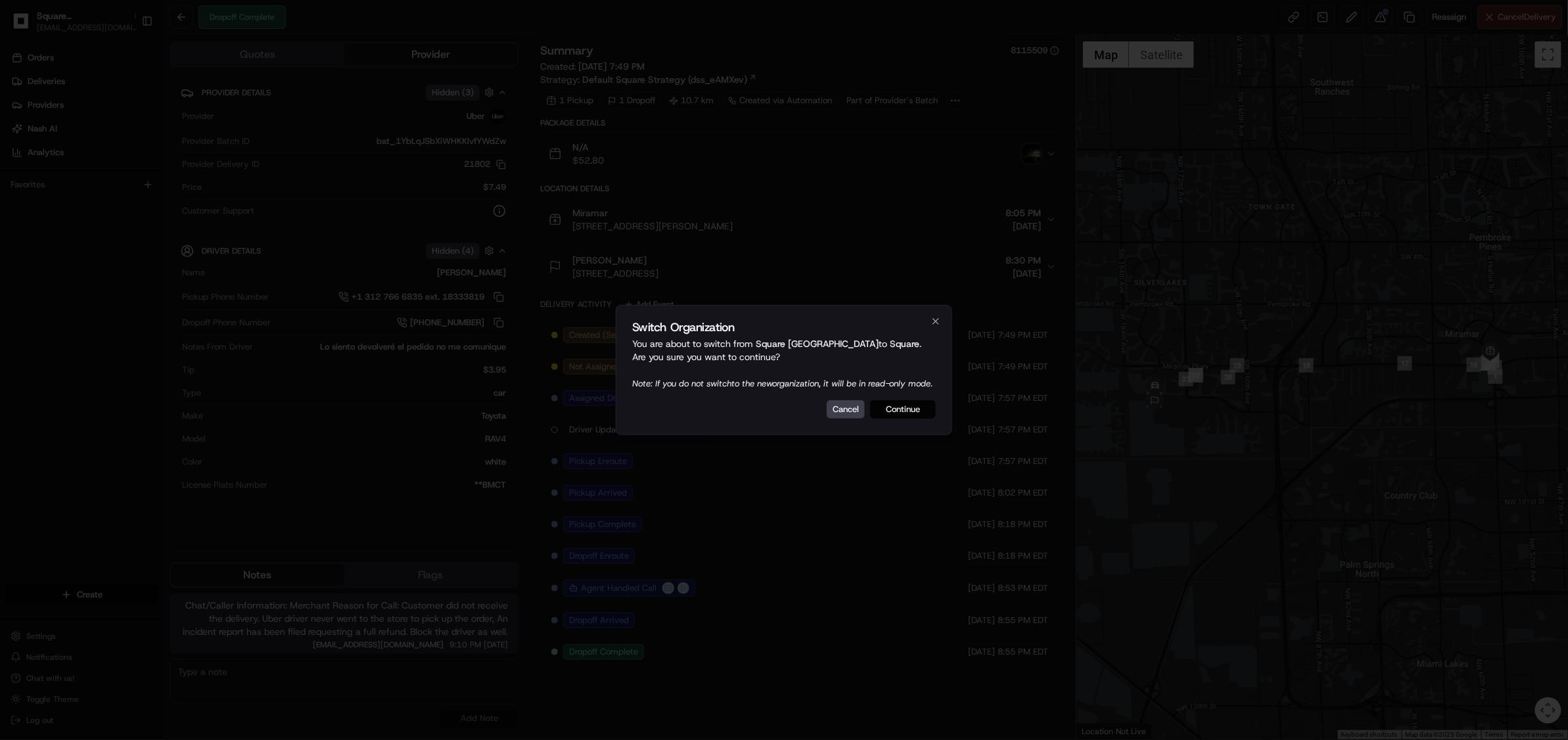
click at [907, 419] on button "Continue" at bounding box center [902, 409] width 66 height 18
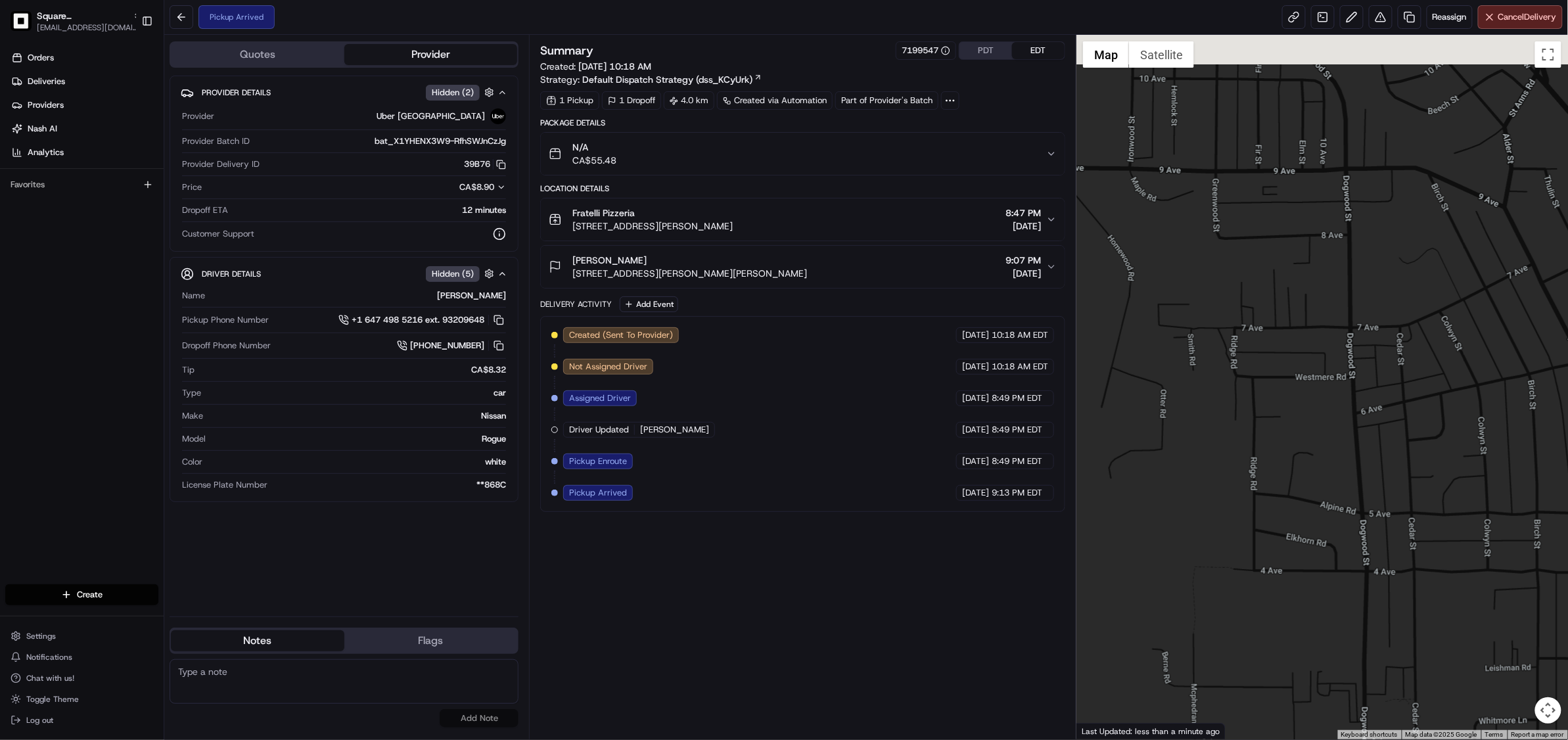
drag, startPoint x: 1342, startPoint y: 151, endPoint x: 1270, endPoint y: 449, distance: 306.6
click at [1270, 449] on div at bounding box center [1322, 387] width 491 height 704
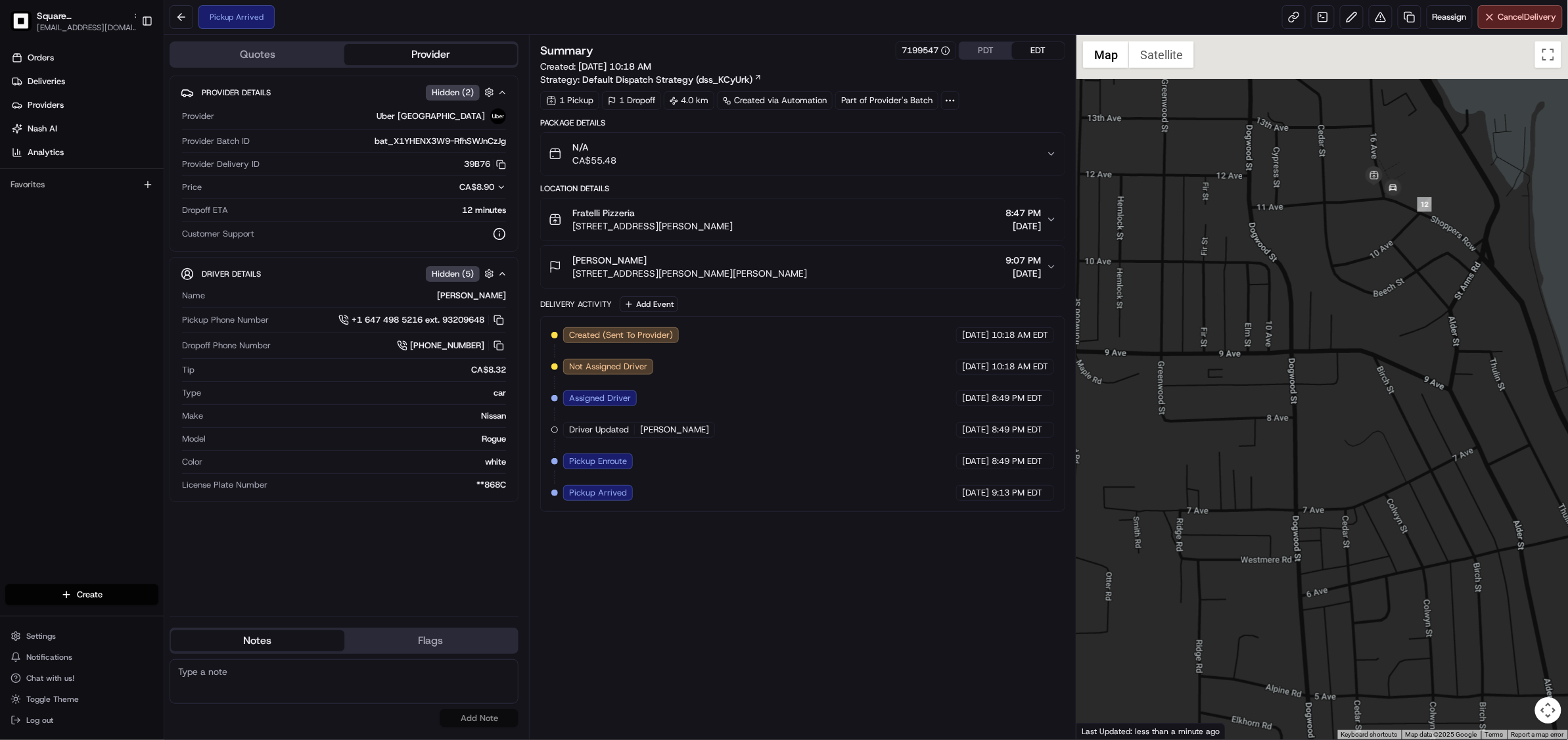
drag, startPoint x: 1399, startPoint y: 305, endPoint x: 1335, endPoint y: 432, distance: 142.2
click at [1337, 433] on div at bounding box center [1322, 387] width 491 height 704
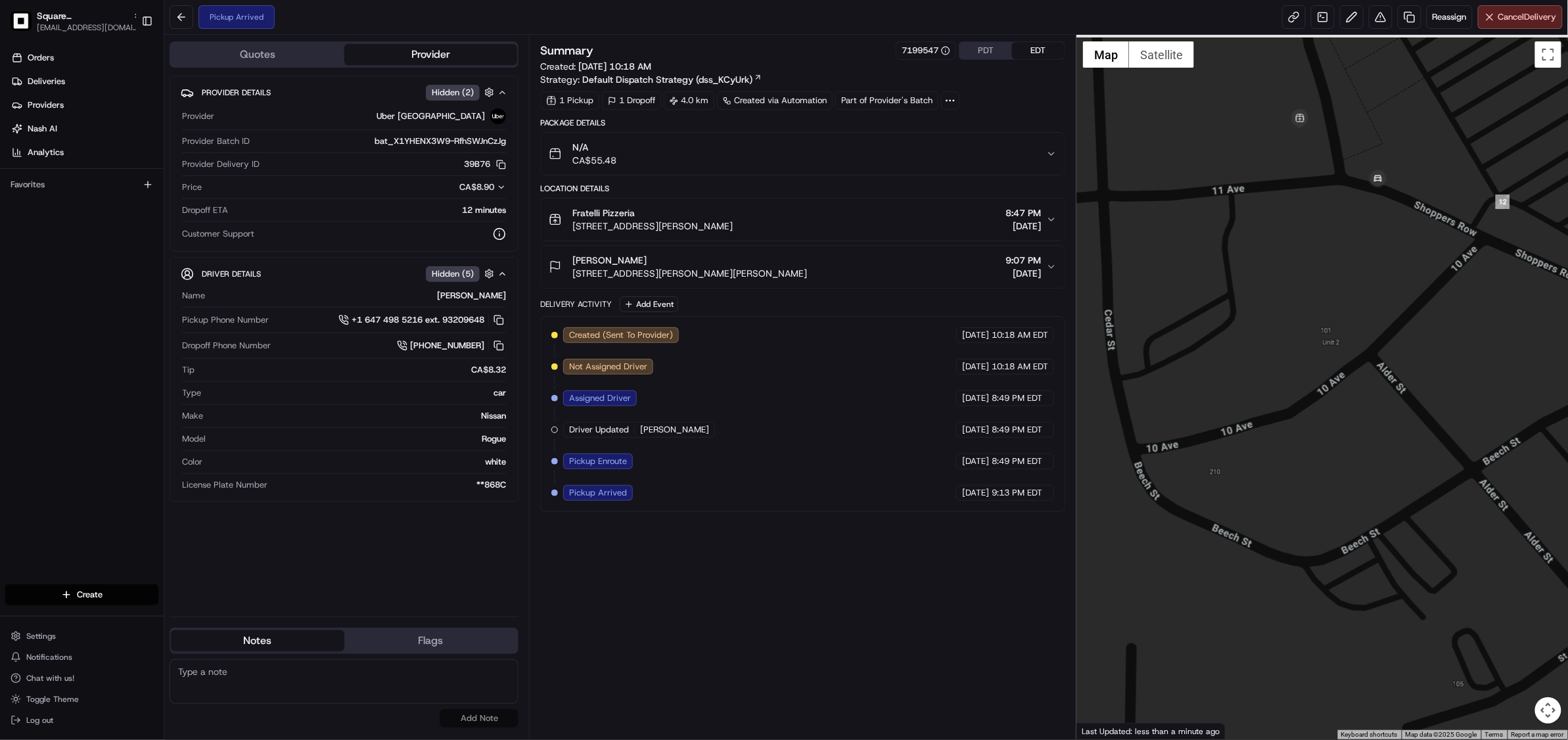
drag, startPoint x: 1362, startPoint y: 285, endPoint x: 1354, endPoint y: 490, distance: 205.2
click at [1354, 490] on div at bounding box center [1322, 387] width 491 height 704
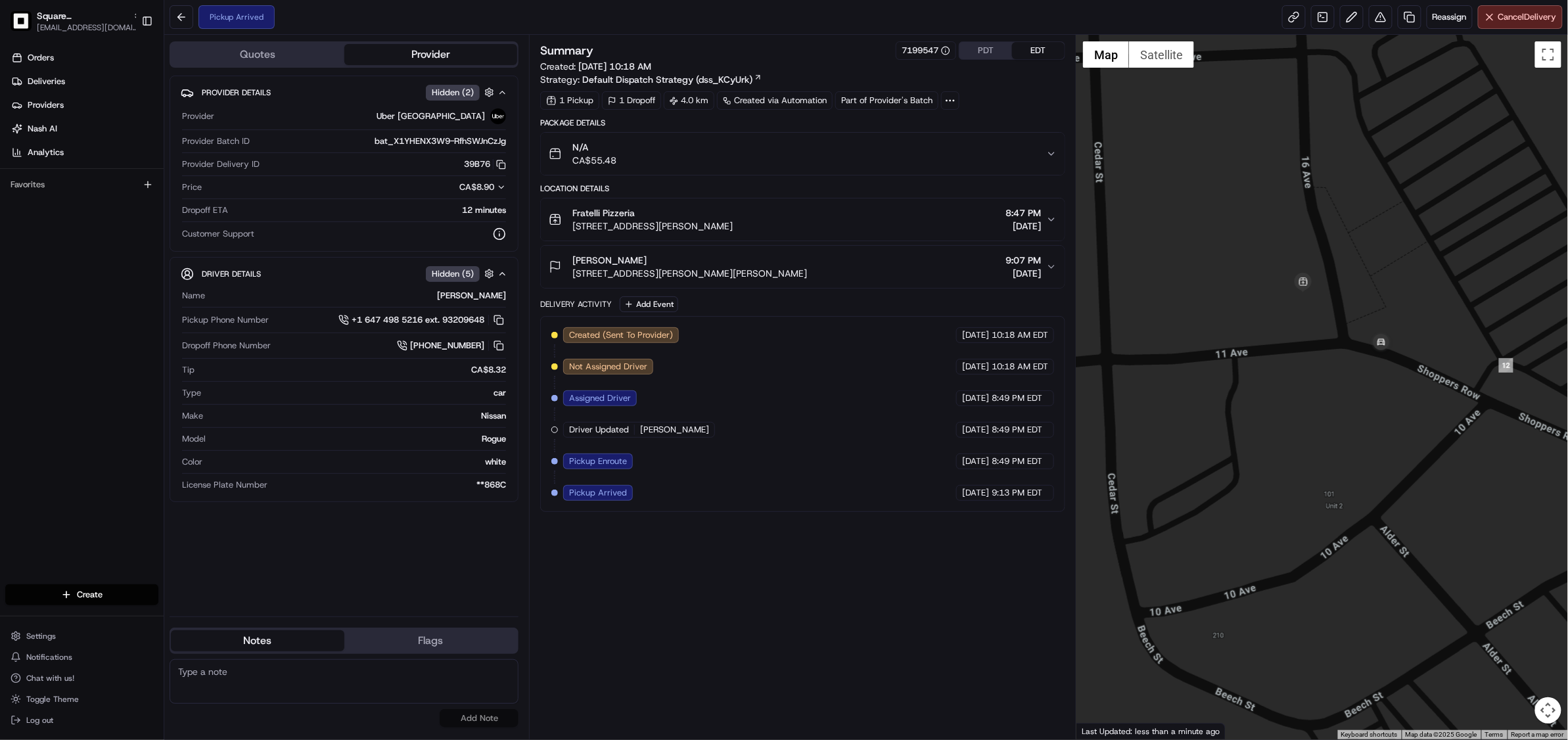
drag, startPoint x: 1342, startPoint y: 365, endPoint x: 1344, endPoint y: 410, distance: 45.0
click at [1344, 410] on div at bounding box center [1322, 387] width 491 height 704
click at [994, 45] on button "PDT" at bounding box center [985, 50] width 52 height 17
click at [282, 690] on textarea at bounding box center [344, 681] width 349 height 45
paste textarea "Chat/Caller Information: Merchant Reason for Call:"
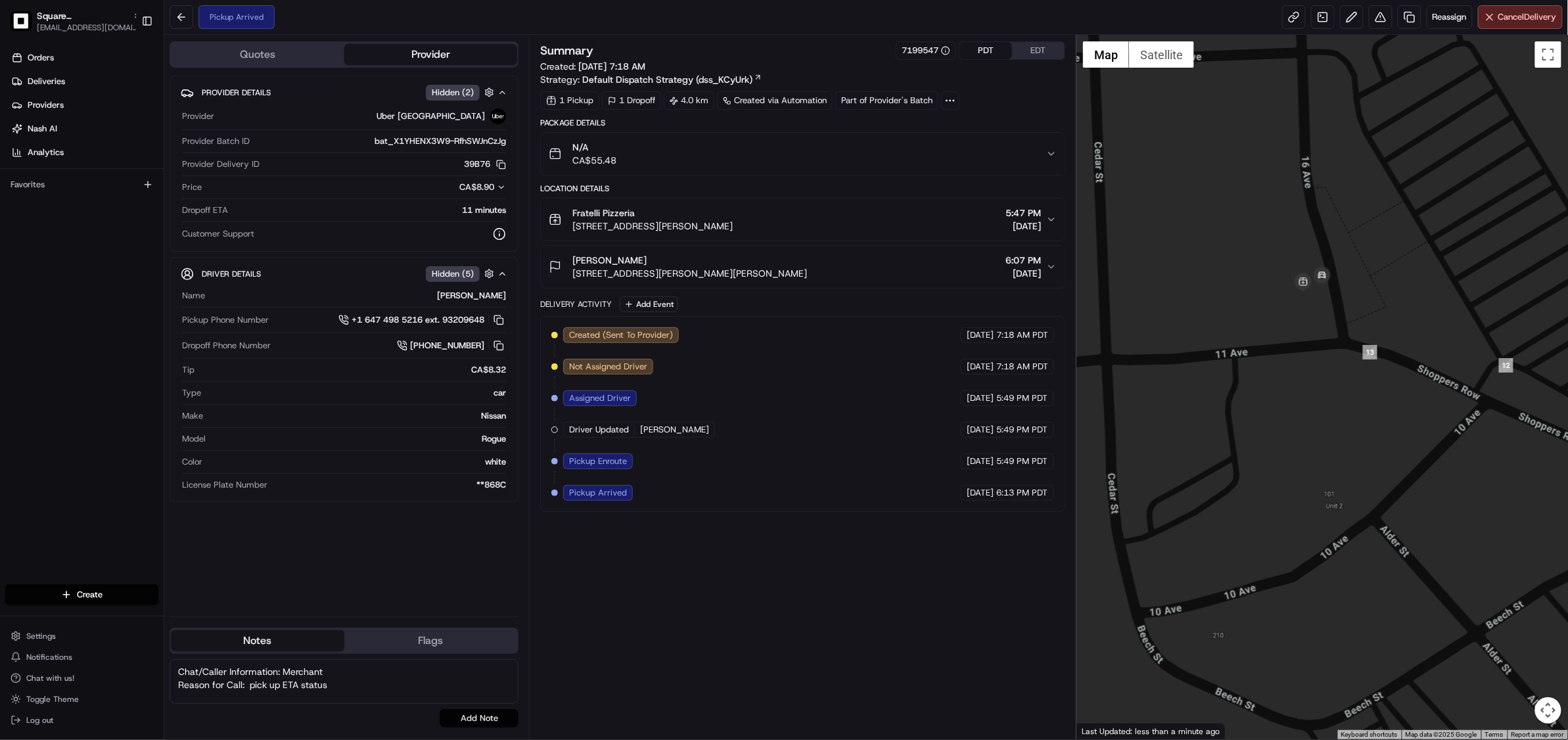
type textarea "Chat/Caller Information: Merchant Reason for Call: pick up ETA status"
click at [477, 721] on button "Add Note" at bounding box center [479, 718] width 79 height 18
